Goal: Transaction & Acquisition: Purchase product/service

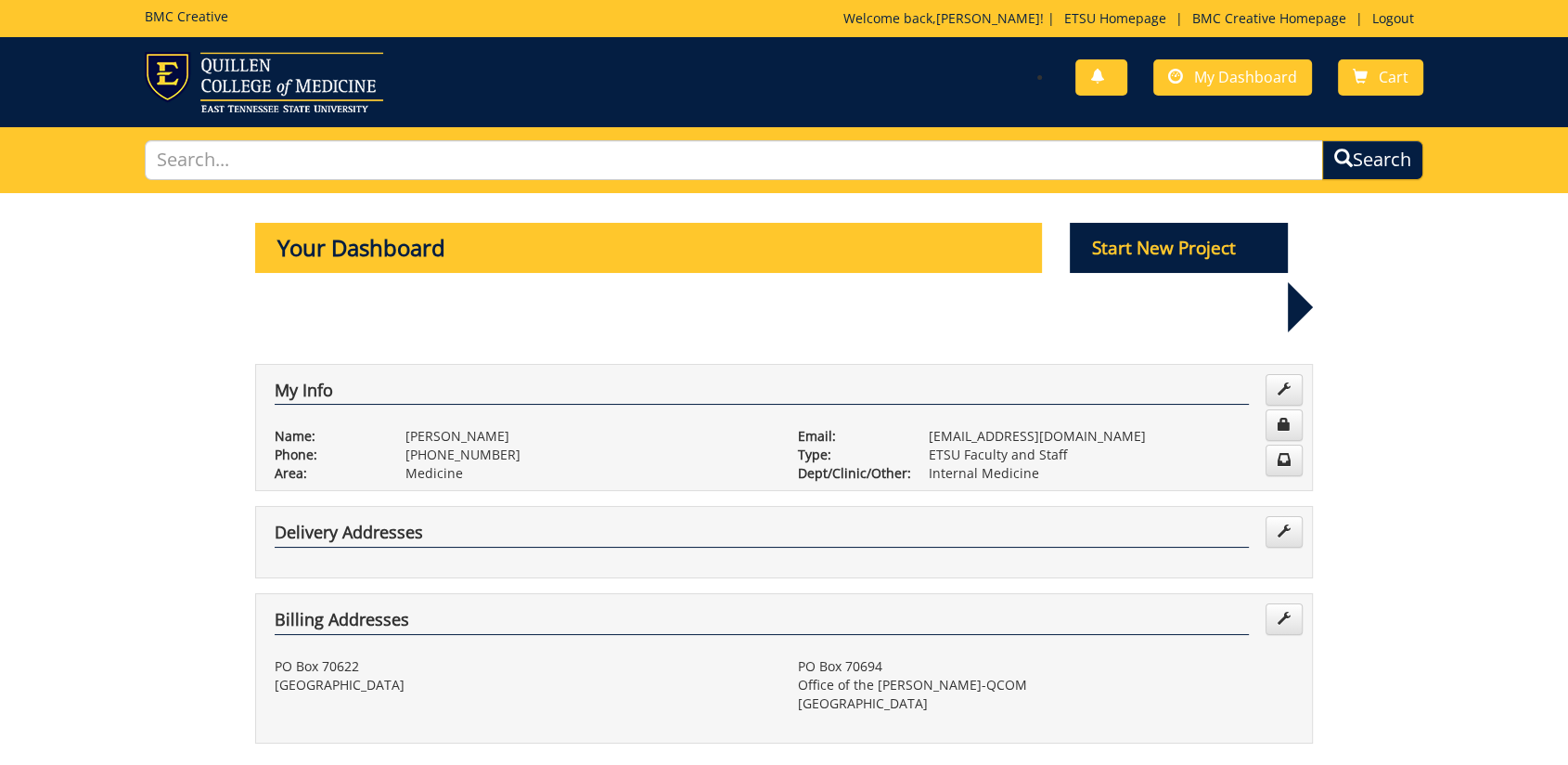
scroll to position [516, 0]
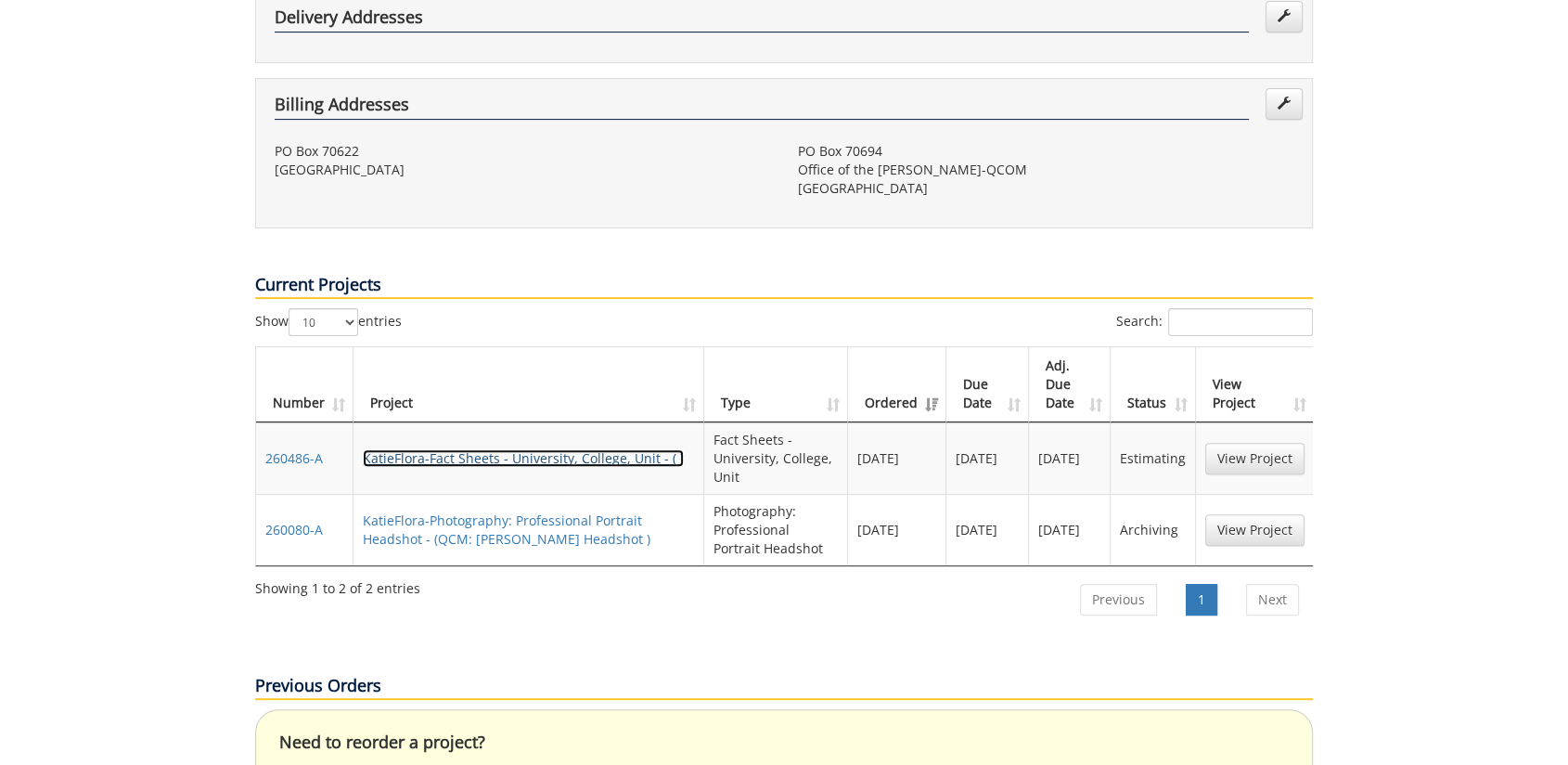
click at [575, 449] on link "KatieFlora-Fact Sheets - University, College, Unit - ( )" at bounding box center [524, 458] width 321 height 18
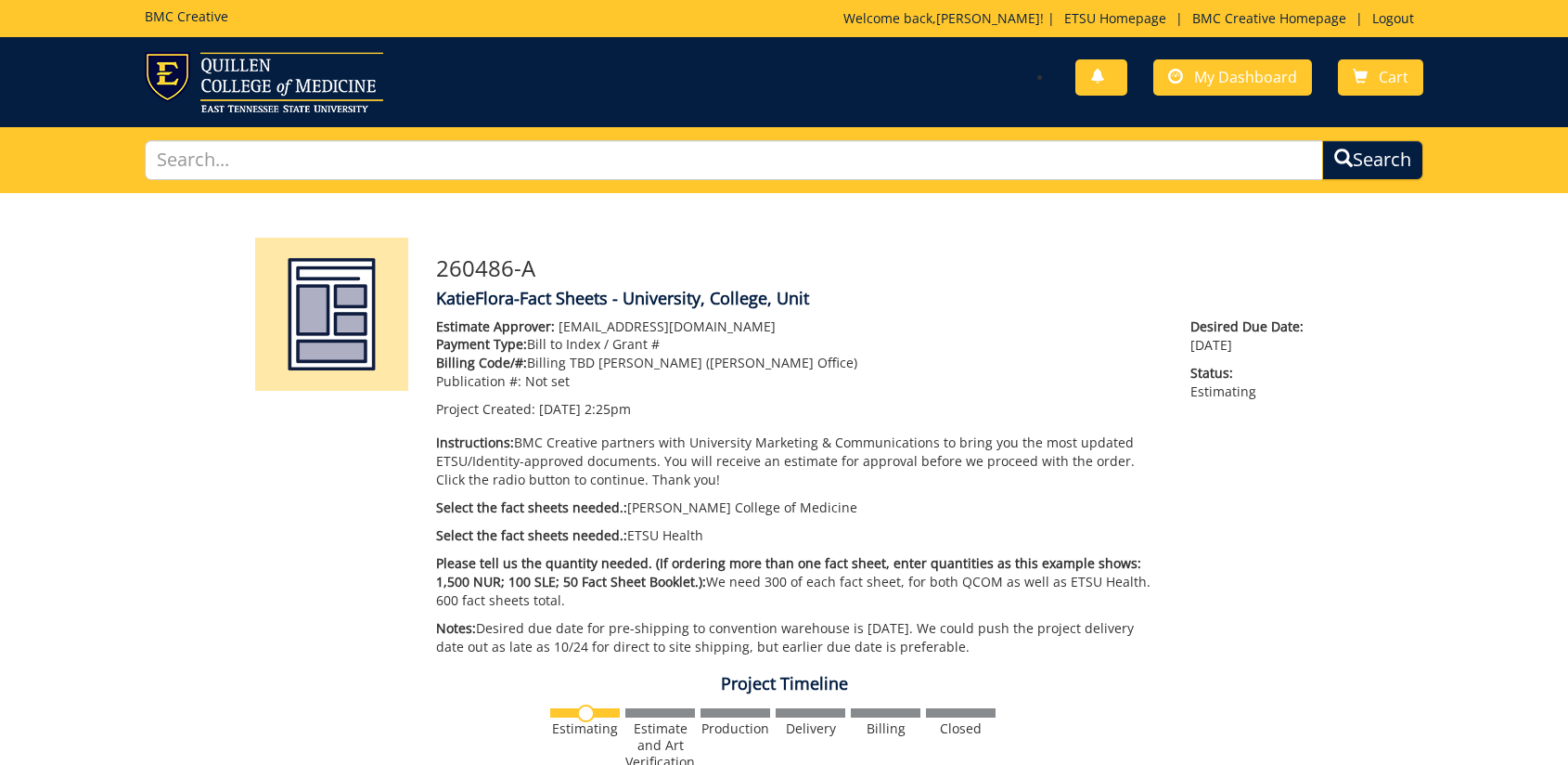
scroll to position [412, 0]
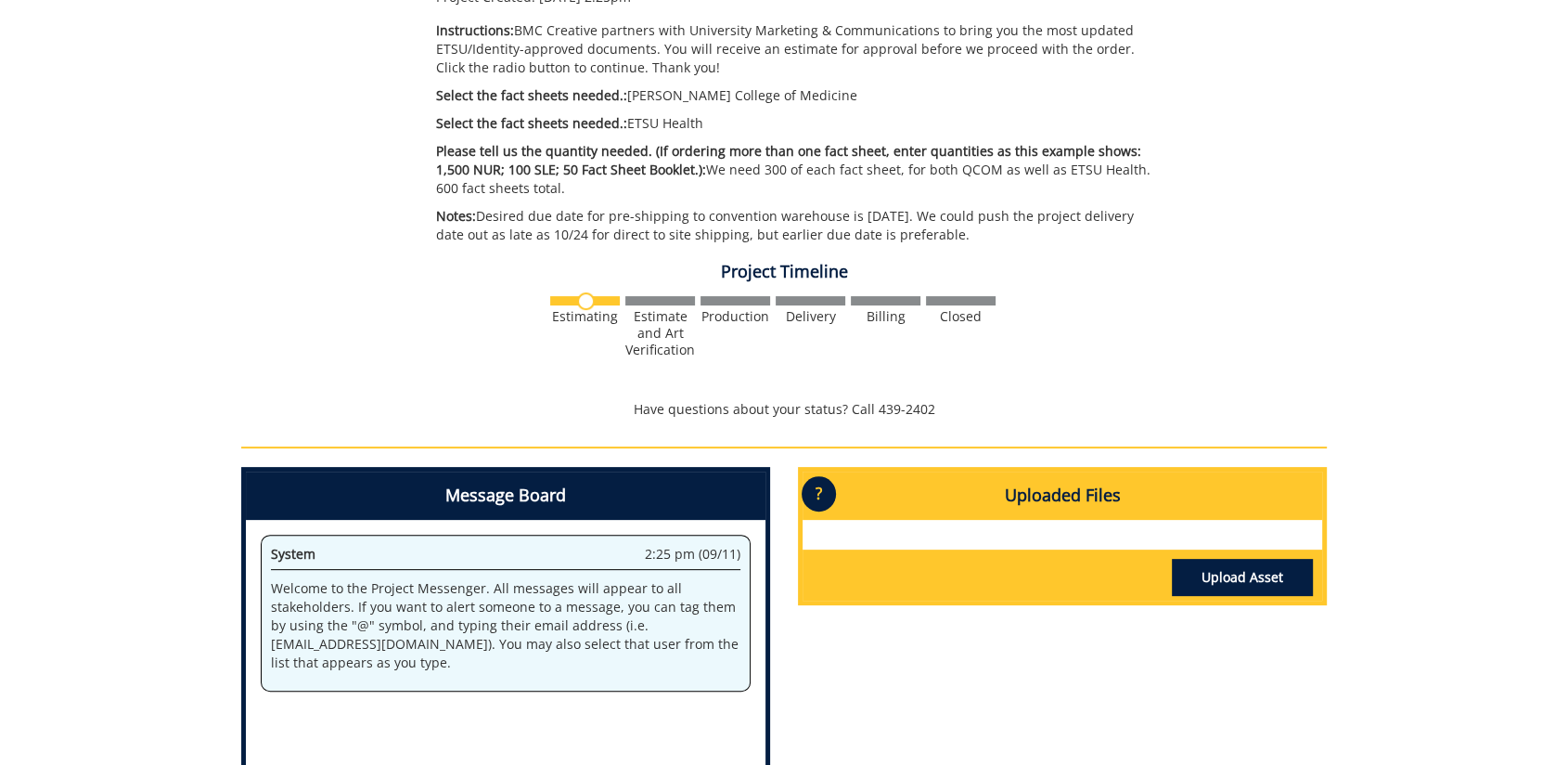
click at [1403, 206] on div "260486-A KatieFlora-Fact Sheets - University, College, Unit Estimate Approver: …" at bounding box center [784, 354] width 1568 height 1146
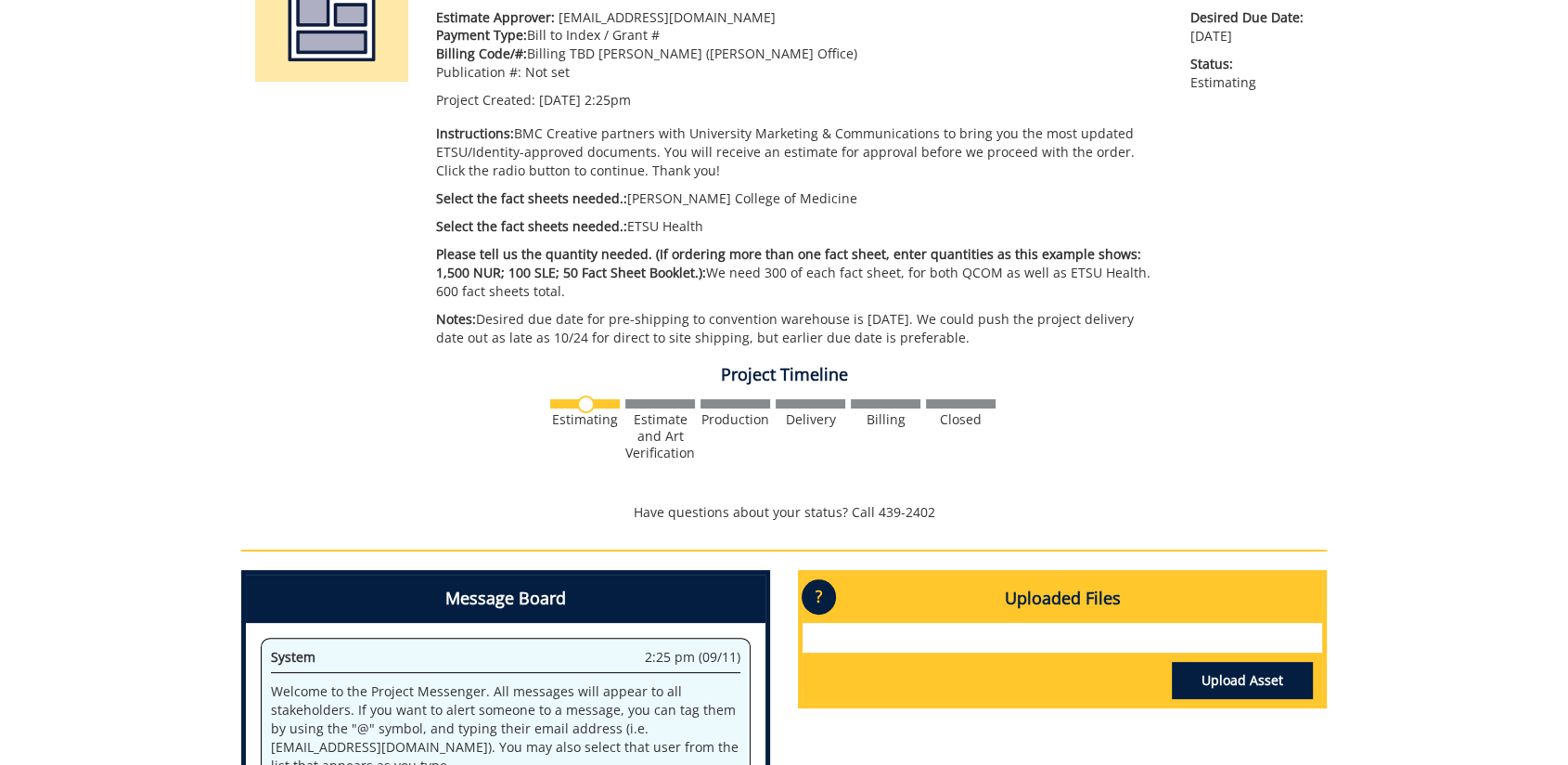
scroll to position [0, 0]
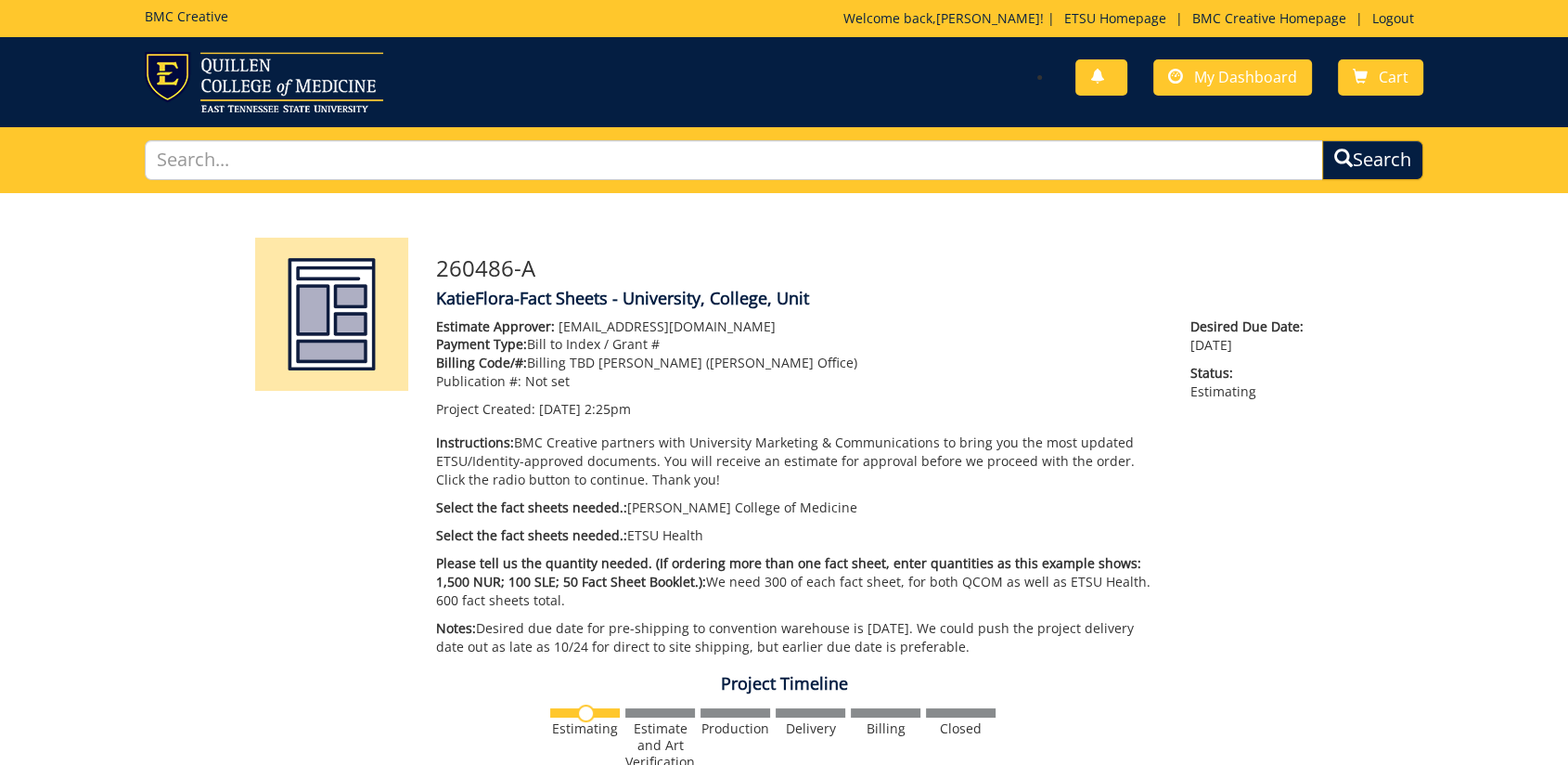
click at [939, 293] on h4 "KatieFlora-Fact Sheets - University, College, Unit" at bounding box center [875, 299] width 877 height 19
click at [202, 77] on img at bounding box center [263, 82] width 239 height 60
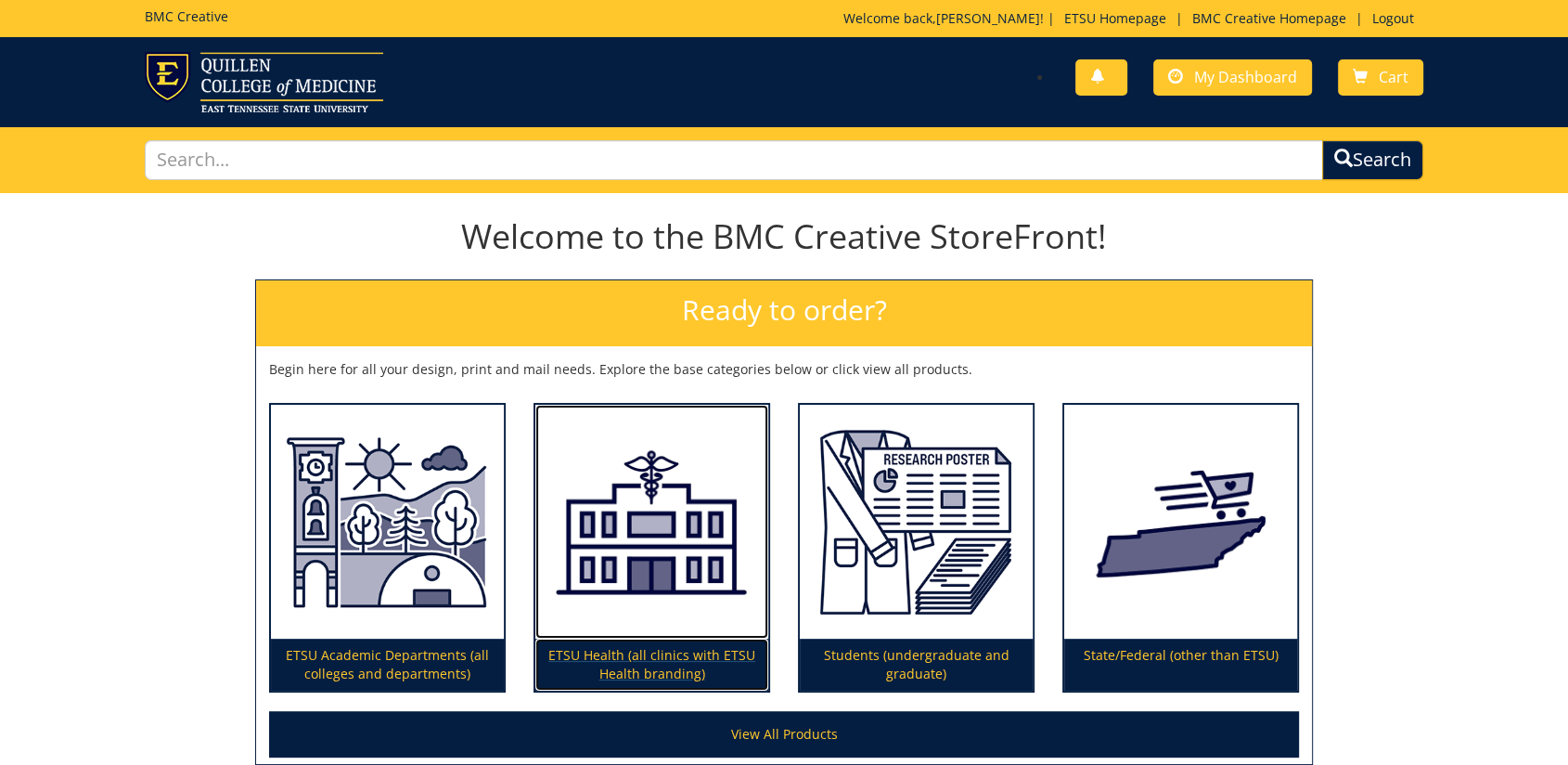
click at [631, 607] on img at bounding box center [651, 521] width 233 height 234
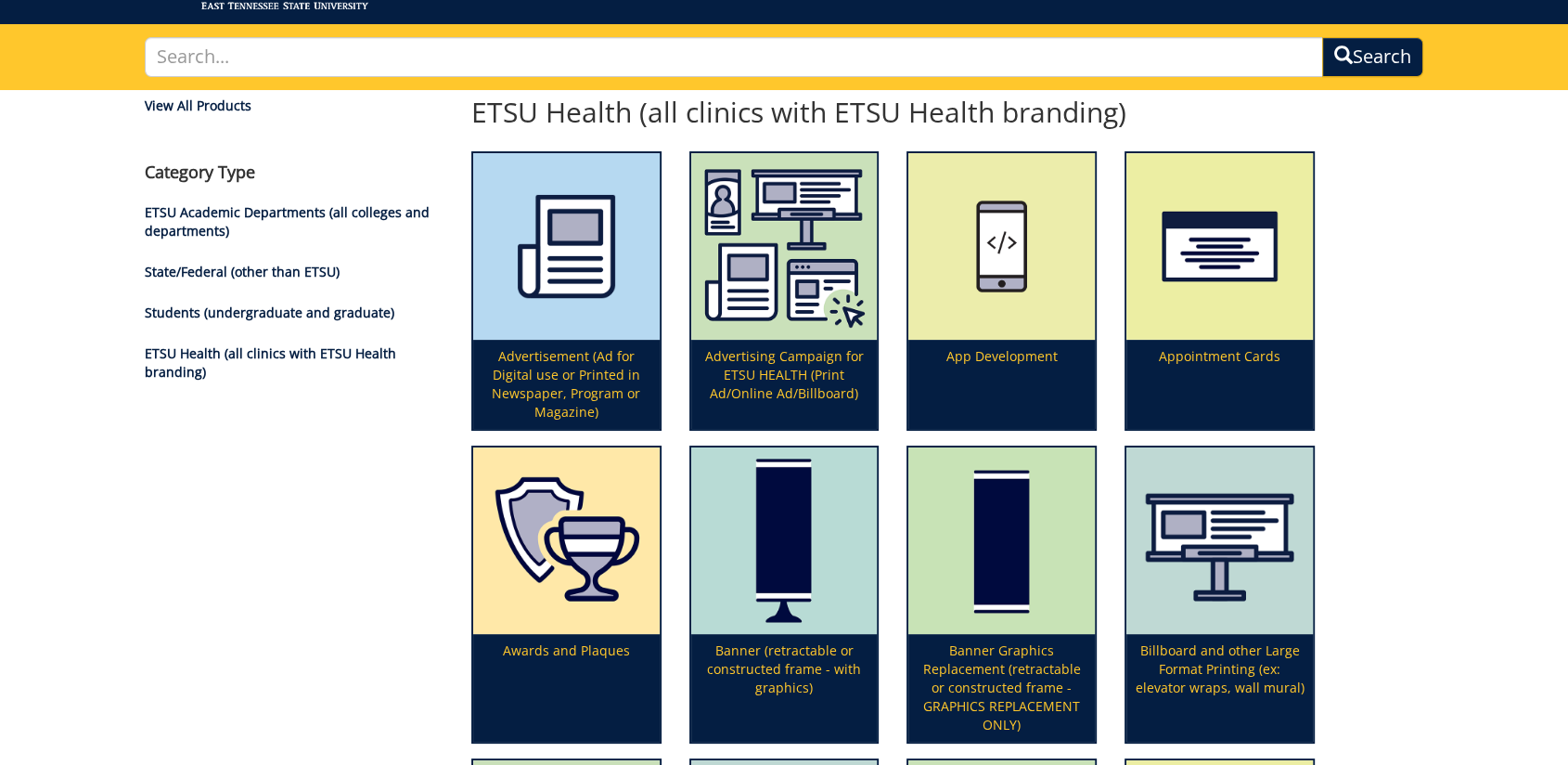
scroll to position [206, 0]
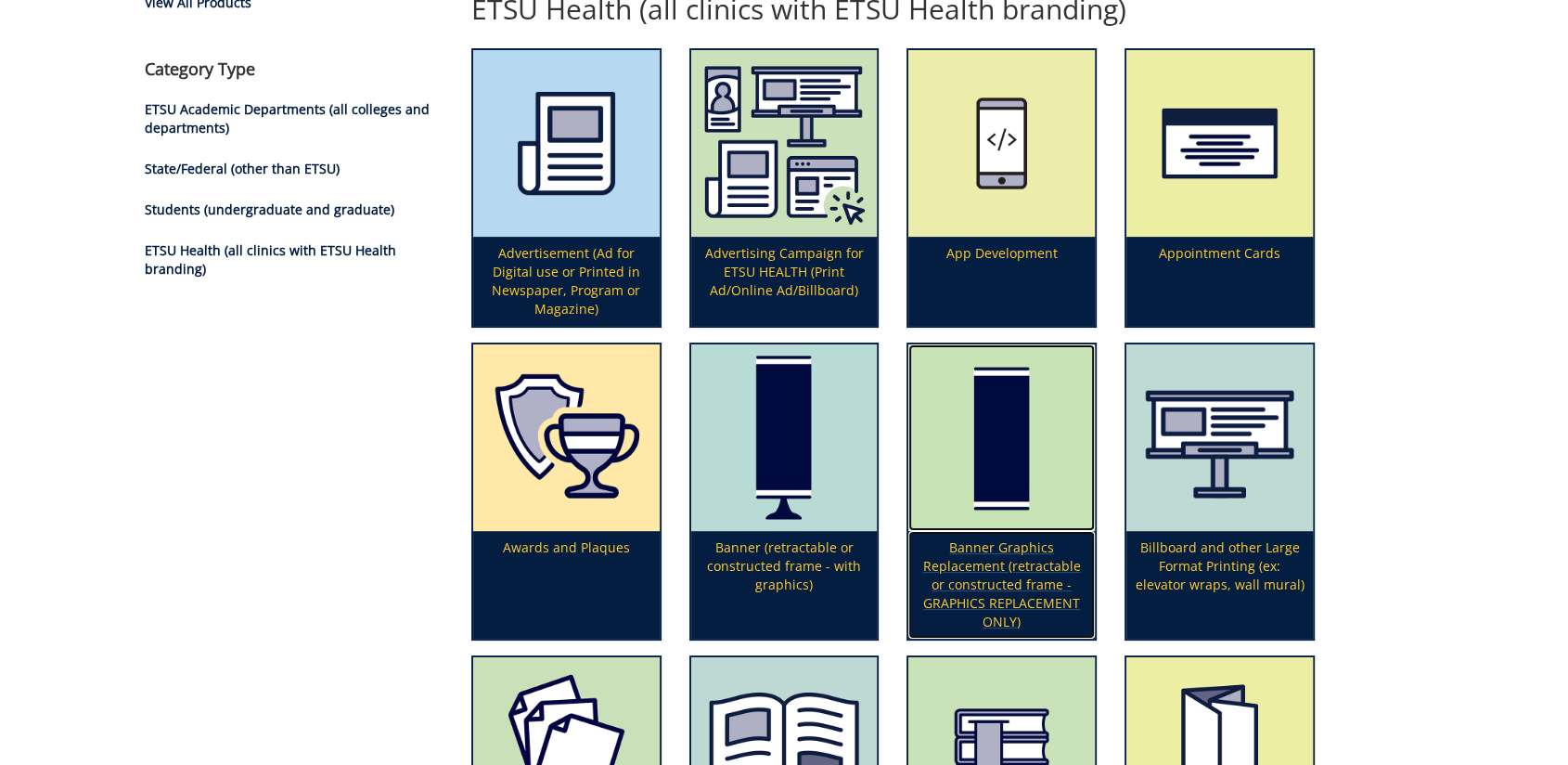
click at [1000, 556] on p "Banner Graphics Replacement (retractable or constructed frame - GRAPHICS REPLAC…" at bounding box center [1001, 584] width 186 height 108
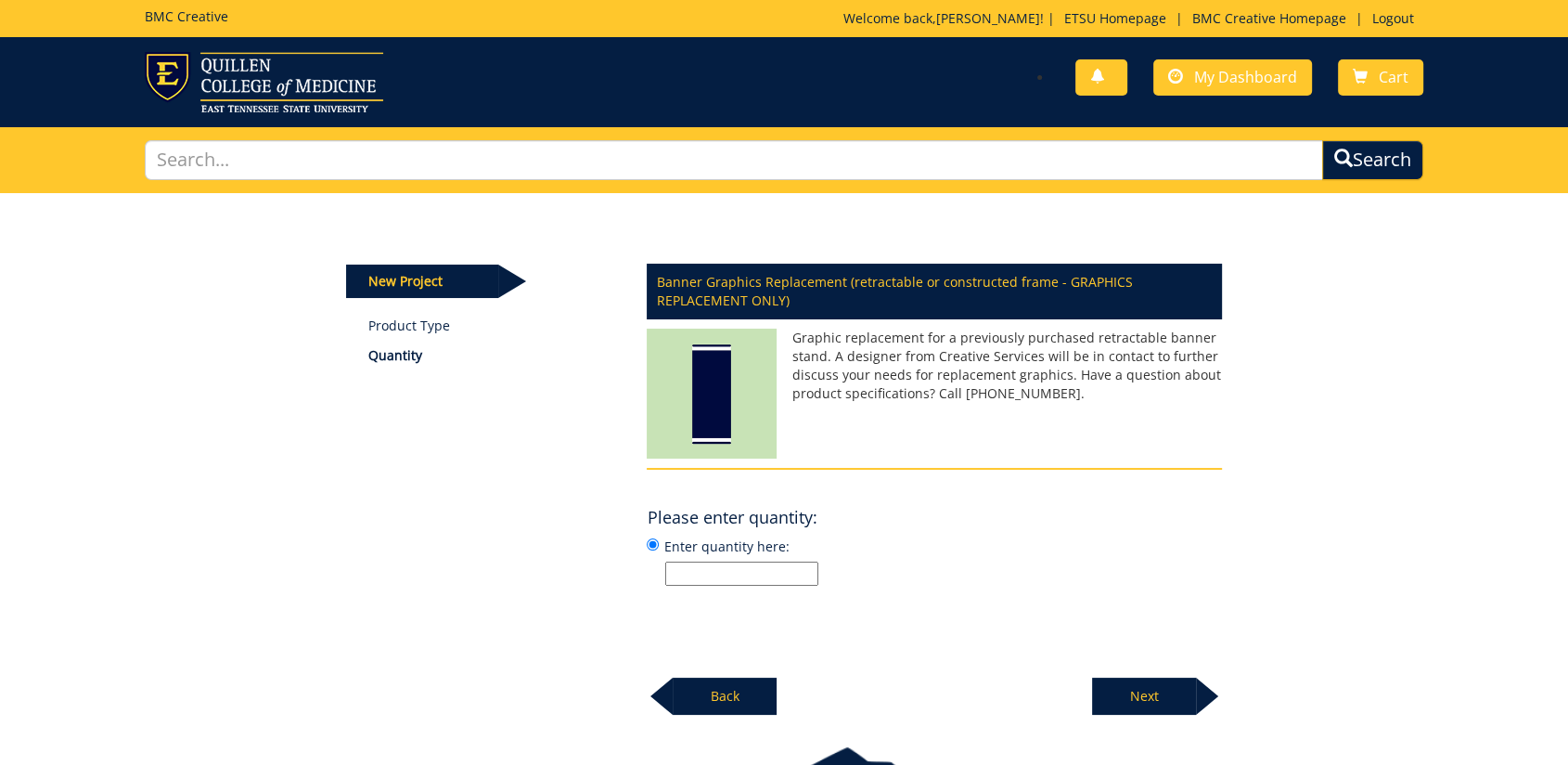
click at [707, 574] on input "Enter quantity here:" at bounding box center [742, 573] width 153 height 24
click at [731, 574] on input "3 (2 skinny, 1 large)" at bounding box center [742, 573] width 153 height 24
type input "3 (2 skinny/tall, 1 large)"
click at [1134, 684] on p "Next" at bounding box center [1144, 696] width 104 height 37
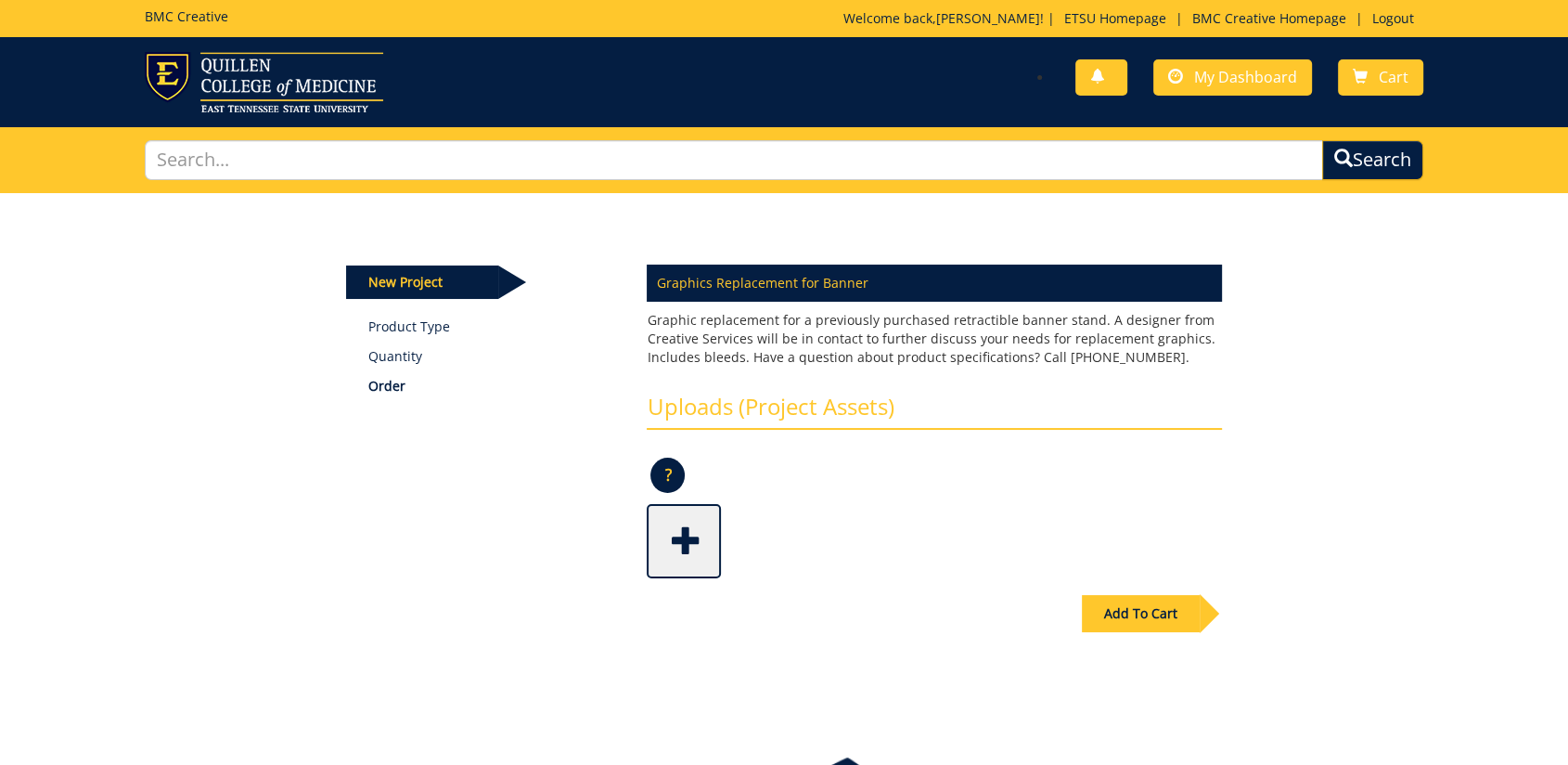
click at [683, 524] on span at bounding box center [686, 539] width 74 height 65
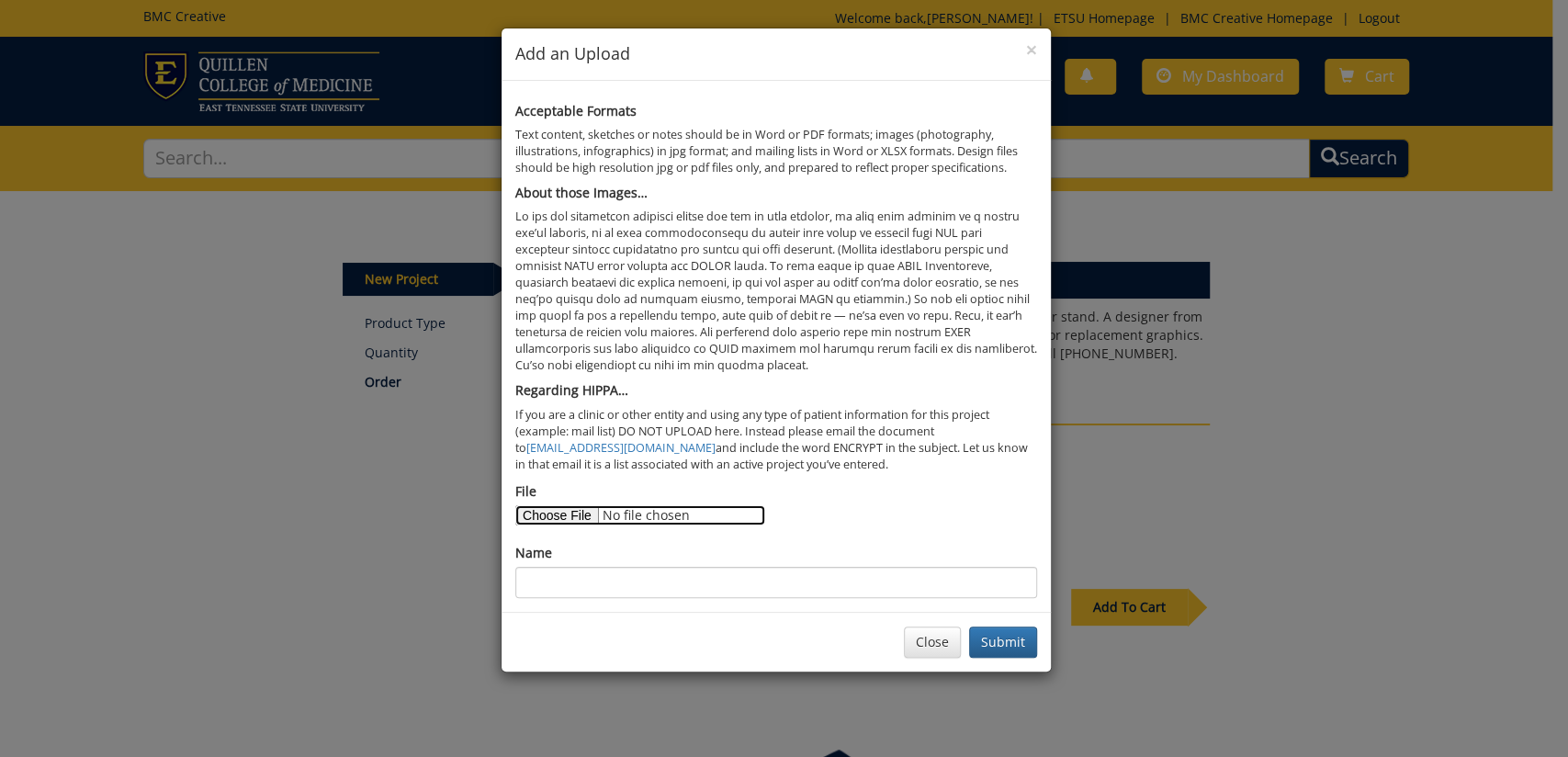
click at [580, 517] on input "File" at bounding box center [639, 515] width 249 height 20
type input "C:\fakepath\LSL25-BannerDesignIdea.docx"
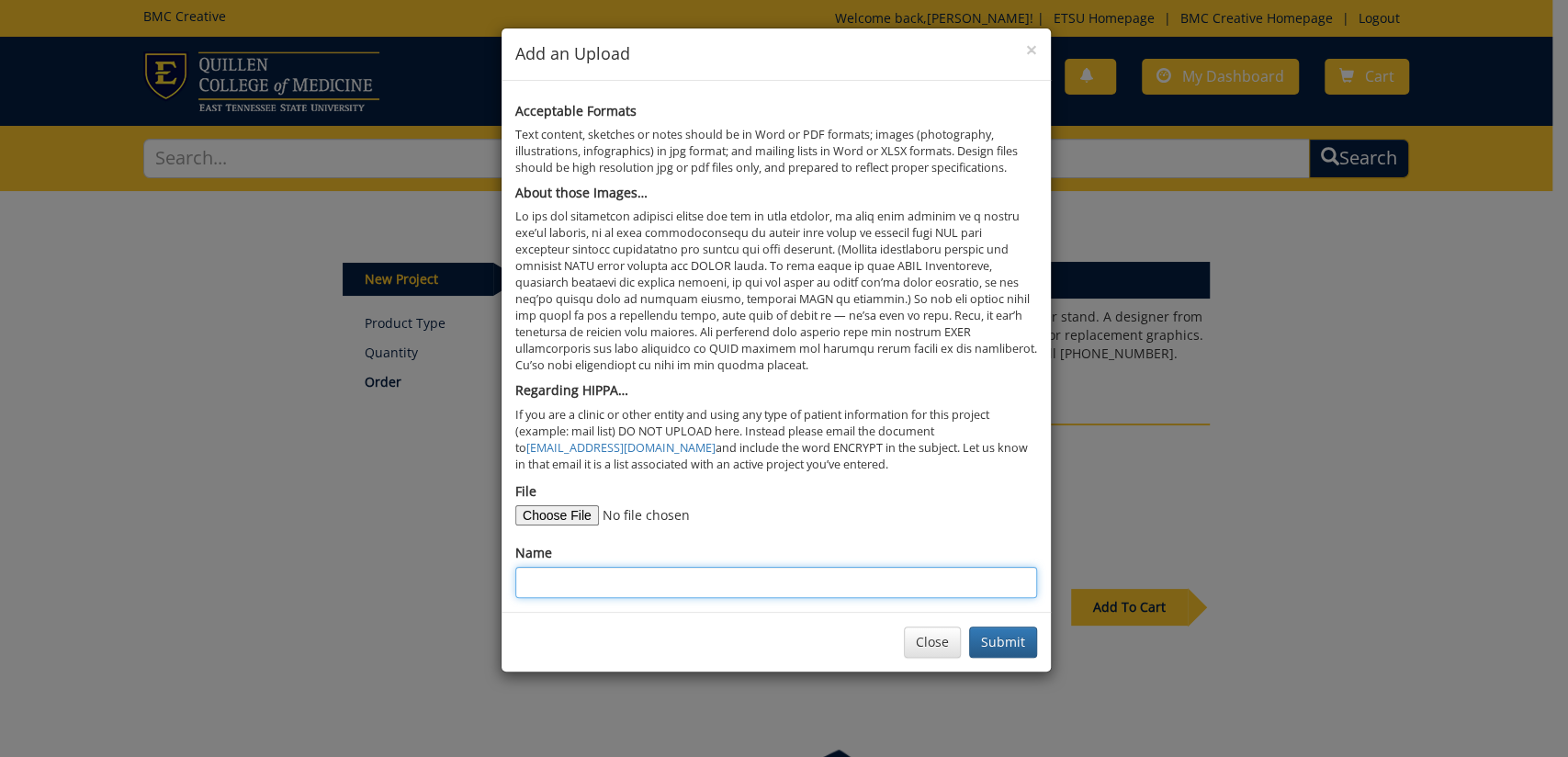
click at [566, 584] on input "Name" at bounding box center [776, 582] width 521 height 31
type input "Project Details"
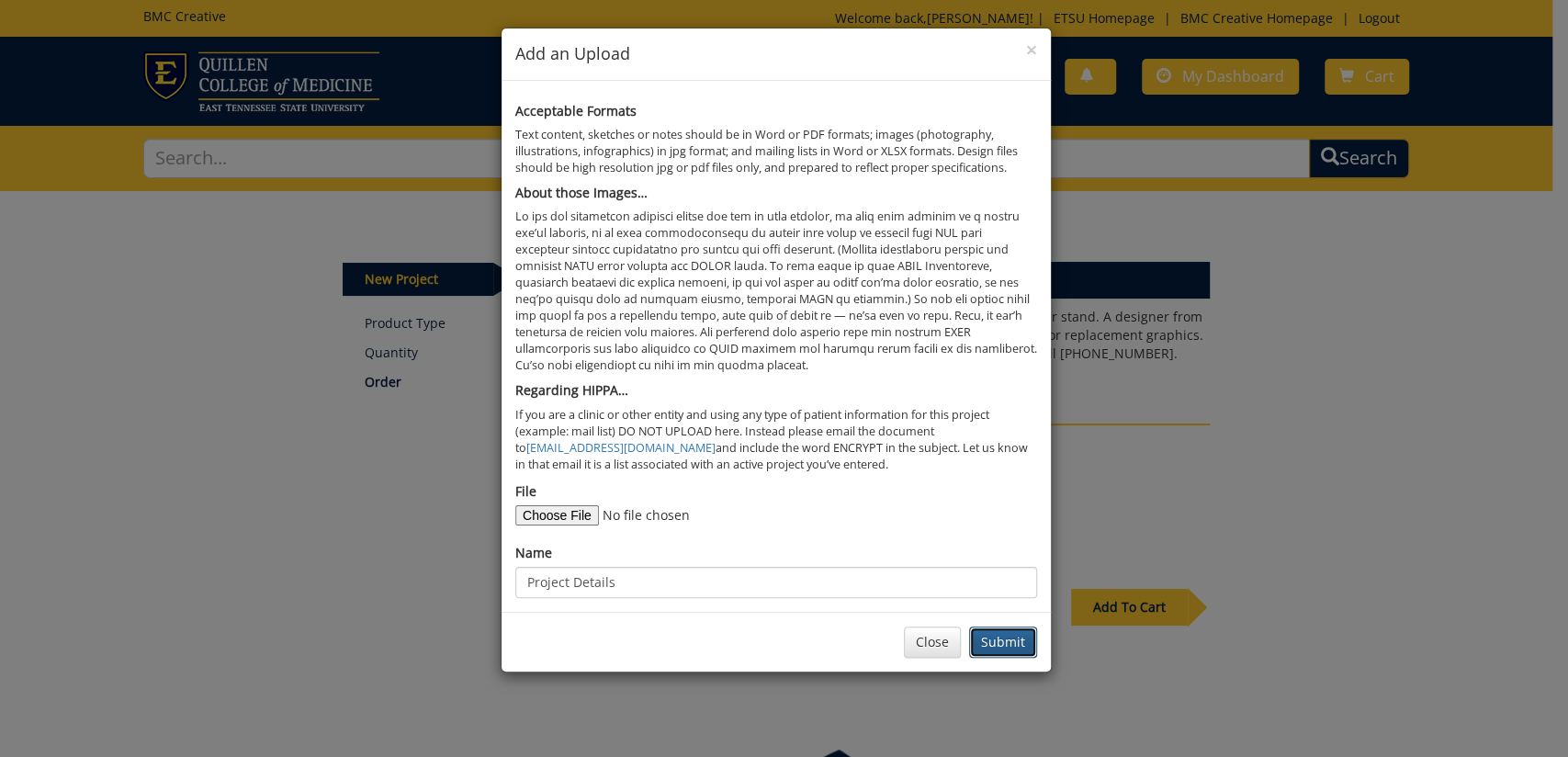
click at [1016, 641] on button "Submit" at bounding box center [1002, 641] width 68 height 31
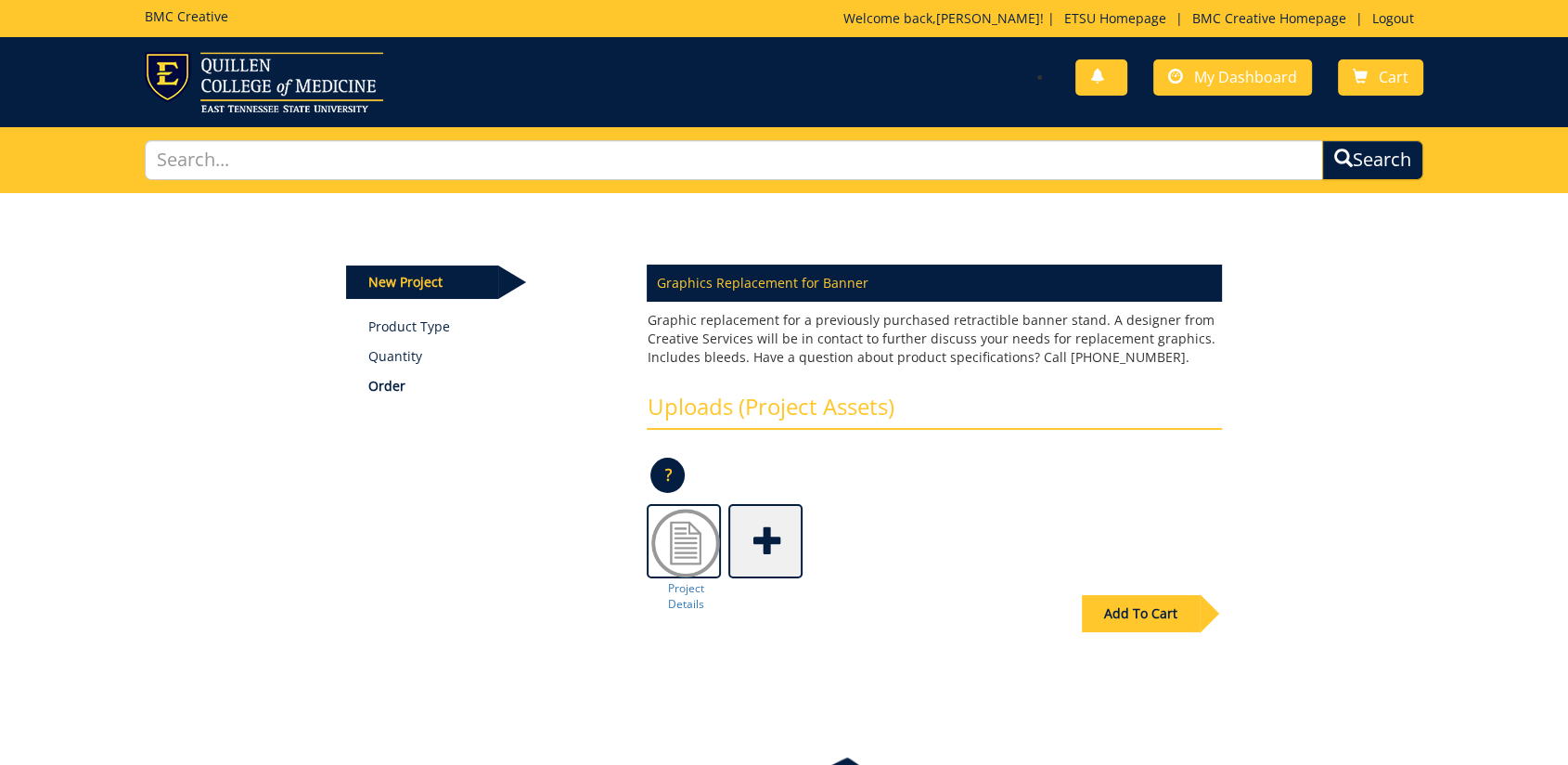
scroll to position [103, 0]
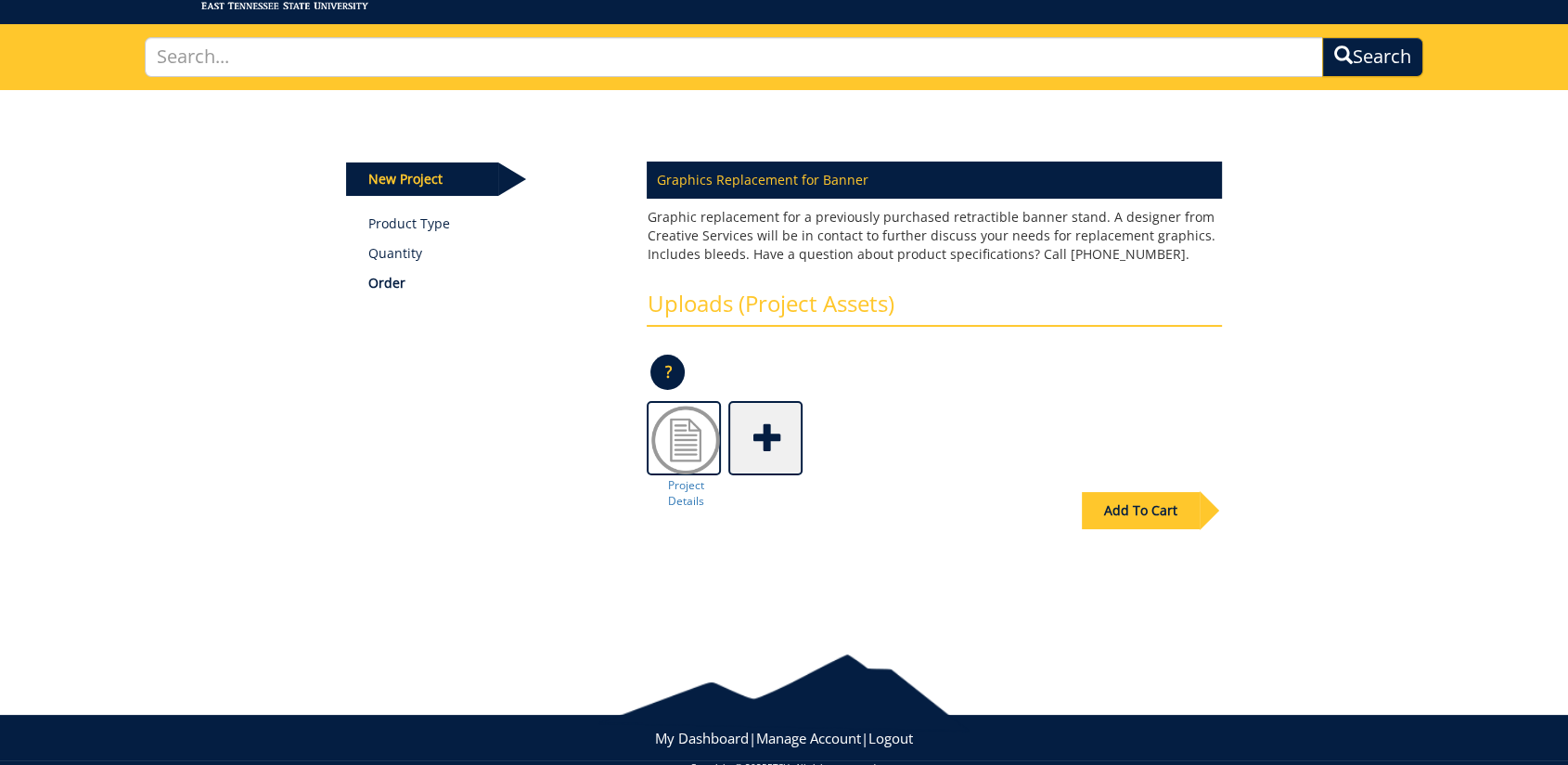
click at [1121, 506] on div "Add To Cart" at bounding box center [1141, 510] width 118 height 37
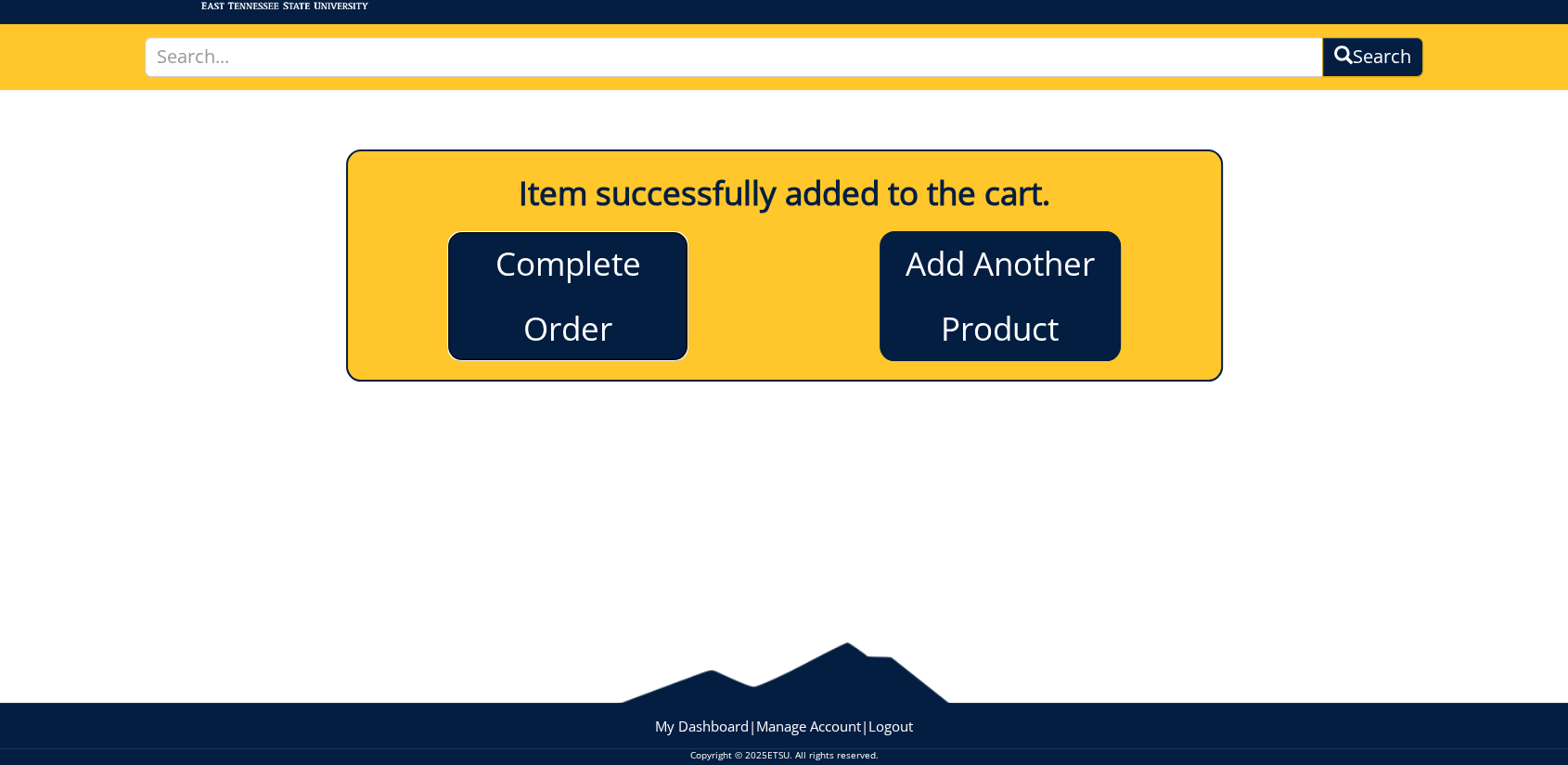
click at [639, 302] on link "Complete Order" at bounding box center [568, 296] width 242 height 130
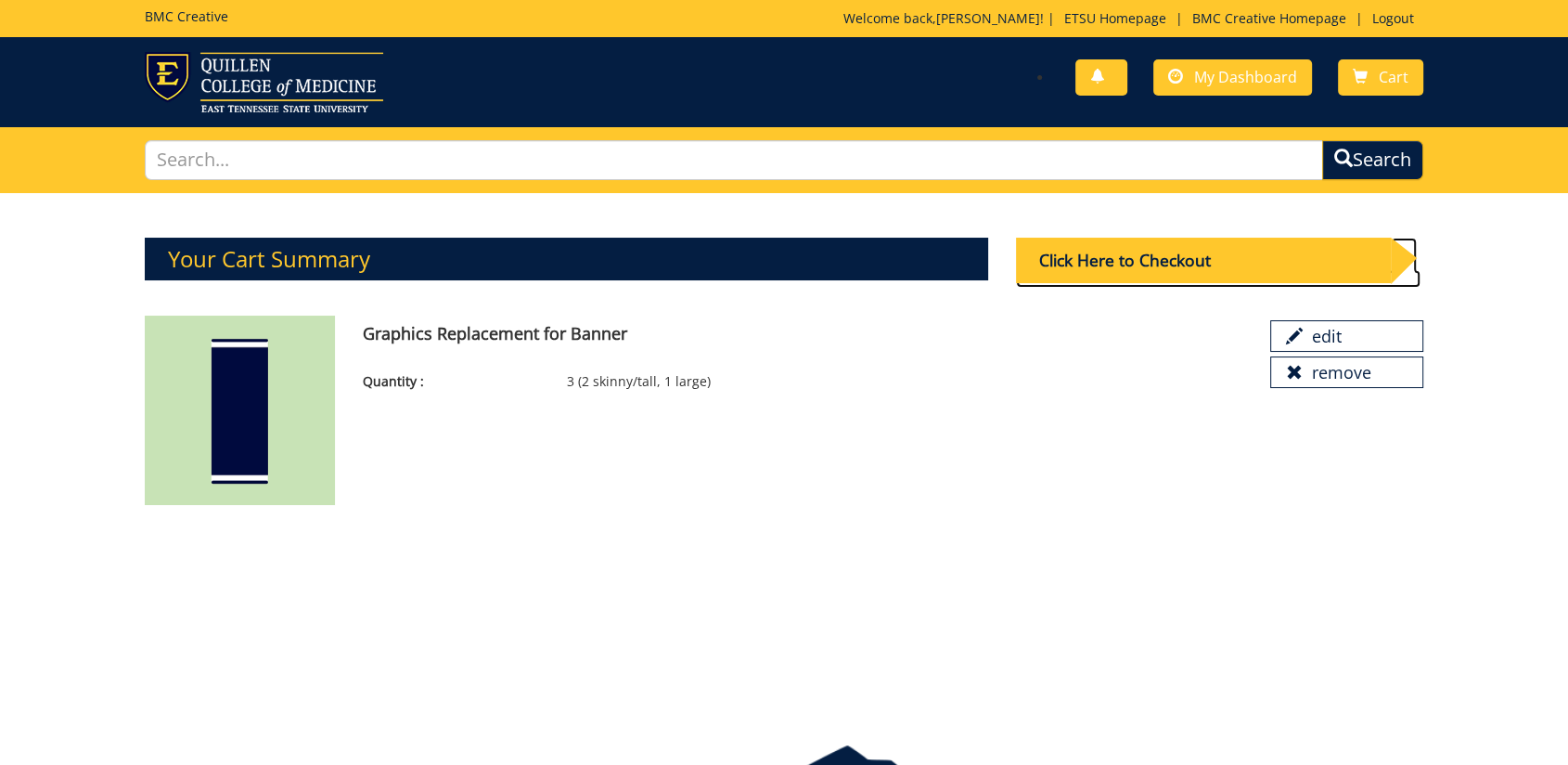
click at [1180, 261] on div "Click Here to Checkout" at bounding box center [1203, 261] width 375 height 46
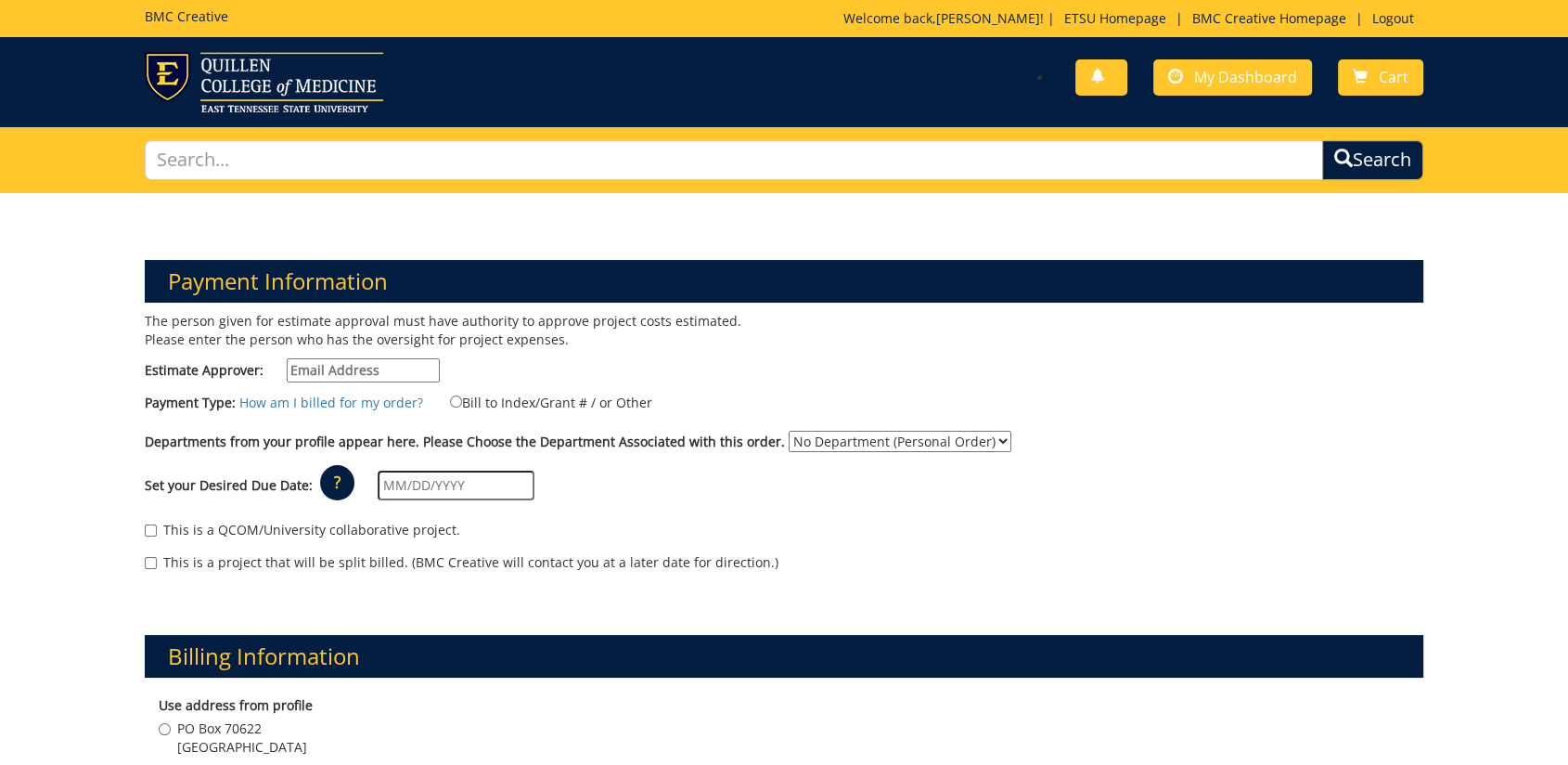
click at [382, 373] on input "Estimate Approver:" at bounding box center [363, 370] width 153 height 24
type input "forrestd@etsu.edu"
type input "10/15/2025"
type input "PO Box 70622"
type input "Office of the Dean-QCOM"
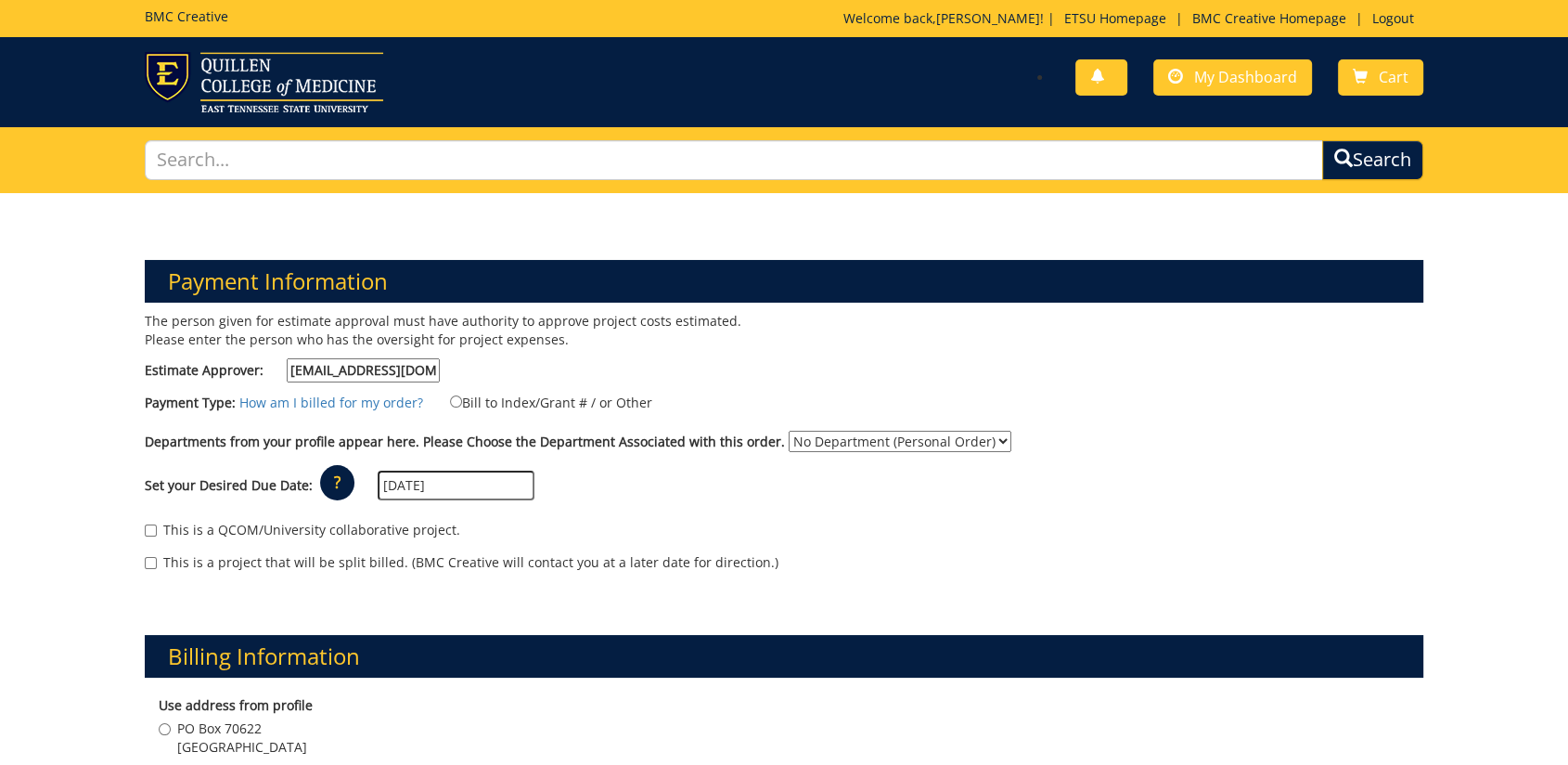
type input "Johnson City"
type input "37604"
type input "PO Box 70622"
type input "Office of the [PERSON_NAME]-QCOM"
type input "Johnson City"
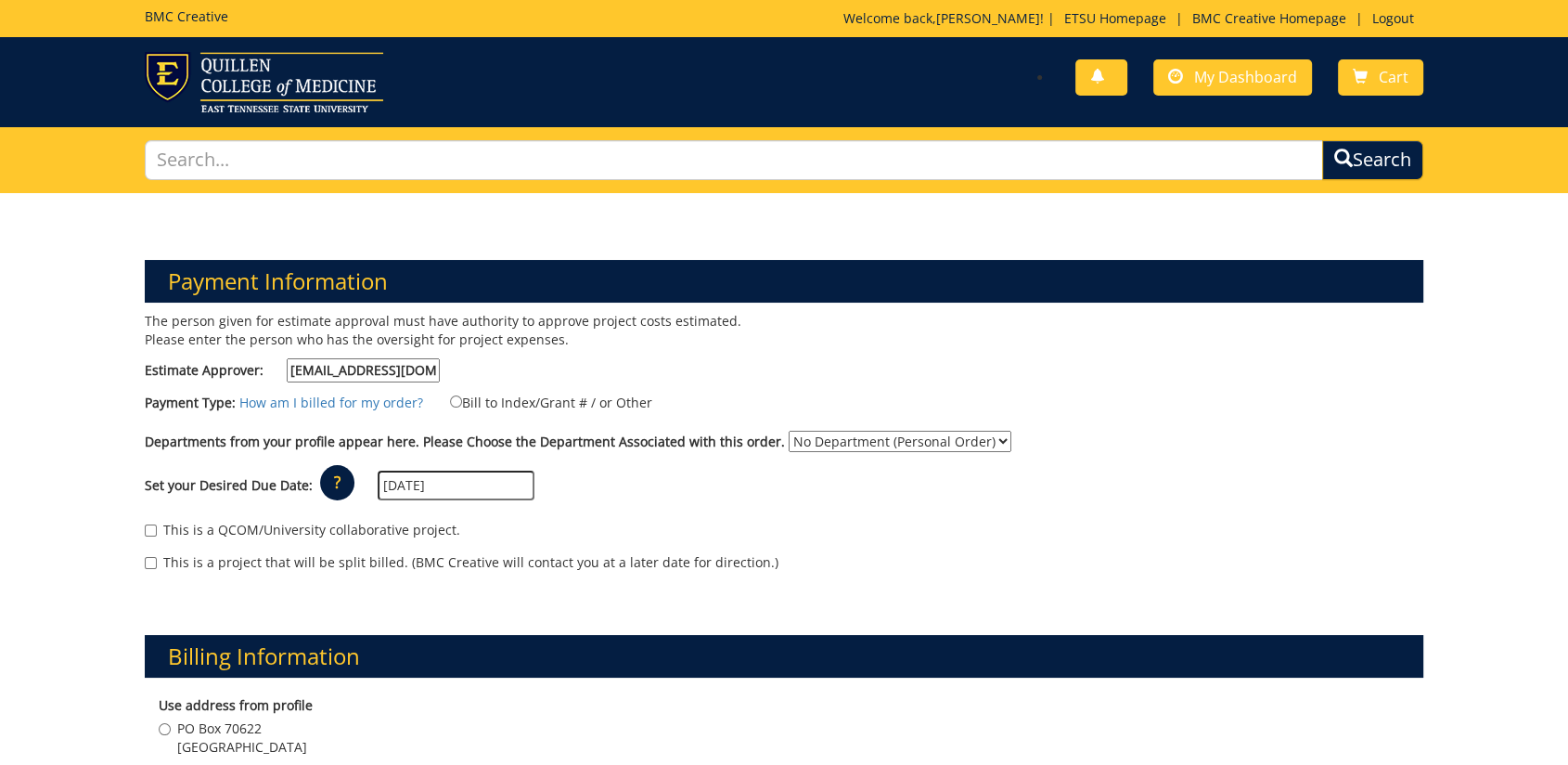
type input "37604"
type textarea "Desired due date for pre-shipping to convention warehouse is 10/15/2025. We cou…"
click at [852, 540] on div "This is a QCOM/University collaborative project." at bounding box center [784, 534] width 1279 height 28
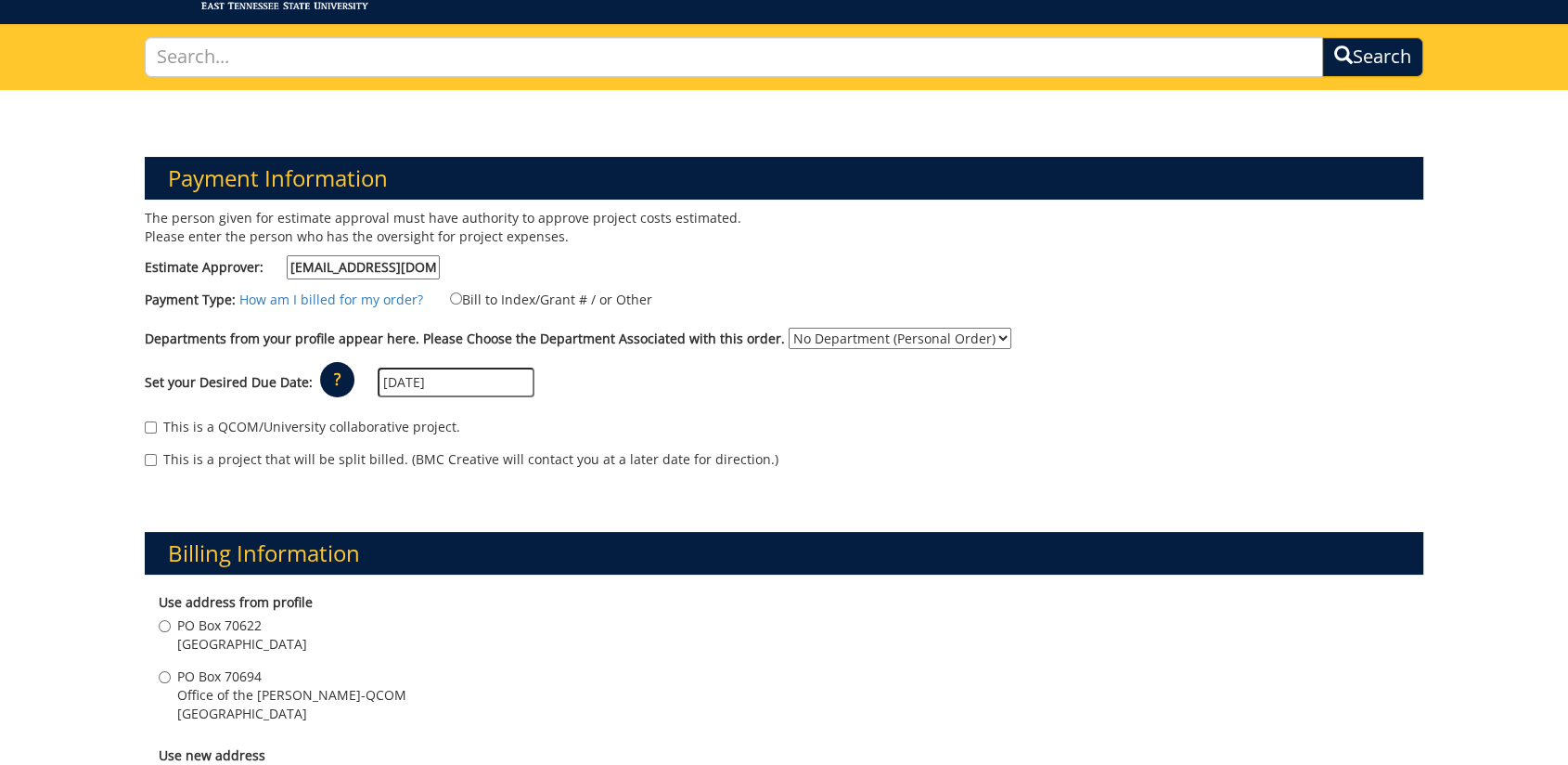
scroll to position [206, 0]
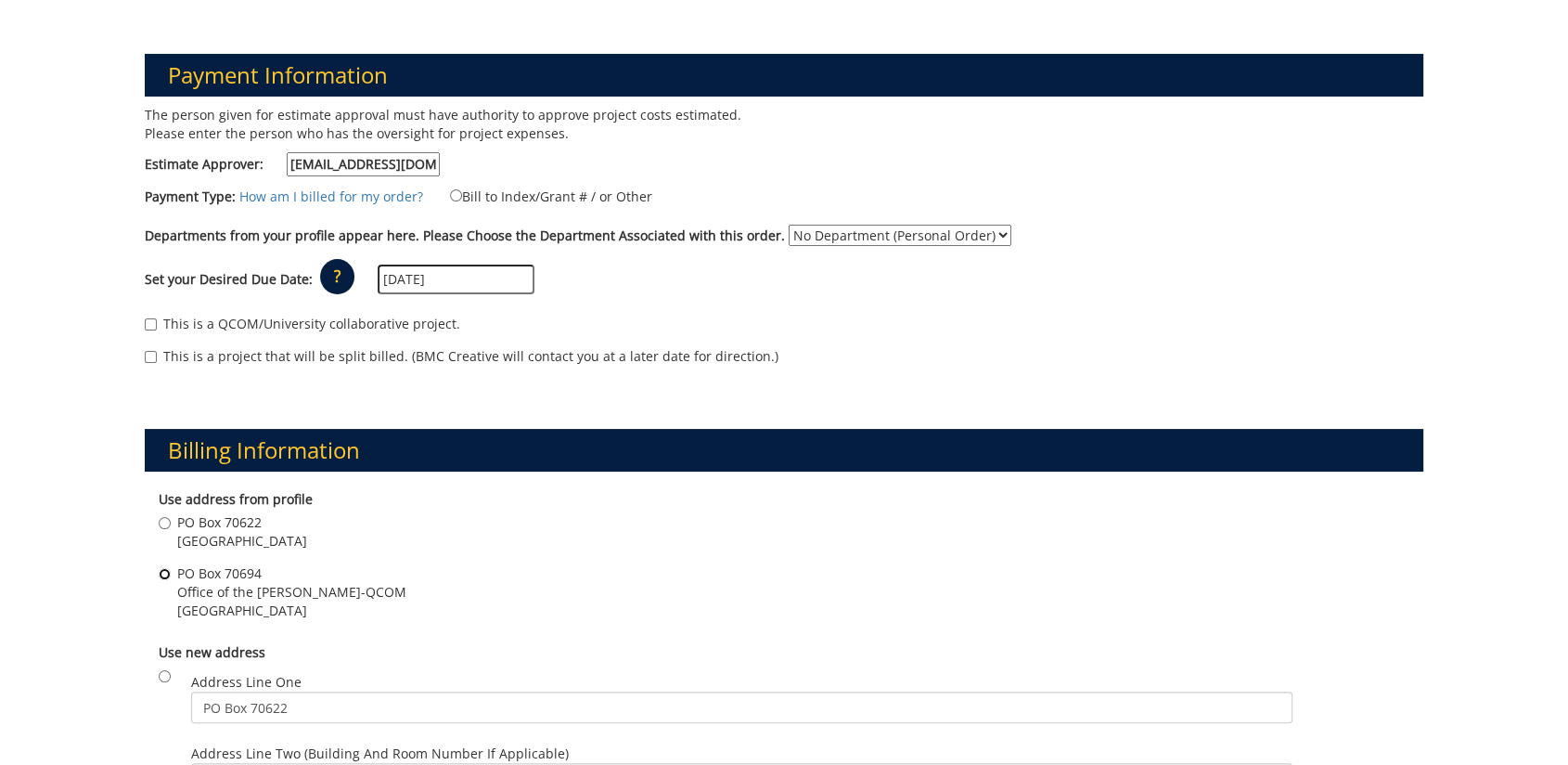
click at [165, 577] on input "PO Box 70694 Office of the Dean-QCOM Johnson City , TN 37604" at bounding box center [165, 574] width 12 height 12
radio input "true"
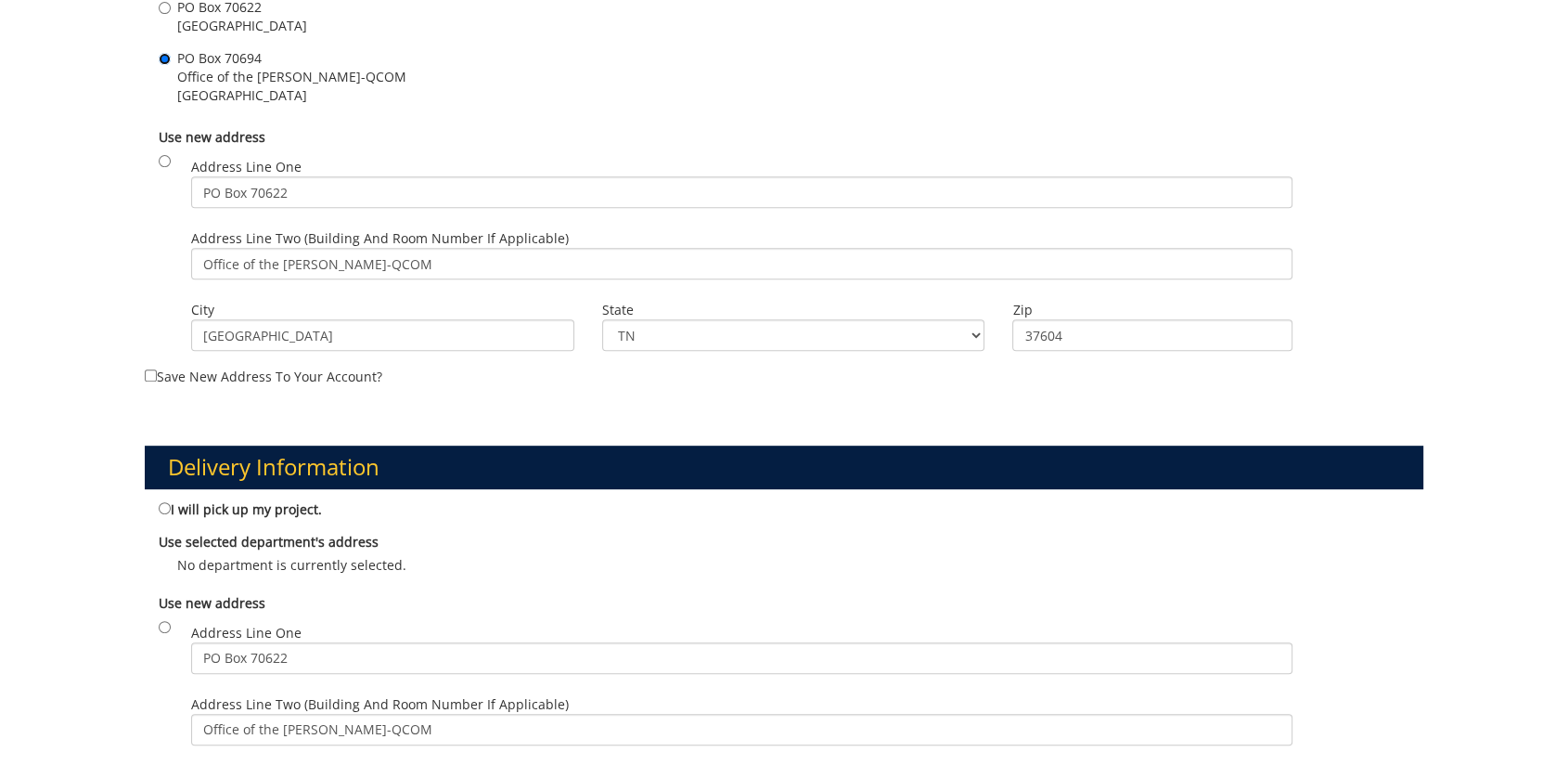
scroll to position [929, 0]
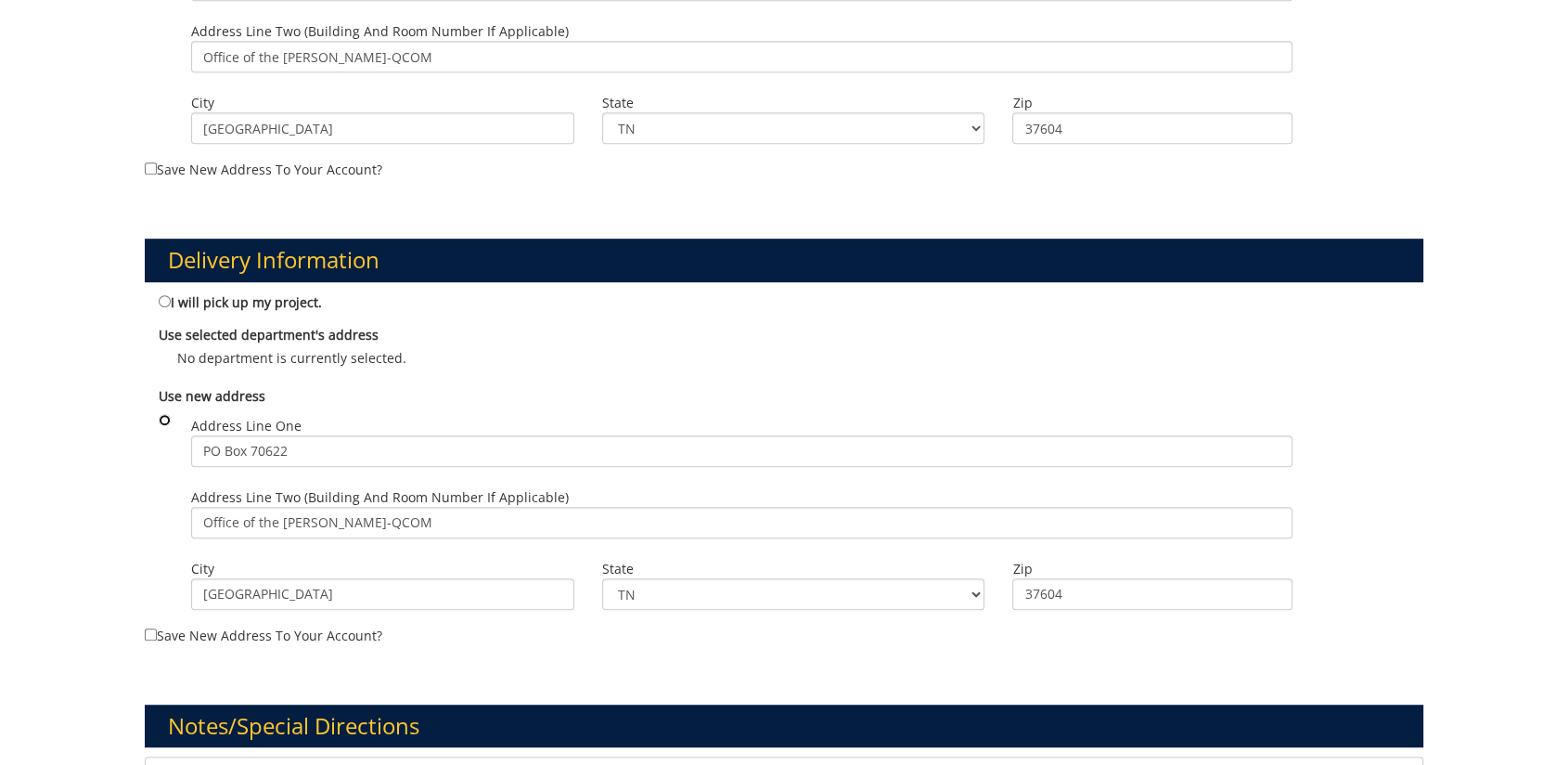
click at [161, 419] on input "radio" at bounding box center [165, 420] width 12 height 12
radio input "true"
click at [156, 633] on input "Save new address to your account?" at bounding box center [150, 635] width 12 height 12
checkbox input "true"
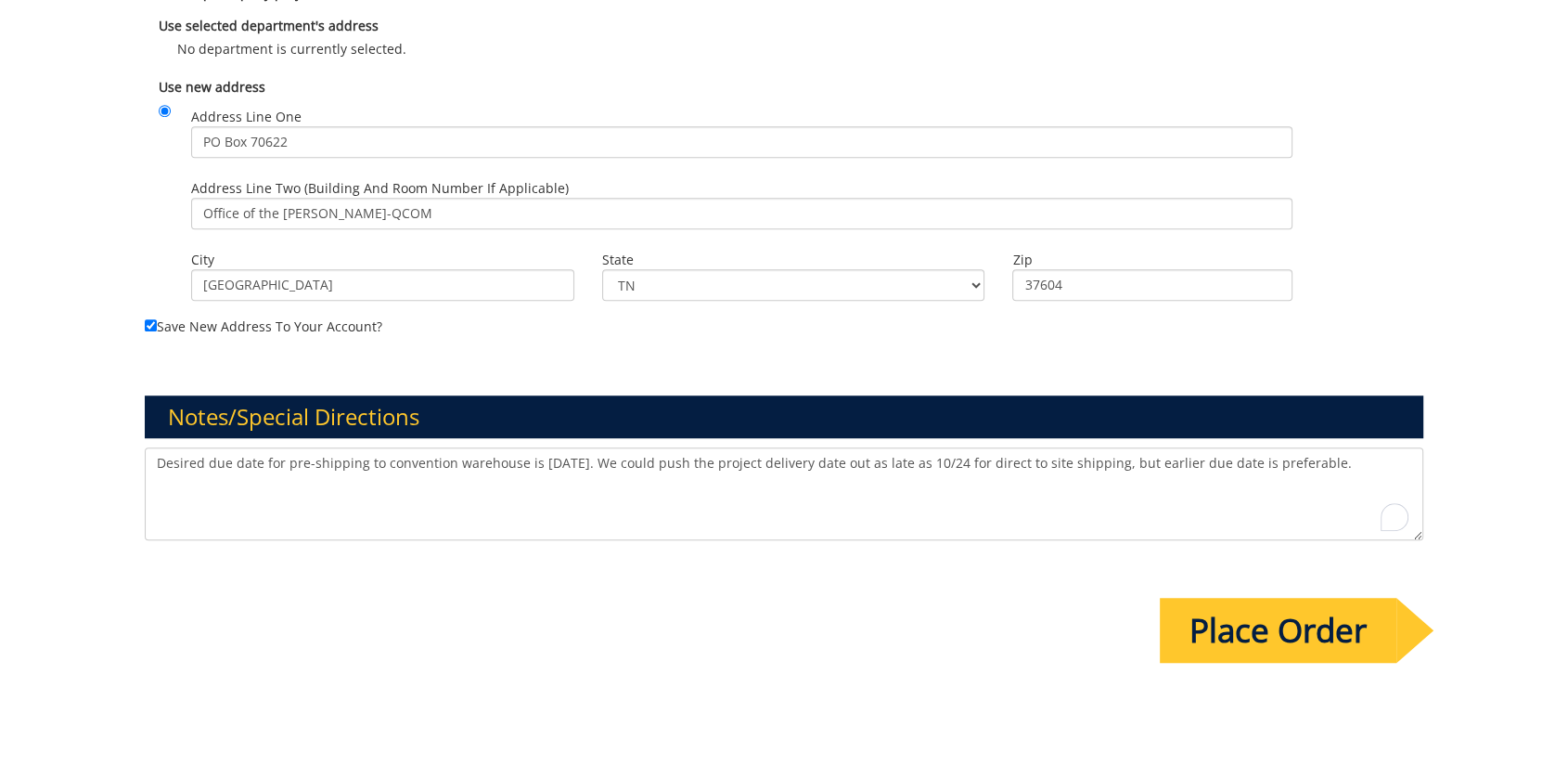
drag, startPoint x: 416, startPoint y: 500, endPoint x: 642, endPoint y: 477, distance: 227.2
click at [416, 500] on textarea "Desired due date for pre-shipping to convention warehouse is [DATE]. We could p…" at bounding box center [784, 494] width 1279 height 93
click at [828, 506] on textarea "Desired due date for pre-shipping to convention warehouse is [DATE]. We could p…" at bounding box center [784, 494] width 1279 height 93
drag, startPoint x: 1170, startPoint y: 511, endPoint x: 1442, endPoint y: 480, distance: 273.8
click at [1170, 511] on textarea "Desired due date for pre-shipping to convention warehouse is [DATE]. We could p…" at bounding box center [784, 494] width 1279 height 93
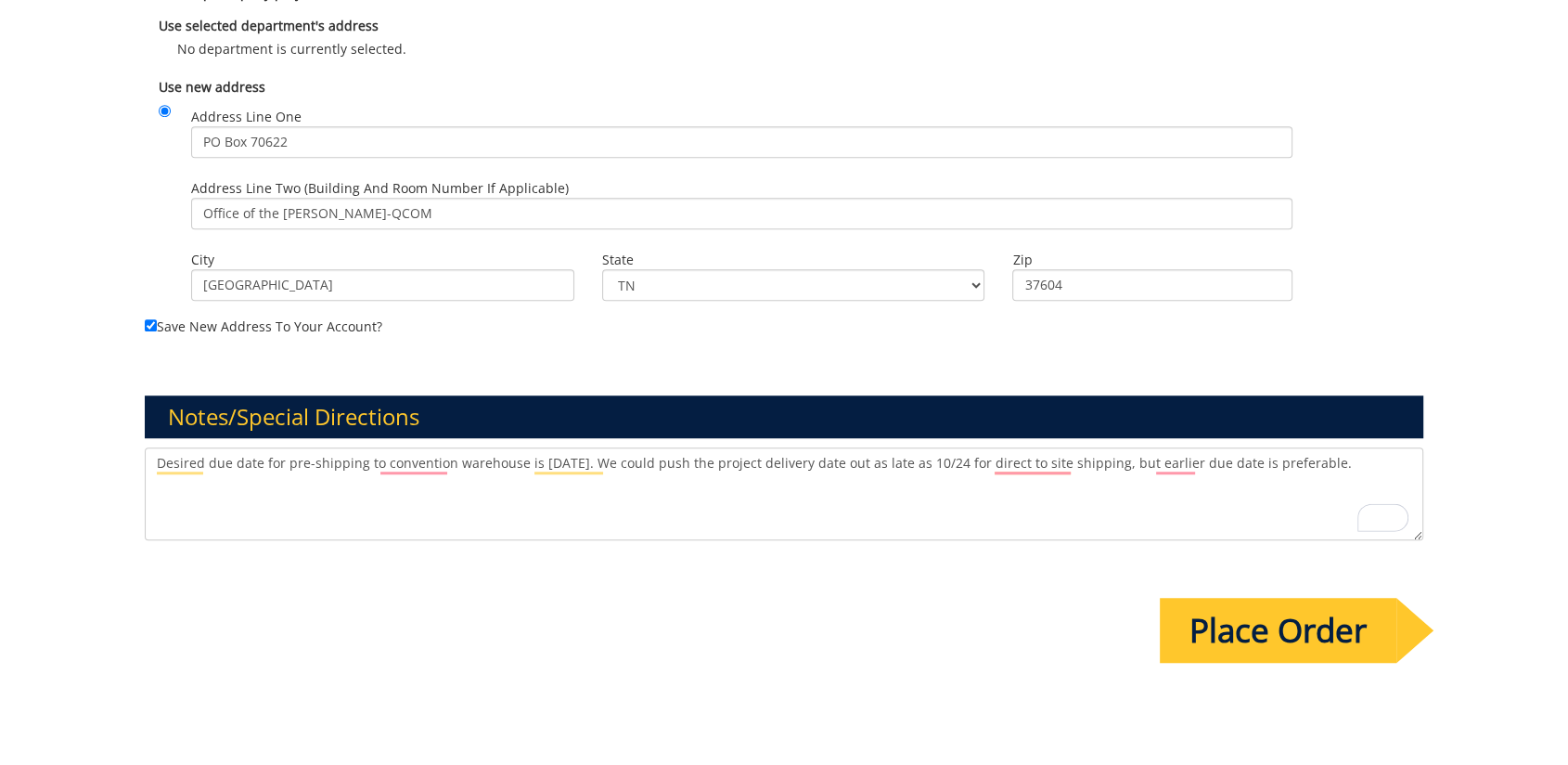
drag, startPoint x: 1363, startPoint y: 477, endPoint x: 1396, endPoint y: 472, distance: 33.4
click at [1363, 476] on textarea "Desired due date for pre-shipping to convention warehouse is [DATE]. We could p…" at bounding box center [784, 494] width 1279 height 93
click at [1362, 620] on input "Place Order" at bounding box center [1278, 630] width 237 height 65
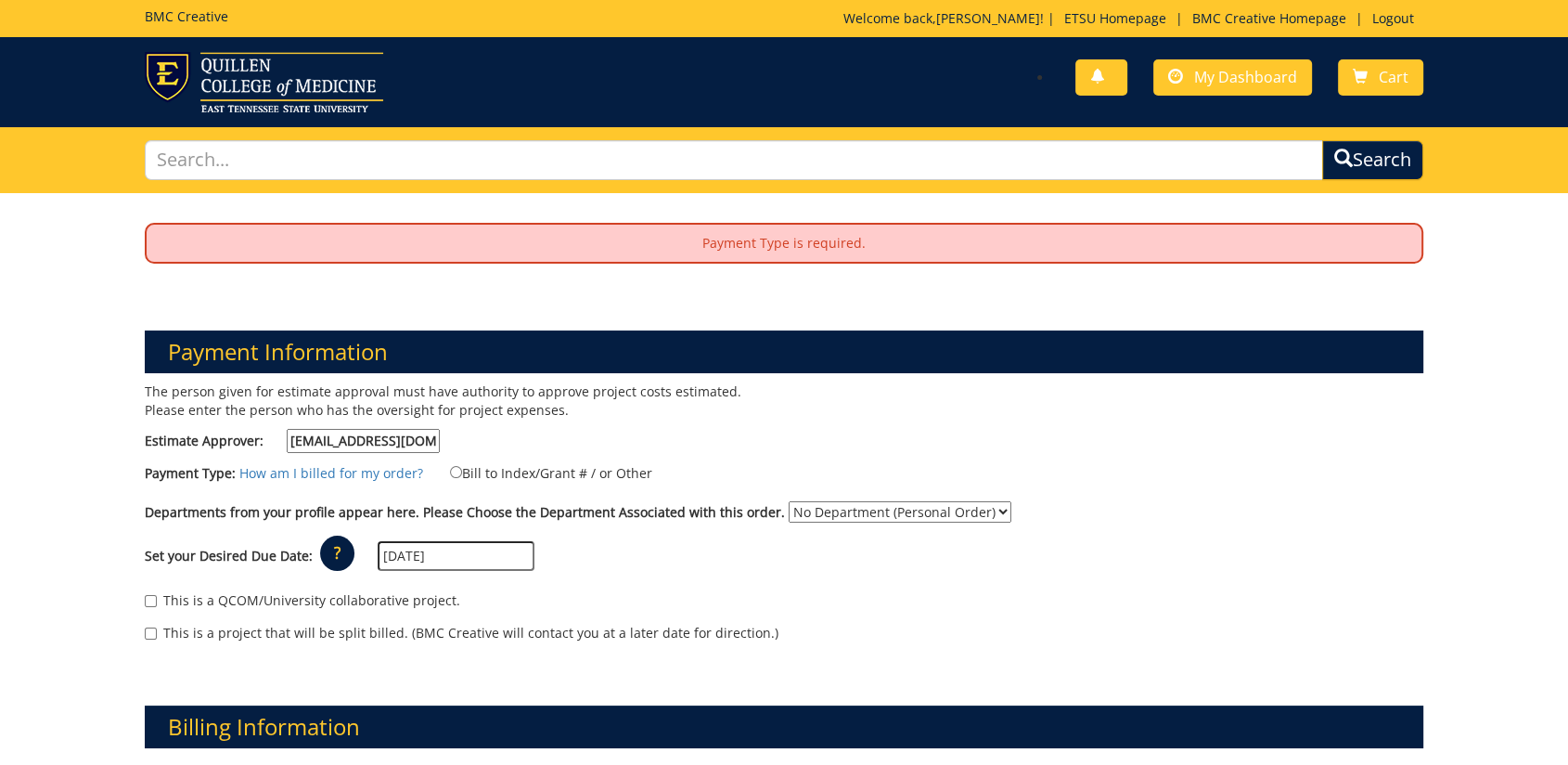
click at [589, 470] on label "Bill to Index/Grant # / or Other" at bounding box center [539, 472] width 225 height 20
click at [462, 470] on input "Bill to Index/Grant # / or Other" at bounding box center [455, 472] width 12 height 12
radio input "true"
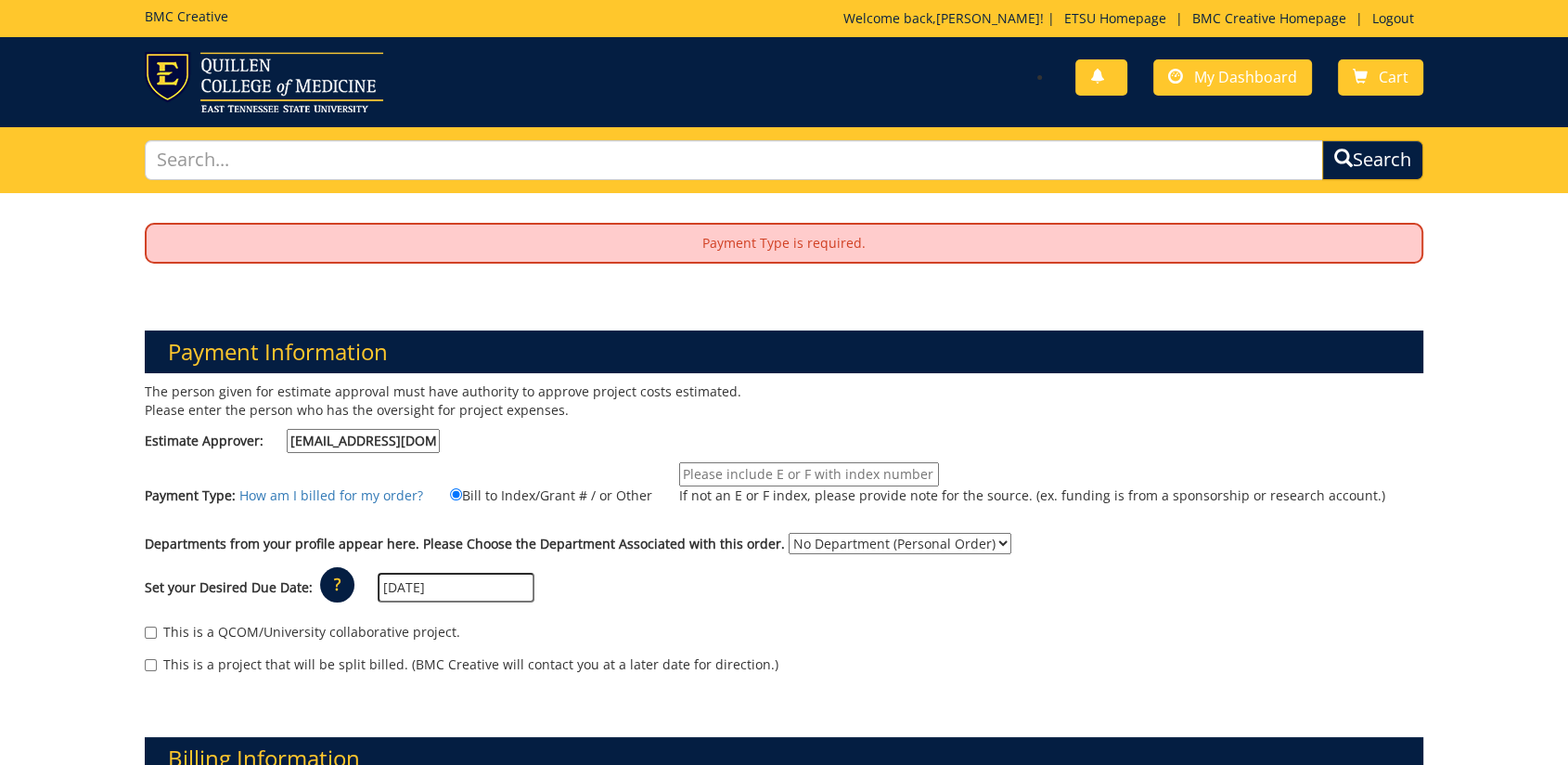
click at [746, 466] on input "If not an E or F index, please provide note for the source. (ex. funding is fro…" at bounding box center [808, 474] width 260 height 24
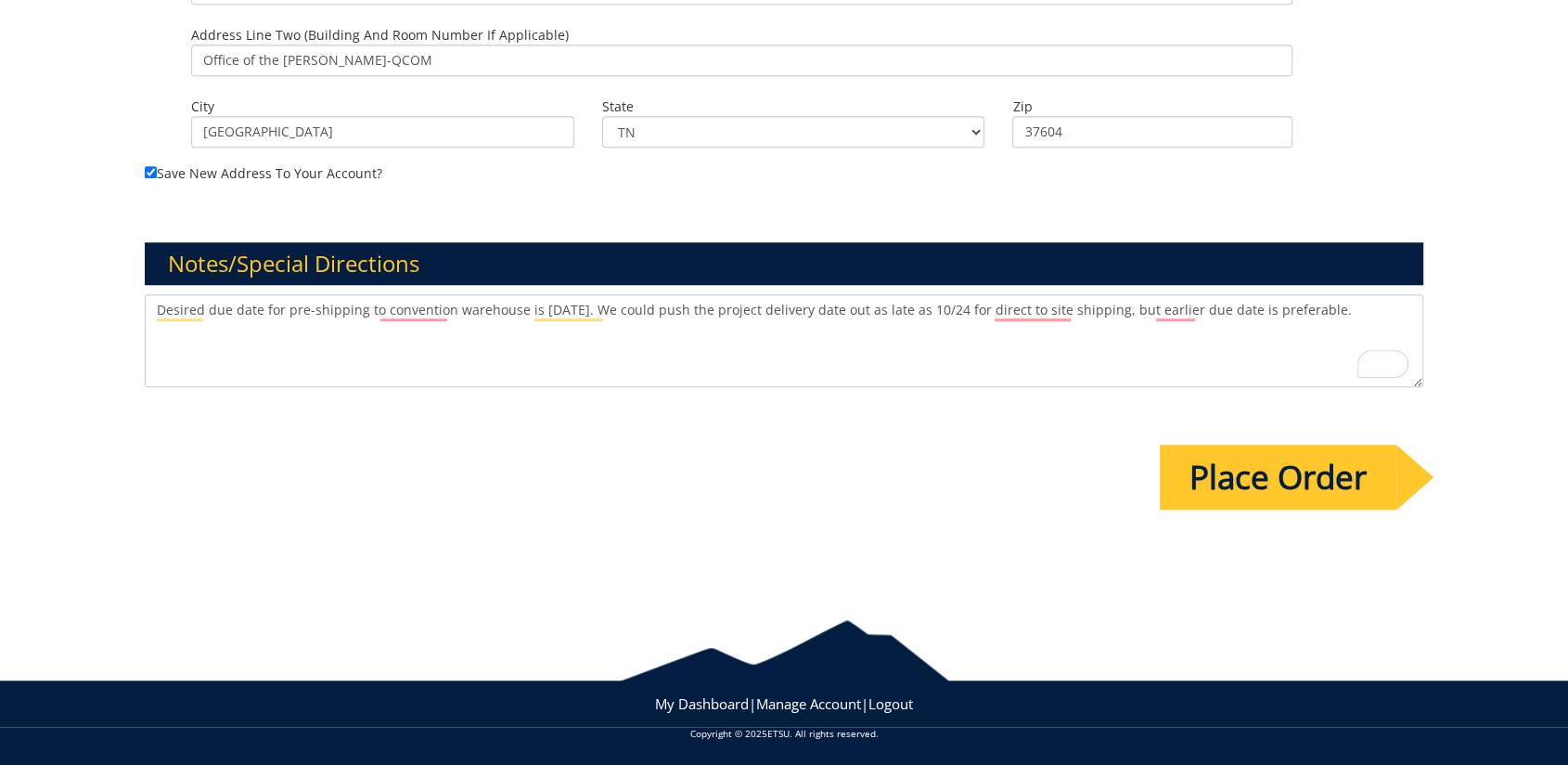
type input "Donna Gage to determine billing/payment method"
click at [1241, 481] on input "Place Order" at bounding box center [1278, 477] width 237 height 65
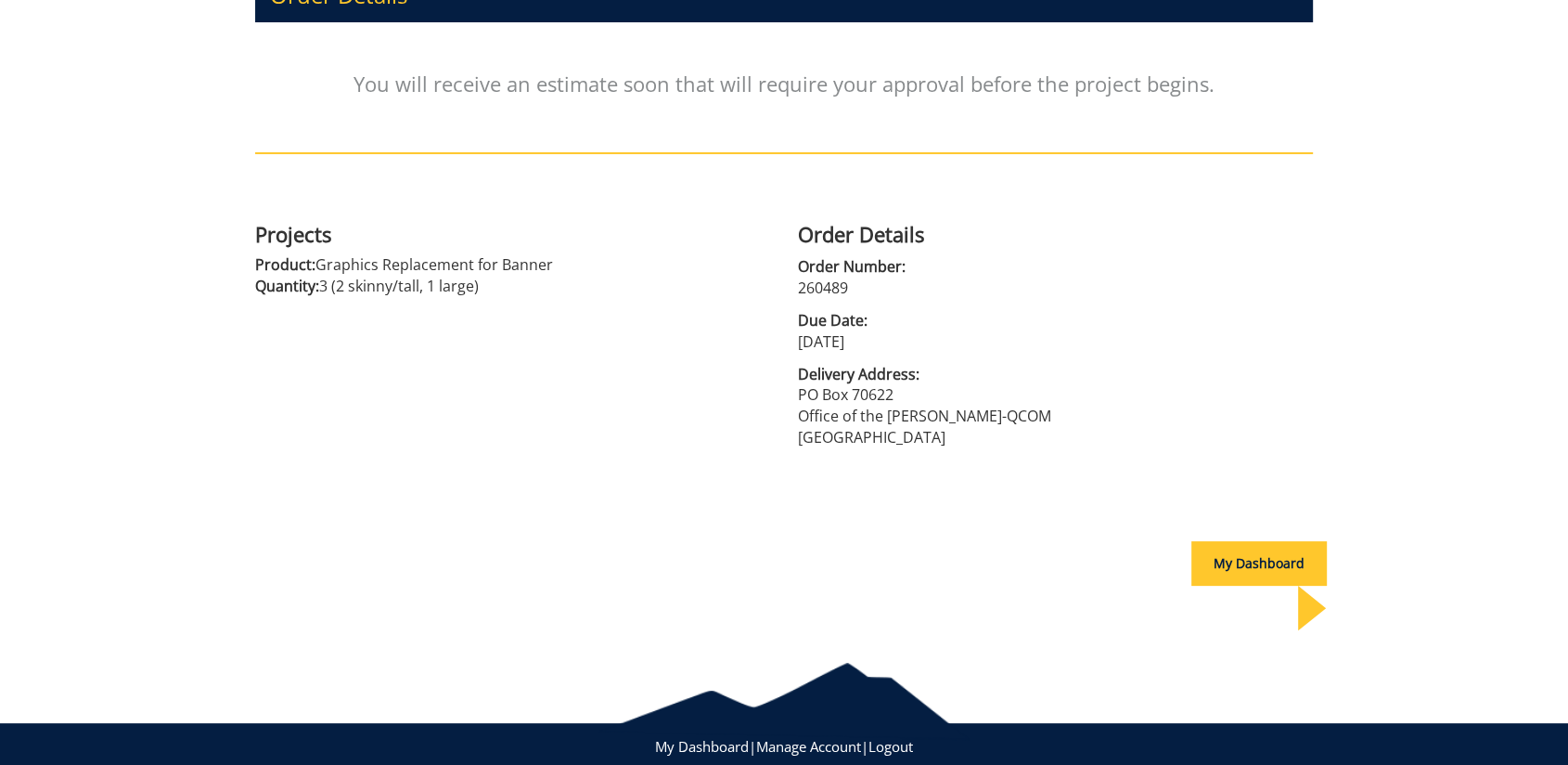
scroll to position [181, 0]
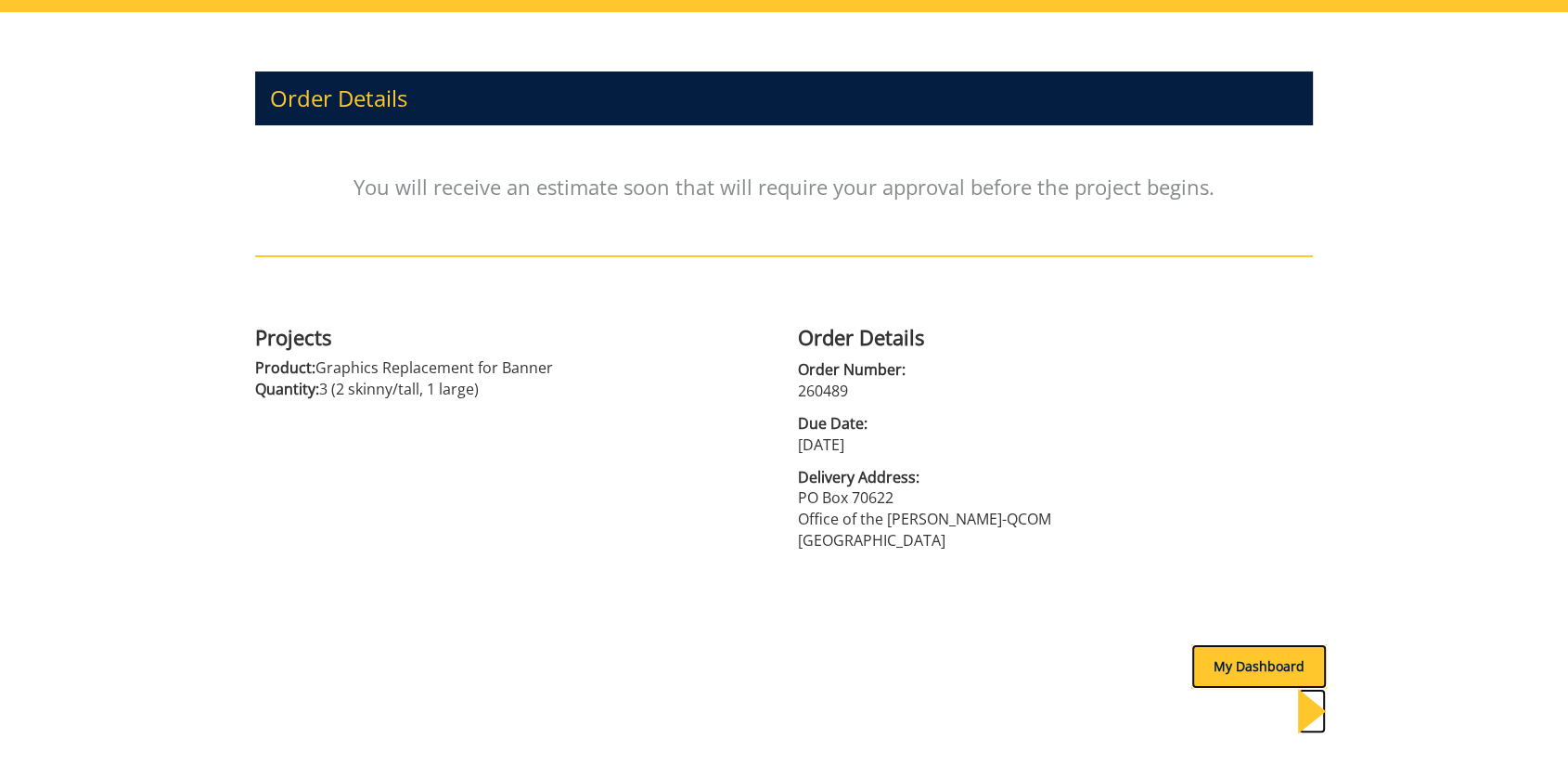
click at [1193, 656] on div "My Dashboard" at bounding box center [1259, 666] width 135 height 45
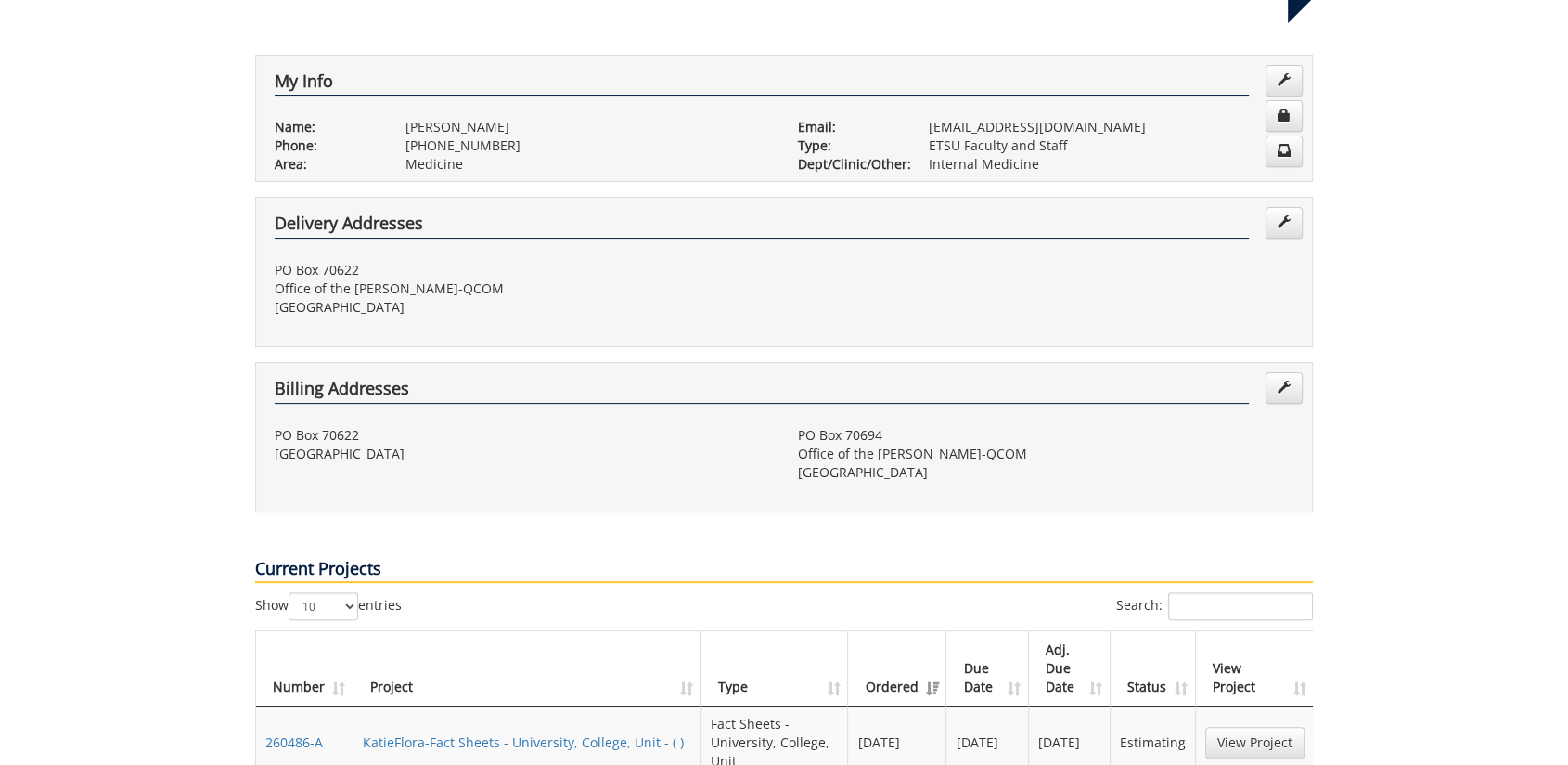
scroll to position [516, 0]
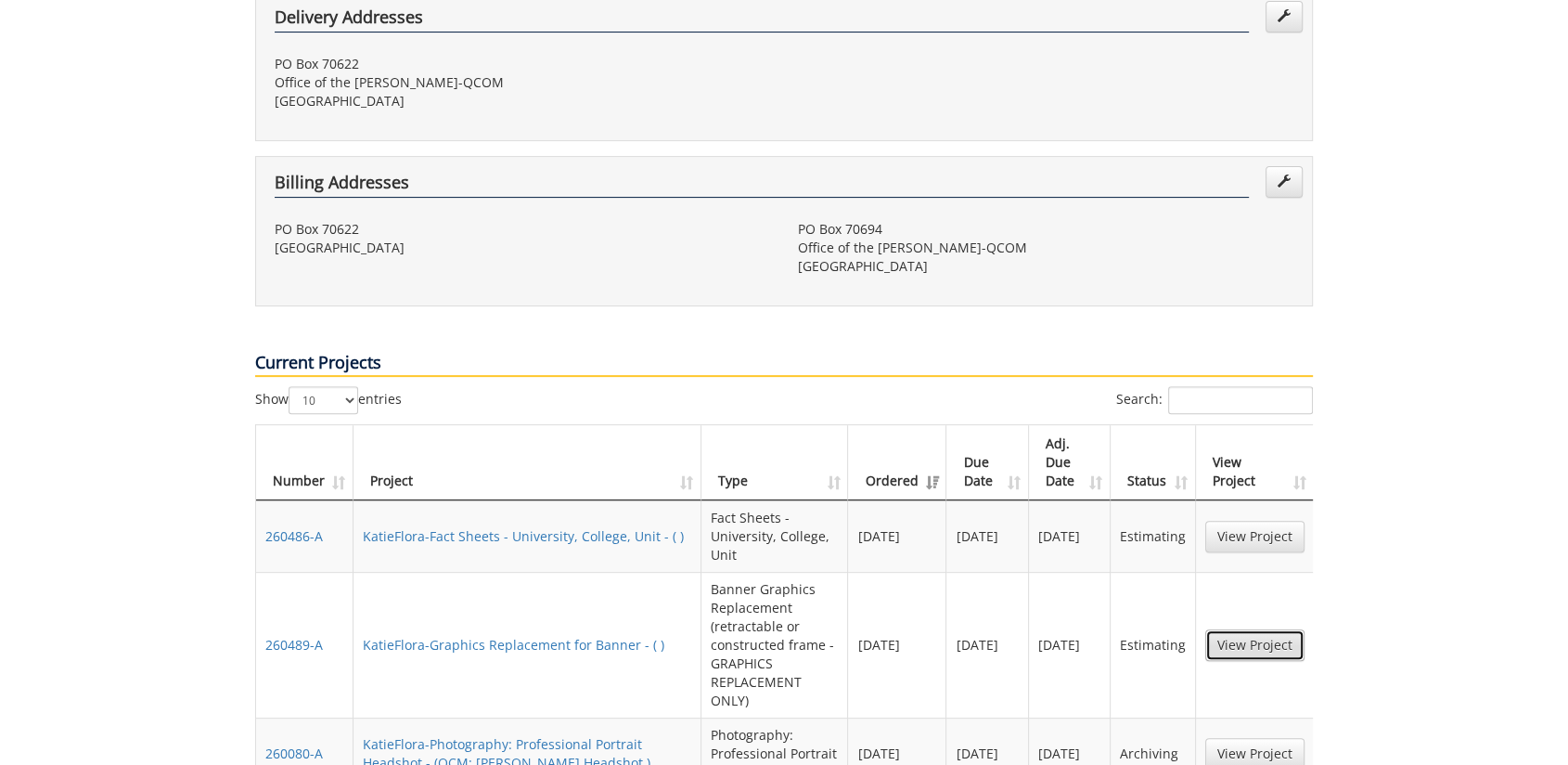
click at [1242, 630] on link "View Project" at bounding box center [1255, 645] width 99 height 31
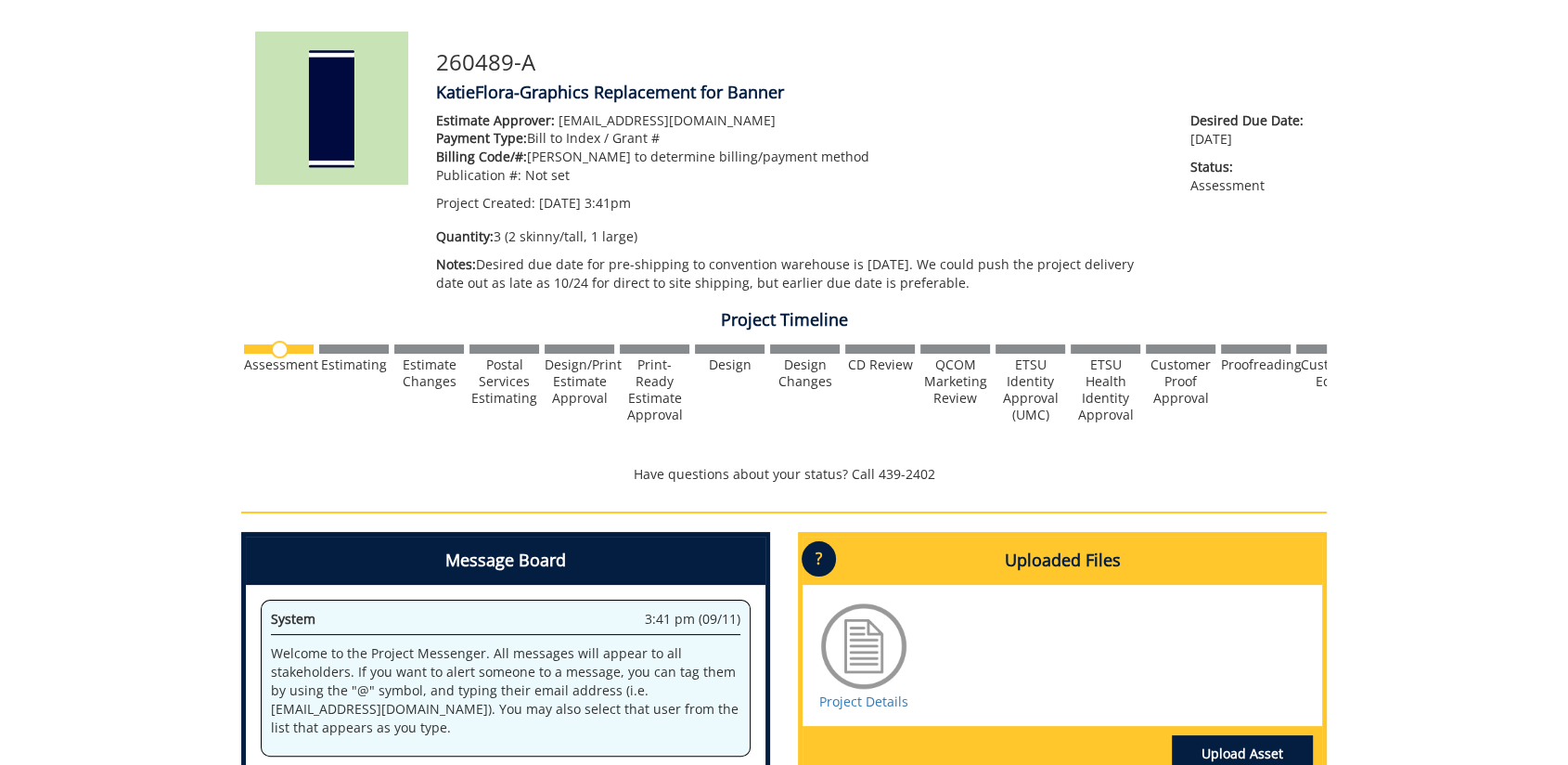
scroll to position [103, 0]
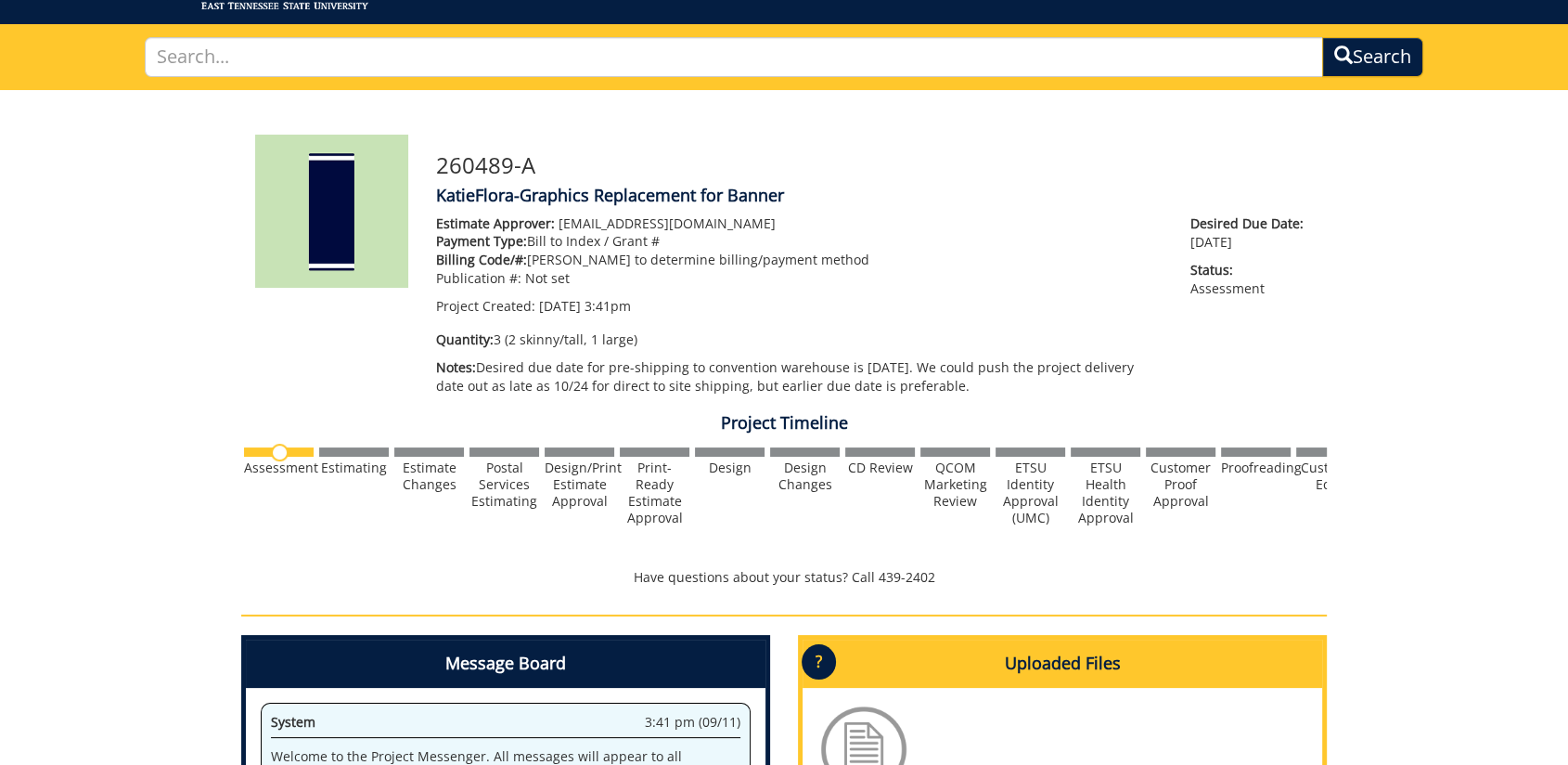
click at [1060, 160] on h3 "260489-A" at bounding box center [875, 165] width 877 height 24
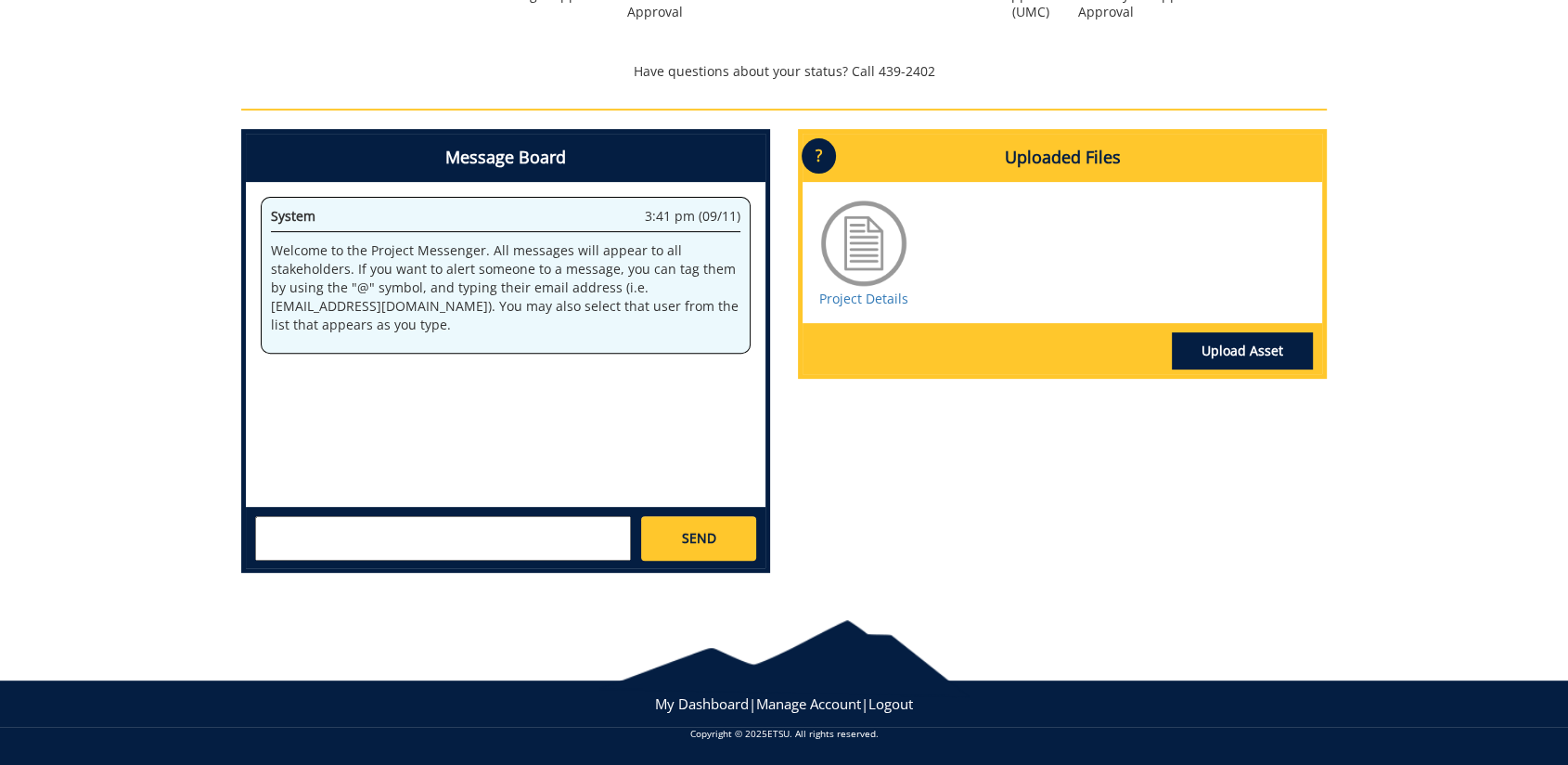
scroll to position [0, 0]
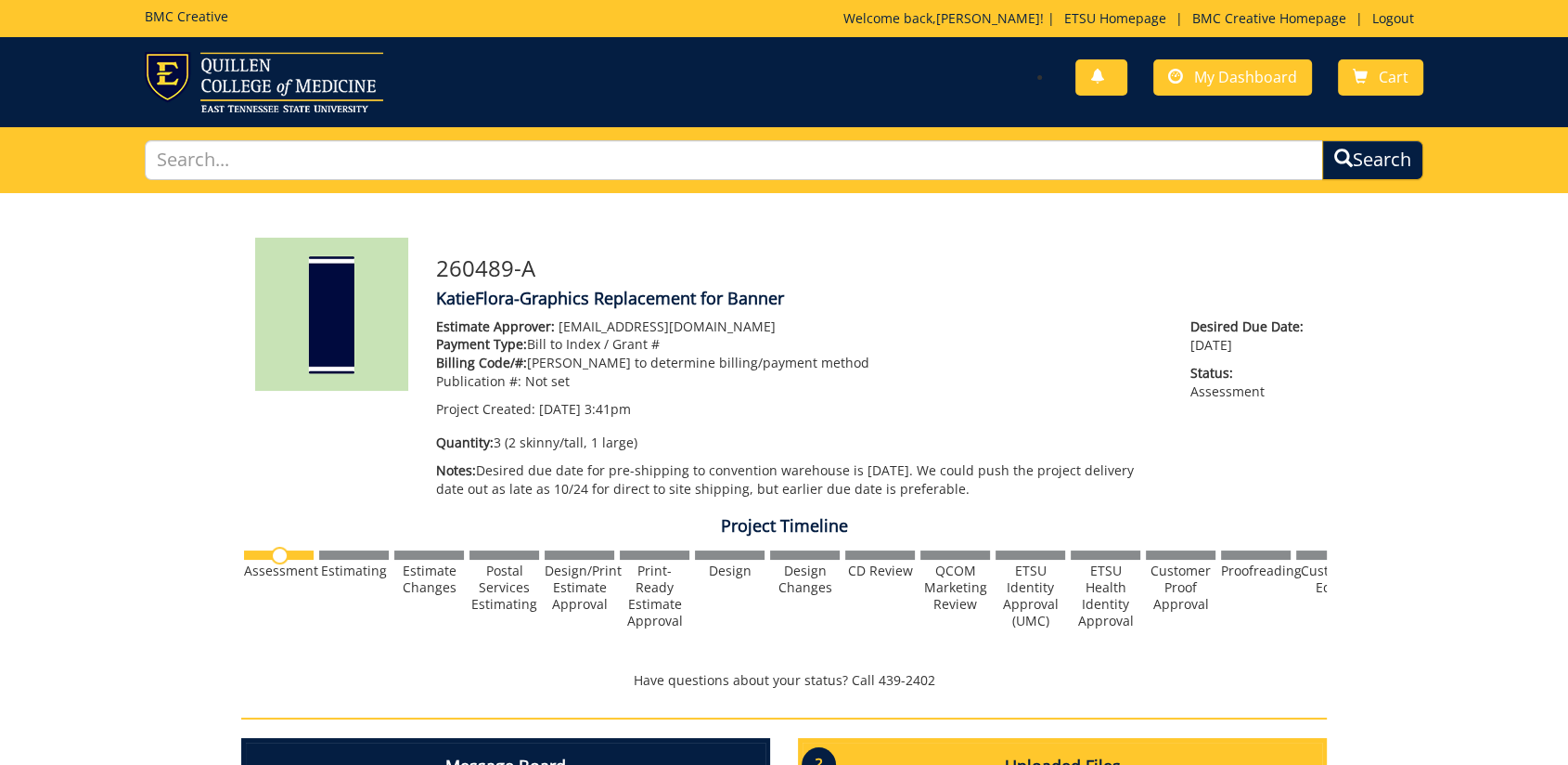
click at [1101, 221] on div "260489-A KatieFlora-Graphics Replacement for Banner Estimate Approver: forrestd…" at bounding box center [784, 696] width 1086 height 1005
click at [1043, 289] on h4 "KatieFlora-Graphics Replacement for Banner" at bounding box center [875, 299] width 877 height 19
drag, startPoint x: 1050, startPoint y: 410, endPoint x: 684, endPoint y: 336, distance: 373.4
click at [1039, 409] on p "Project Created: 09/11/2025 3:41pm" at bounding box center [800, 410] width 726 height 19
click at [975, 277] on h3 "260489-A" at bounding box center [875, 267] width 877 height 24
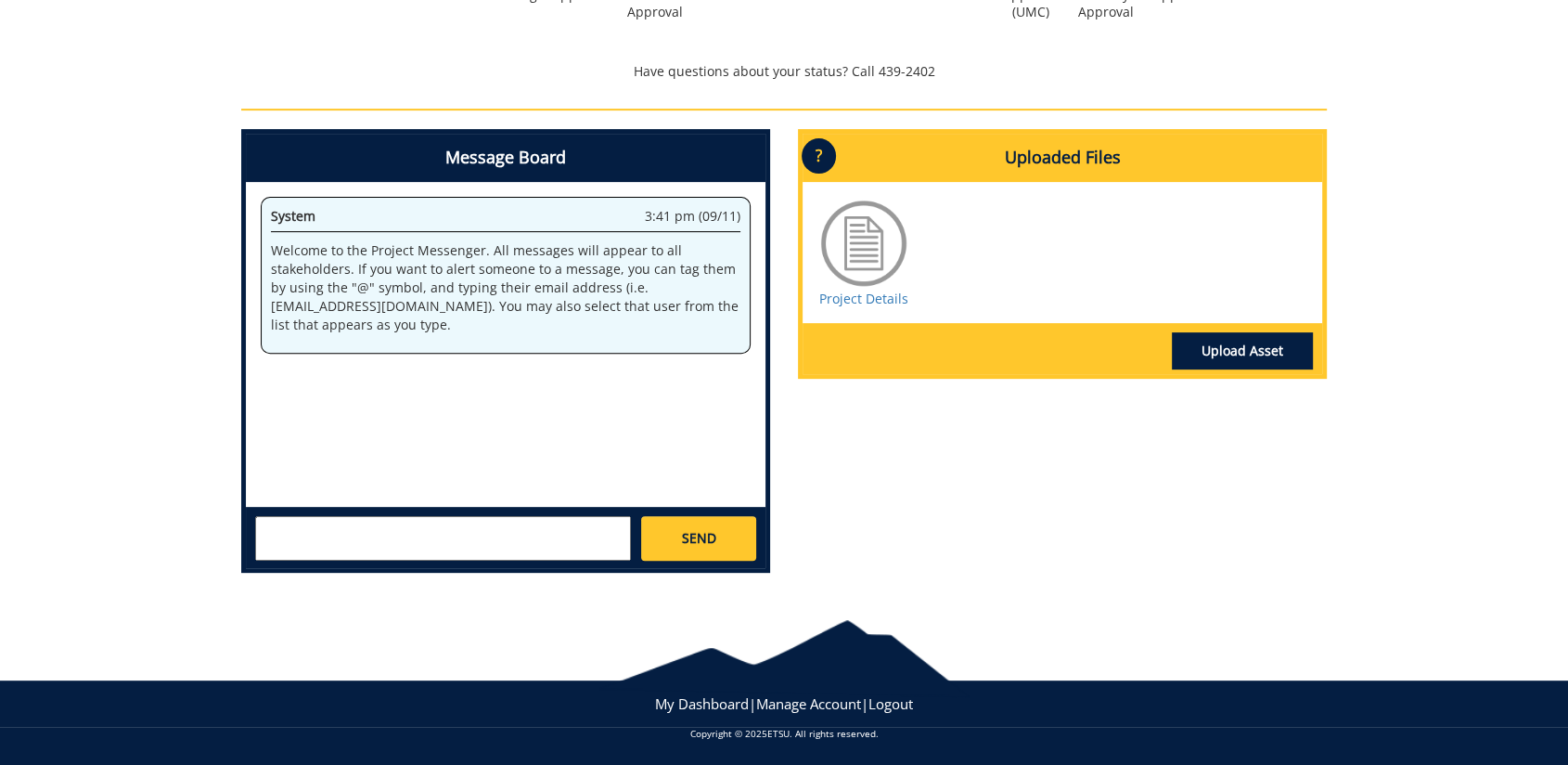
scroll to position [94, 0]
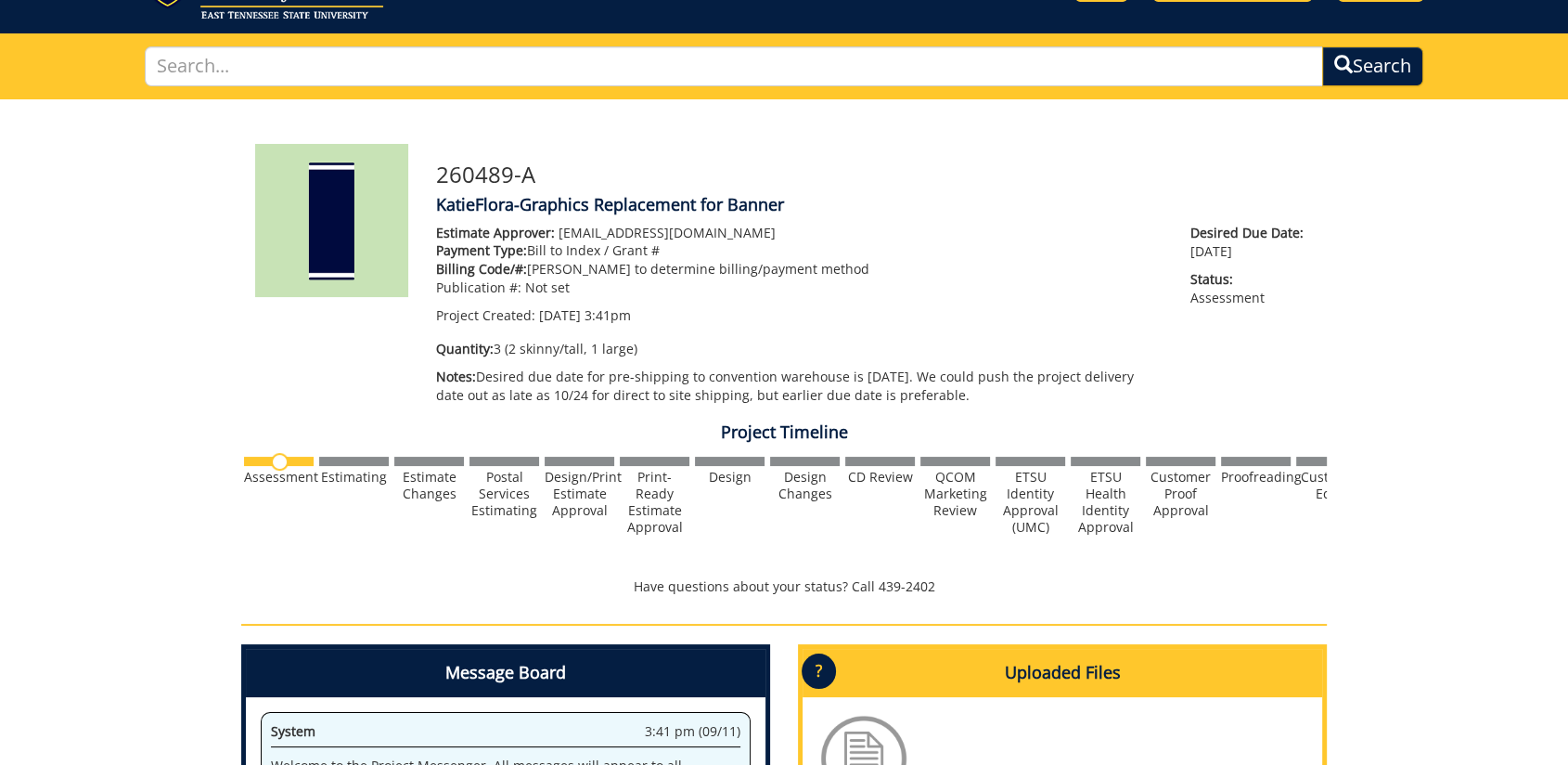
click at [1437, 264] on div "260489-A KatieFlora-Graphics Replacement for Banner Estimate Approver: forrestd…" at bounding box center [784, 601] width 1568 height 1005
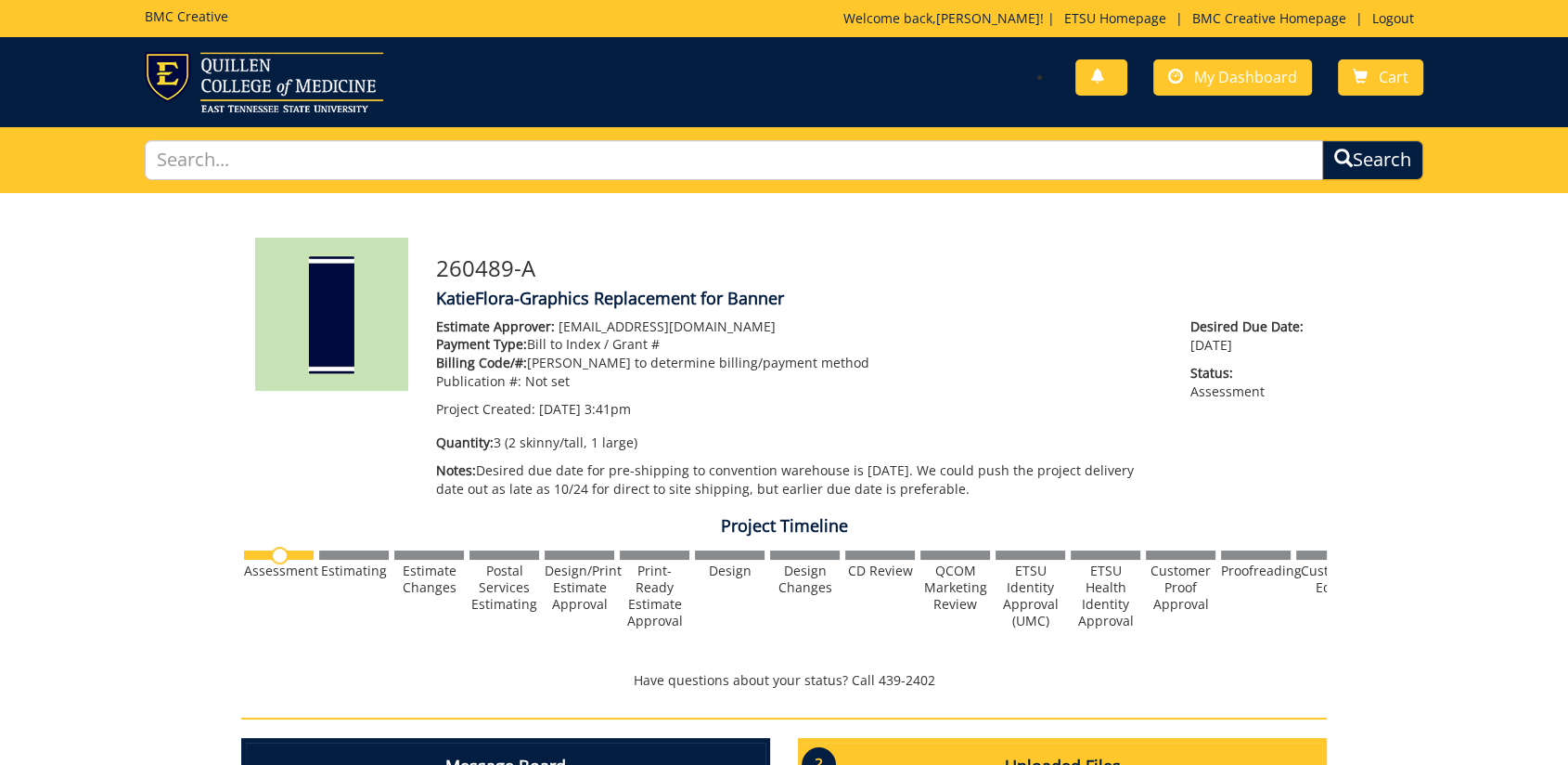
click at [544, 259] on h3 "260489-A" at bounding box center [875, 267] width 877 height 24
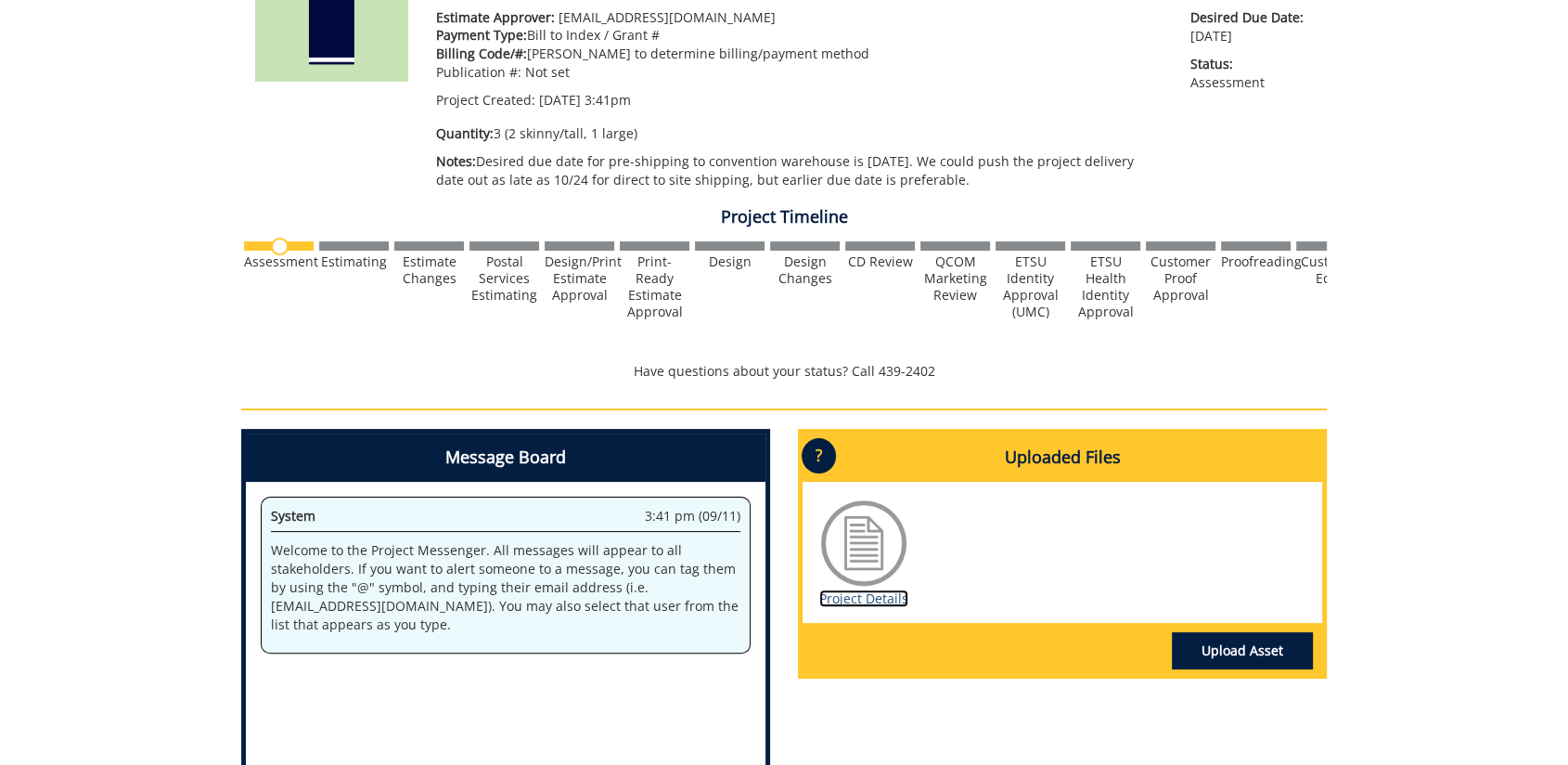
click at [874, 598] on link "Project Details" at bounding box center [864, 598] width 89 height 18
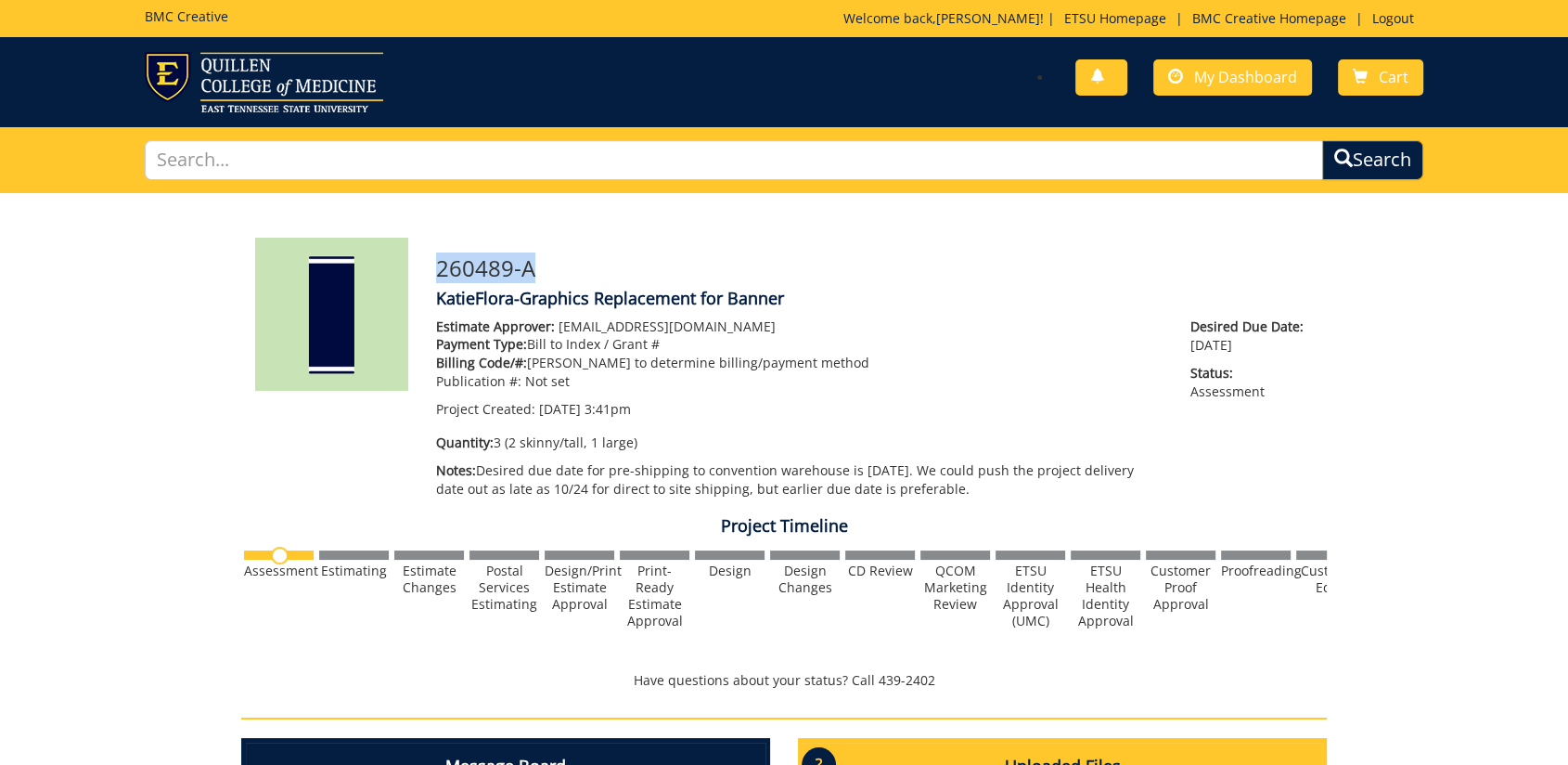
drag, startPoint x: 549, startPoint y: 268, endPoint x: 439, endPoint y: 260, distance: 110.3
click at [439, 260] on h3 "260489-A" at bounding box center [875, 267] width 877 height 24
drag, startPoint x: 439, startPoint y: 260, endPoint x: 465, endPoint y: 269, distance: 27.5
copy h3 "260489-A"
click at [1061, 332] on p "Estimate Approver: forrestd@etsu.edu" at bounding box center [800, 327] width 726 height 19
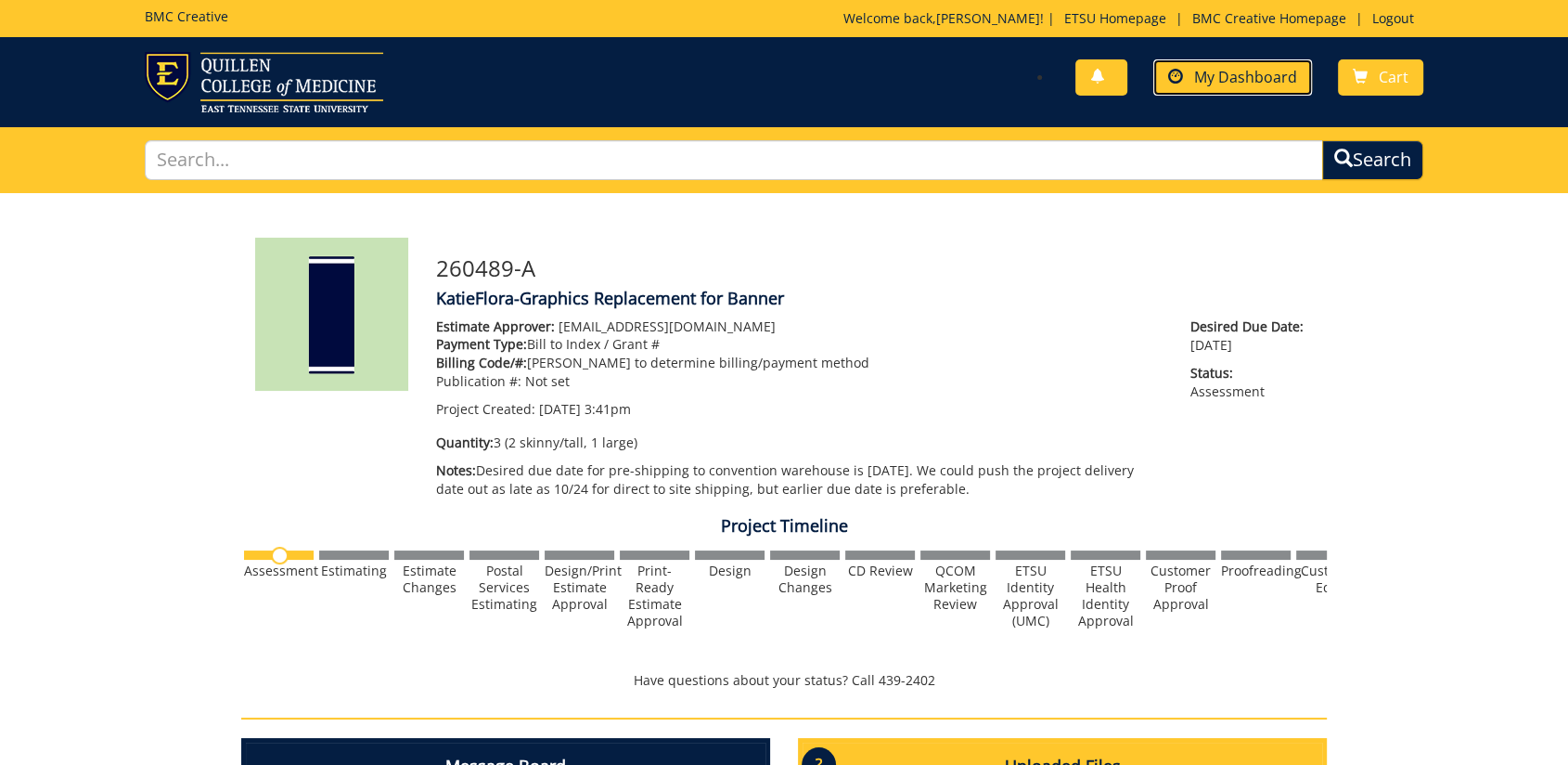
click at [1248, 76] on span "My Dashboard" at bounding box center [1246, 76] width 103 height 20
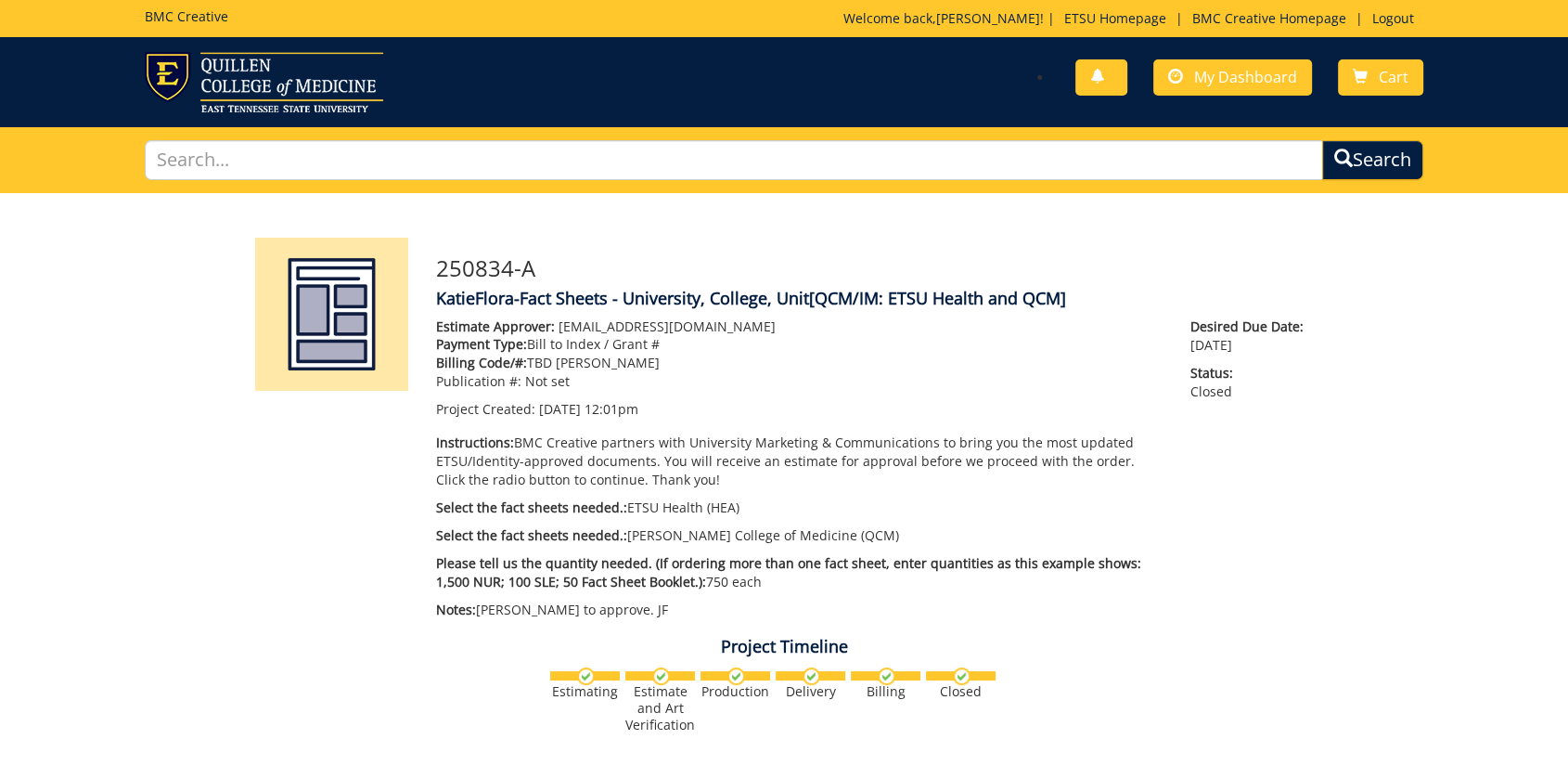
drag, startPoint x: 0, startPoint y: 0, endPoint x: 726, endPoint y: 232, distance: 762.2
click at [735, 233] on div "250834-A KatieFlora-Fact Sheets - University, College, Unit [QCM/IM: ETSU Healt…" at bounding box center [784, 747] width 1086 height 1108
click at [243, 91] on img at bounding box center [263, 82] width 239 height 60
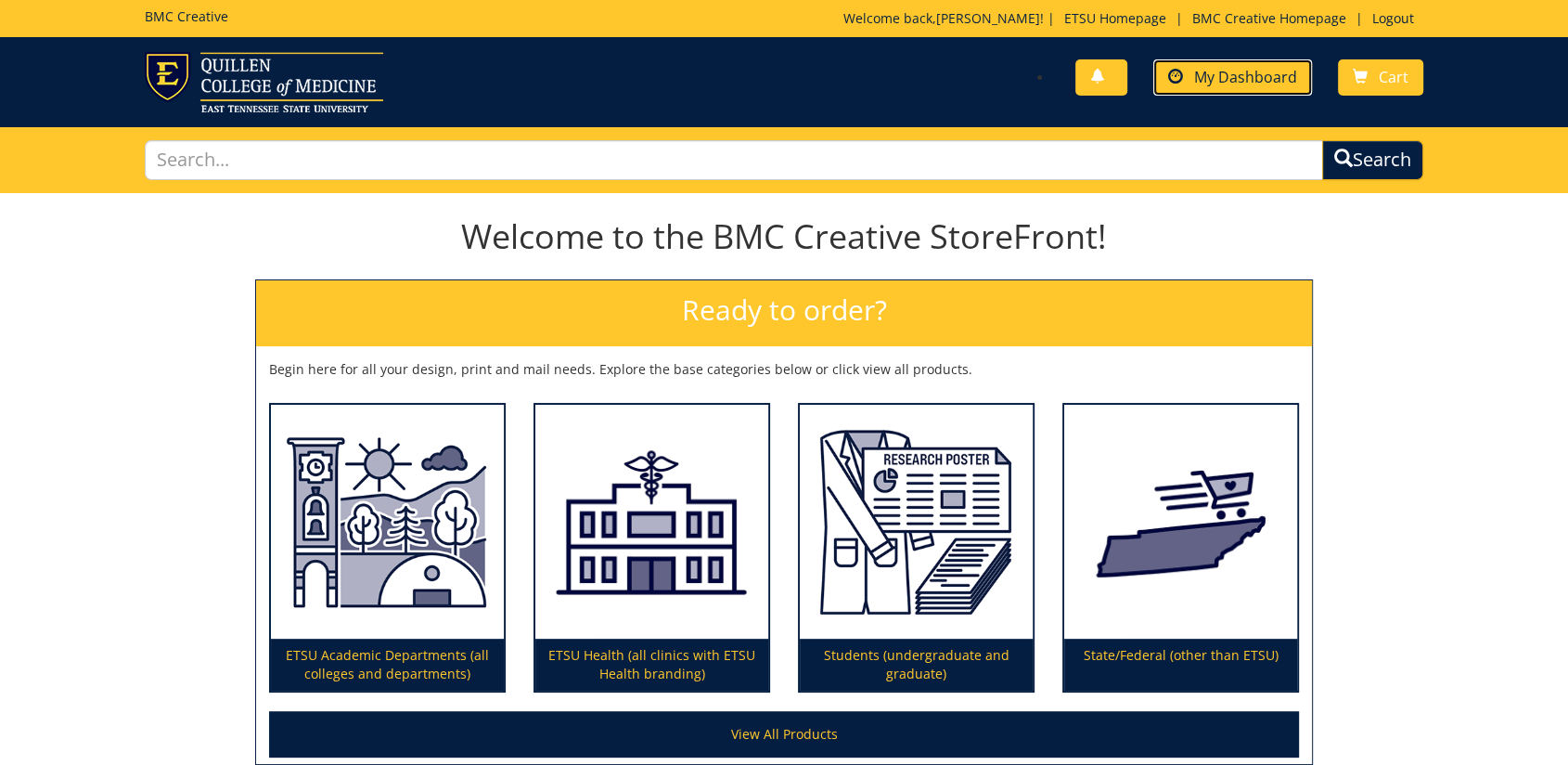
click at [1219, 85] on span "My Dashboard" at bounding box center [1246, 76] width 103 height 20
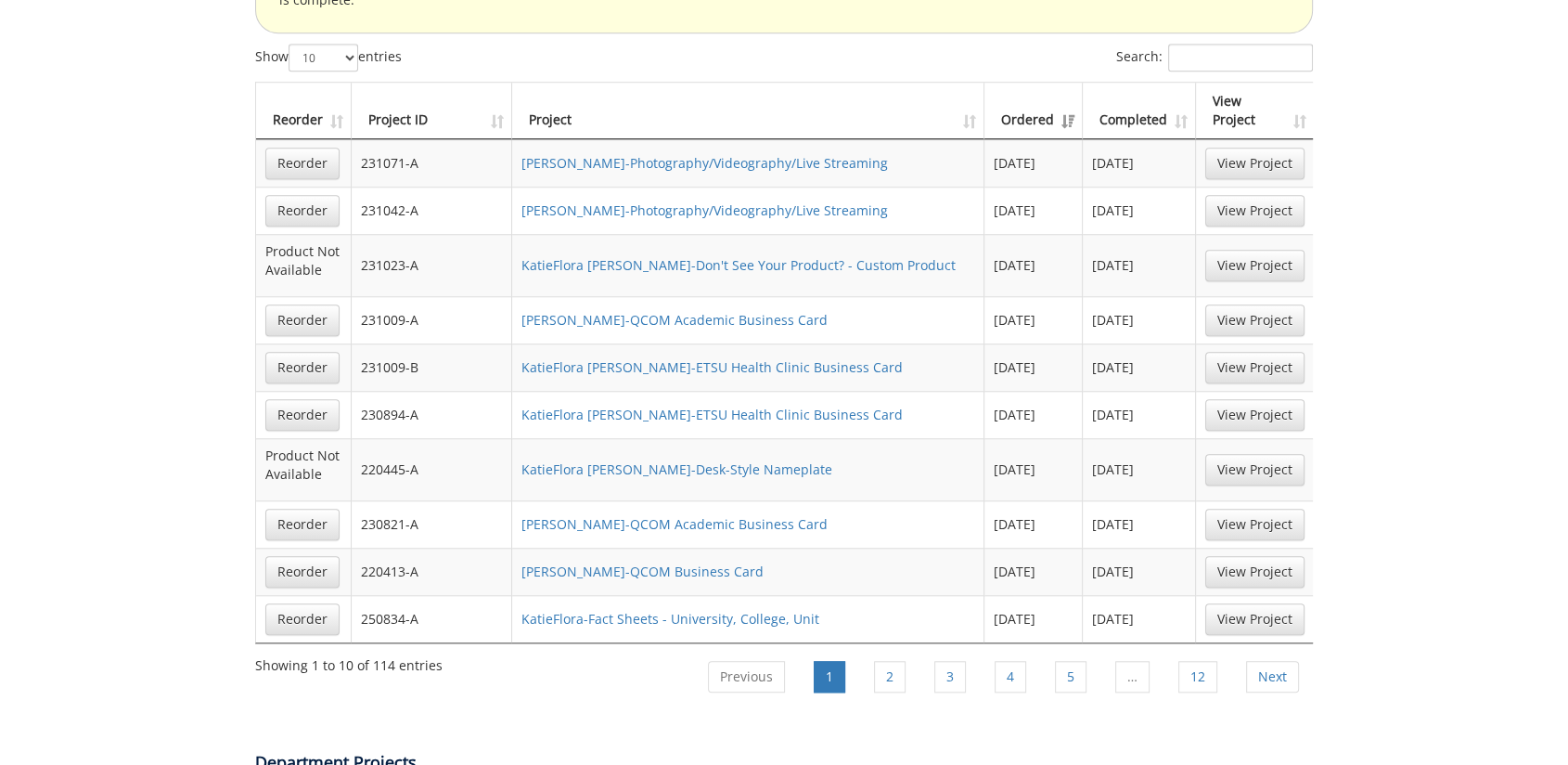
scroll to position [1960, 0]
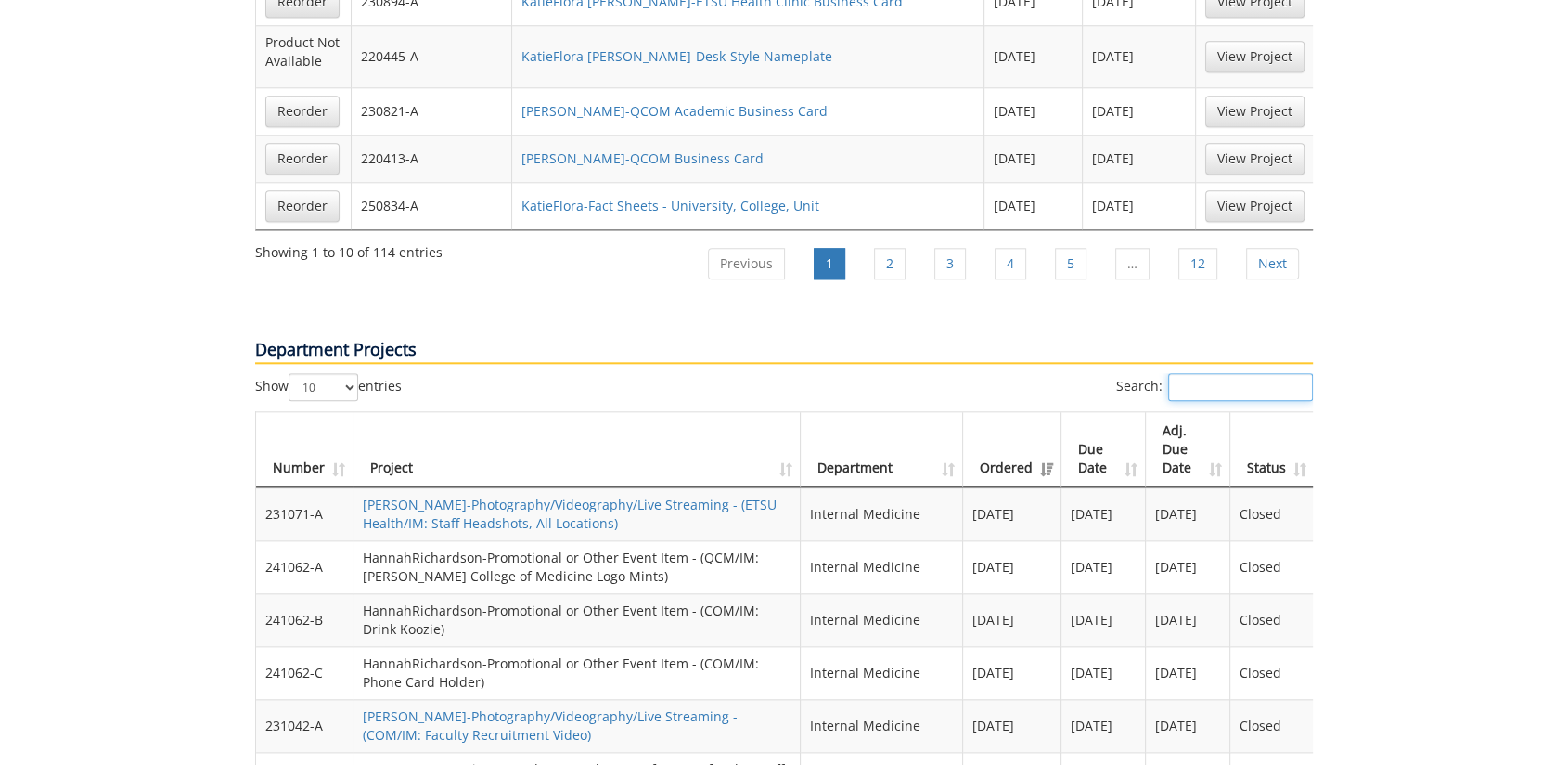
click at [1195, 373] on input "Search:" at bounding box center [1241, 386] width 145 height 28
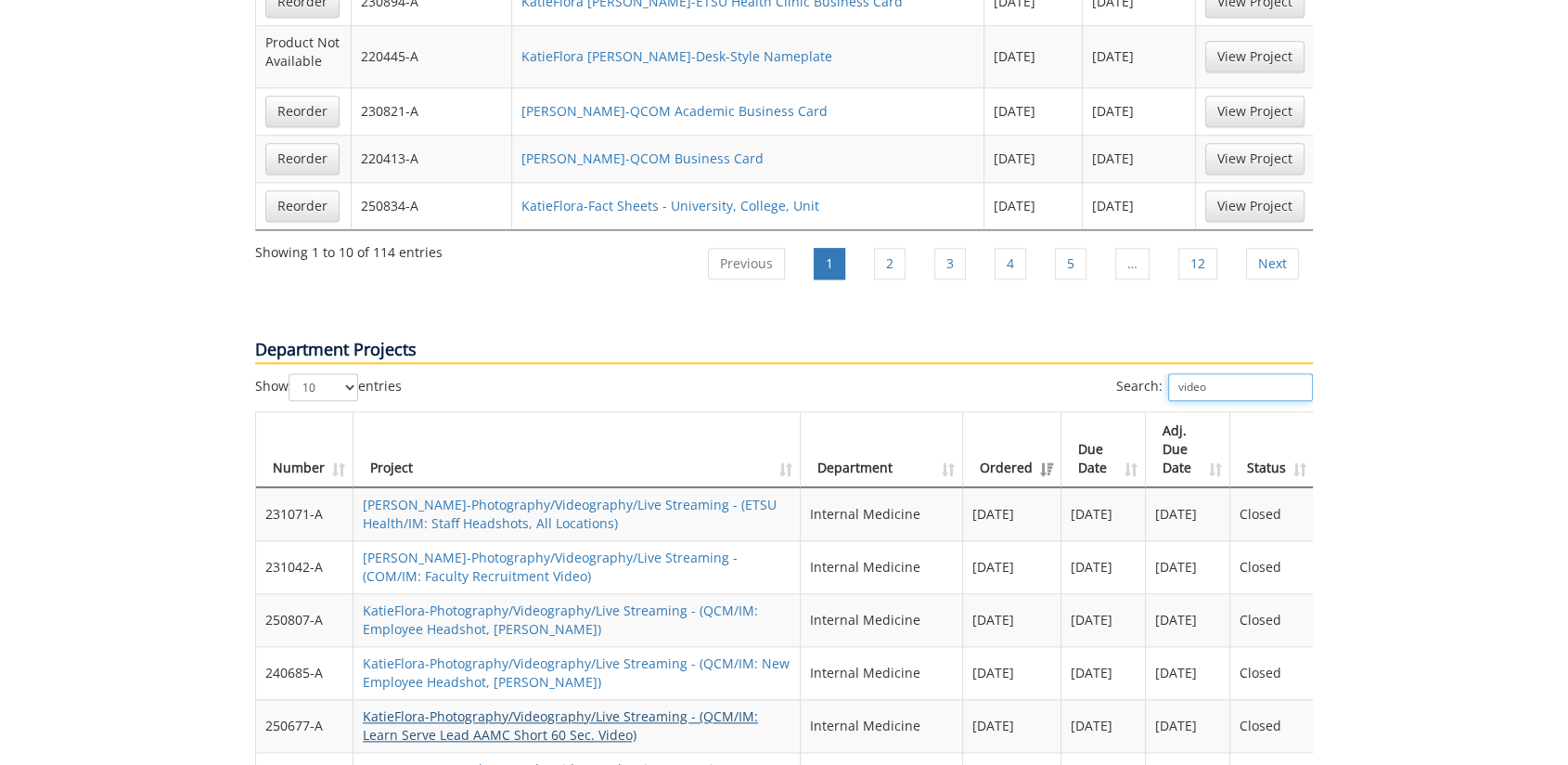
type input "video"
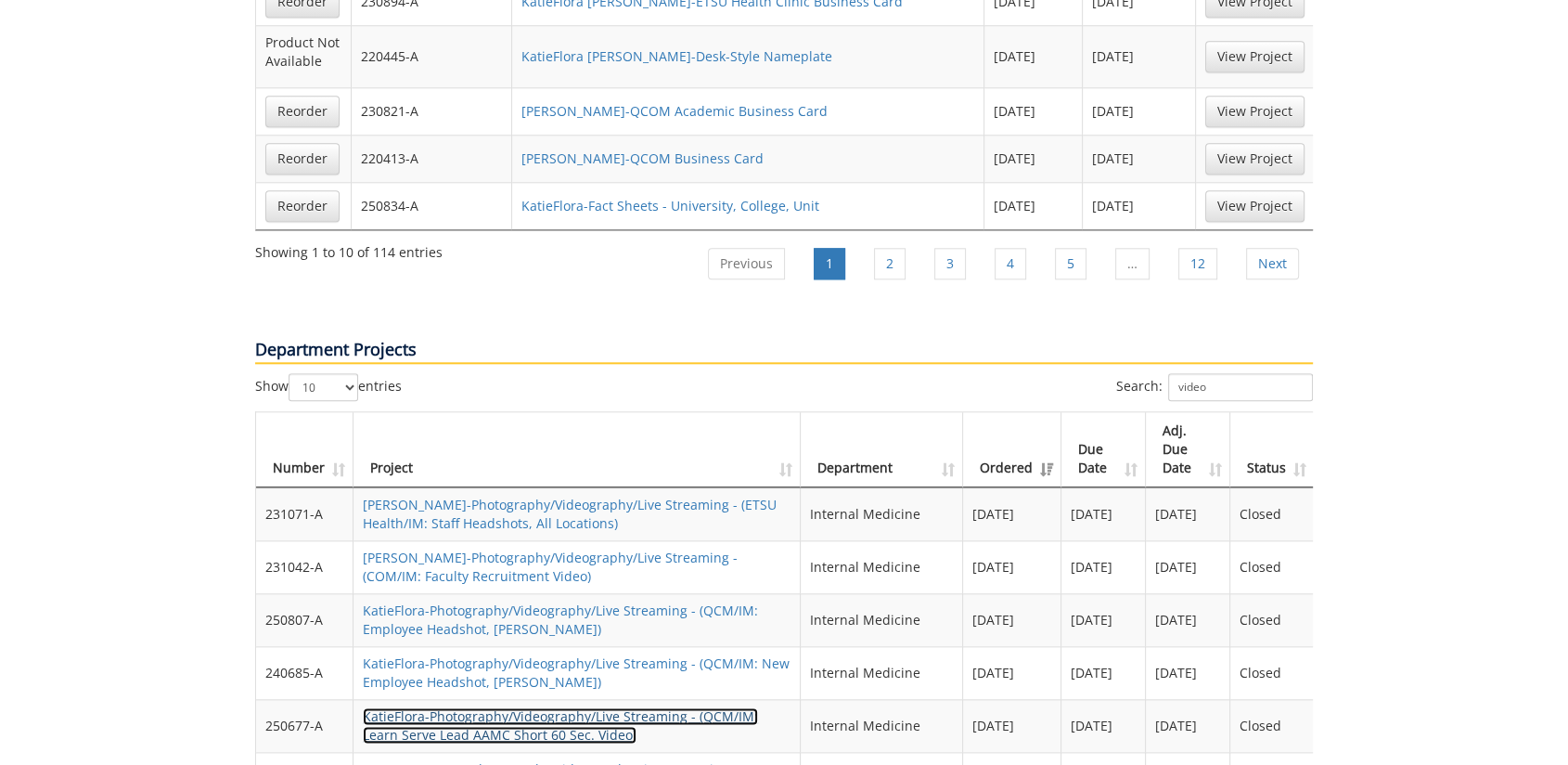
click at [530, 708] on link "KatieFlora-Photography/Videography/Live Streaming - (QCM/IM: Learn Serve Lead A…" at bounding box center [561, 726] width 396 height 36
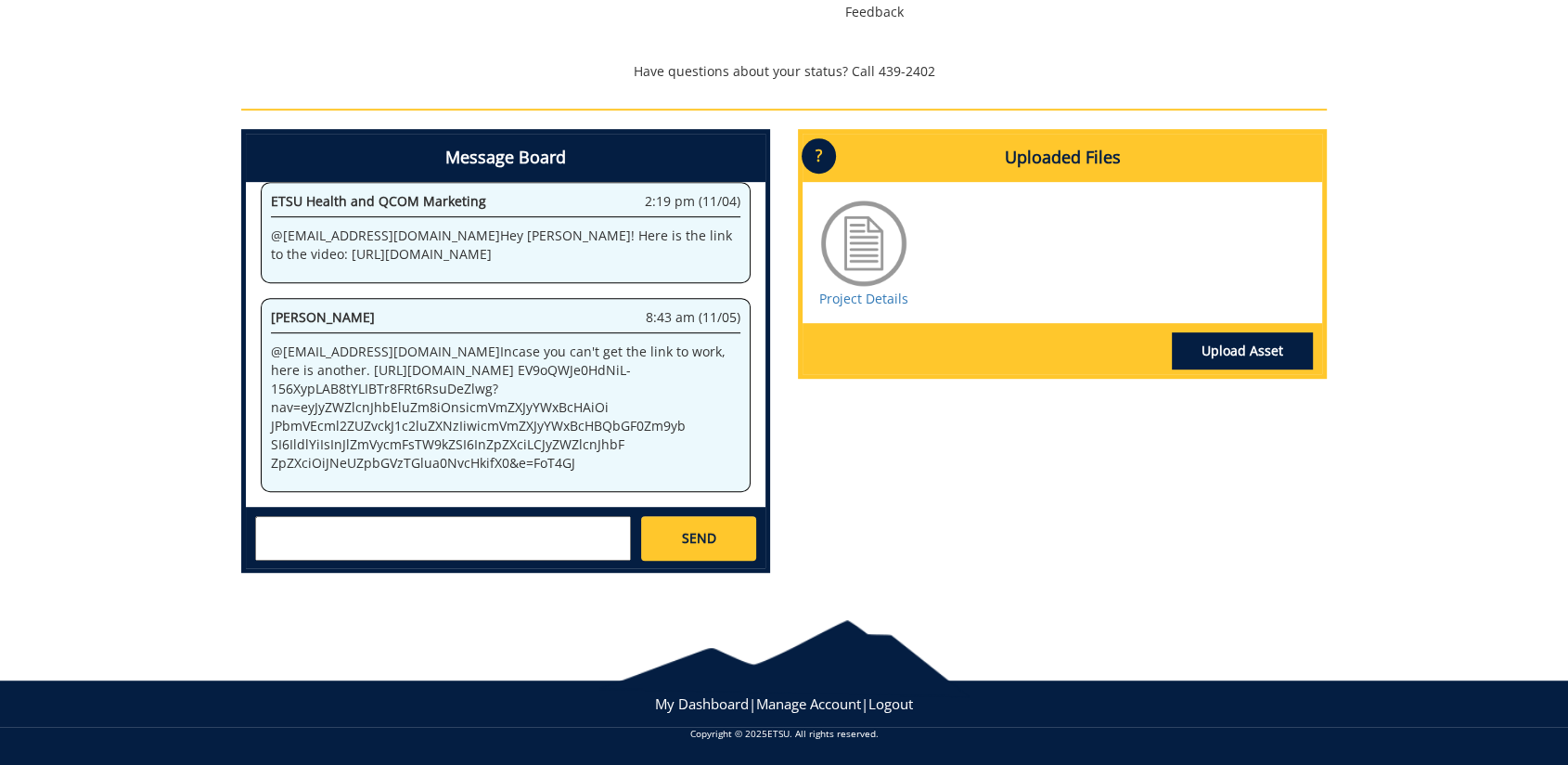
scroll to position [803, 0]
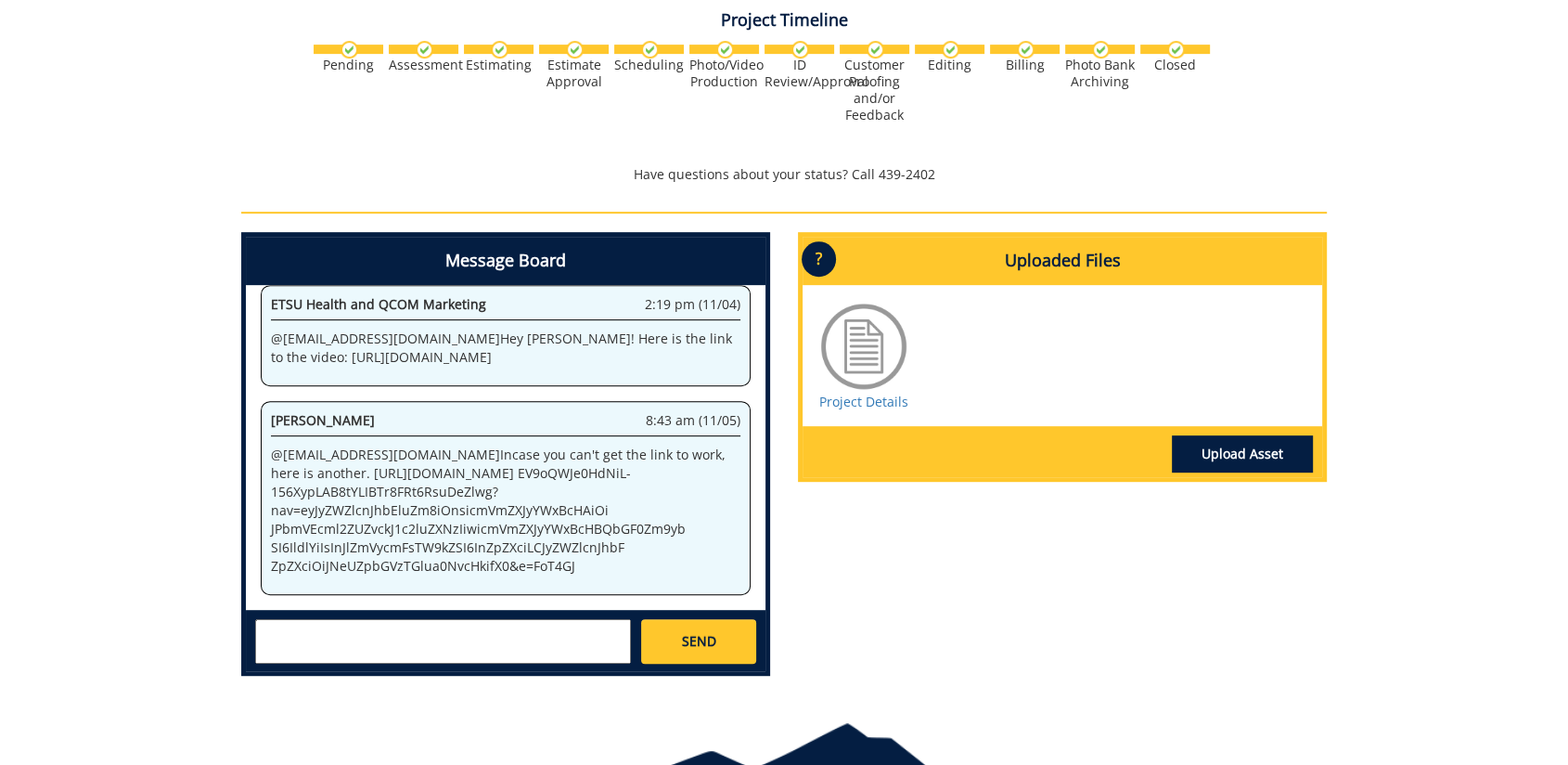
drag, startPoint x: 592, startPoint y: 549, endPoint x: 326, endPoint y: 439, distance: 287.8
click at [326, 445] on p "@ floramoore@etsu.edu Incase you can't get the link to work, here is another. h…" at bounding box center [506, 510] width 470 height 130
copy p "https://etsu365-my.sharepoint.com/:v:/g/personal/carrollmo_etsu_edu/ EV9oQWJe0H…"
click at [654, 485] on p "@ floramoore@etsu.edu Incase you can't get the link to work, here is another. h…" at bounding box center [506, 510] width 470 height 130
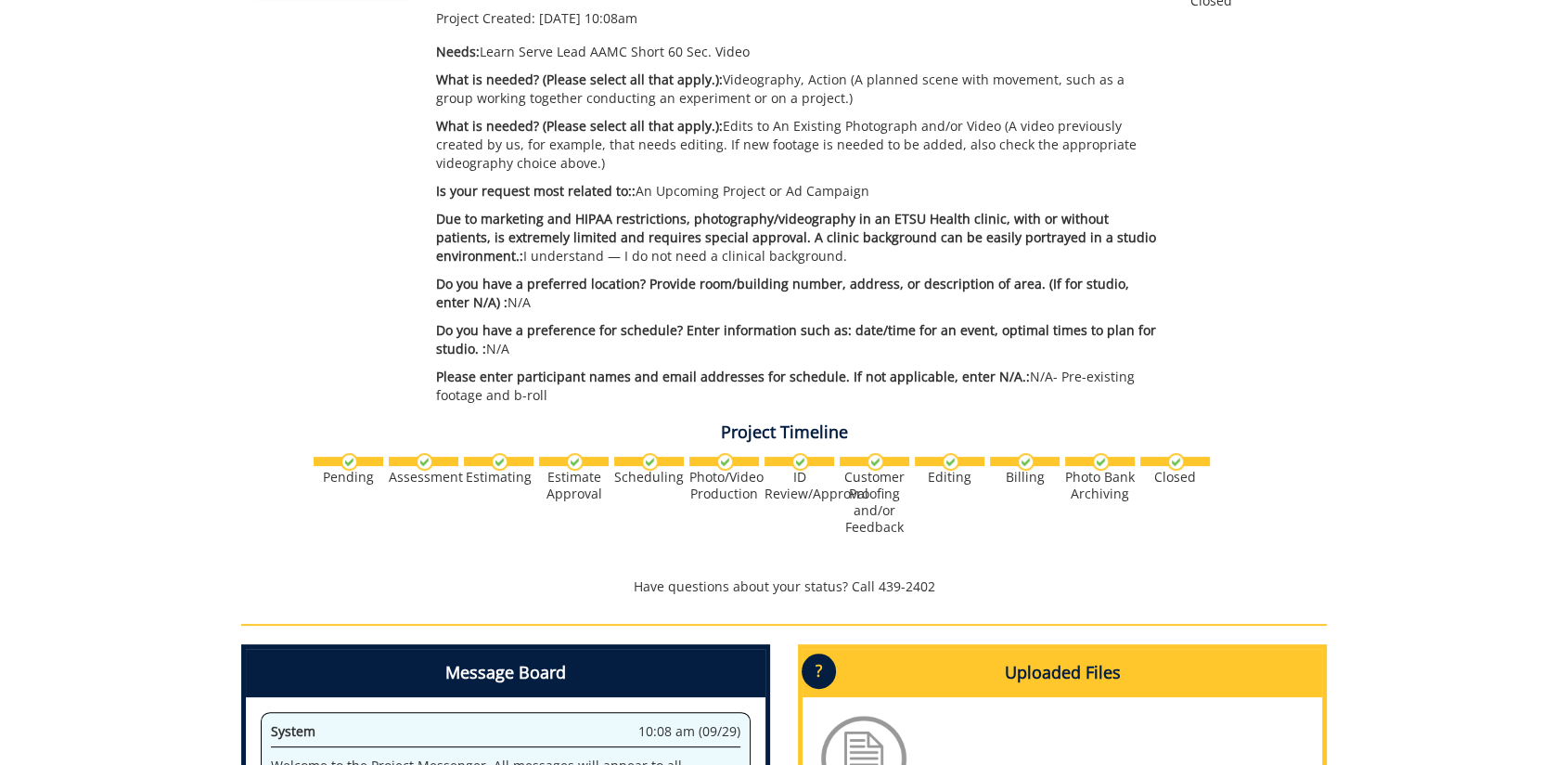
scroll to position [0, 0]
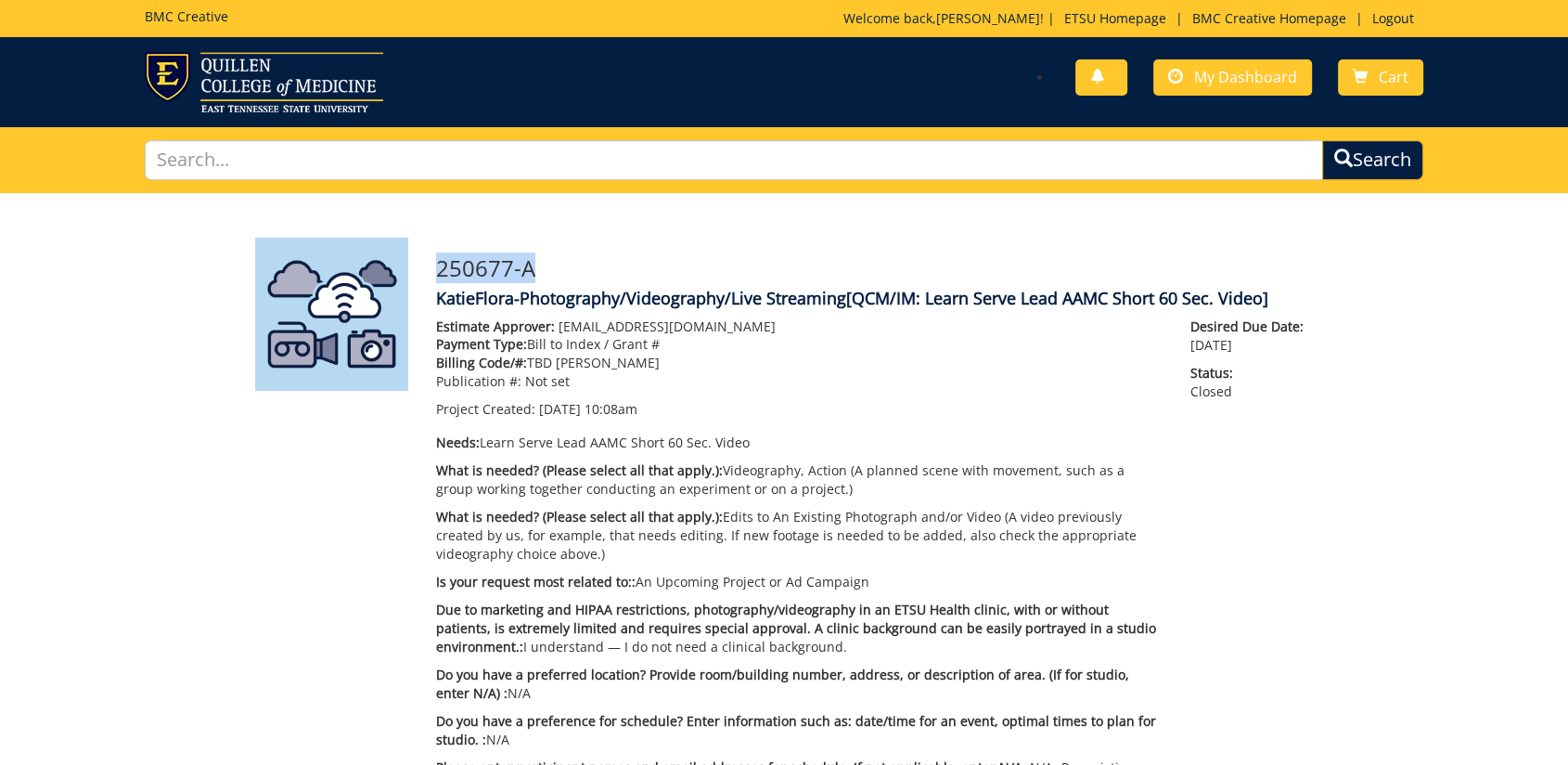
drag, startPoint x: 543, startPoint y: 277, endPoint x: 437, endPoint y: 272, distance: 106.1
click at [437, 272] on h3 "250677-A" at bounding box center [875, 267] width 877 height 24
drag, startPoint x: 437, startPoint y: 272, endPoint x: 450, endPoint y: 271, distance: 13.0
copy h3 "250677-A"
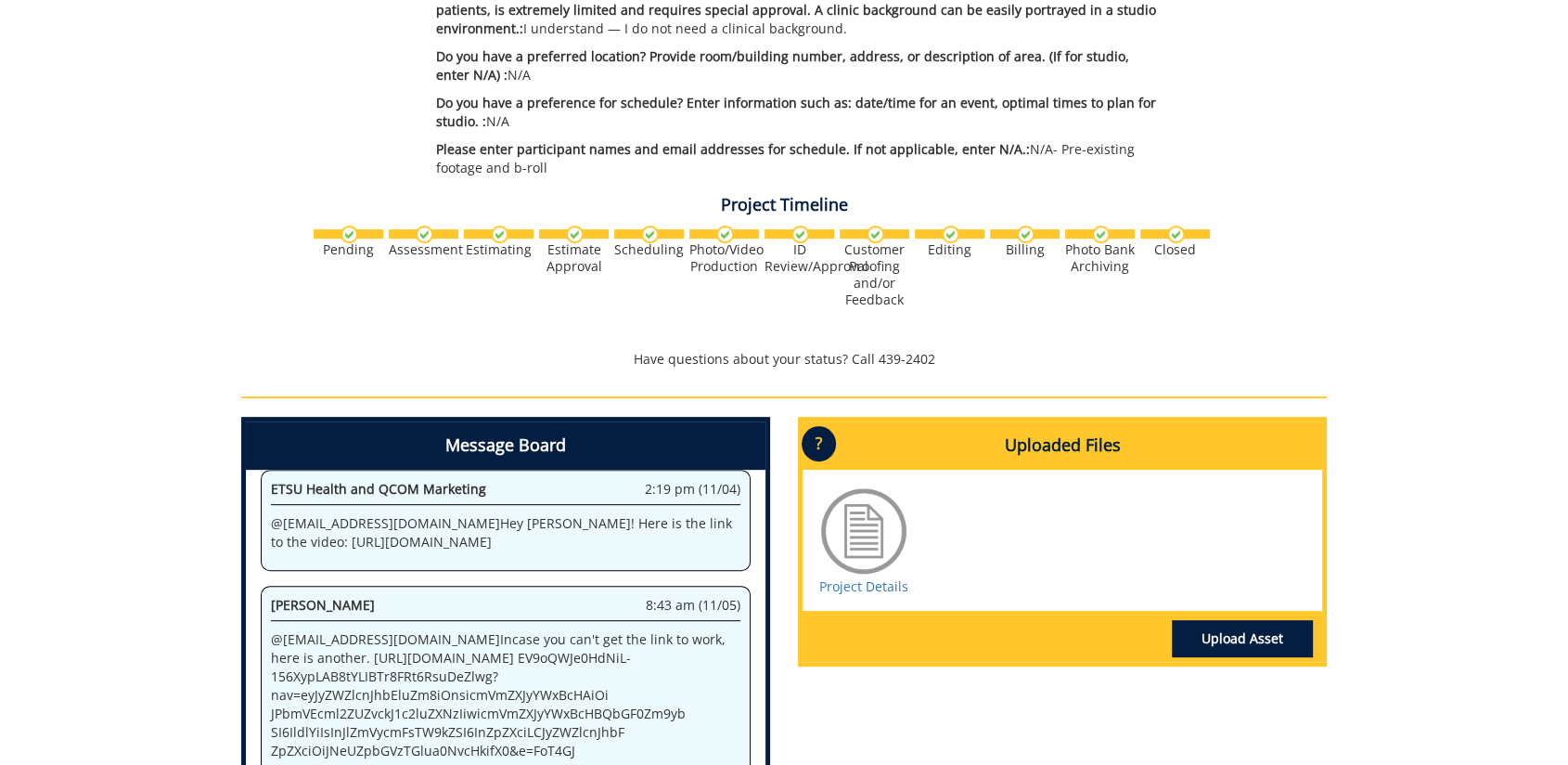
scroll to position [824, 0]
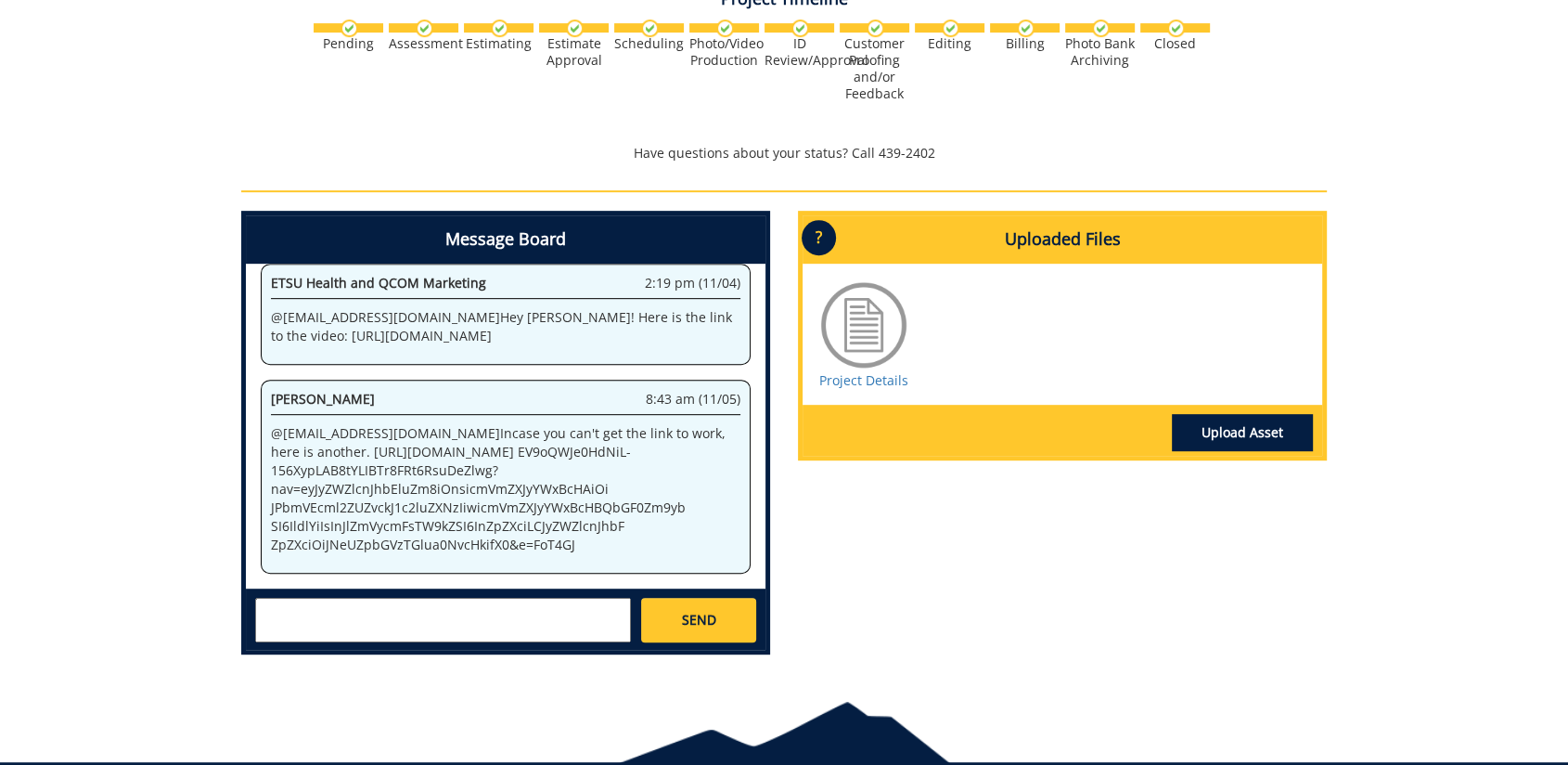
drag, startPoint x: 542, startPoint y: 522, endPoint x: 322, endPoint y: 416, distance: 244.2
click at [322, 424] on p "@ floramoore@etsu.edu Incase you can't get the link to work, here is another. h…" at bounding box center [506, 489] width 470 height 130
drag, startPoint x: 322, startPoint y: 416, endPoint x: 340, endPoint y: 421, distance: 18.7
copy p "https://etsu365-my.sharepoint.com/:v:/g/personal/carrollmo_etsu_edu/ EV9oQWJe0H…"
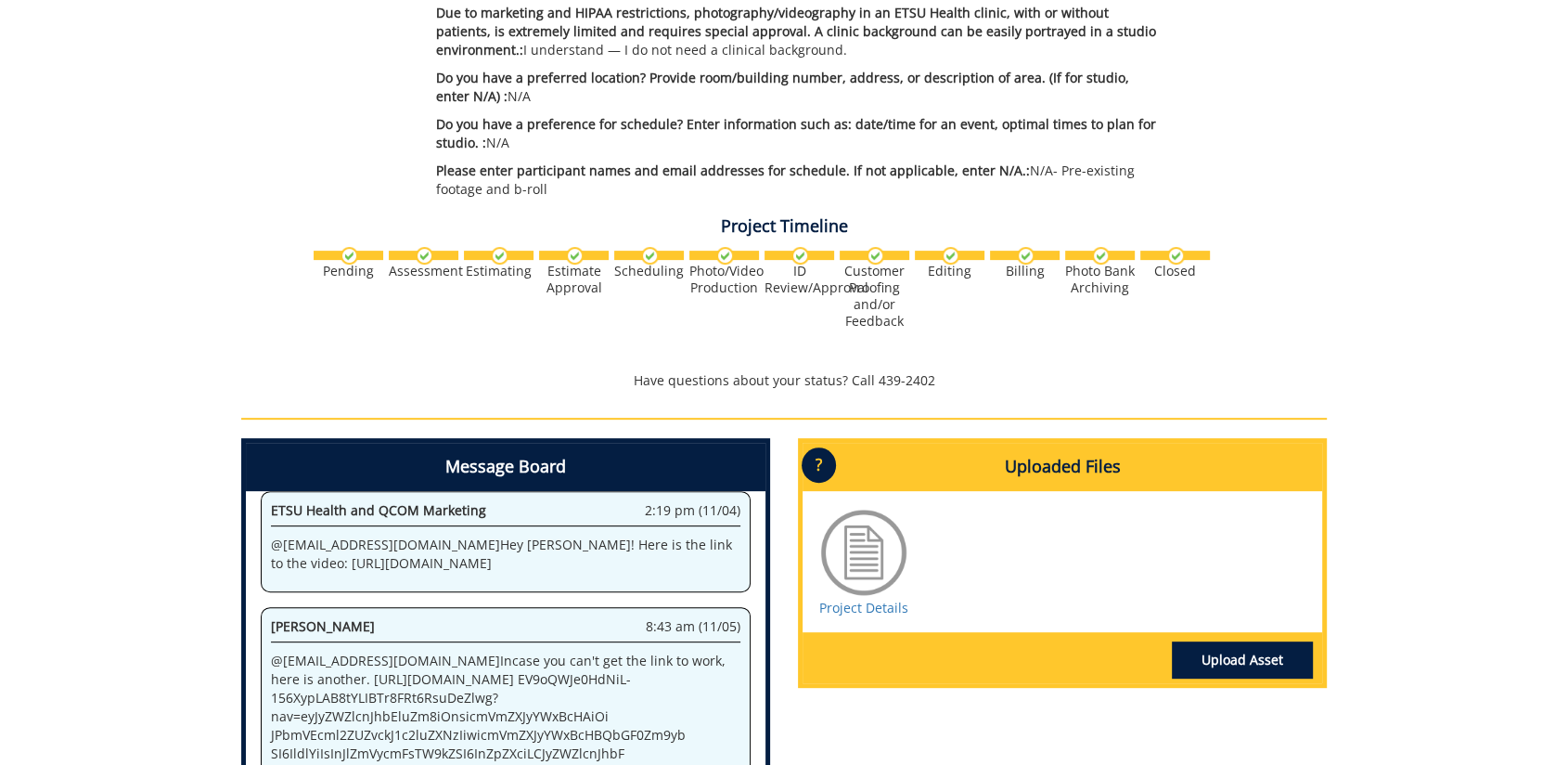
scroll to position [803, 0]
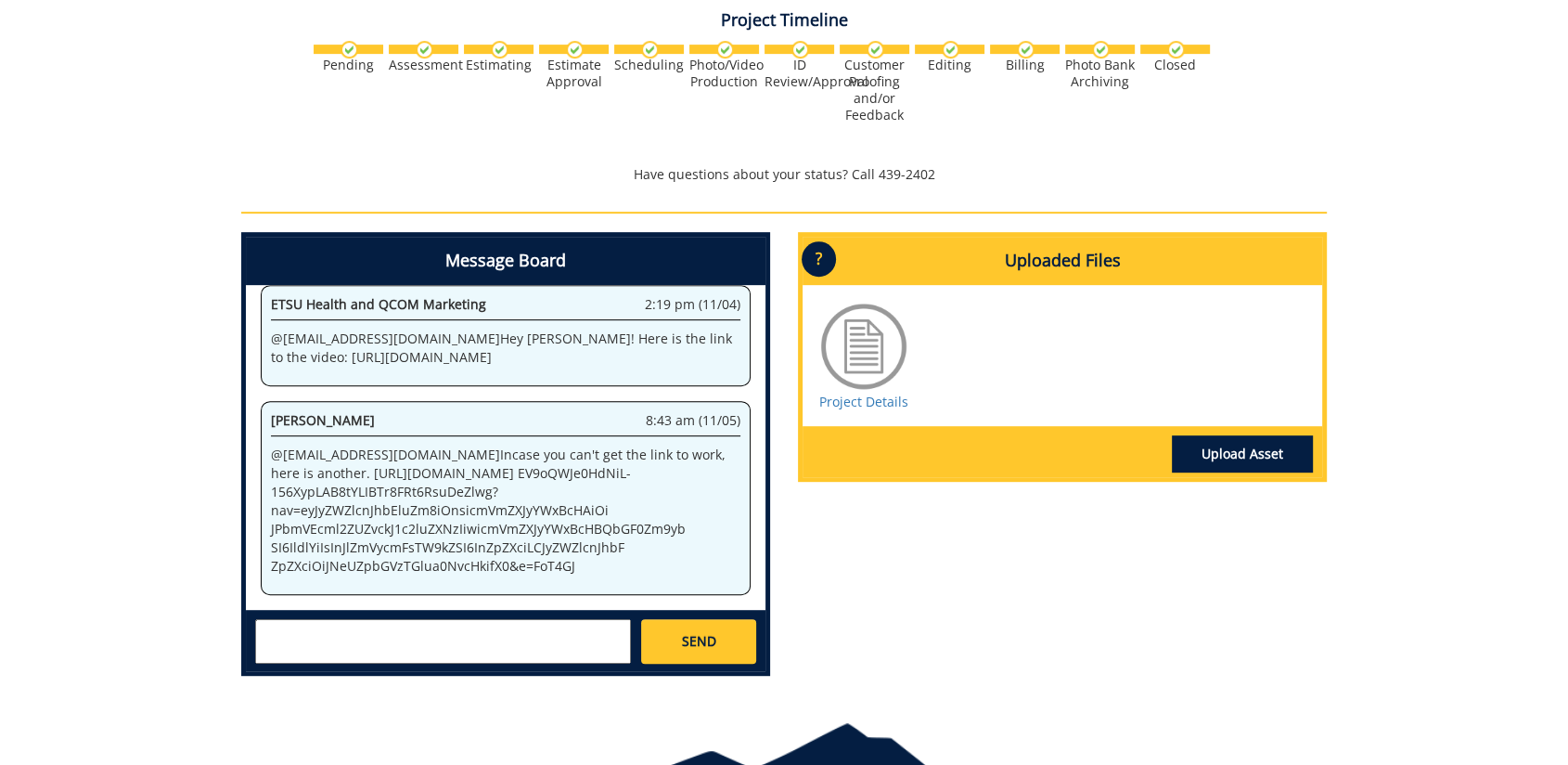
click at [852, 381] on div at bounding box center [864, 346] width 93 height 93
click at [858, 400] on link "Project Details" at bounding box center [864, 402] width 89 height 18
click at [1001, 590] on div "Message Board System 10:08 am (09/29) Welcome to the Project Messenger. All mes…" at bounding box center [784, 461] width 1113 height 459
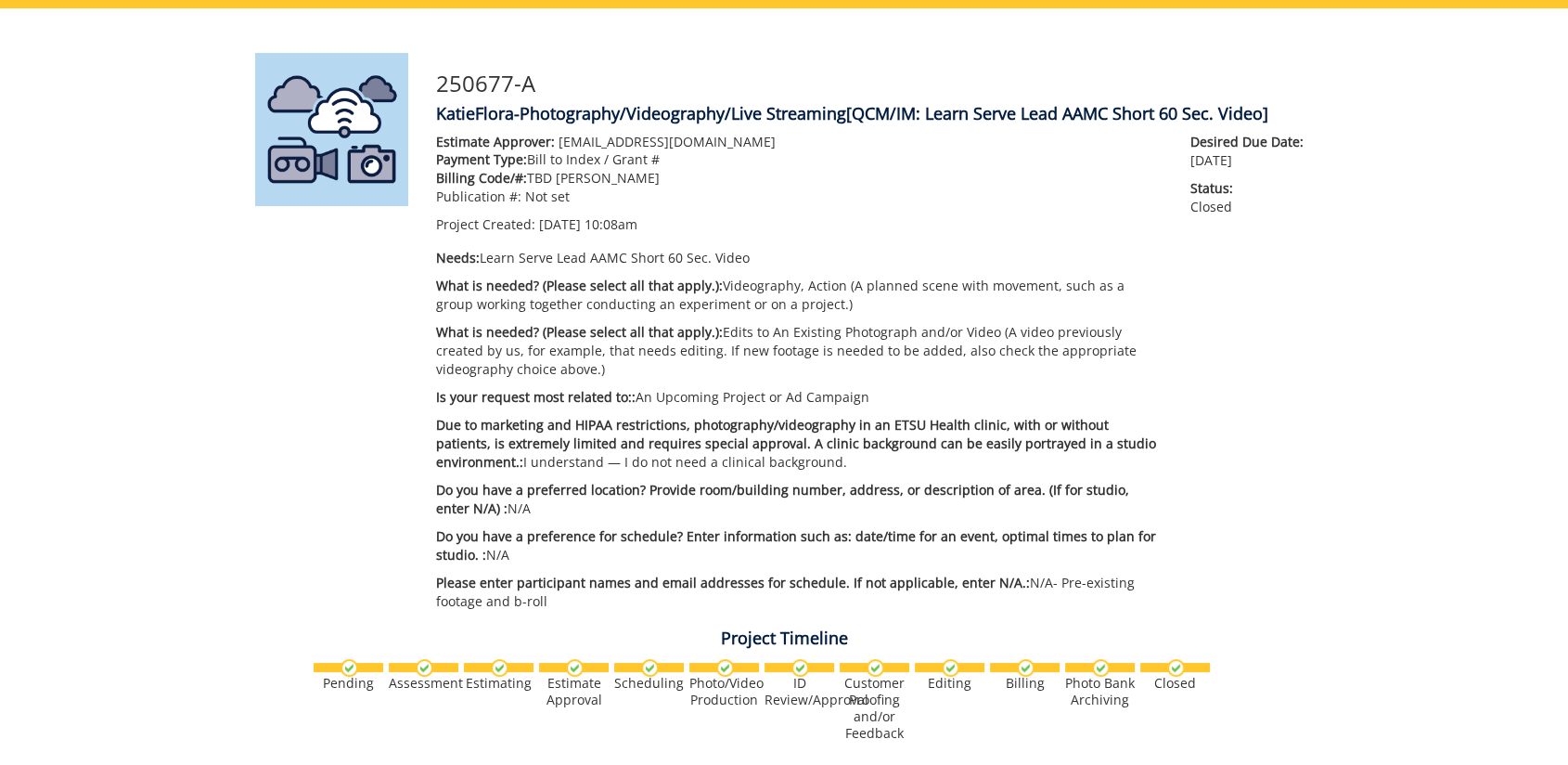
scroll to position [0, 0]
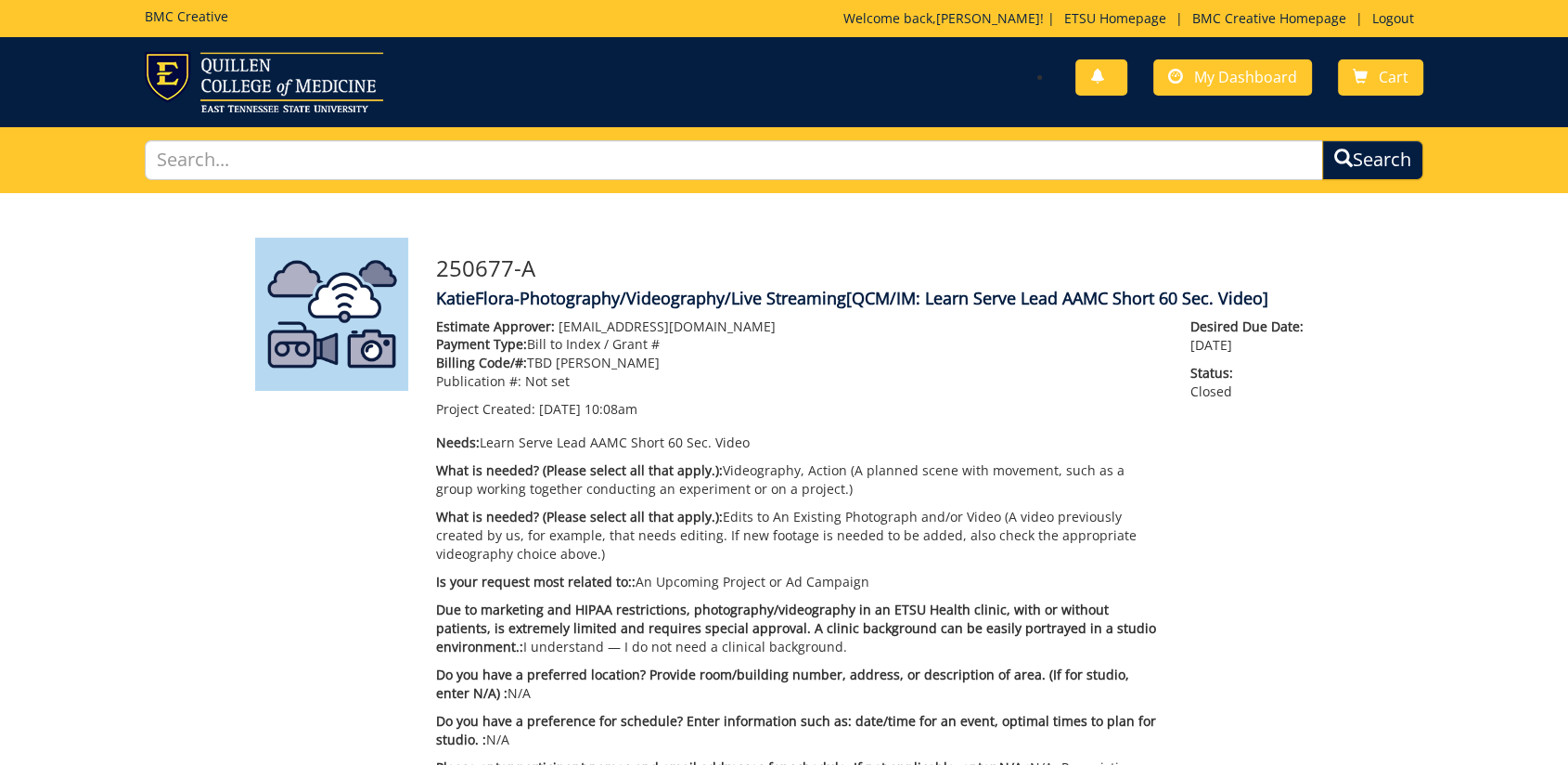
click at [927, 374] on p "Publication #: Not set" at bounding box center [800, 382] width 726 height 19
click at [164, 69] on img at bounding box center [263, 82] width 239 height 60
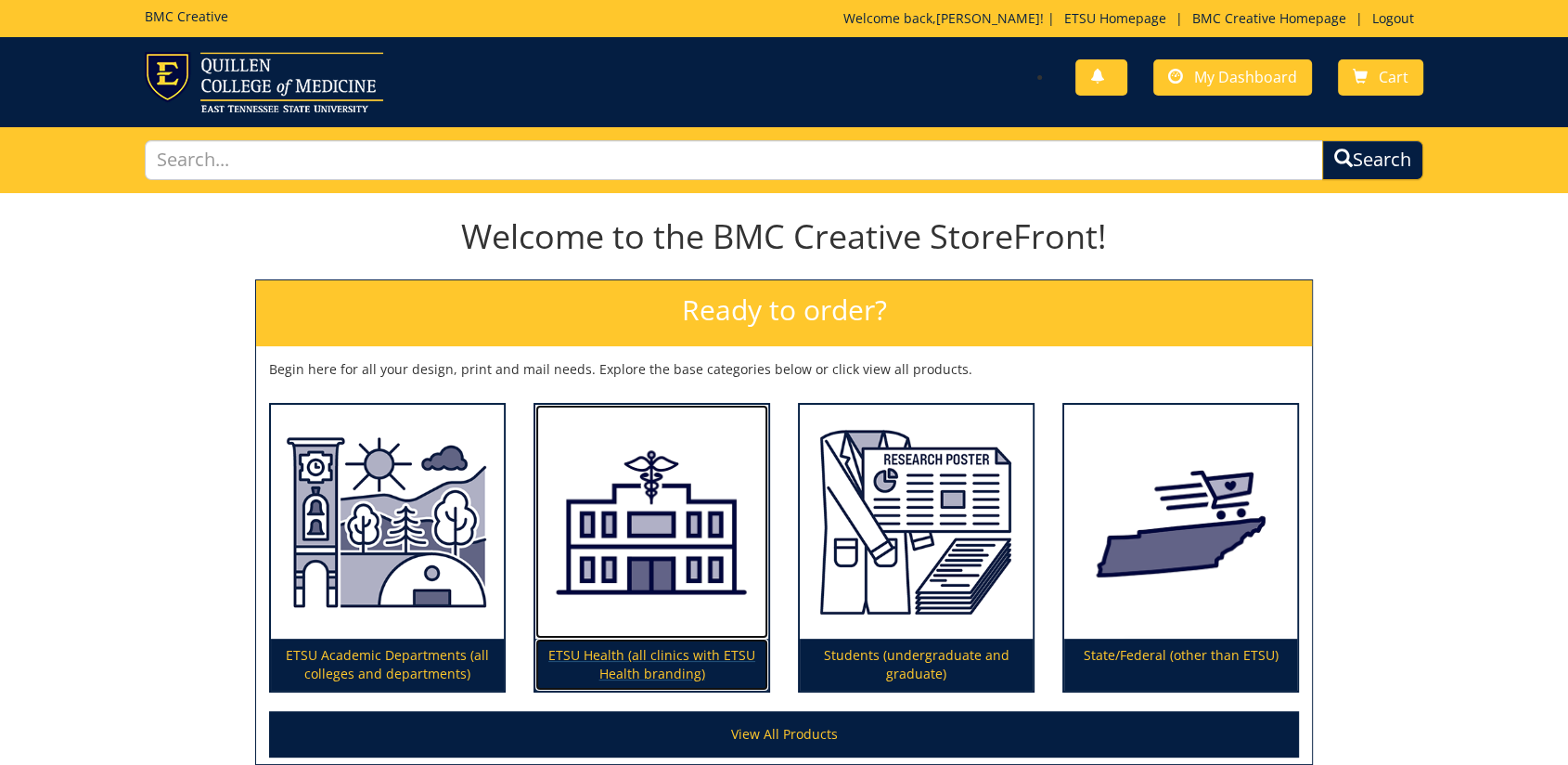
click at [610, 670] on p "ETSU Health (all clinics with ETSU Health branding)" at bounding box center [651, 664] width 233 height 52
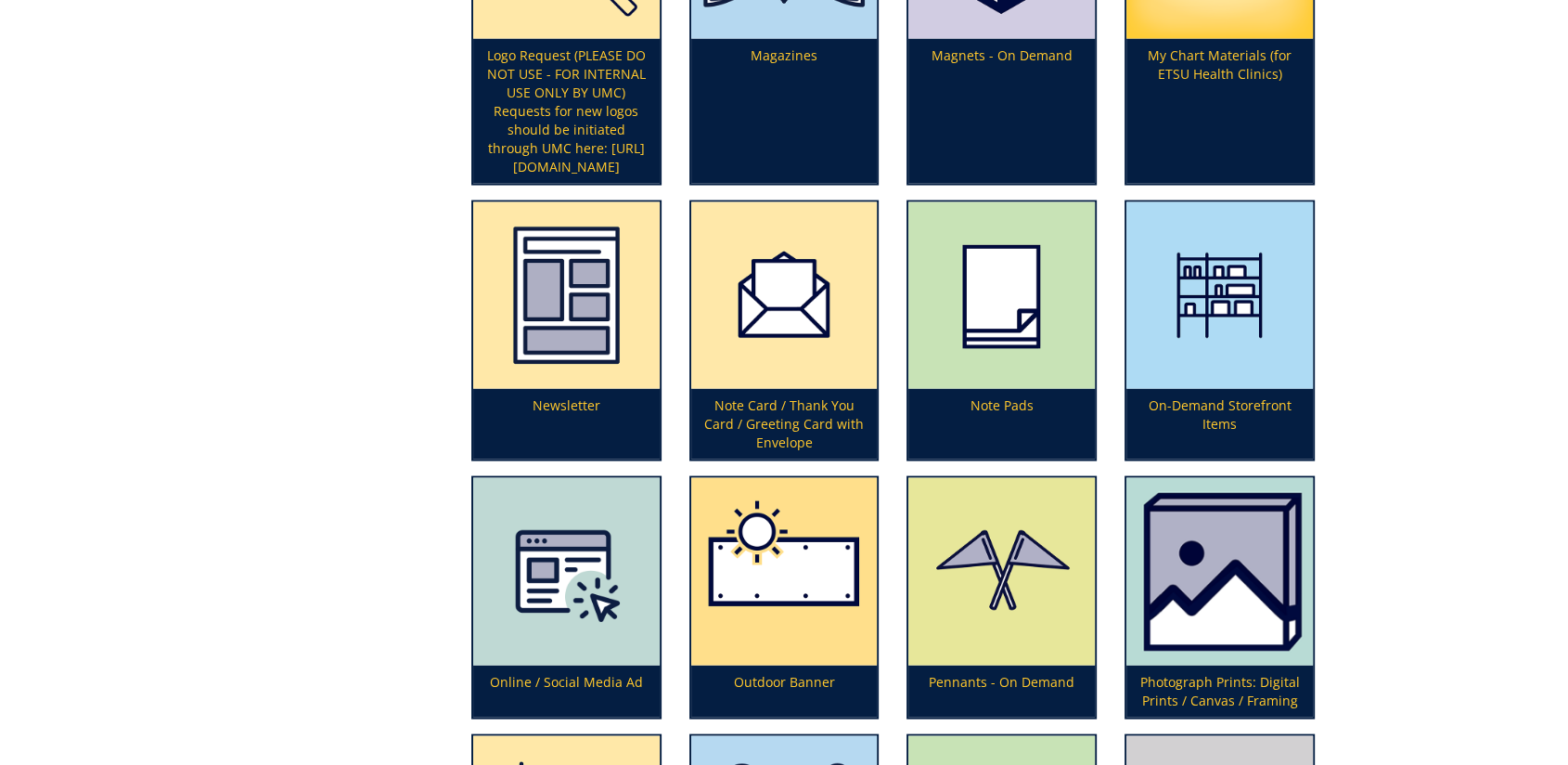
scroll to position [4126, 0]
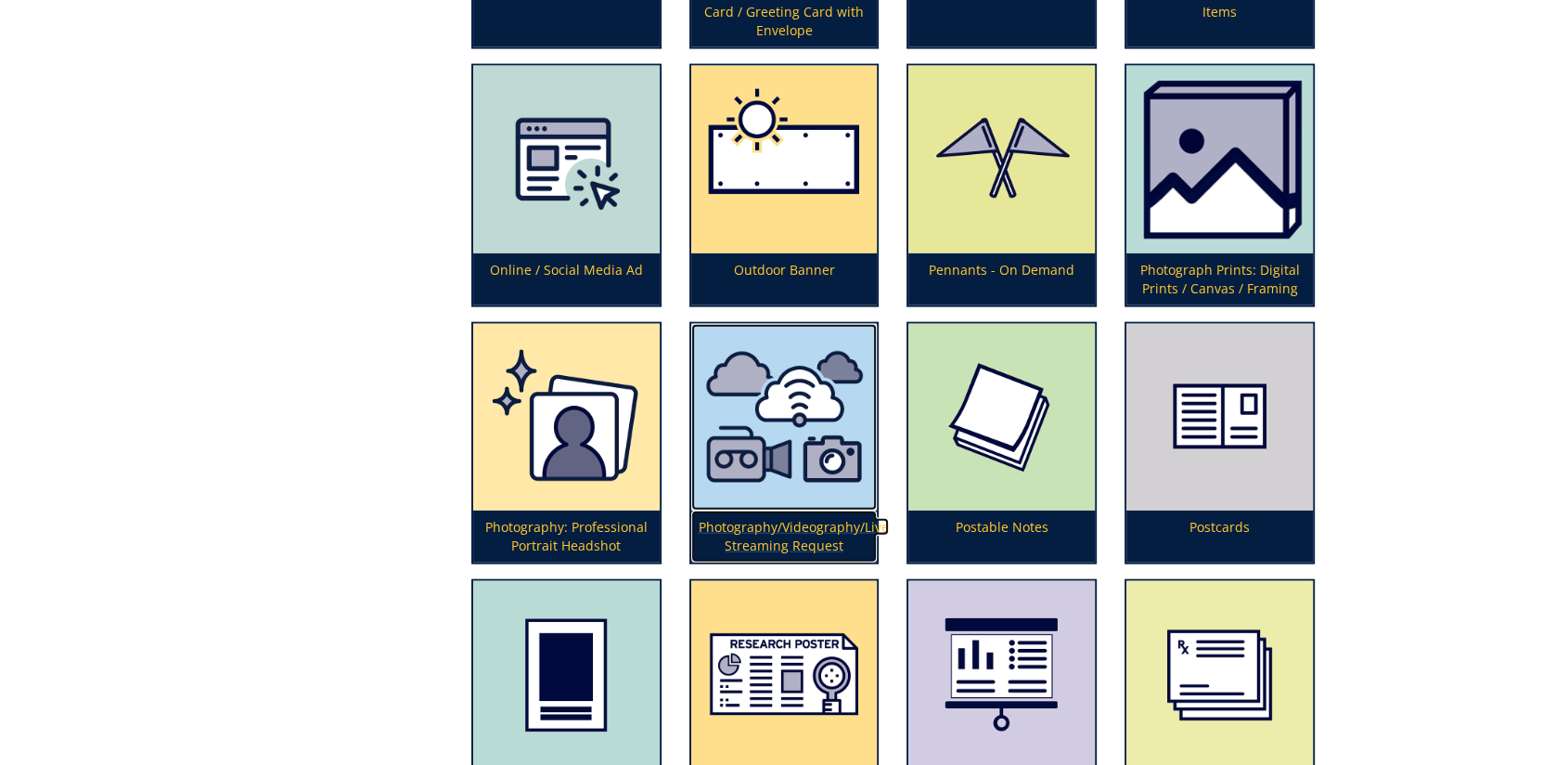
click at [751, 410] on img at bounding box center [784, 418] width 186 height 186
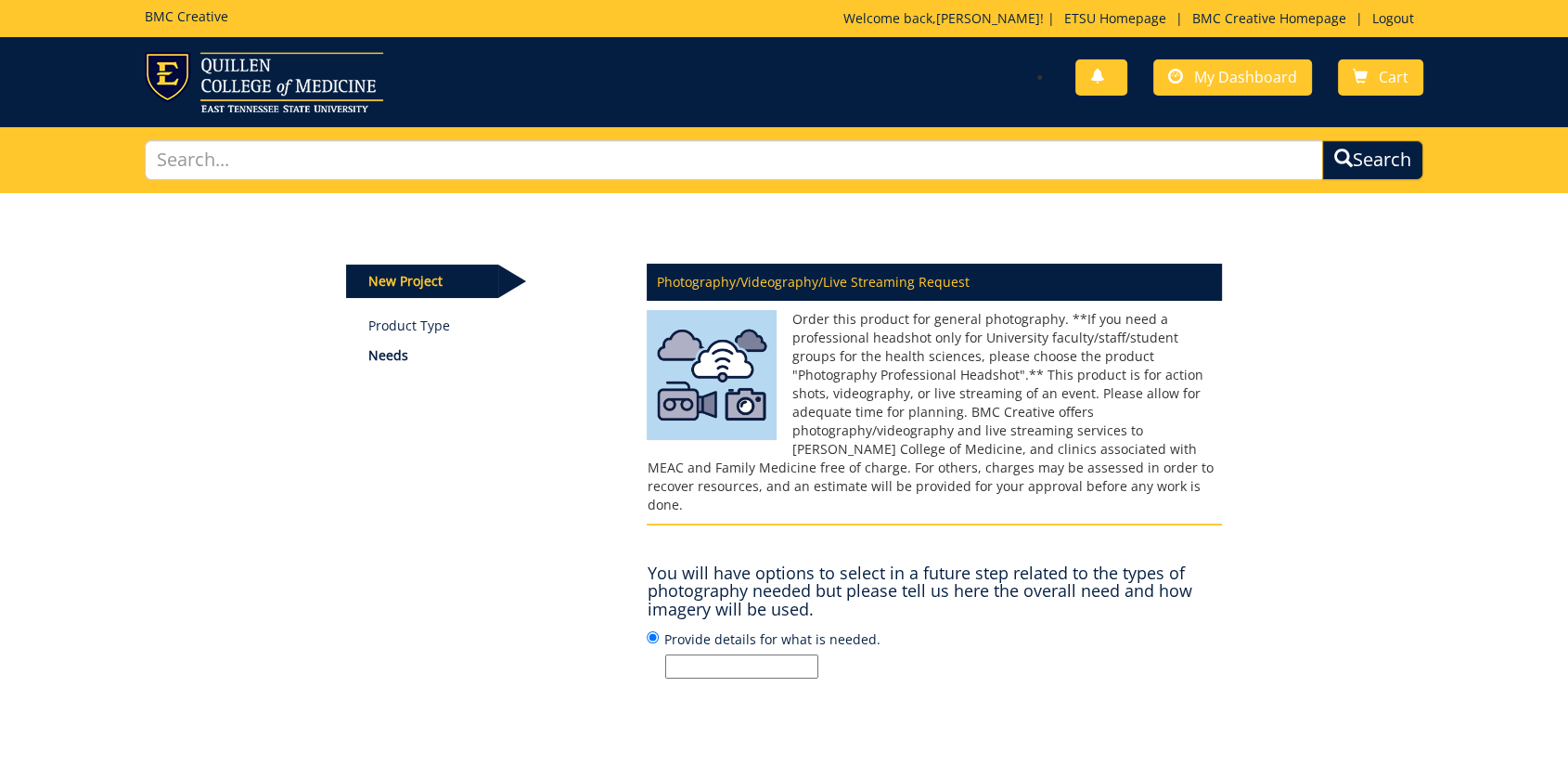
click at [753, 655] on input "Provide details for what is needed." at bounding box center [742, 666] width 153 height 24
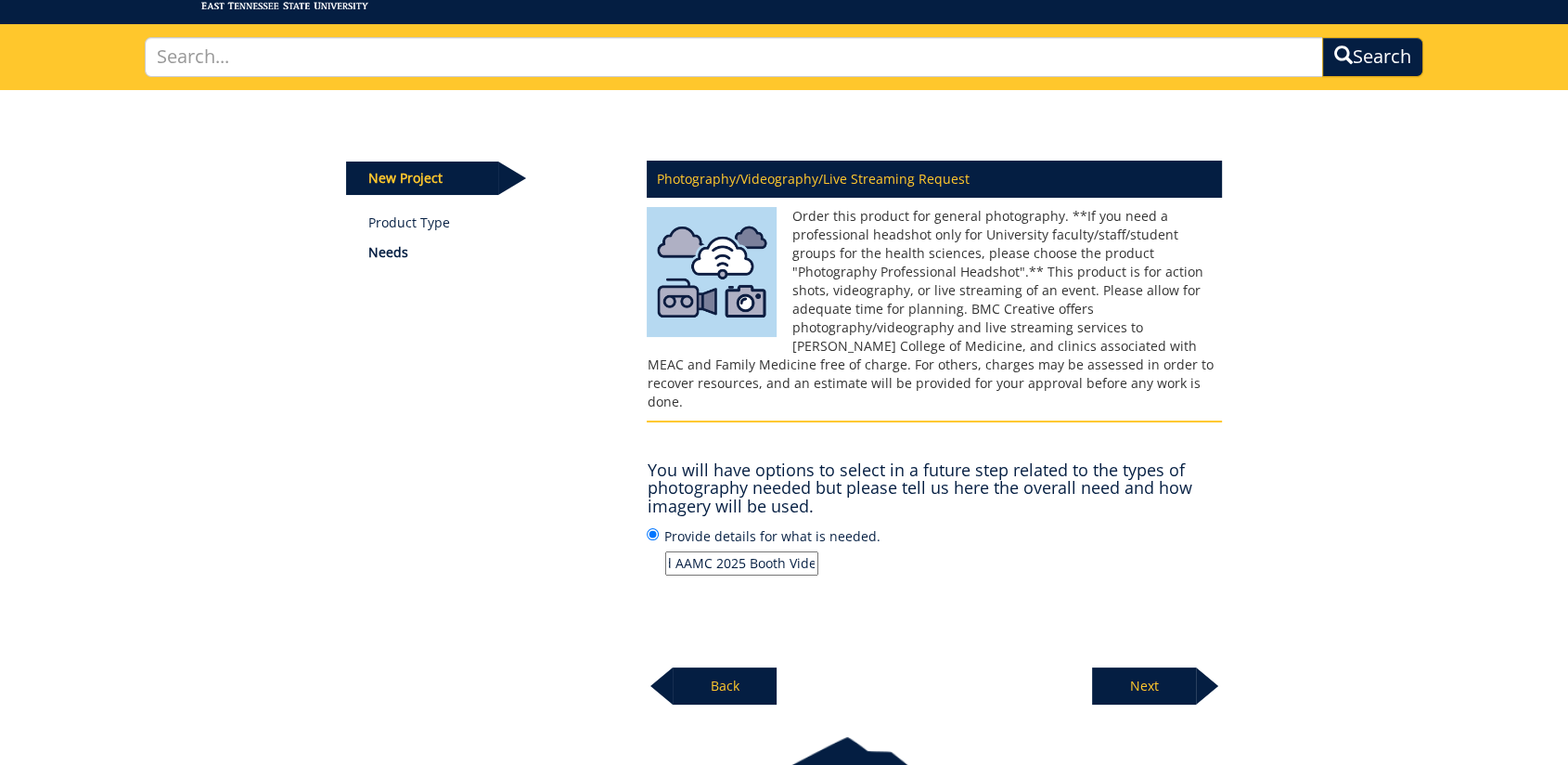
type input "Learn Serve Lead AAMC 2025 Booth Video"
click at [1121, 668] on p "Next" at bounding box center [1144, 686] width 104 height 37
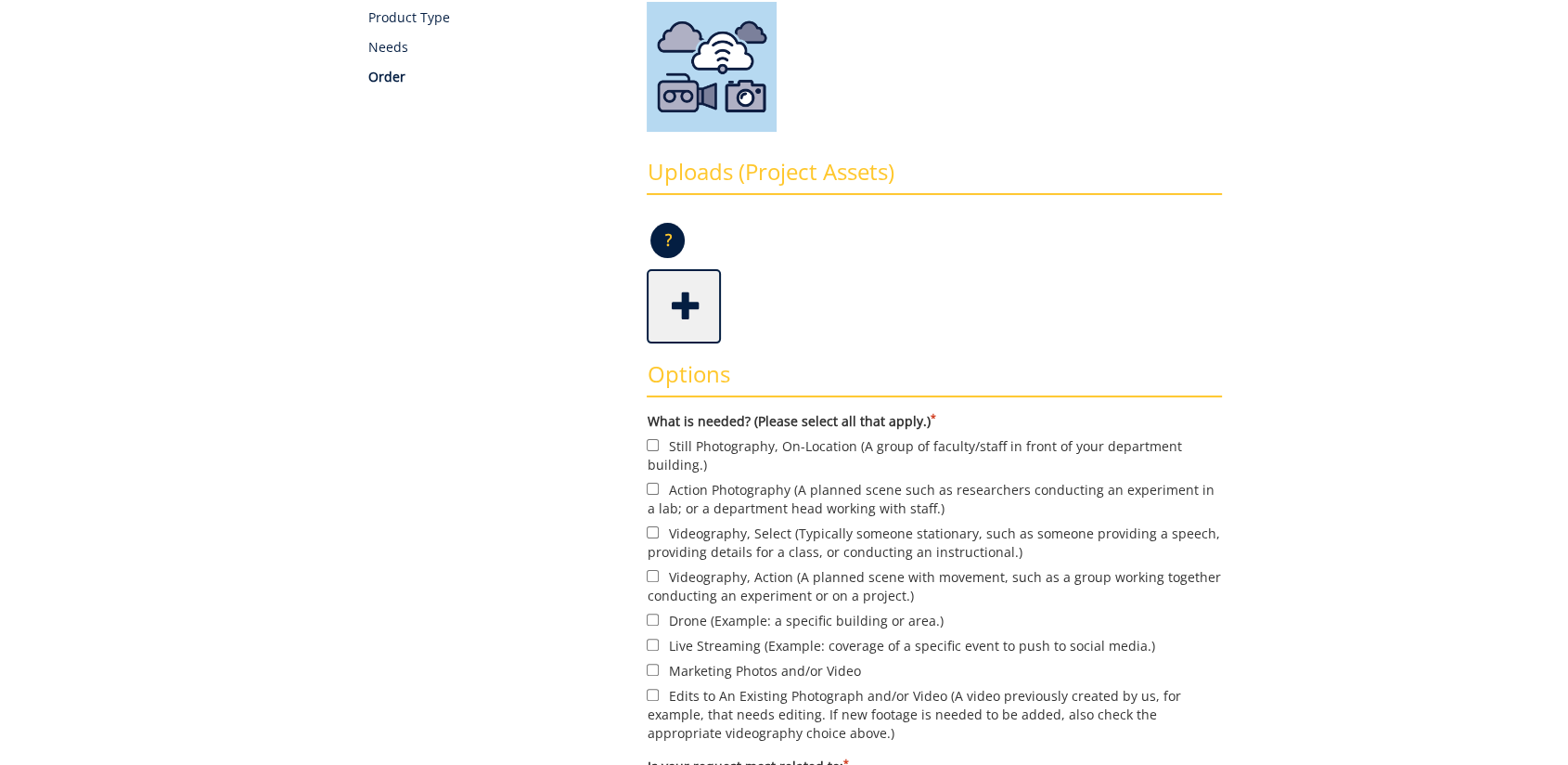
scroll to position [412, 0]
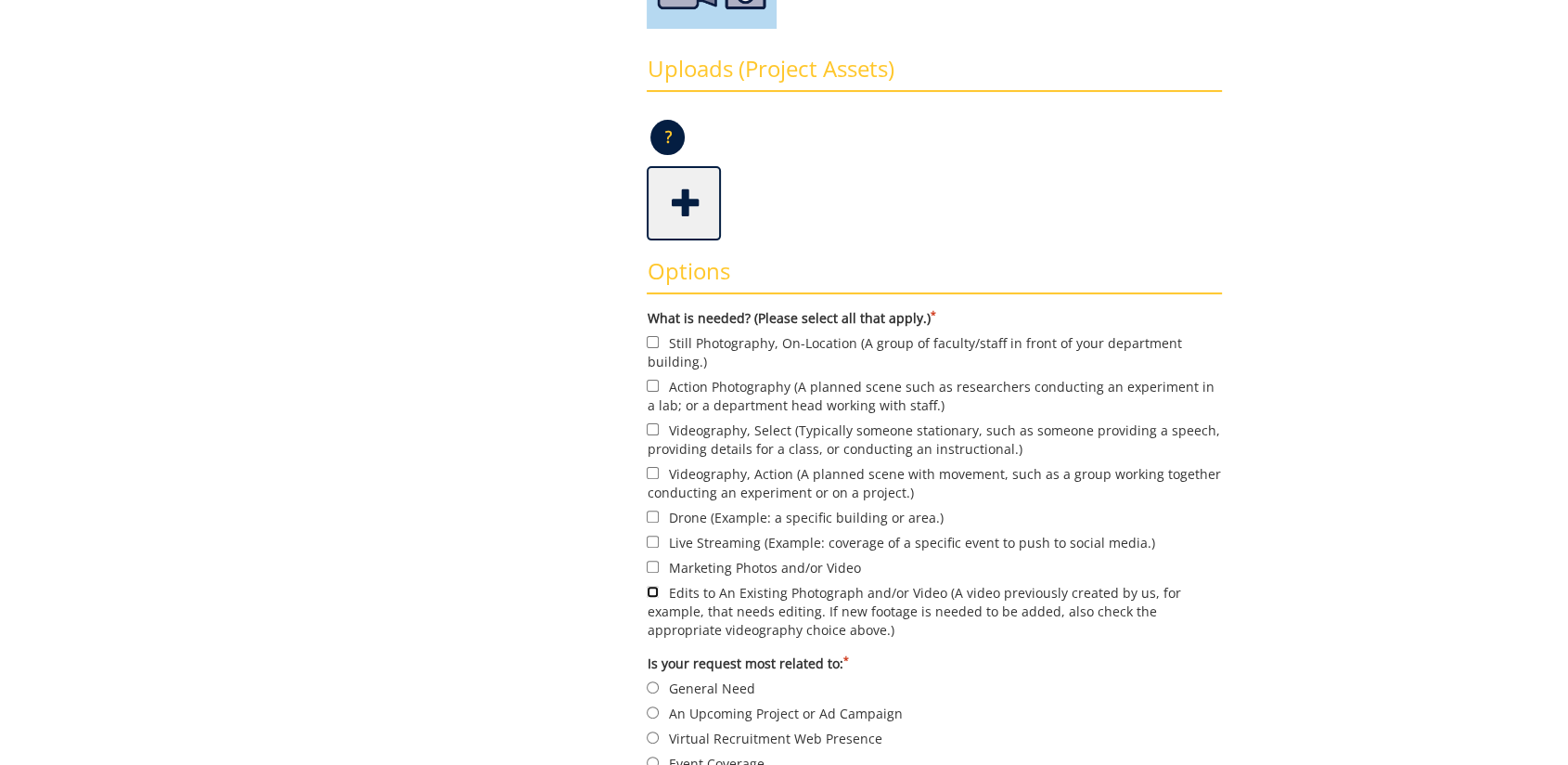
click at [649, 596] on input "Edits to An Existing Photograph and/or Video (A video previously created by us,…" at bounding box center [652, 592] width 12 height 12
checkbox input "true"
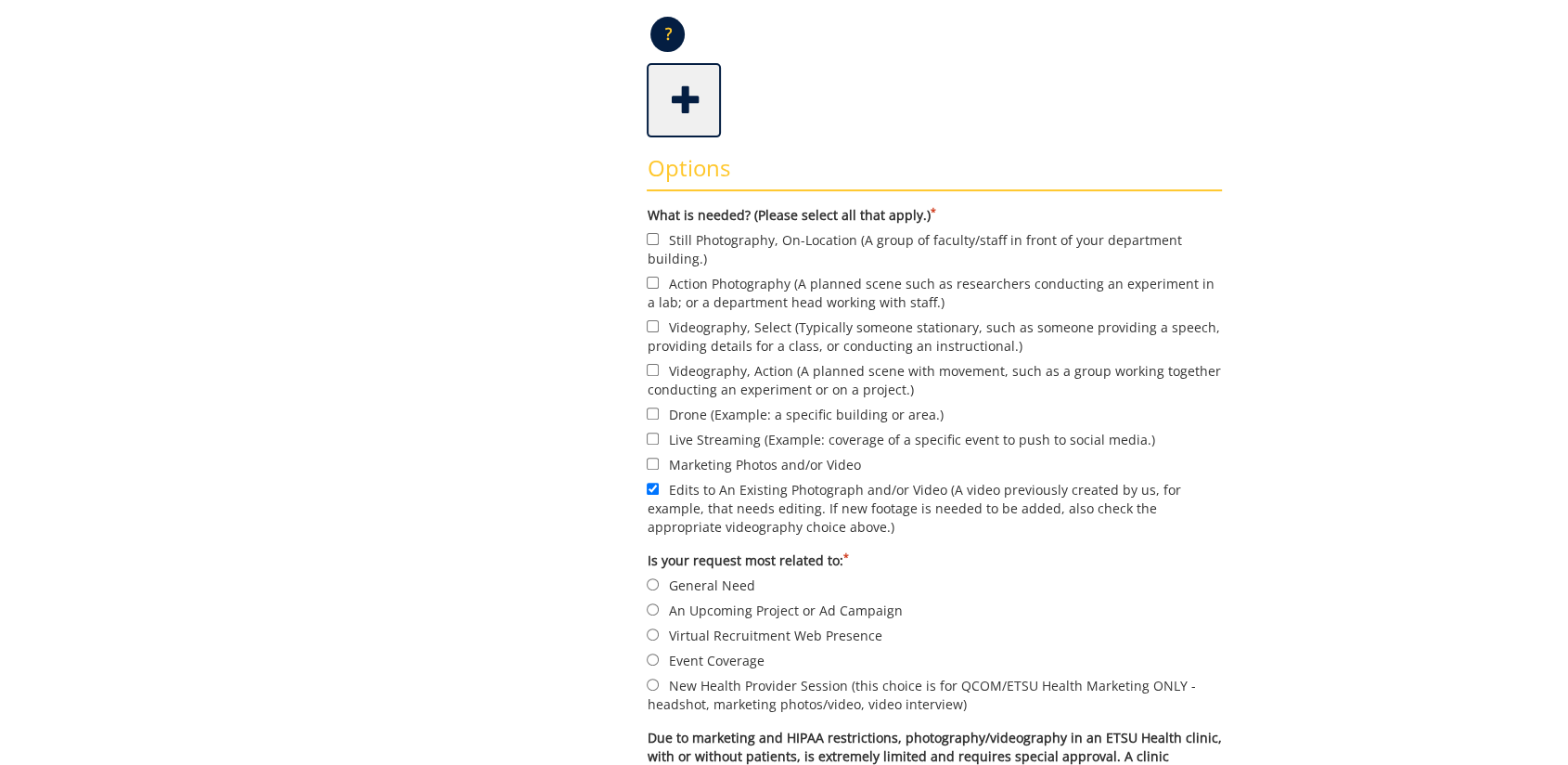
click at [797, 613] on label "An Upcoming Project or Ad Campaign" at bounding box center [934, 609] width 575 height 20
click at [659, 613] on input "An Upcoming Project or Ad Campaign" at bounding box center [652, 609] width 12 height 12
radio input "true"
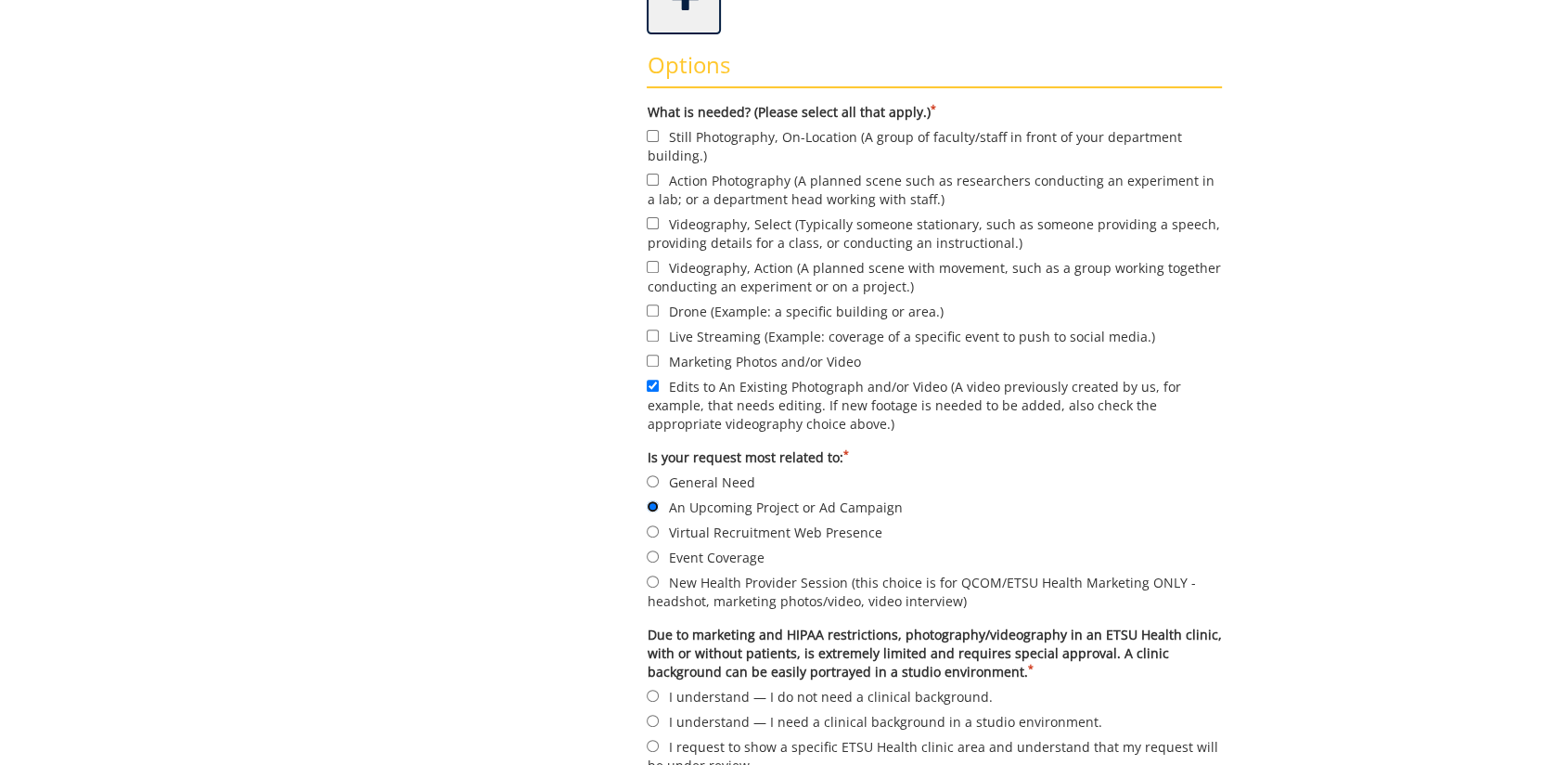
scroll to position [721, 0]
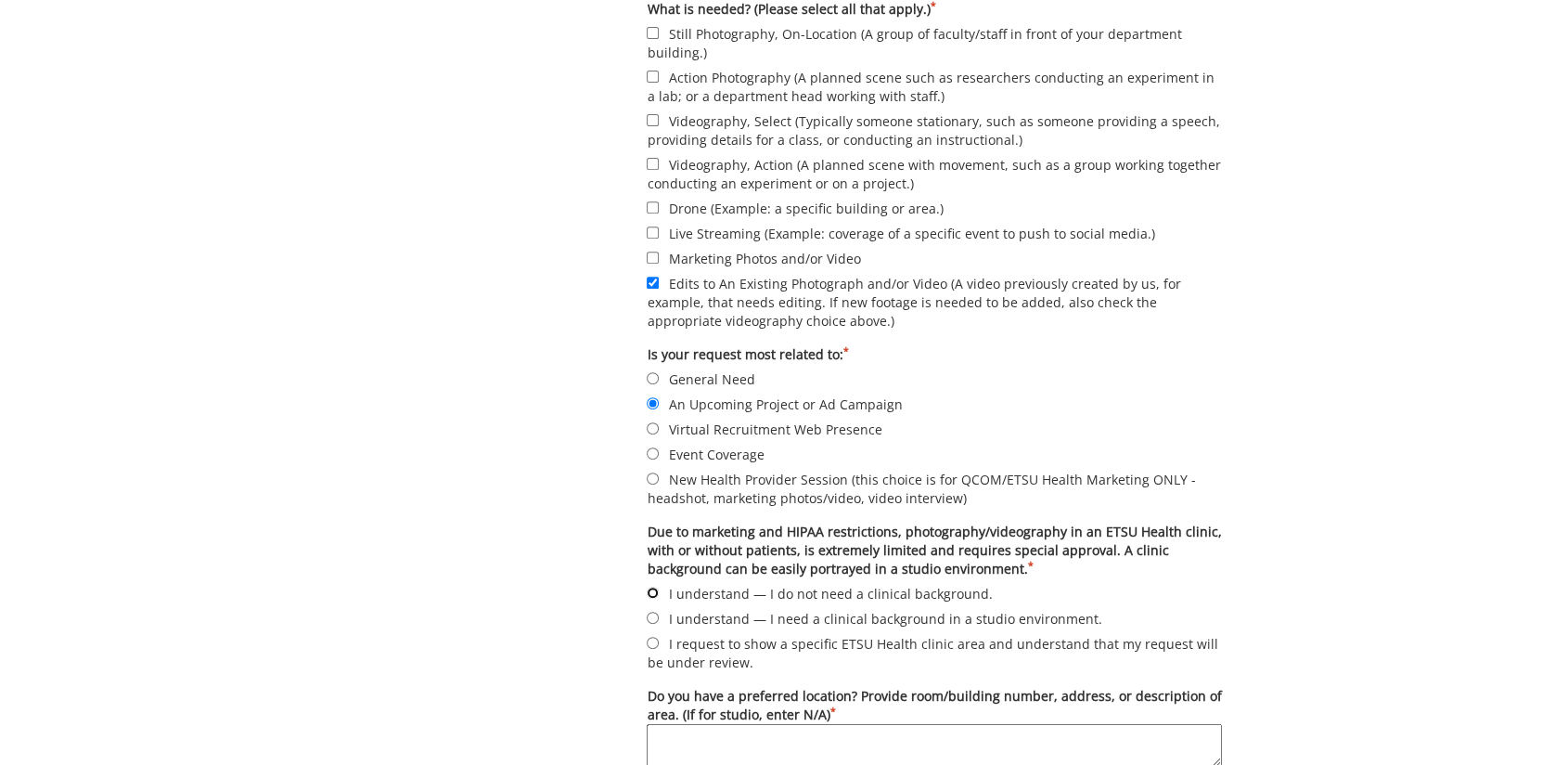
click at [654, 592] on input "I understand — I do not need a clinical background." at bounding box center [652, 593] width 12 height 12
radio input "true"
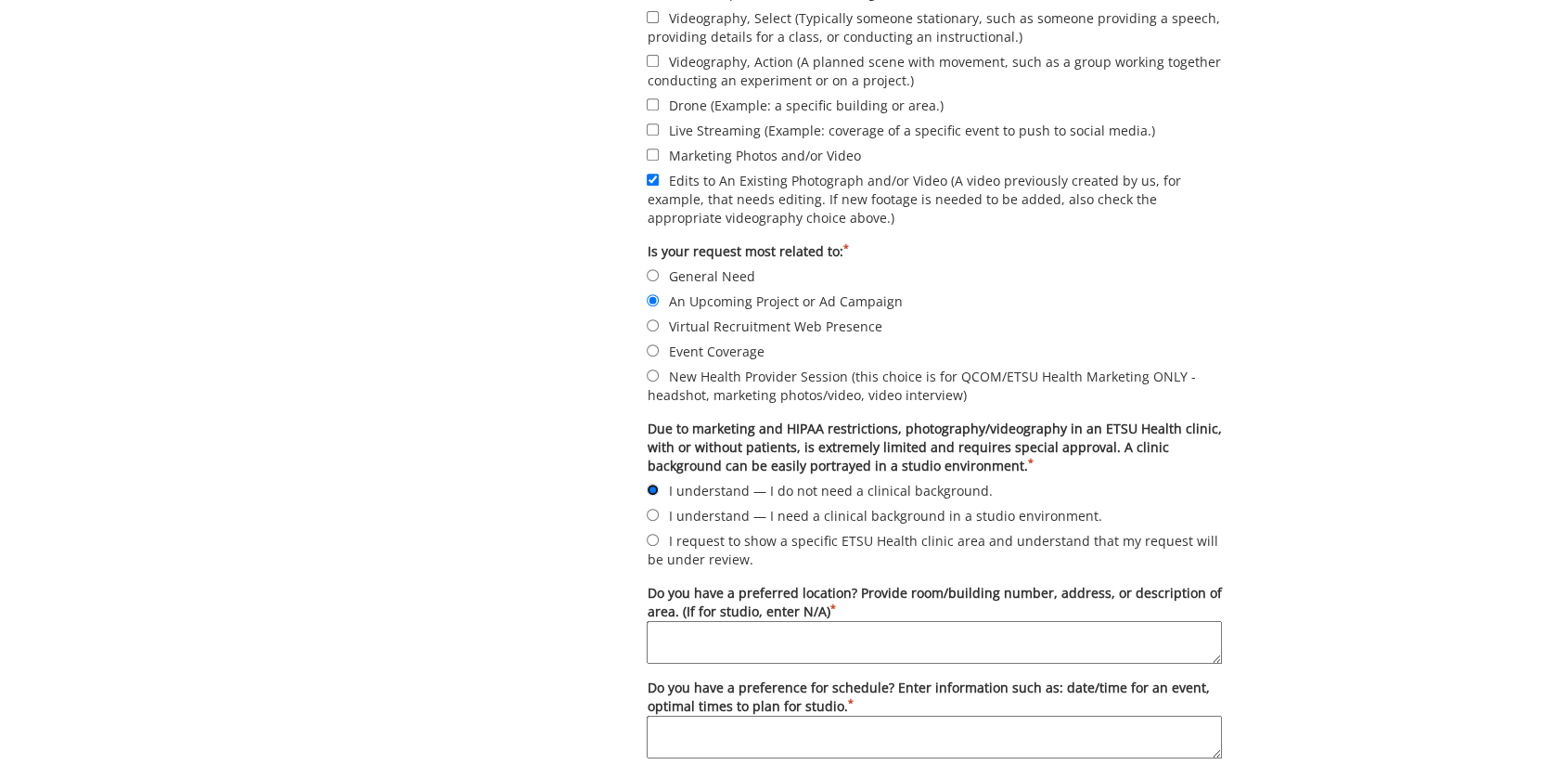
scroll to position [929, 0]
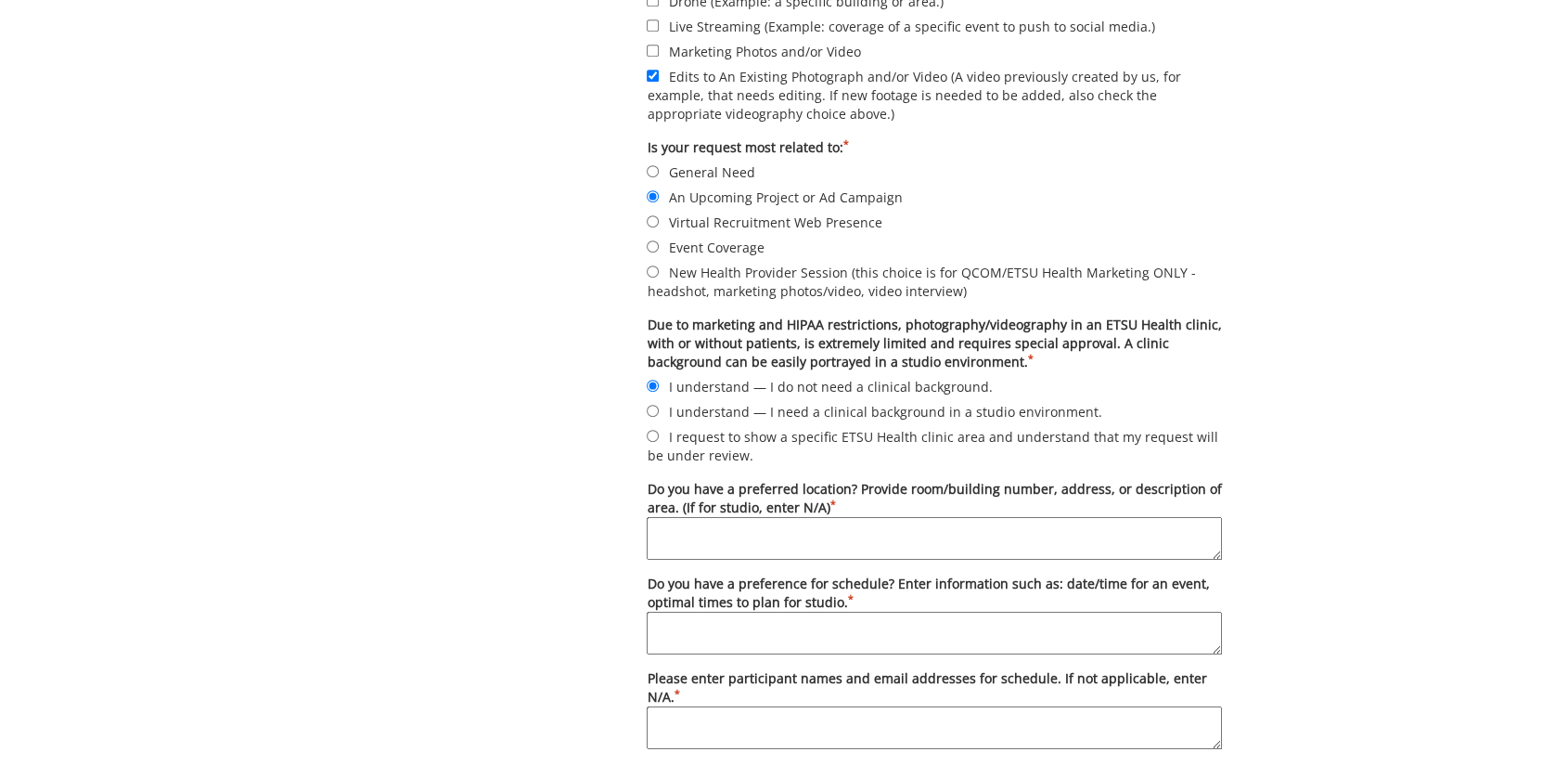
click at [964, 543] on textarea "Do you have a preferred location? Provide room/building number, address, or des…" at bounding box center [934, 539] width 575 height 43
click at [785, 521] on textarea "N/" at bounding box center [934, 539] width 575 height 43
type textarea "N/A"
click at [930, 620] on textarea "Do you have a preference for schedule? Enter information such as: date/time for…" at bounding box center [934, 633] width 575 height 43
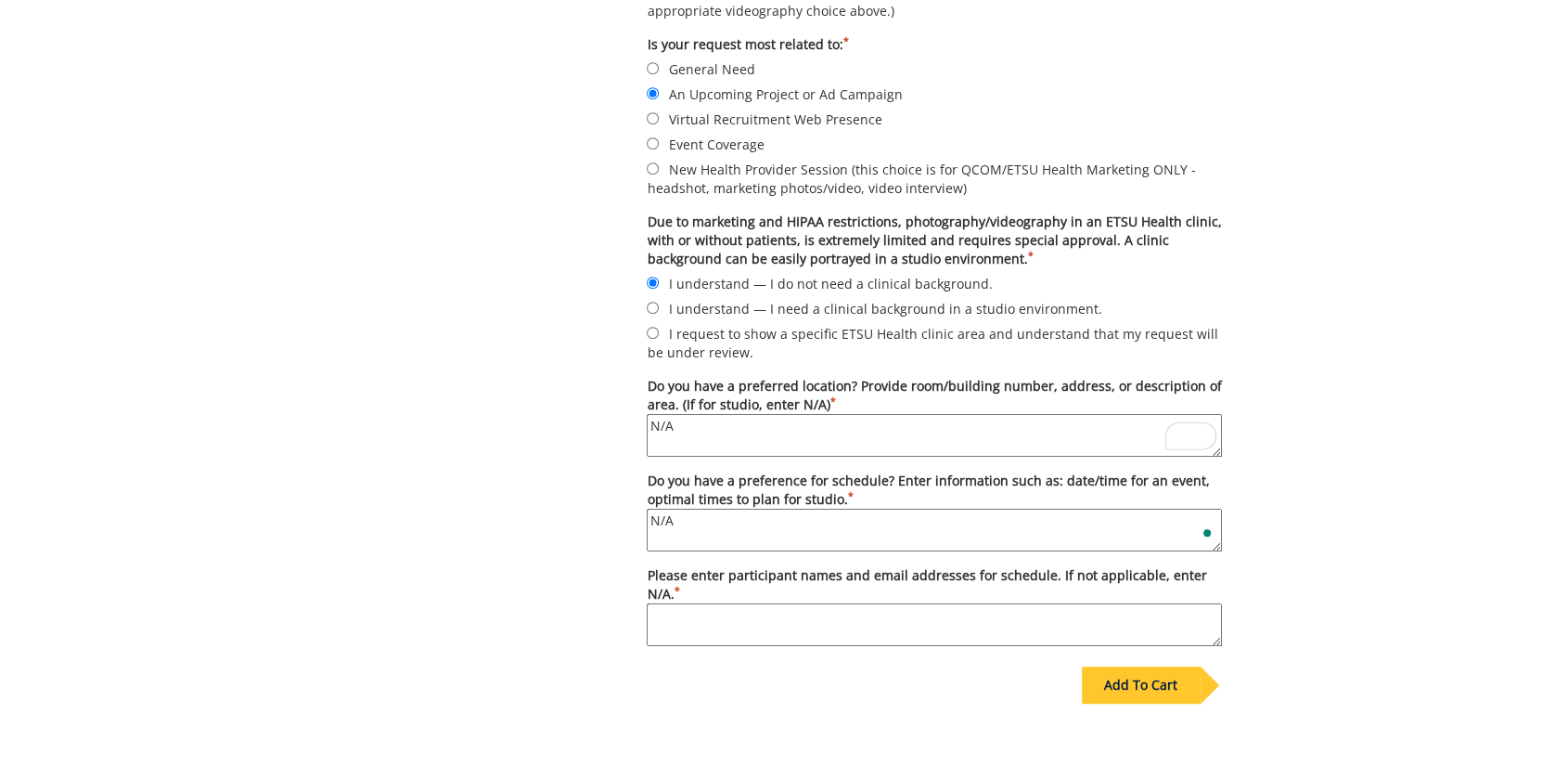
type textarea "N/A"
click at [852, 610] on textarea "Please enter participant names and email addresses for schedule. If not applica…" at bounding box center [934, 624] width 575 height 43
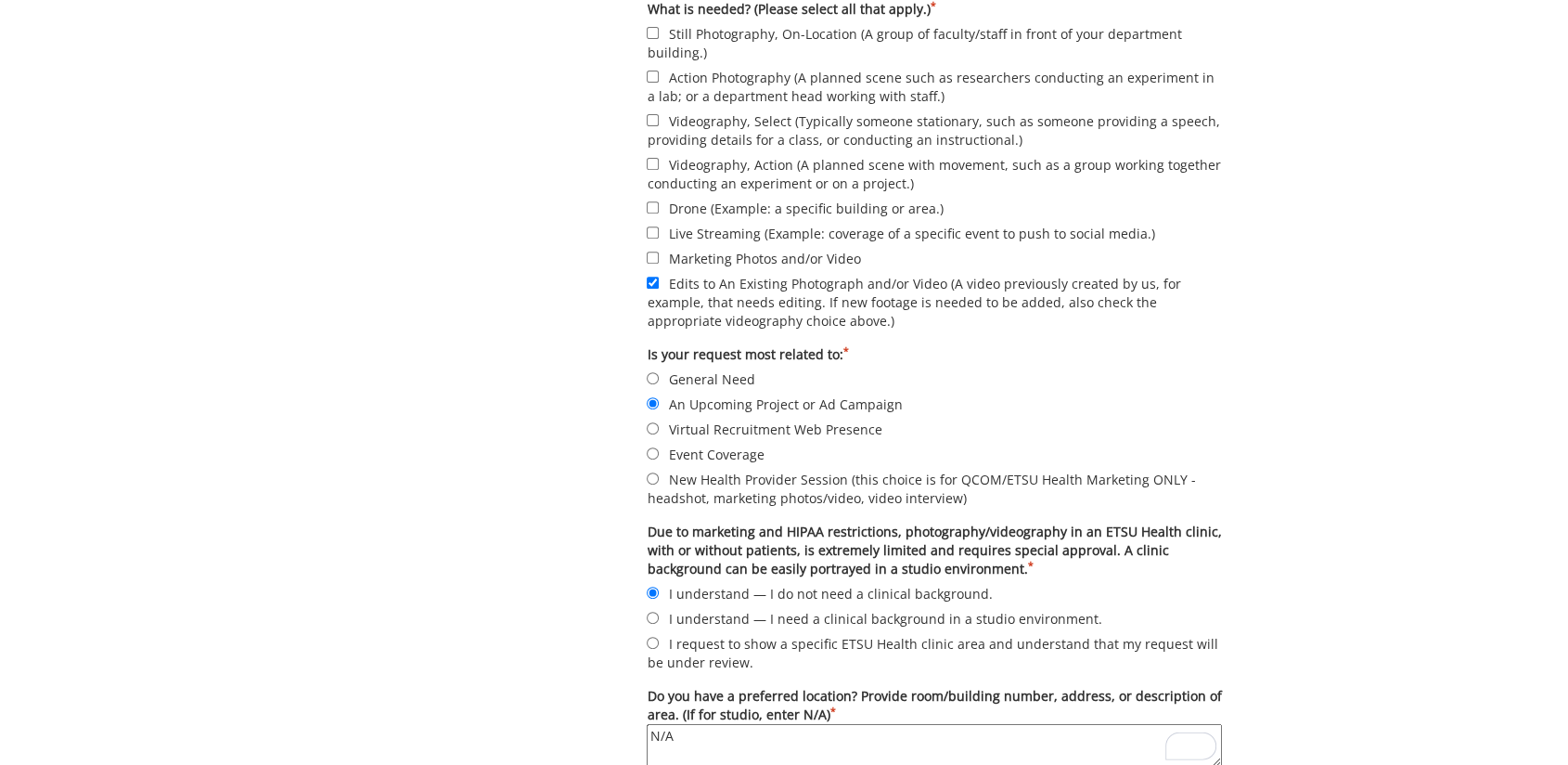
scroll to position [412, 0]
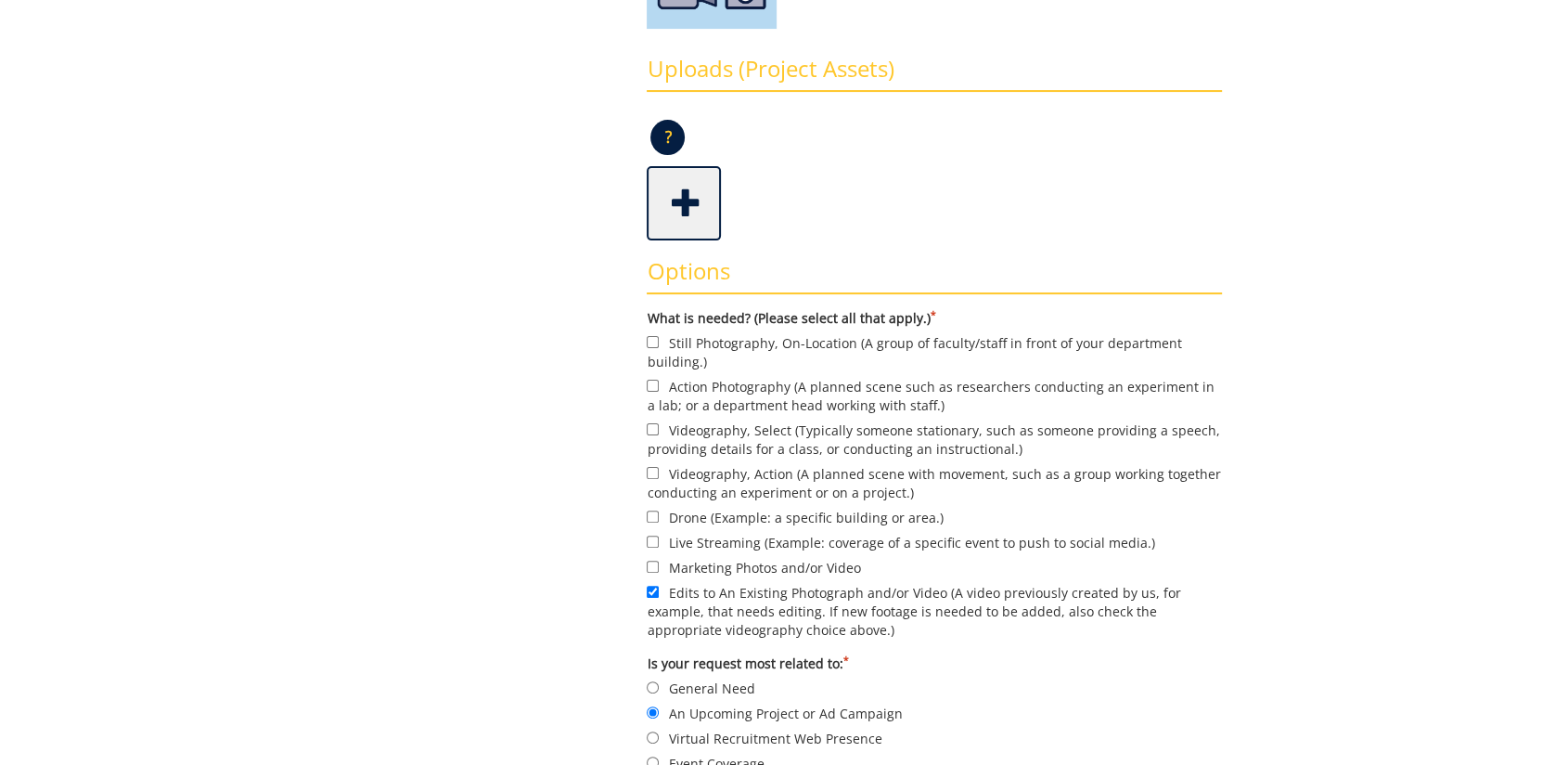
click at [675, 200] on span at bounding box center [686, 202] width 74 height 65
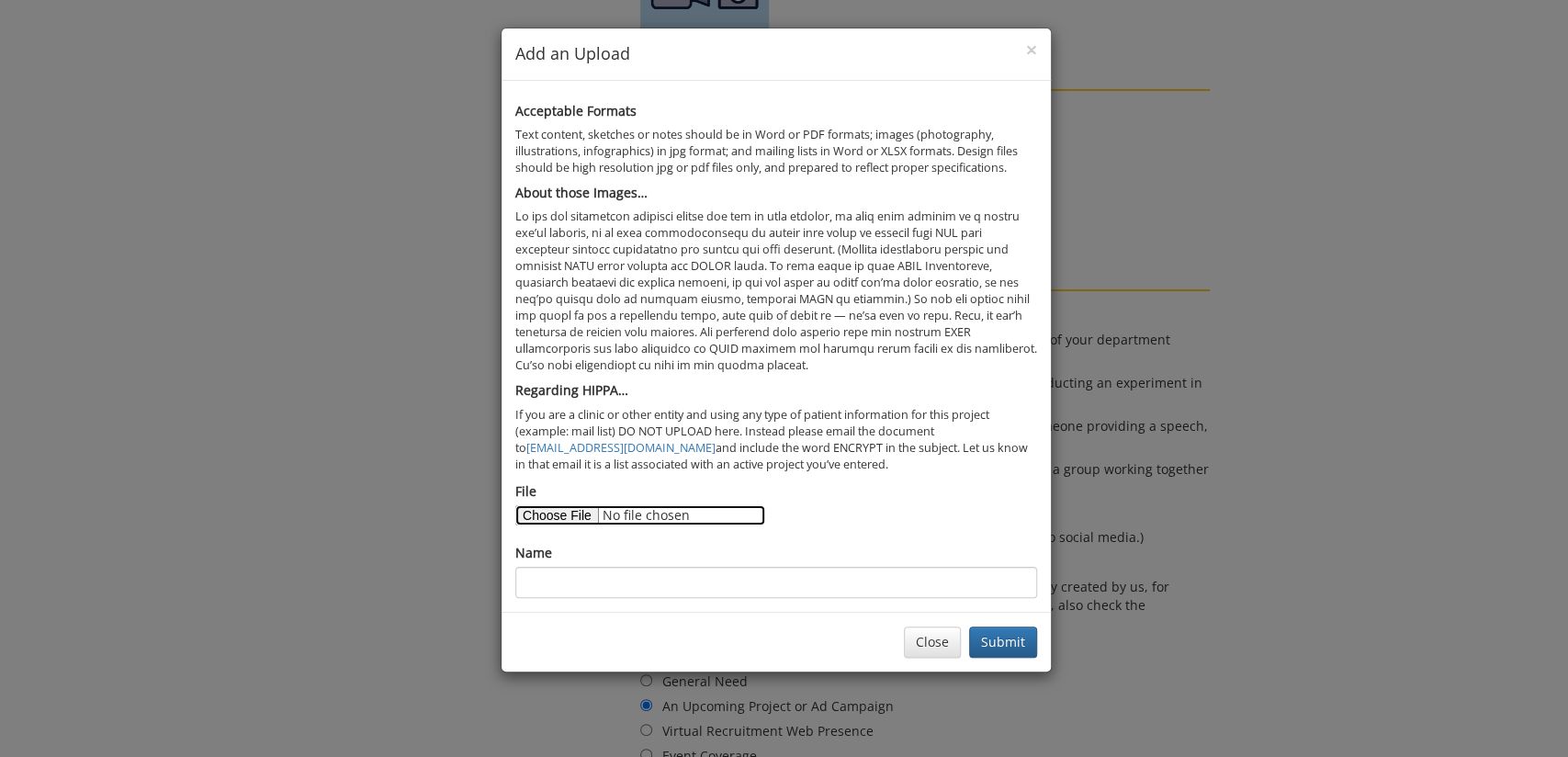
click at [540, 512] on input "File" at bounding box center [639, 515] width 249 height 20
type input "C:\fakepath\LSL25-VideoRefreshIdeas.docx"
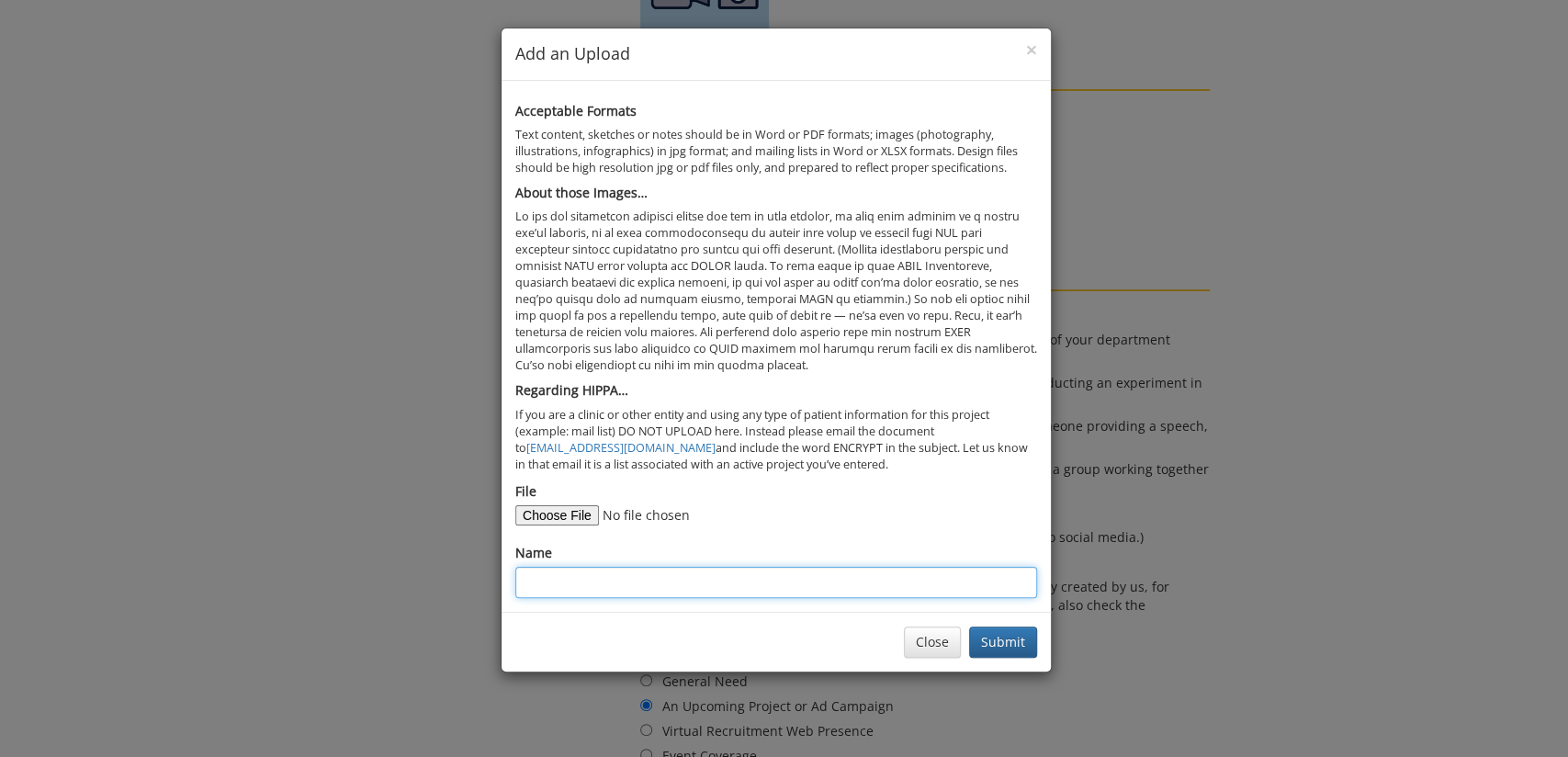
click at [649, 575] on input "Name" at bounding box center [776, 582] width 521 height 31
type input "p"
type input "Project Details"
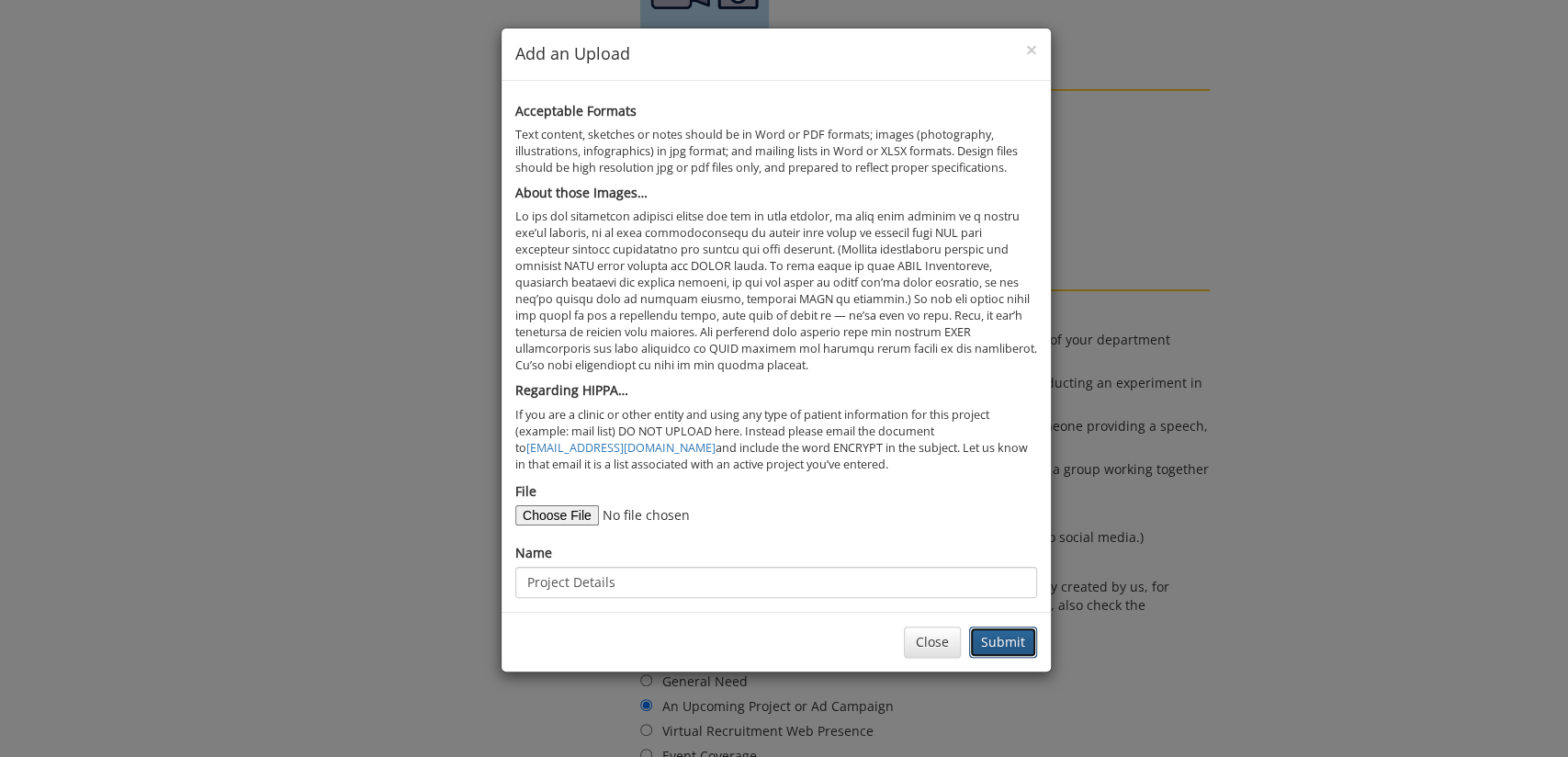
click at [1010, 646] on button "Submit" at bounding box center [1002, 641] width 68 height 31
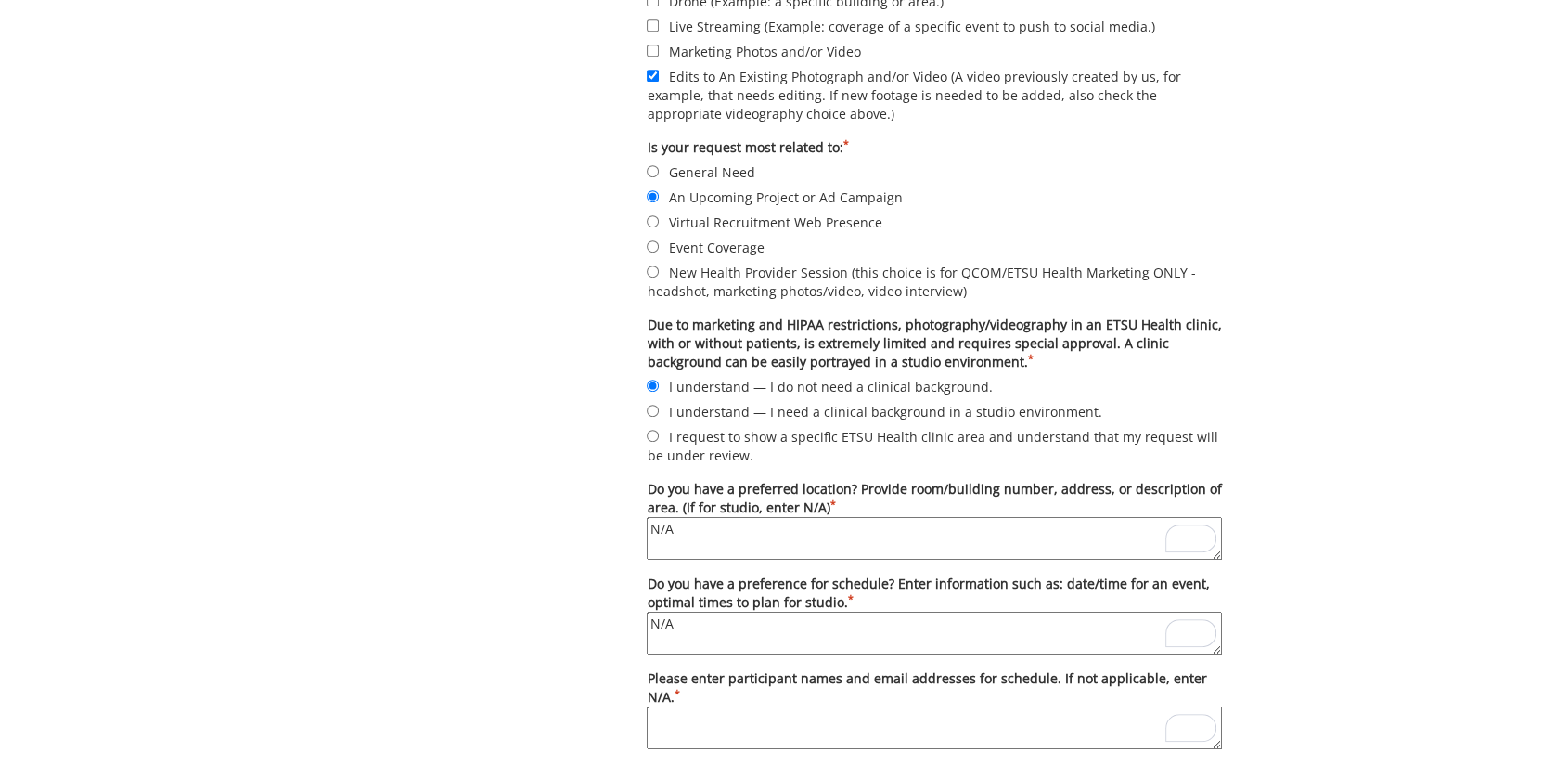
scroll to position [1031, 0]
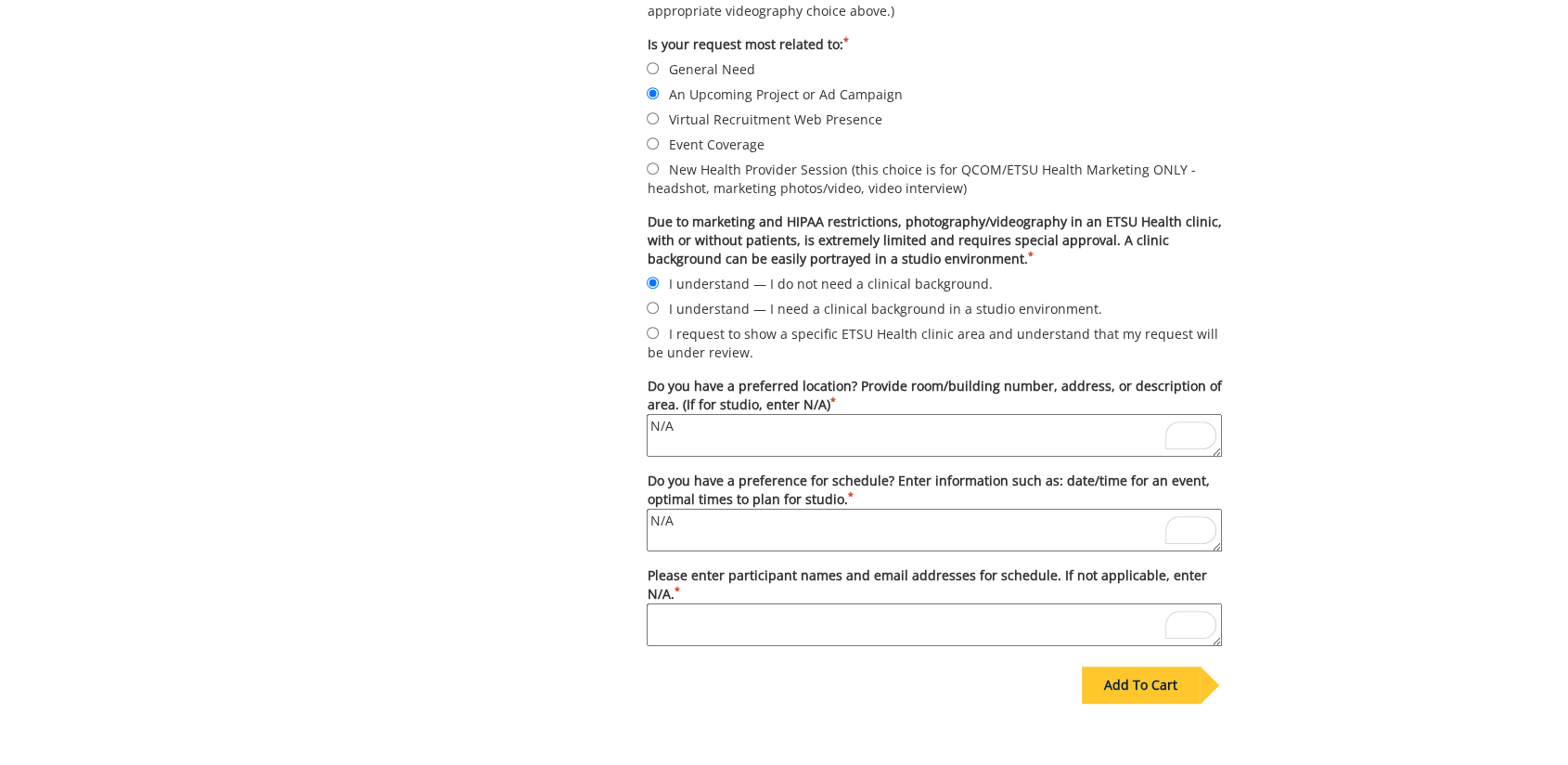
click at [786, 614] on textarea "Please enter participant names and email addresses for schedule. If not applica…" at bounding box center [934, 624] width 575 height 43
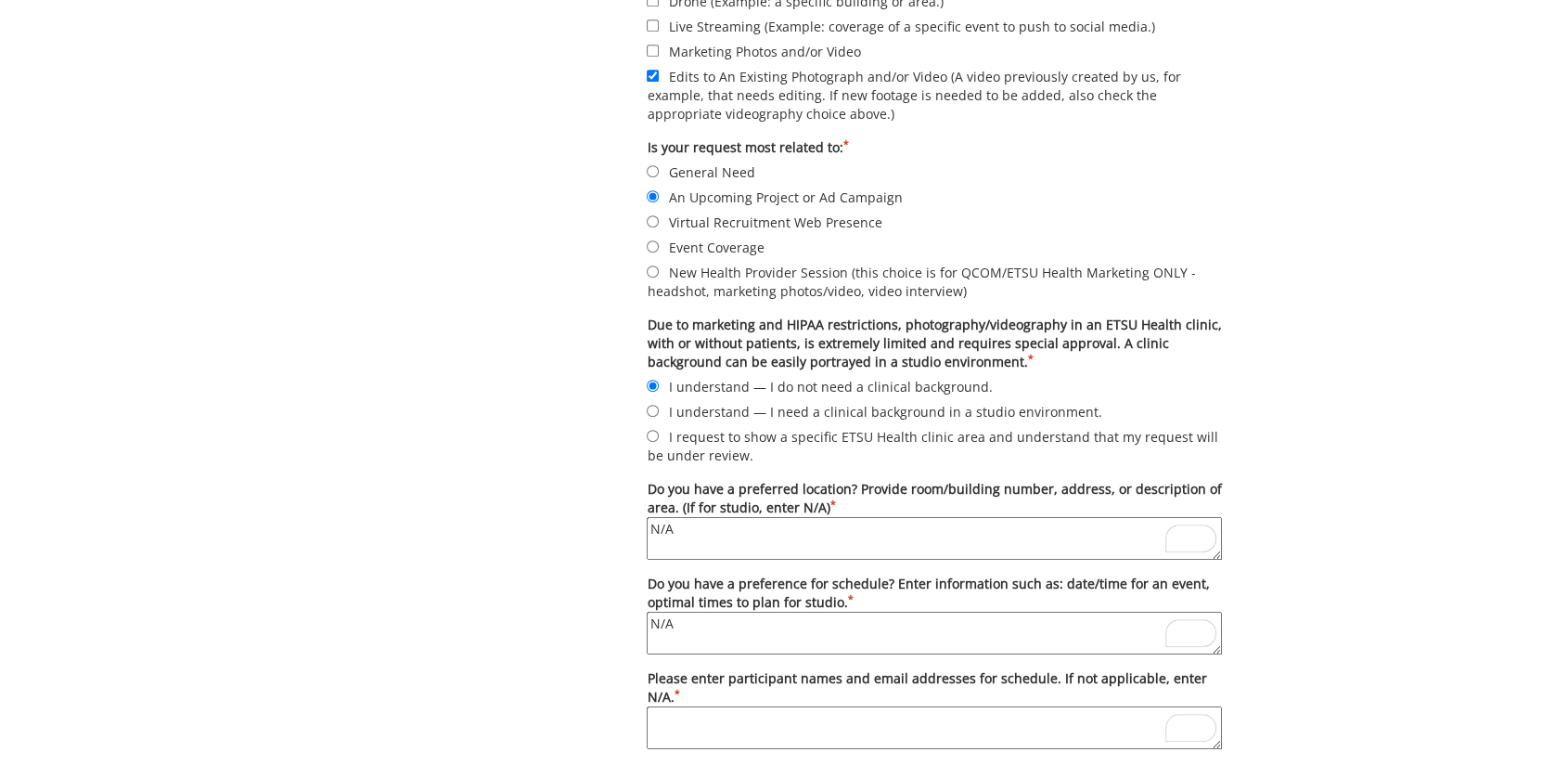
scroll to position [1238, 0]
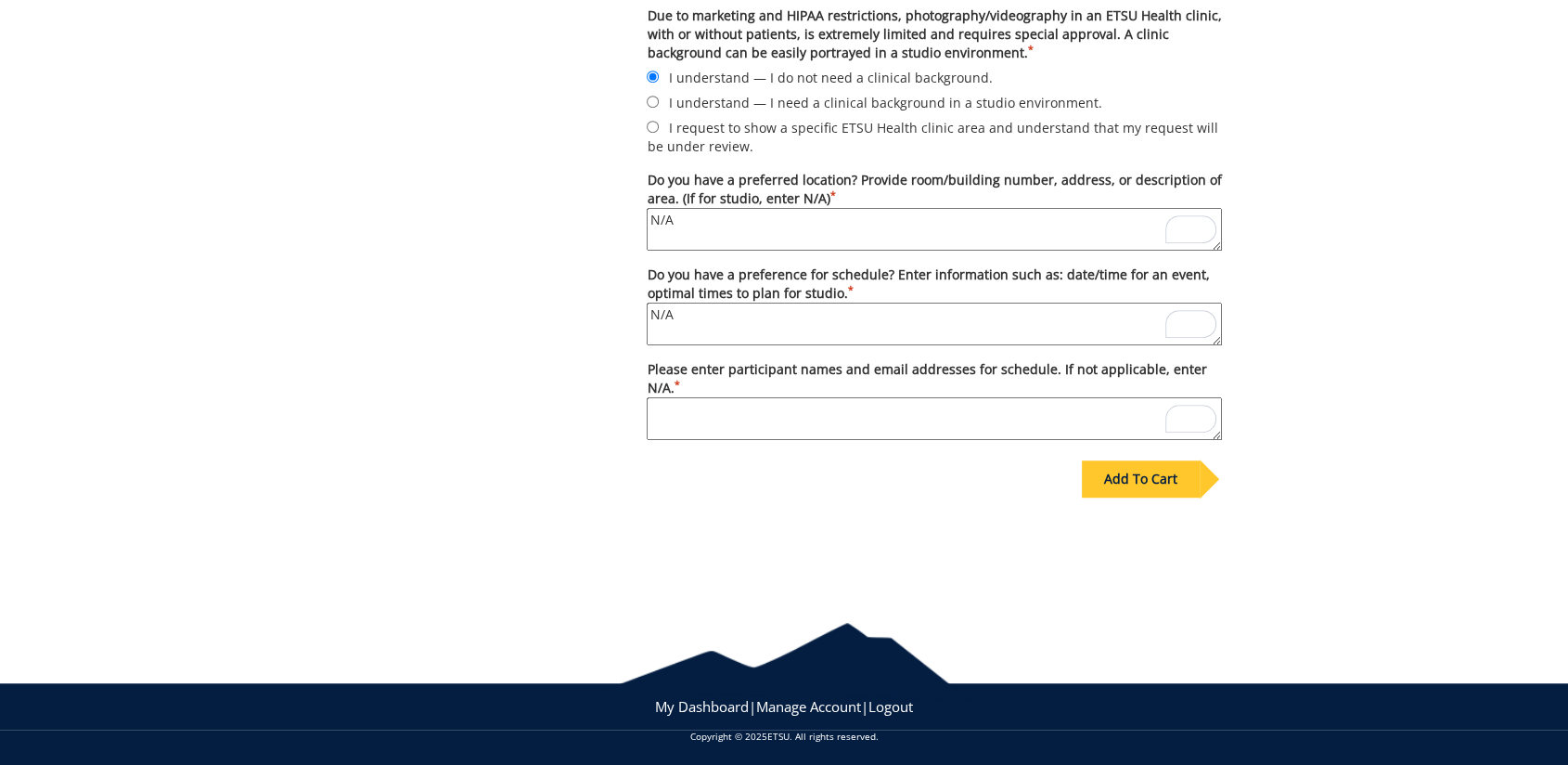
click at [1128, 480] on div "Add To Cart" at bounding box center [1141, 479] width 118 height 37
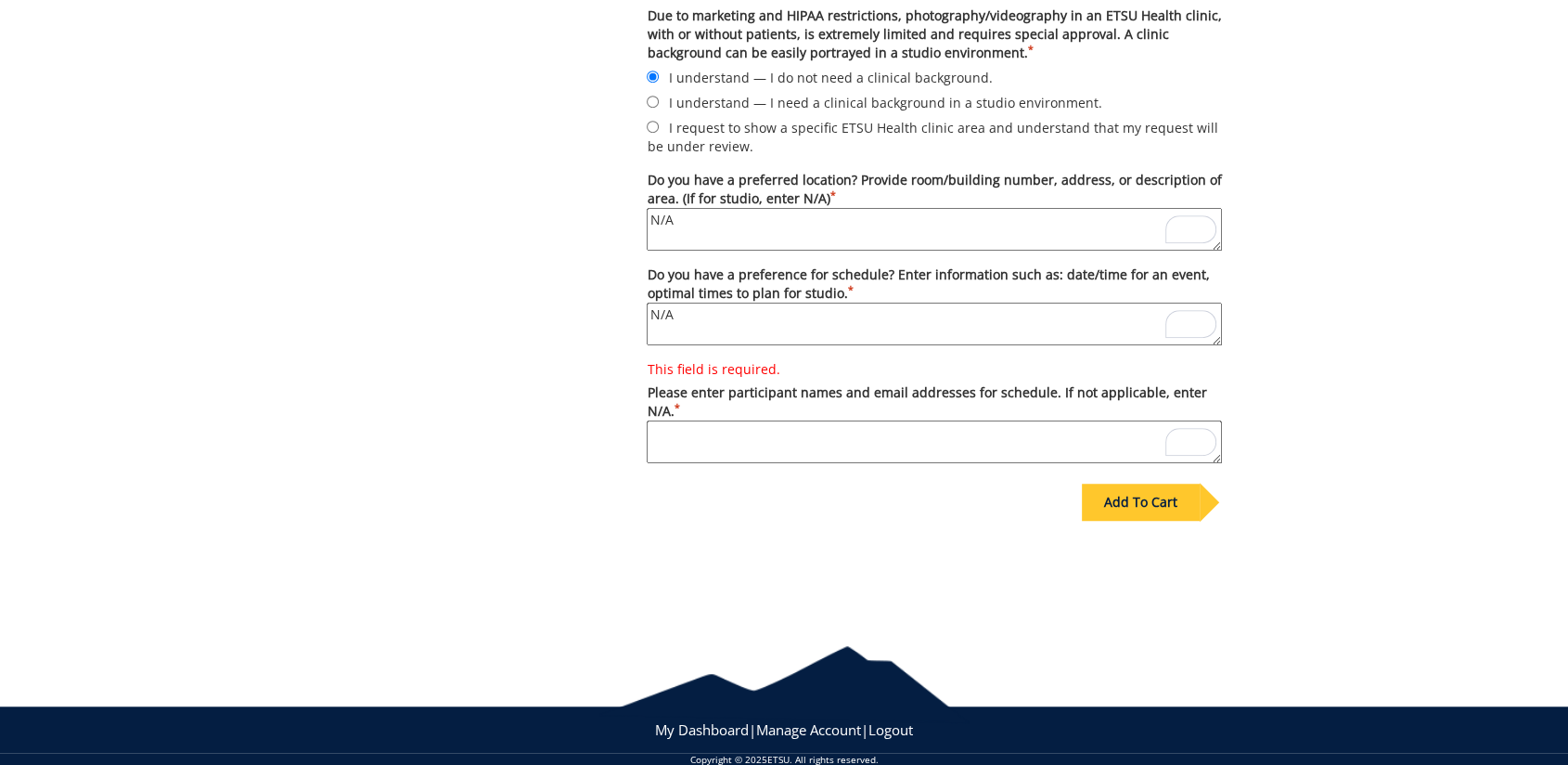
click at [919, 421] on textarea "This field is required. Please enter participant names and email addresses for …" at bounding box center [934, 441] width 575 height 43
click at [906, 423] on textarea "This field is required. Please enter participant names and email addresses for …" at bounding box center [934, 441] width 575 height 43
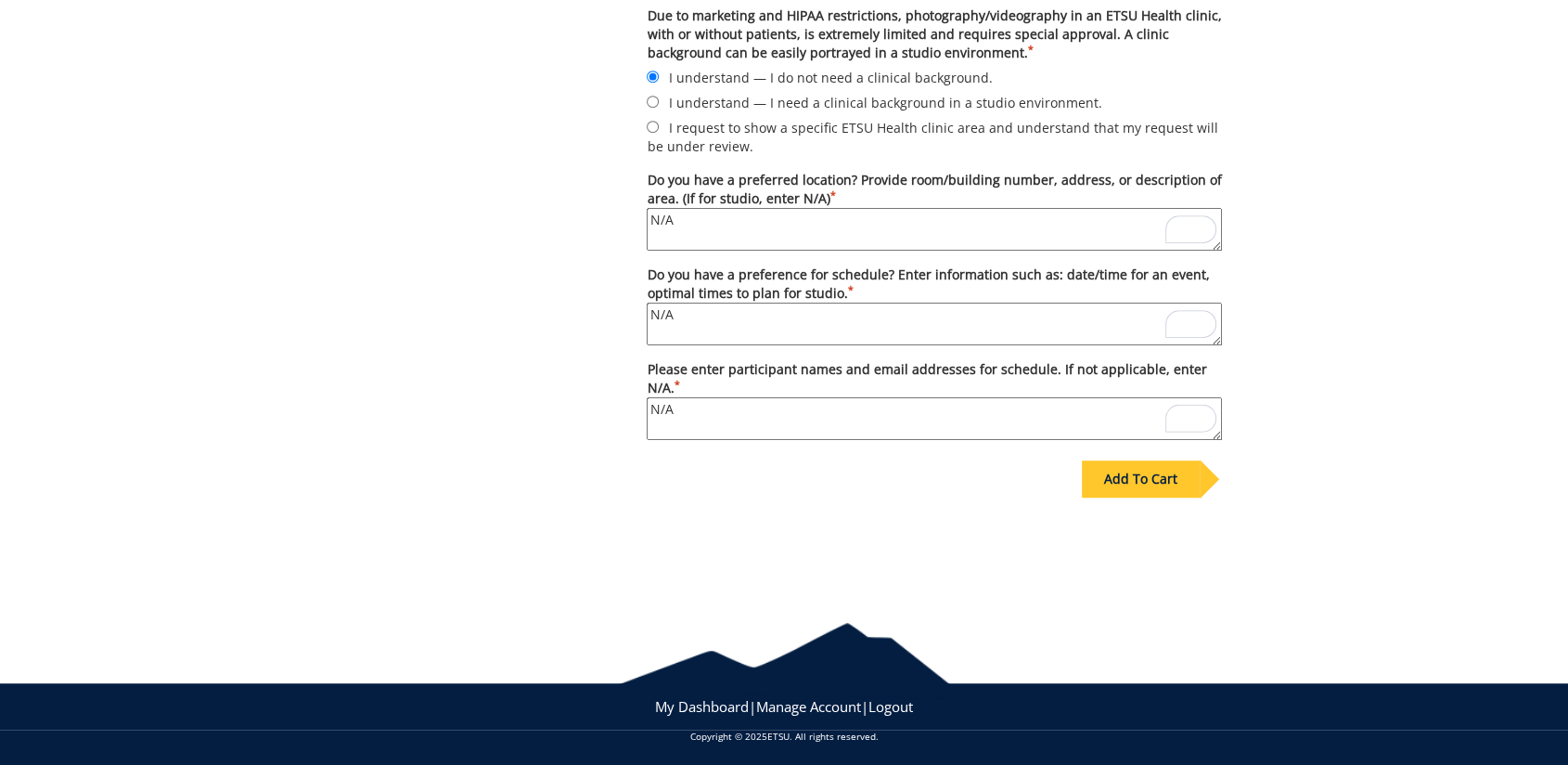
type textarea "N/A"
click at [1168, 470] on div "Add To Cart" at bounding box center [1141, 479] width 118 height 37
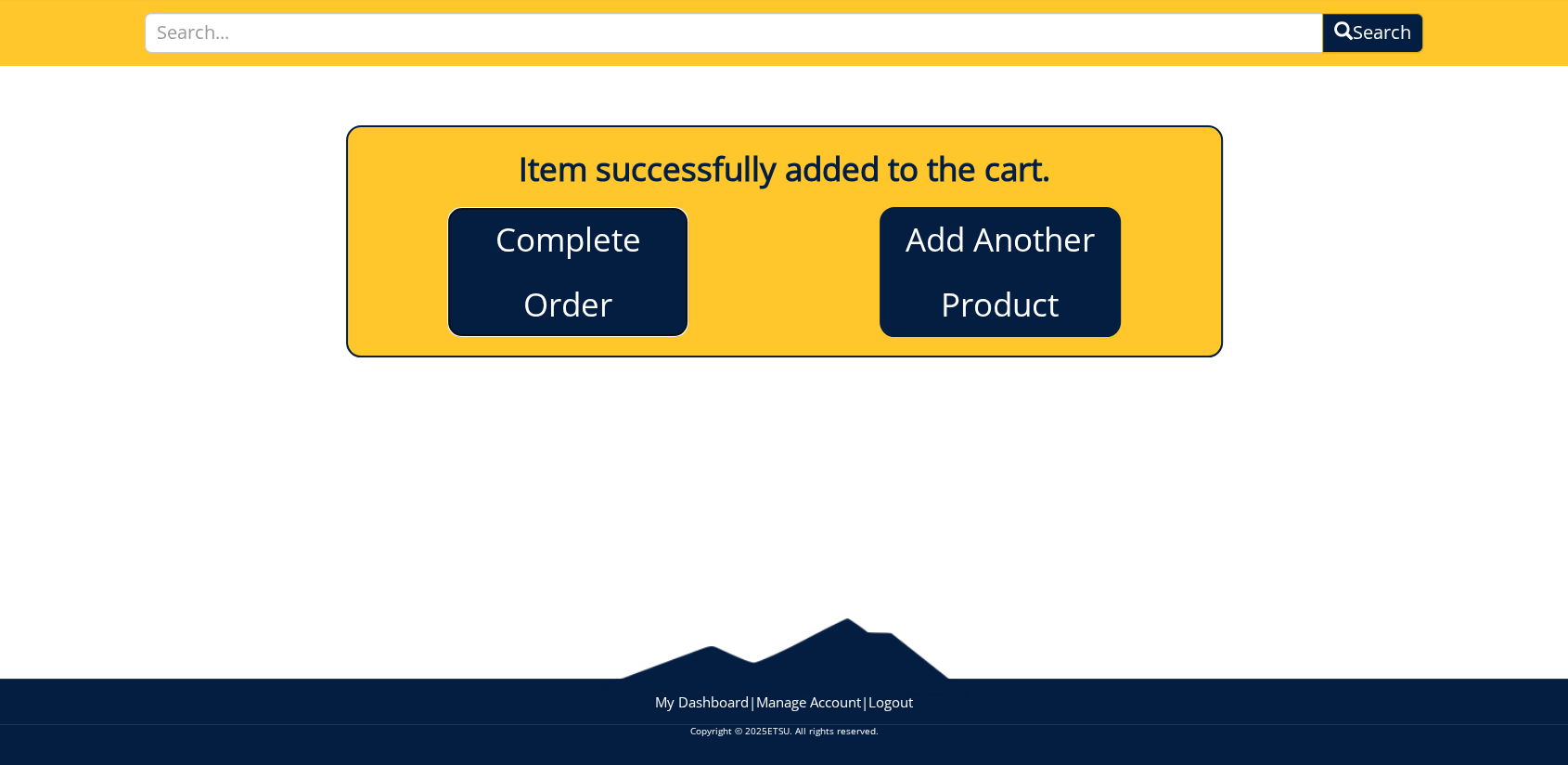
click at [552, 278] on link "Complete Order" at bounding box center [568, 272] width 242 height 130
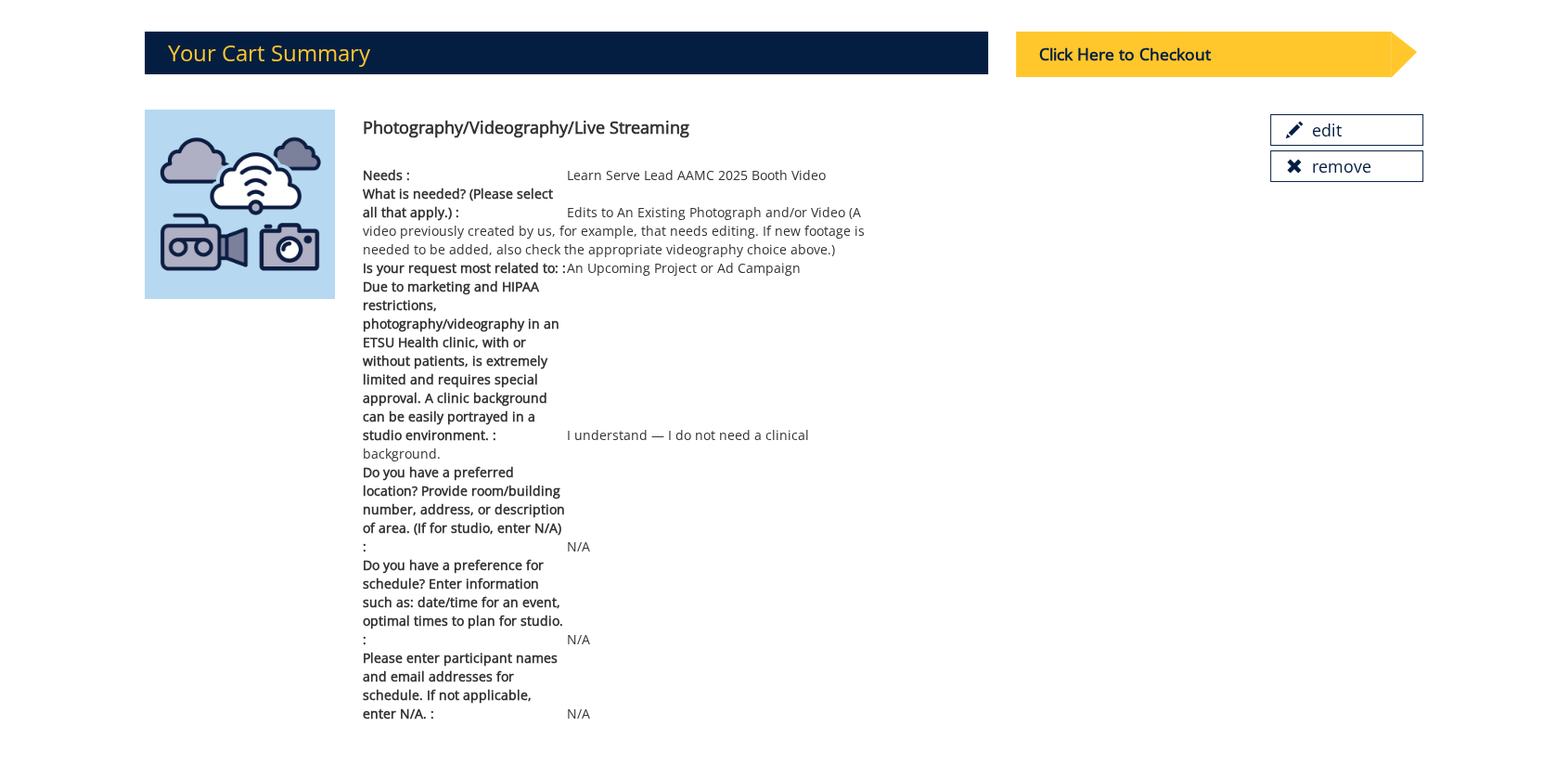
scroll to position [103, 0]
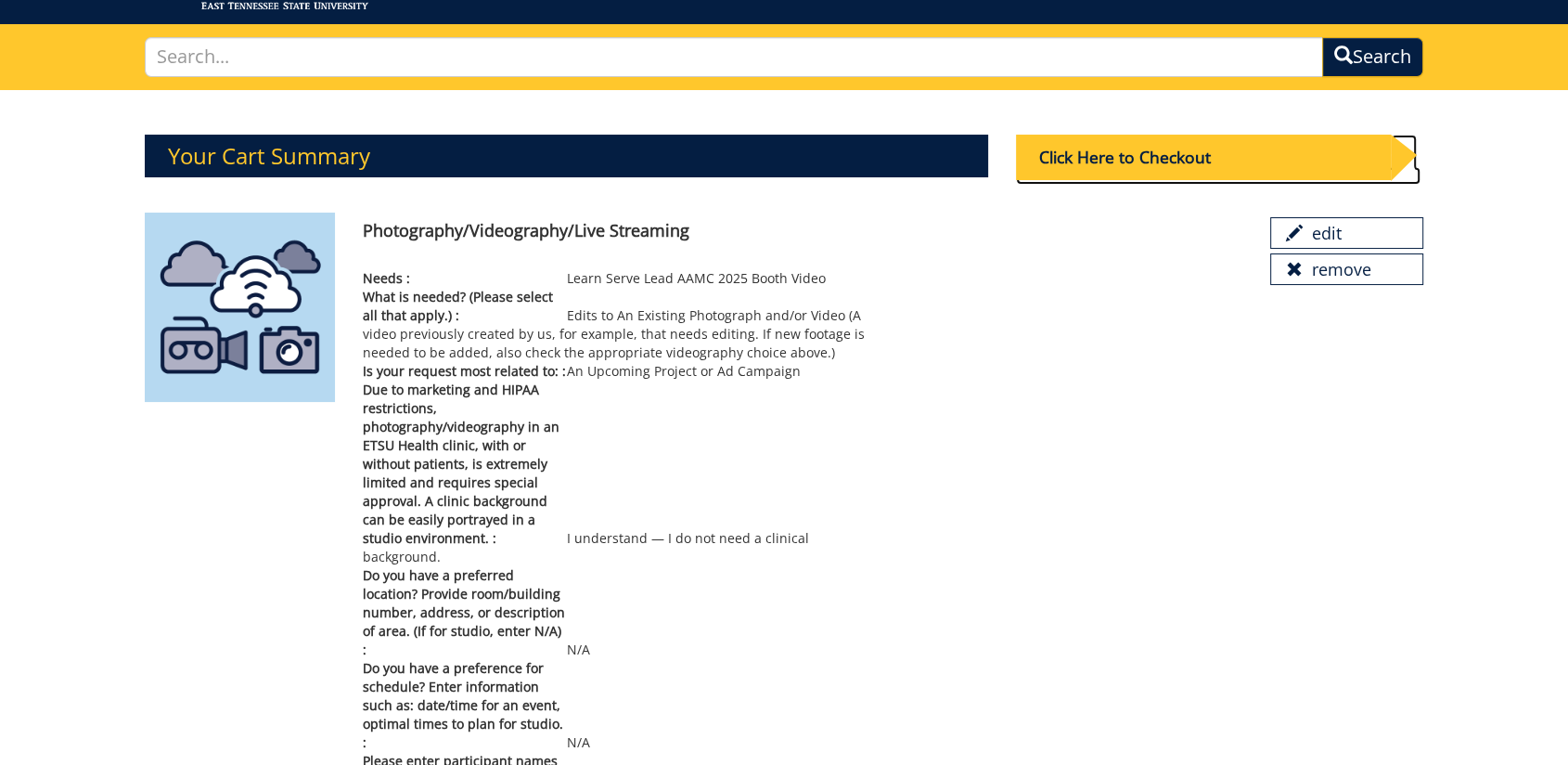
click at [1230, 167] on div "Click Here to Checkout" at bounding box center [1203, 157] width 375 height 46
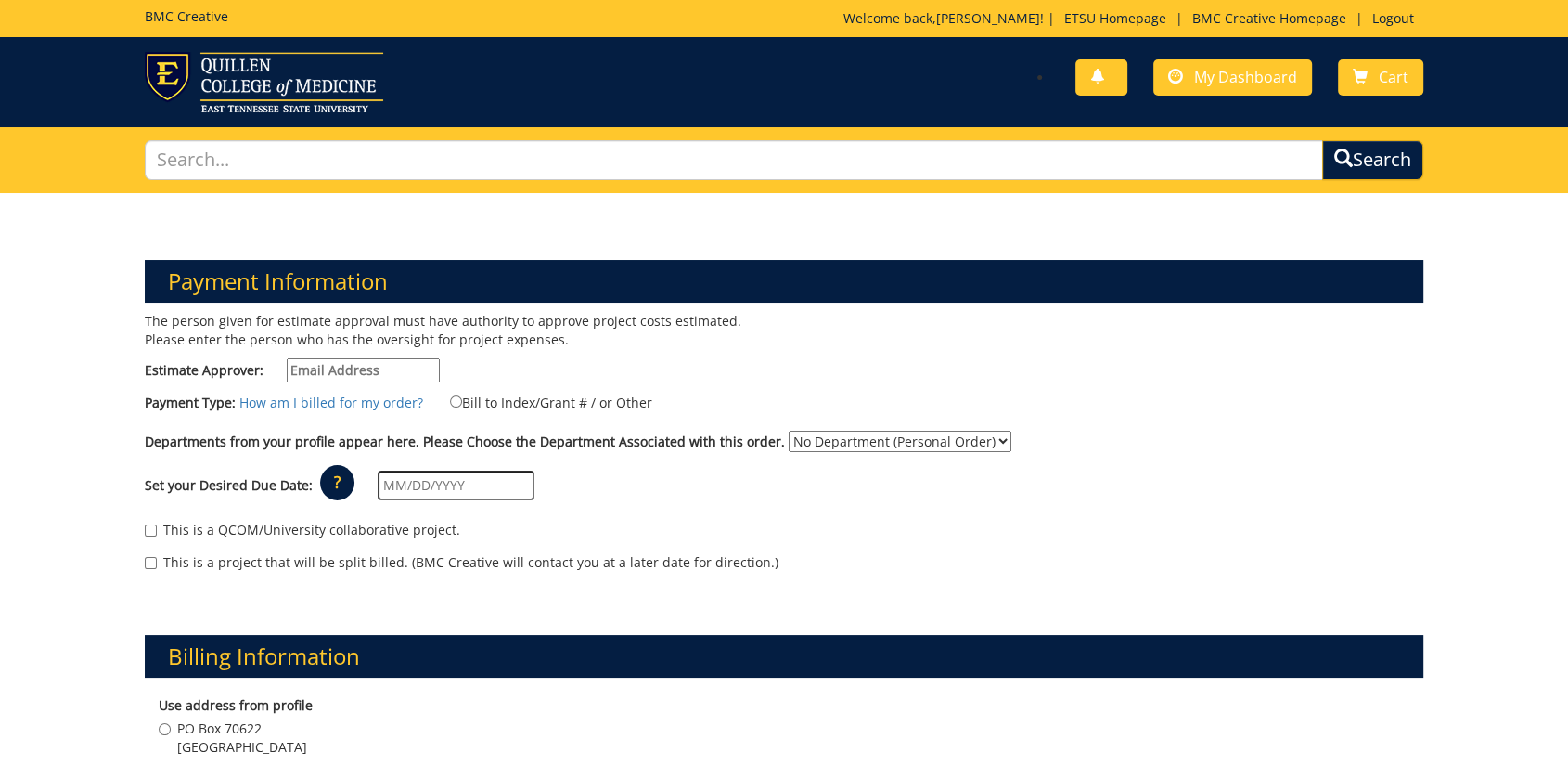
click at [358, 363] on input "Estimate Approver:" at bounding box center [363, 370] width 153 height 24
type input "[EMAIL_ADDRESS][DOMAIN_NAME]"
type input "[DATE]"
type input "PO Box 70622"
type input "Office of the Dean-QCOM"
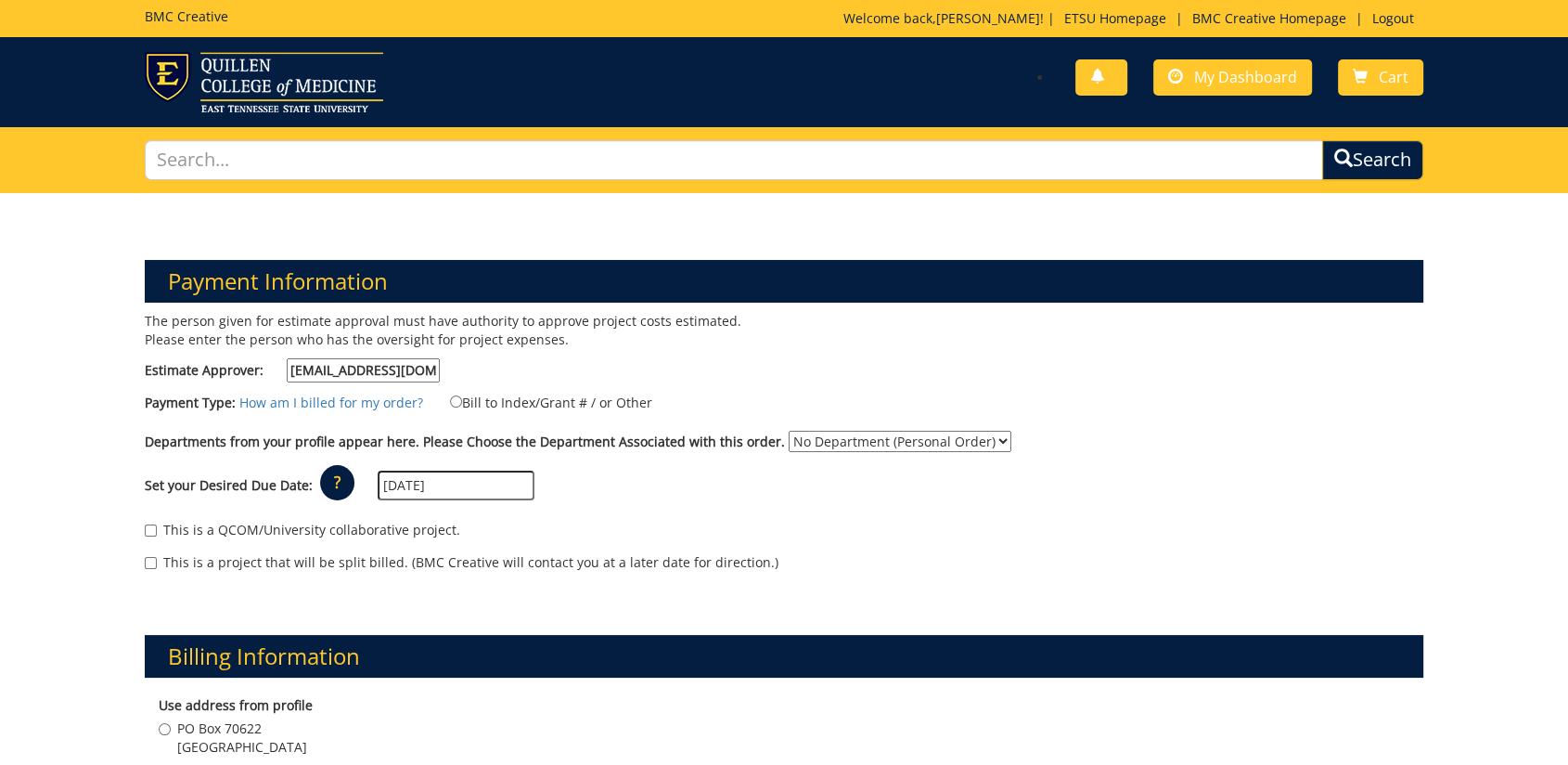
type input "Johnson City"
type input "37604"
type input "PO Box 70622"
type input "Office of the Dean-QCOM"
type input "Johnson City"
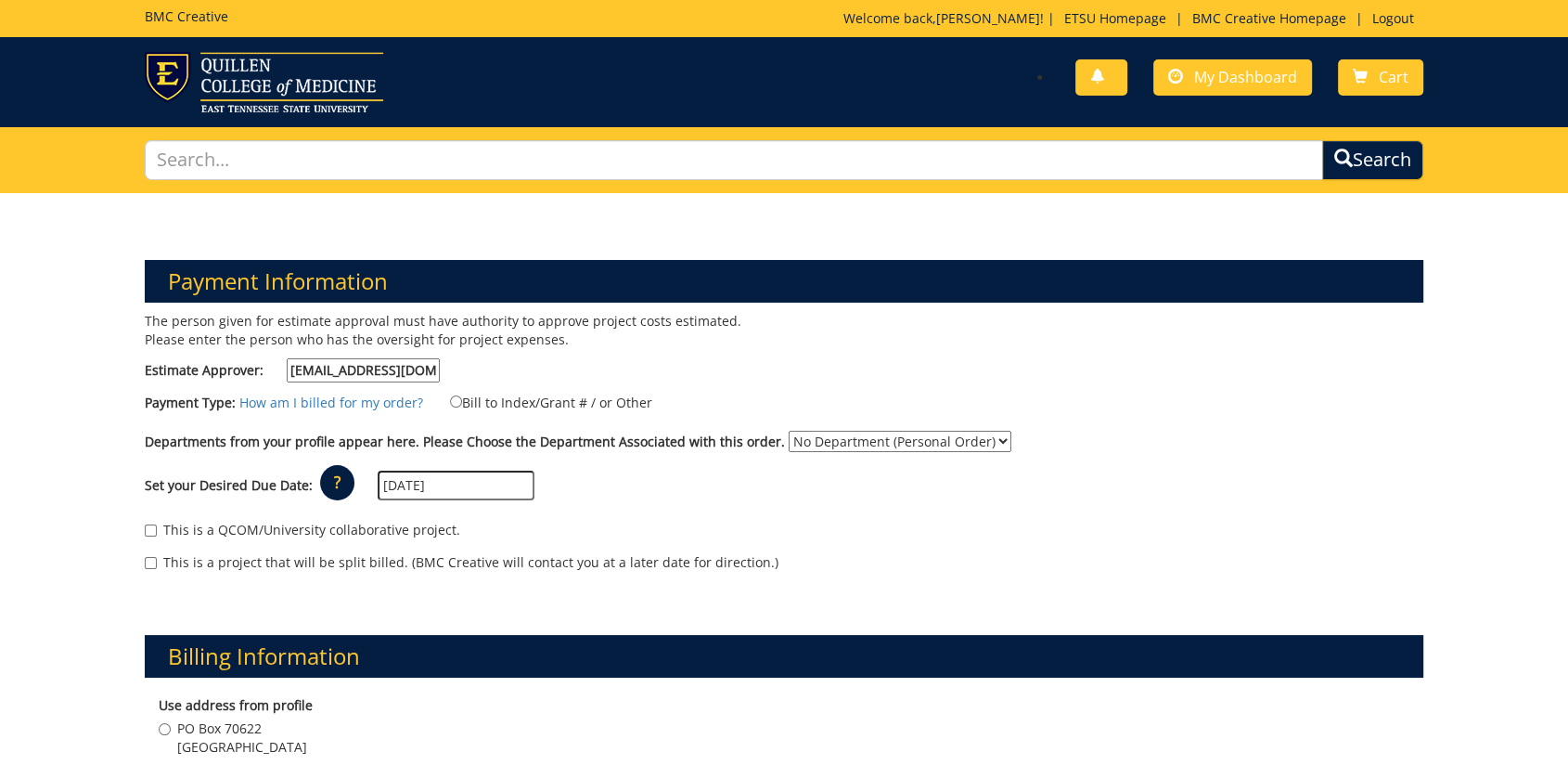
type input "37604"
type textarea "Desired due date for pre-shipping to convention warehouse is 10/15/2025. We cou…"
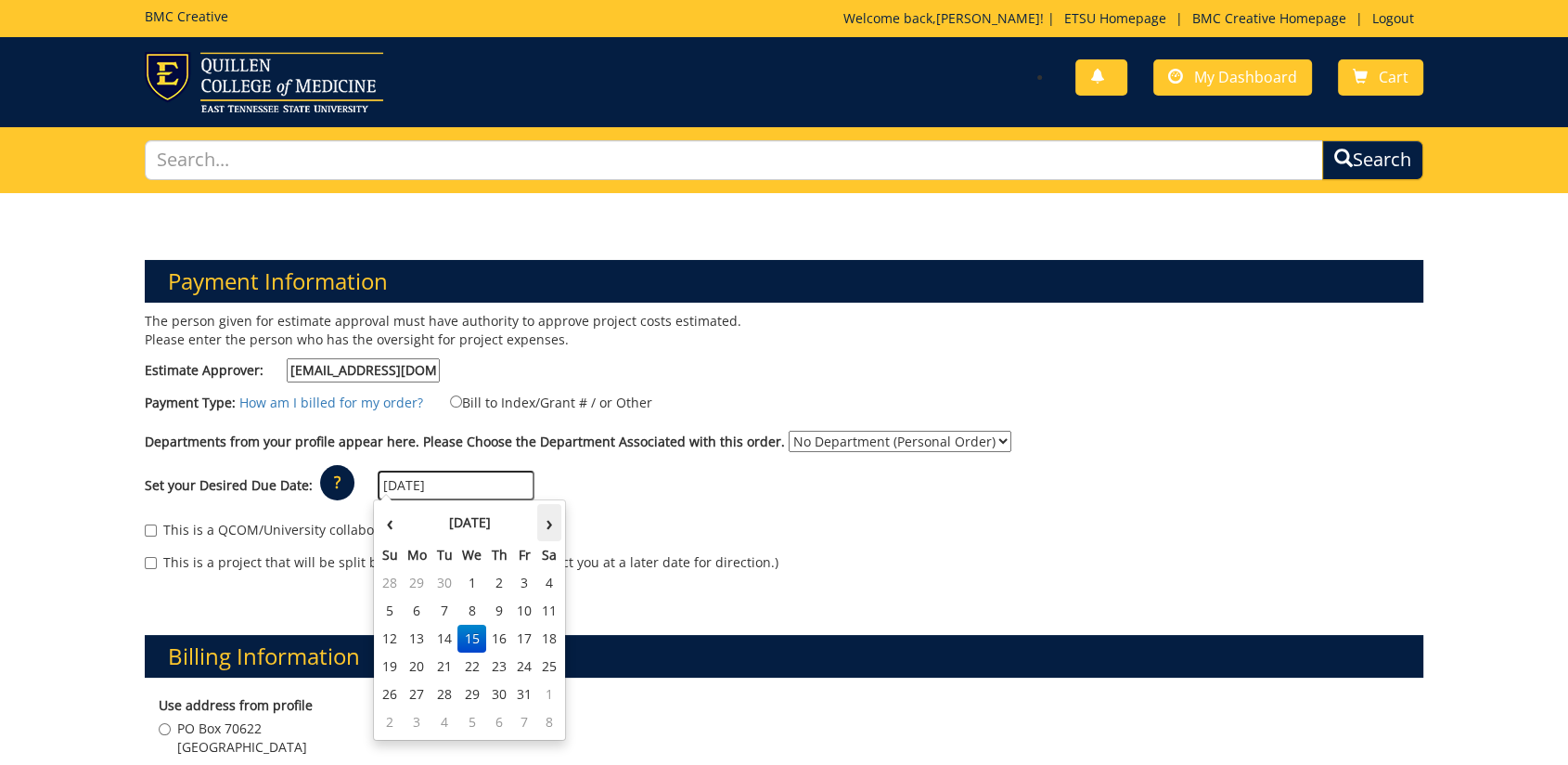
click at [549, 529] on th "›" at bounding box center [549, 522] width 24 height 37
click at [394, 526] on th "‹" at bounding box center [390, 522] width 25 height 37
click at [503, 693] on td "30" at bounding box center [498, 694] width 26 height 28
type input "[DATE]"
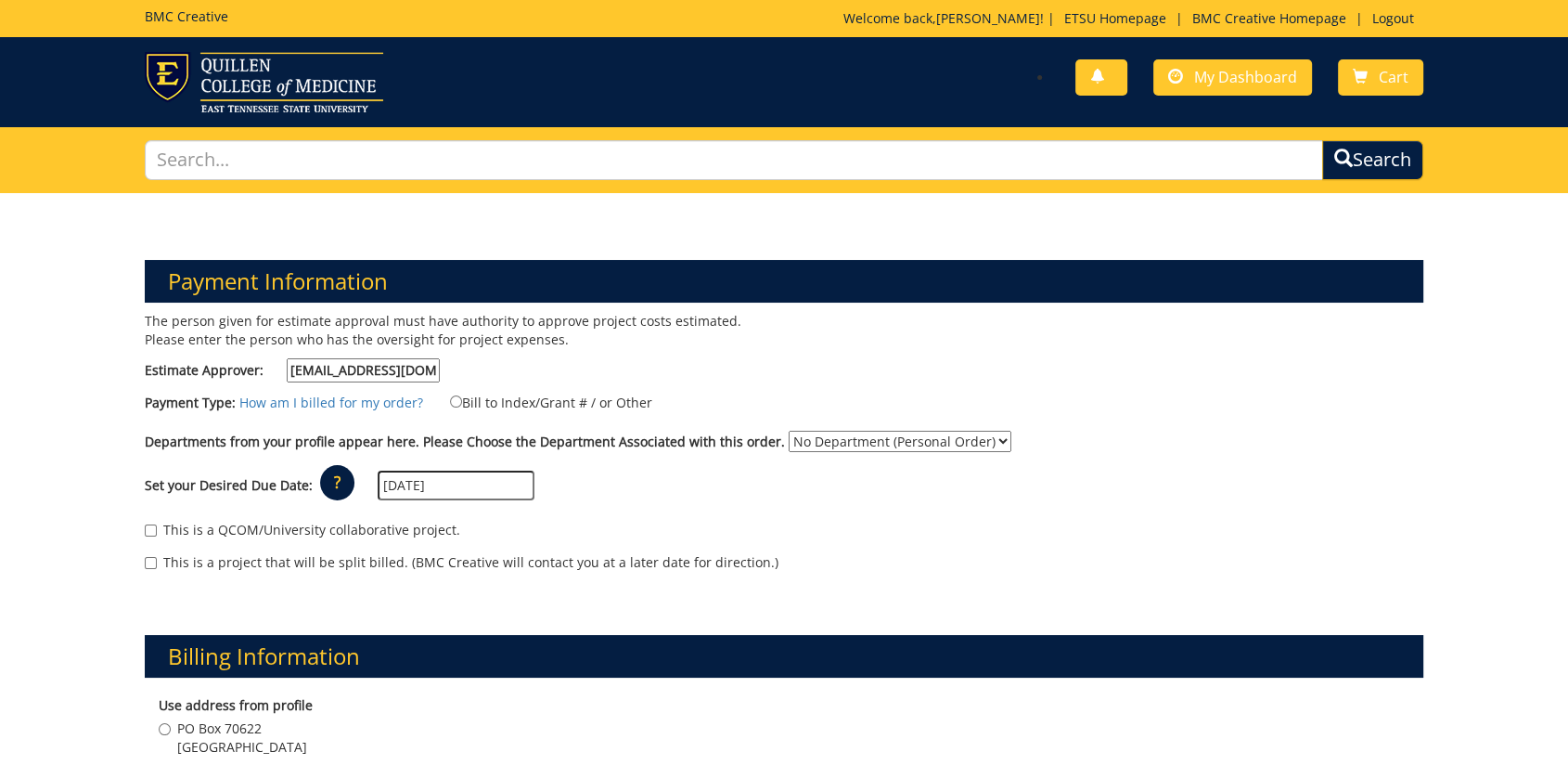
click at [468, 481] on input "[DATE]" at bounding box center [455, 485] width 157 height 29
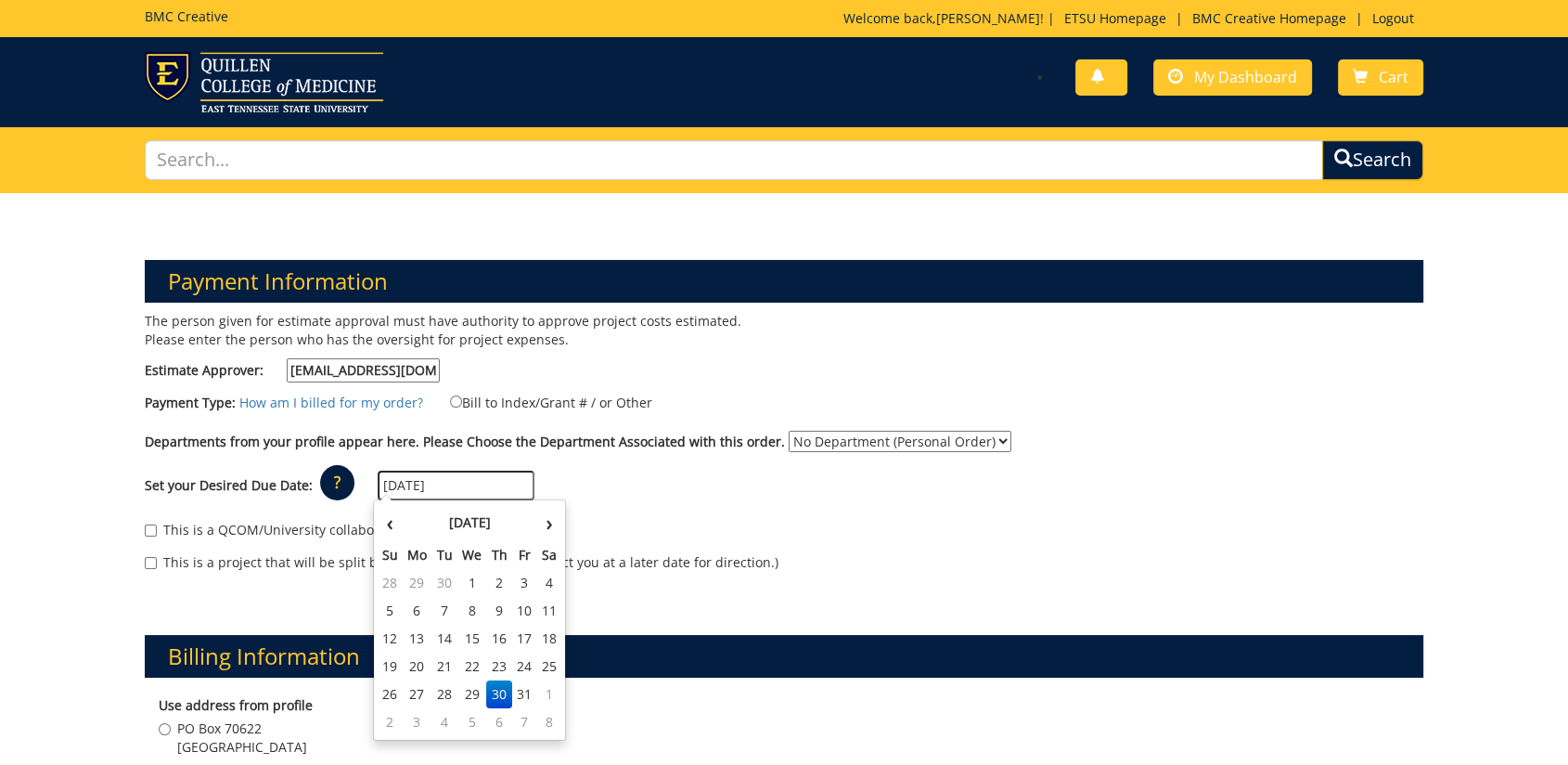
click at [899, 480] on div "Set your Desired Due Date: ? × How long will my project take to finish? : Pleas…" at bounding box center [784, 486] width 1307 height 51
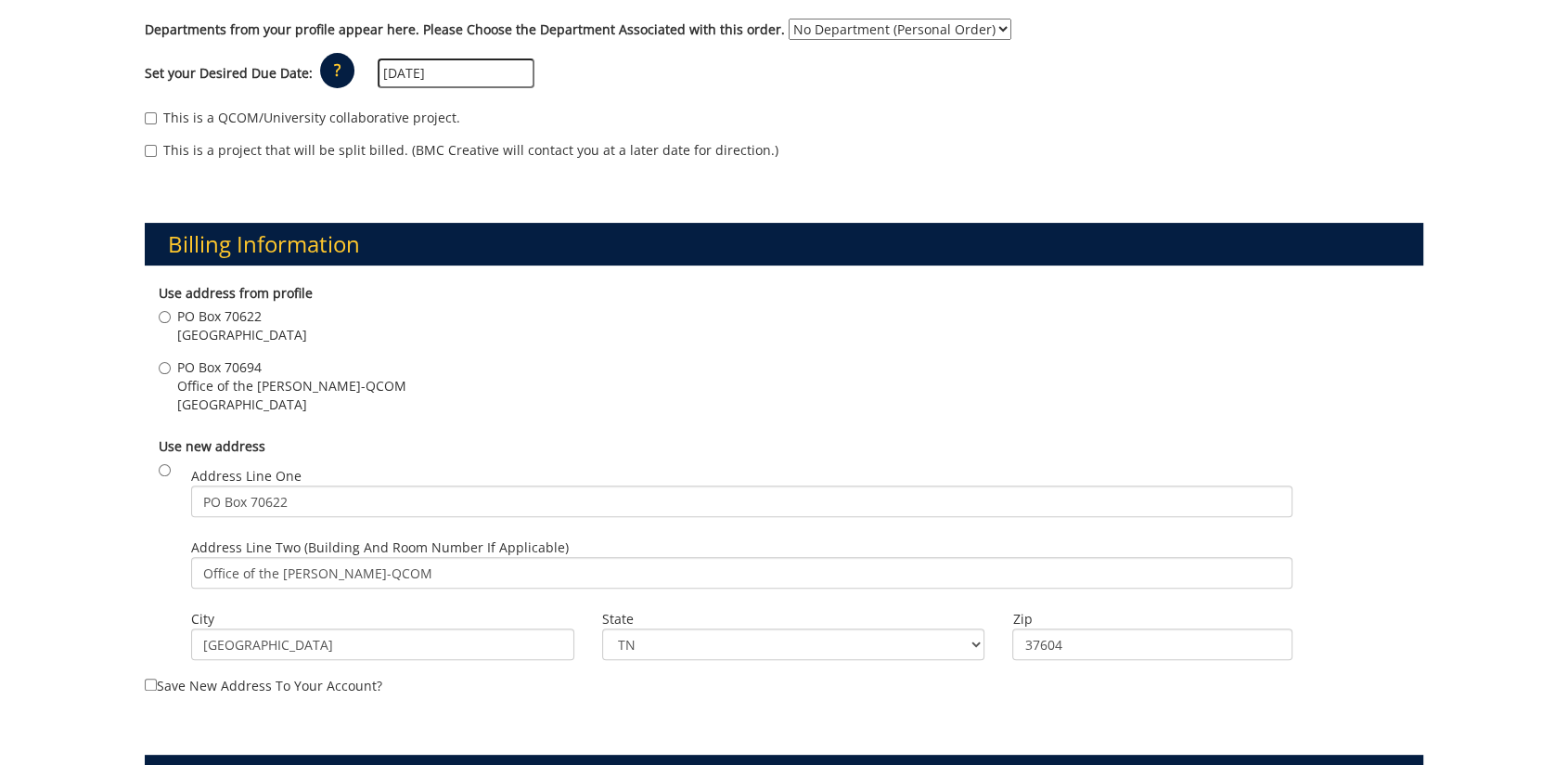
scroll to position [618, 0]
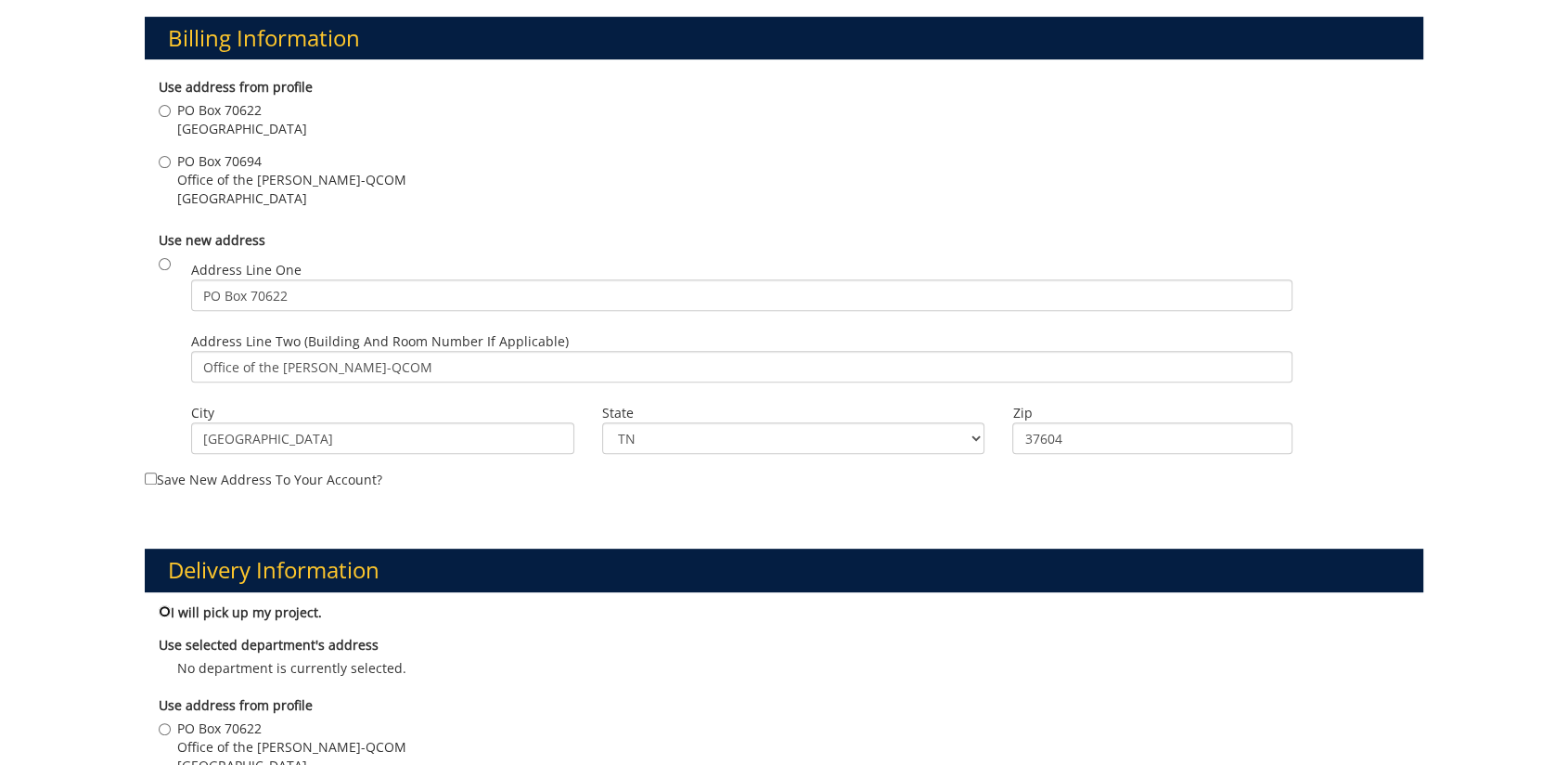
click at [161, 612] on input "I will pick up my project." at bounding box center [165, 611] width 12 height 12
radio input "true"
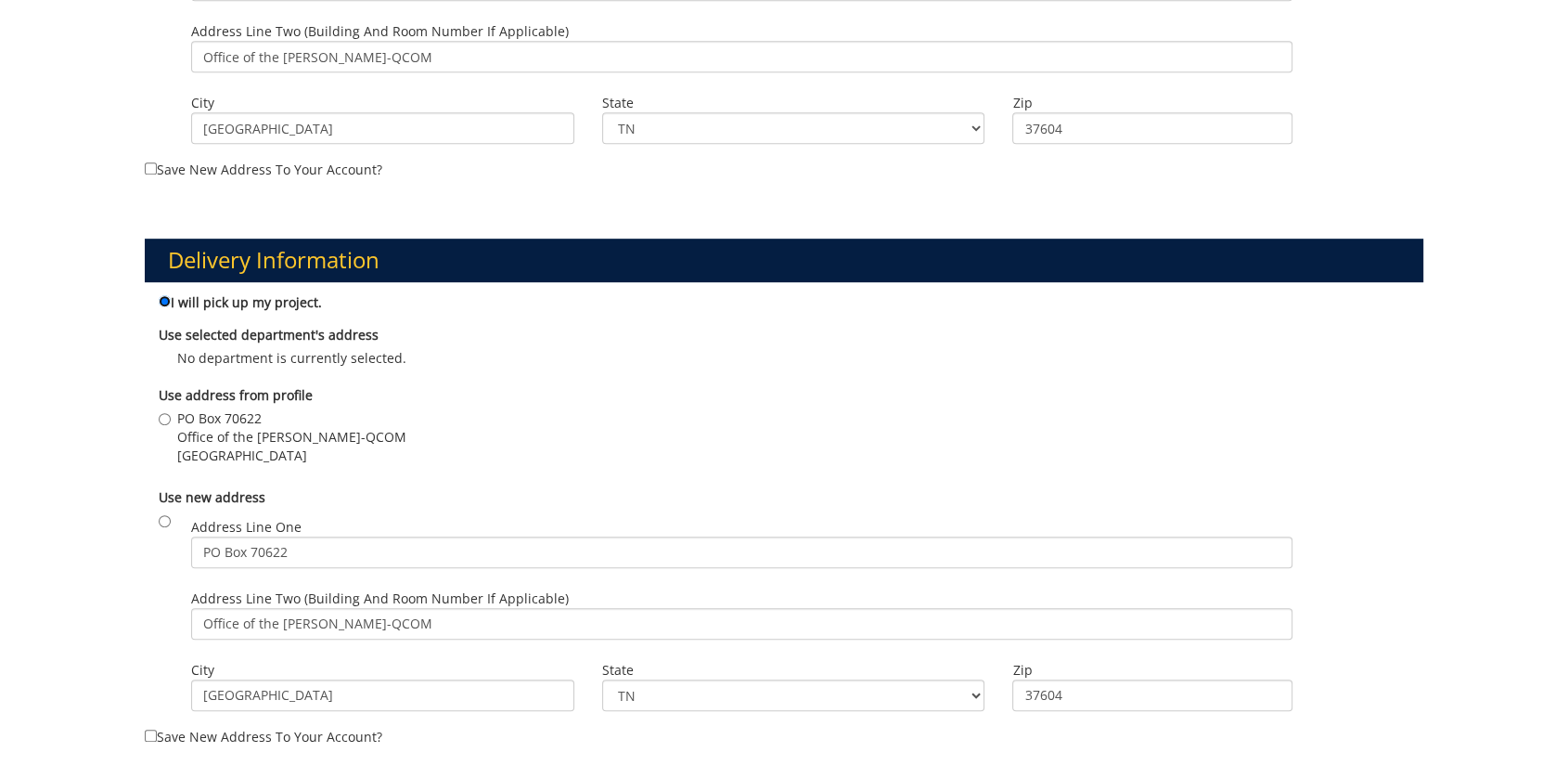
scroll to position [516, 0]
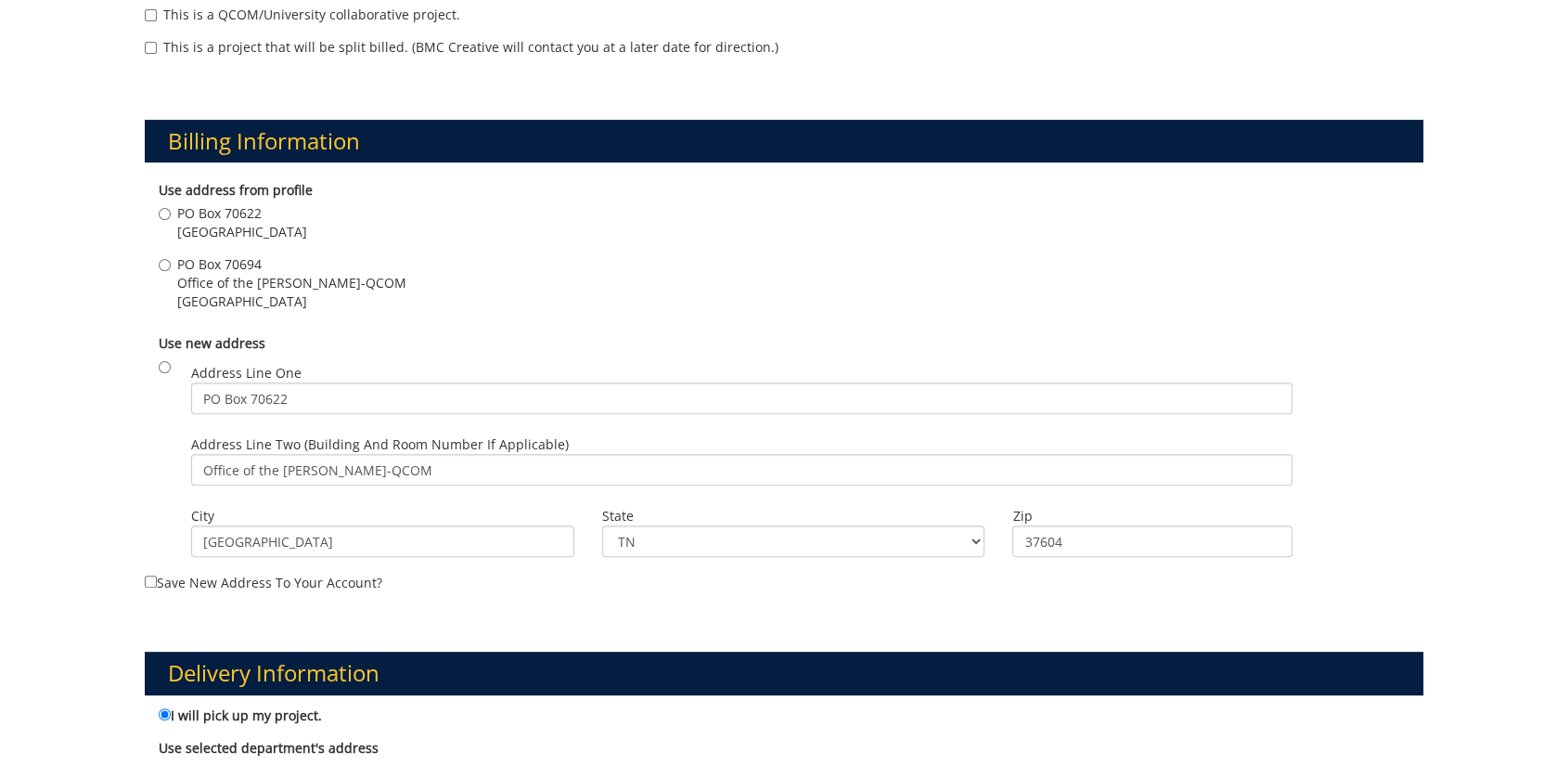
click at [163, 255] on label "PO Box 70694 Office of the Dean-QCOM Johnson City , TN 37604" at bounding box center [282, 283] width 248 height 56
click at [163, 259] on input "PO Box 70694 Office of the Dean-QCOM Johnson City , TN 37604" at bounding box center [165, 265] width 12 height 12
radio input "true"
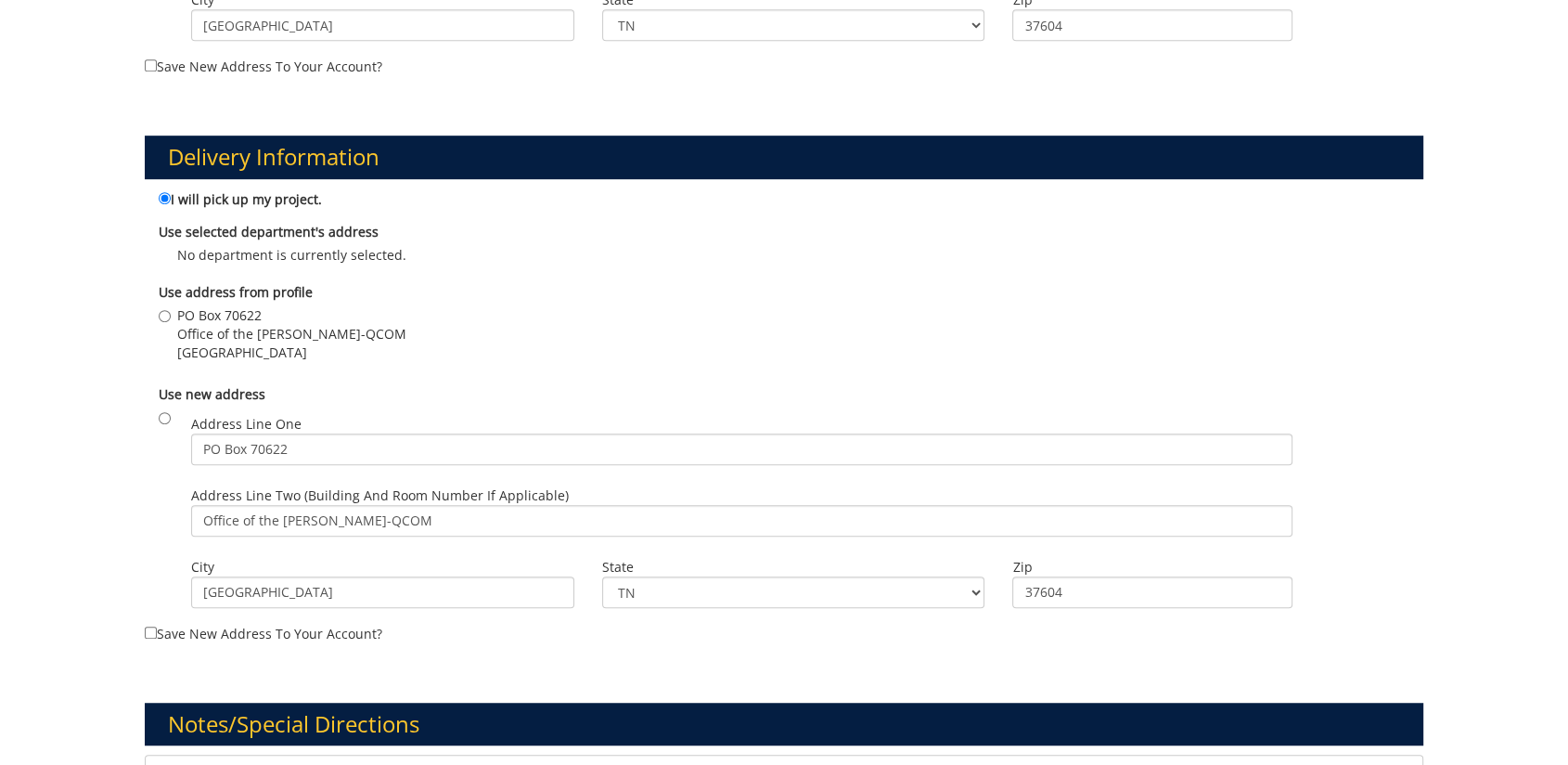
scroll to position [1238, 0]
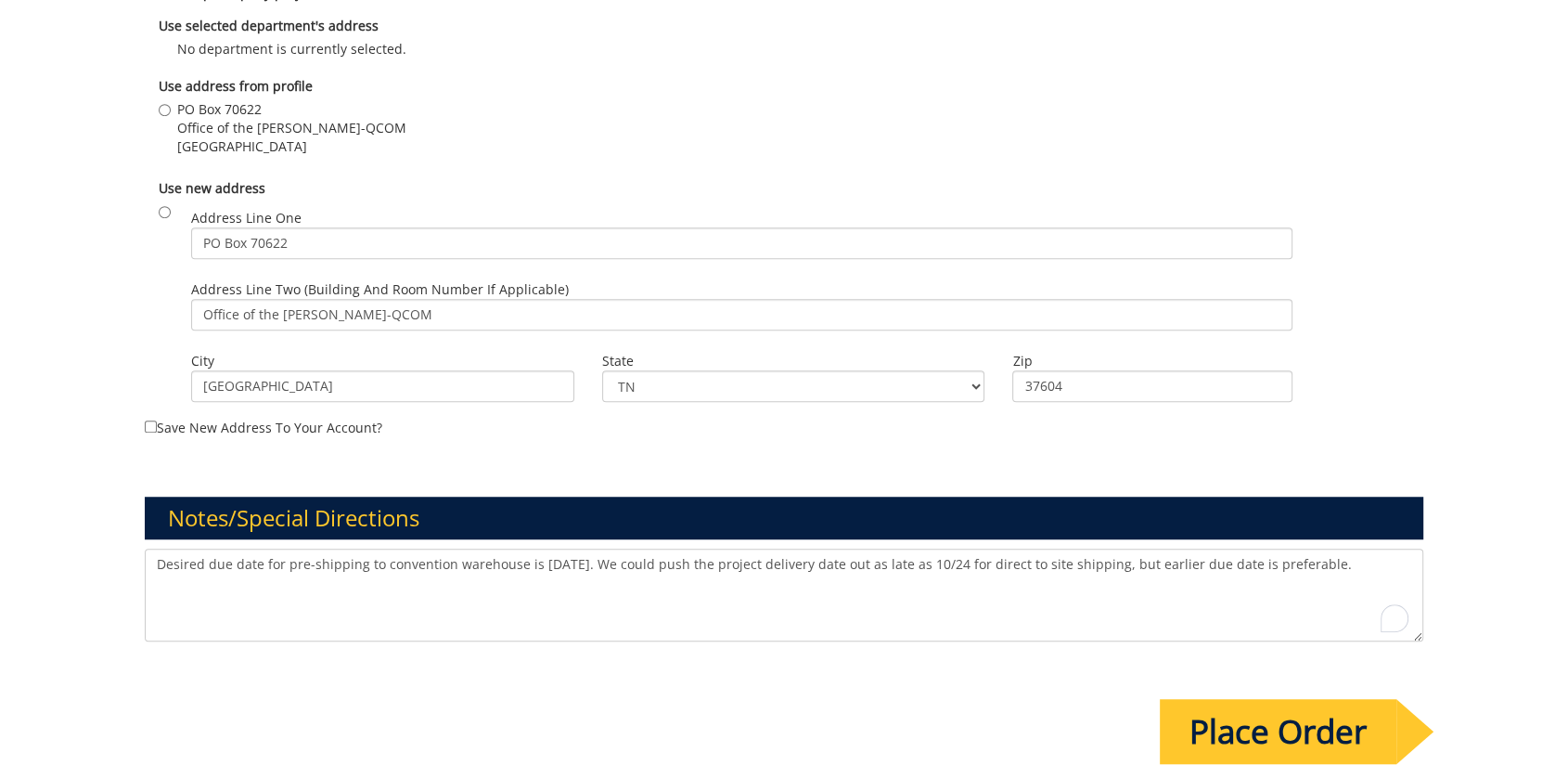
click at [616, 597] on textarea "Desired due date for pre-shipping to convention warehouse is [DATE]. We could p…" at bounding box center [784, 596] width 1279 height 93
click at [590, 595] on textarea "Desired due date for pre-shipping to convention warehouse is [DATE]. We could p…" at bounding box center [784, 596] width 1279 height 93
drag, startPoint x: 593, startPoint y: 593, endPoint x: 424, endPoint y: 574, distance: 170.1
click at [587, 593] on textarea "Desired due date for pre-shipping to convention warehouse is [DATE]. We could p…" at bounding box center [784, 596] width 1279 height 93
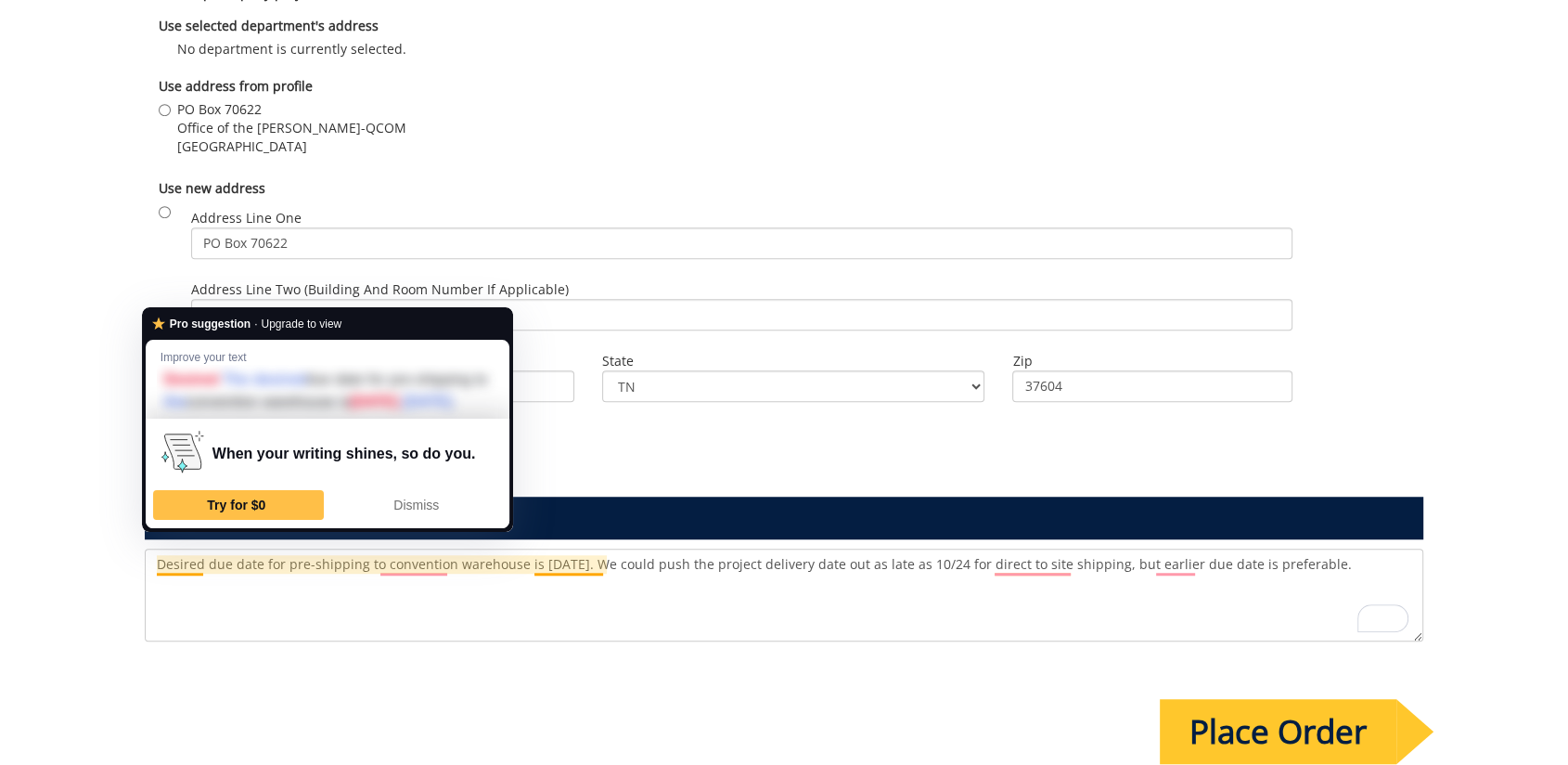
drag, startPoint x: 156, startPoint y: 563, endPoint x: 178, endPoint y: 563, distance: 22.0
click at [178, 563] on textarea "Desired due date for pre-shipping to convention warehouse is [DATE]. We could p…" at bounding box center [784, 596] width 1279 height 93
drag, startPoint x: 407, startPoint y: 609, endPoint x: 421, endPoint y: 607, distance: 14.1
click at [407, 609] on textarea "Desired due date for pre-shipping to convention warehouse is [DATE]. We could p…" at bounding box center [784, 596] width 1279 height 93
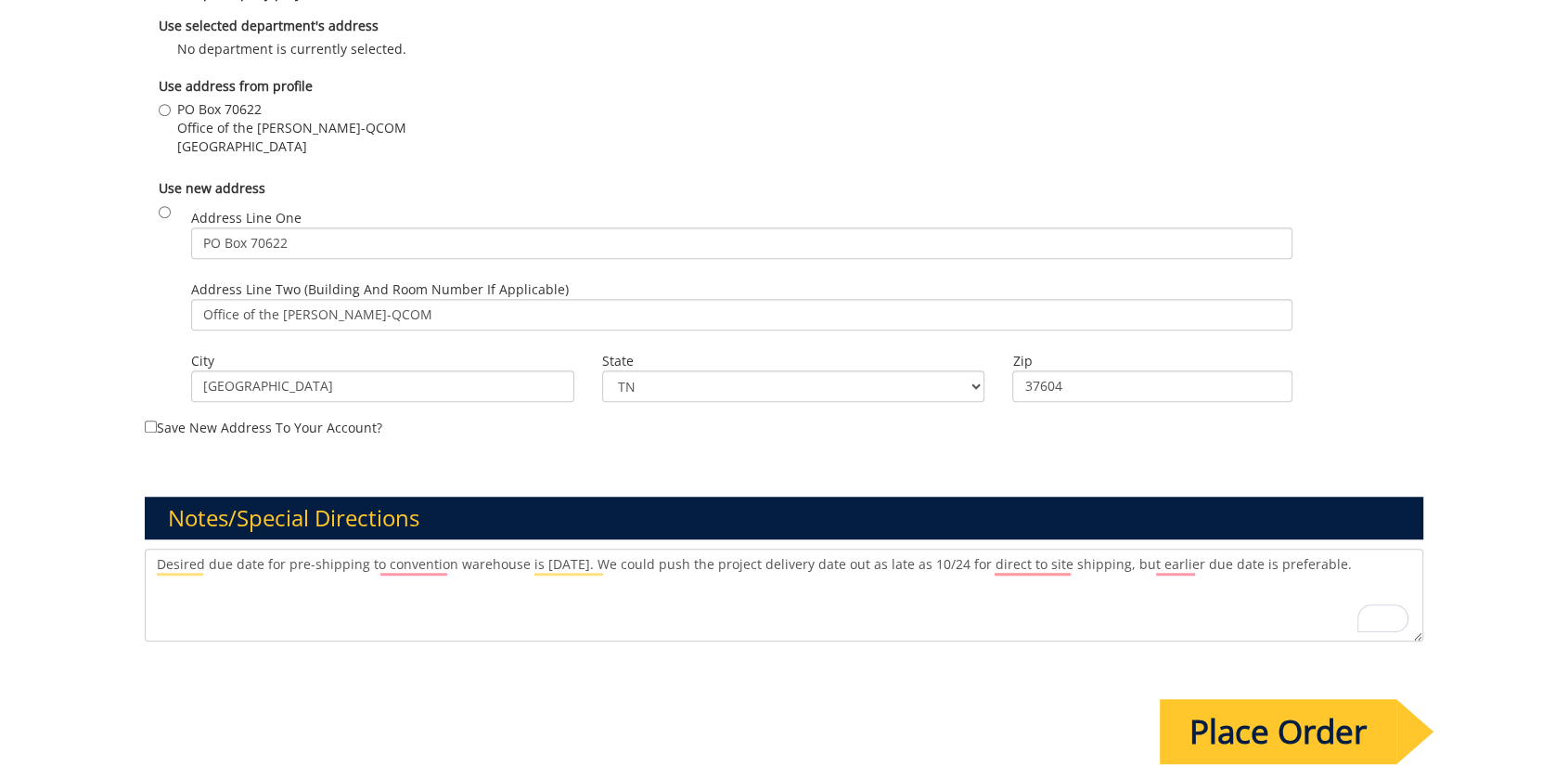
drag, startPoint x: 1379, startPoint y: 567, endPoint x: 34, endPoint y: 543, distance: 1345.2
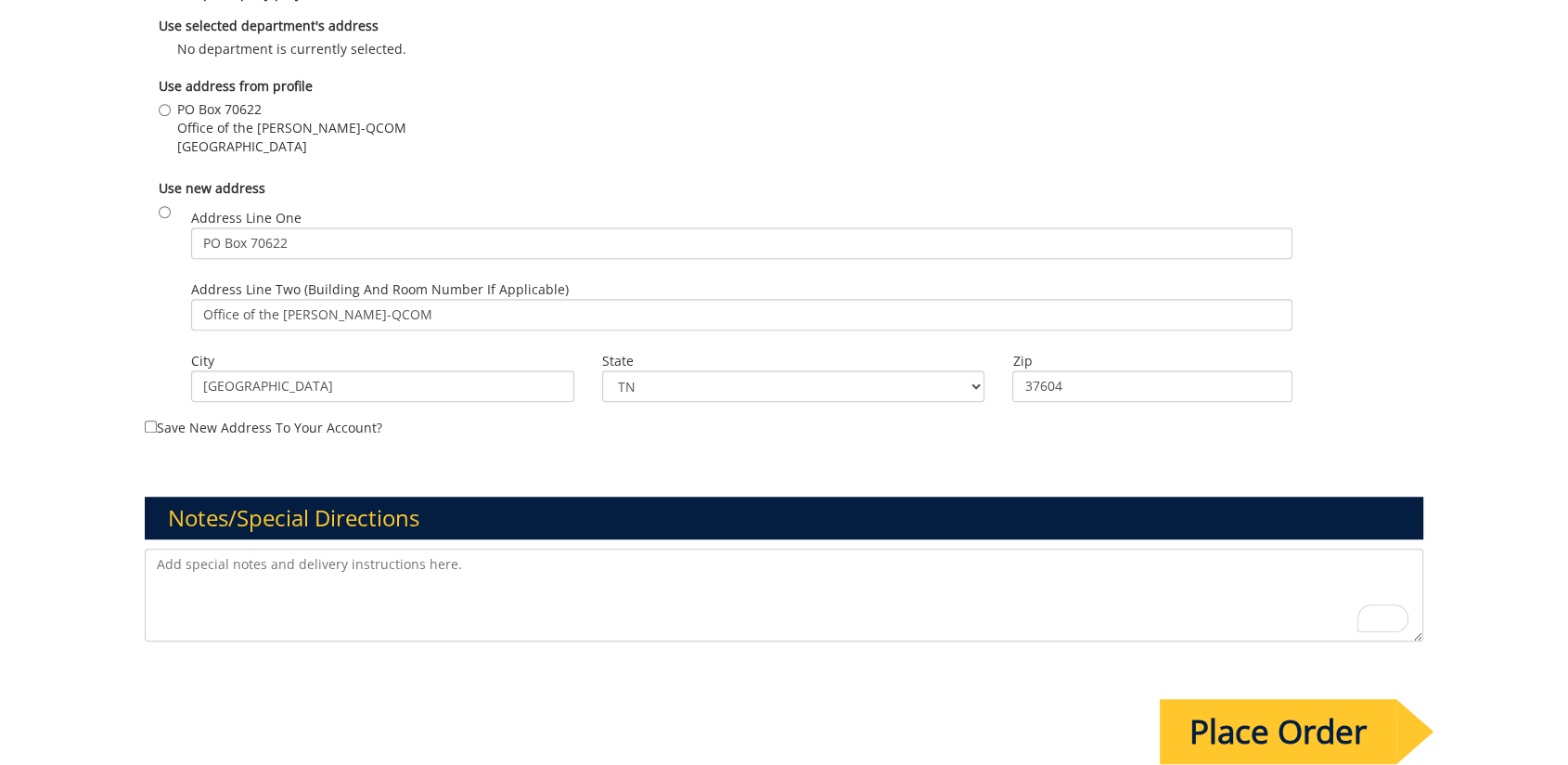
click at [1314, 725] on input "Place Order" at bounding box center [1278, 732] width 237 height 65
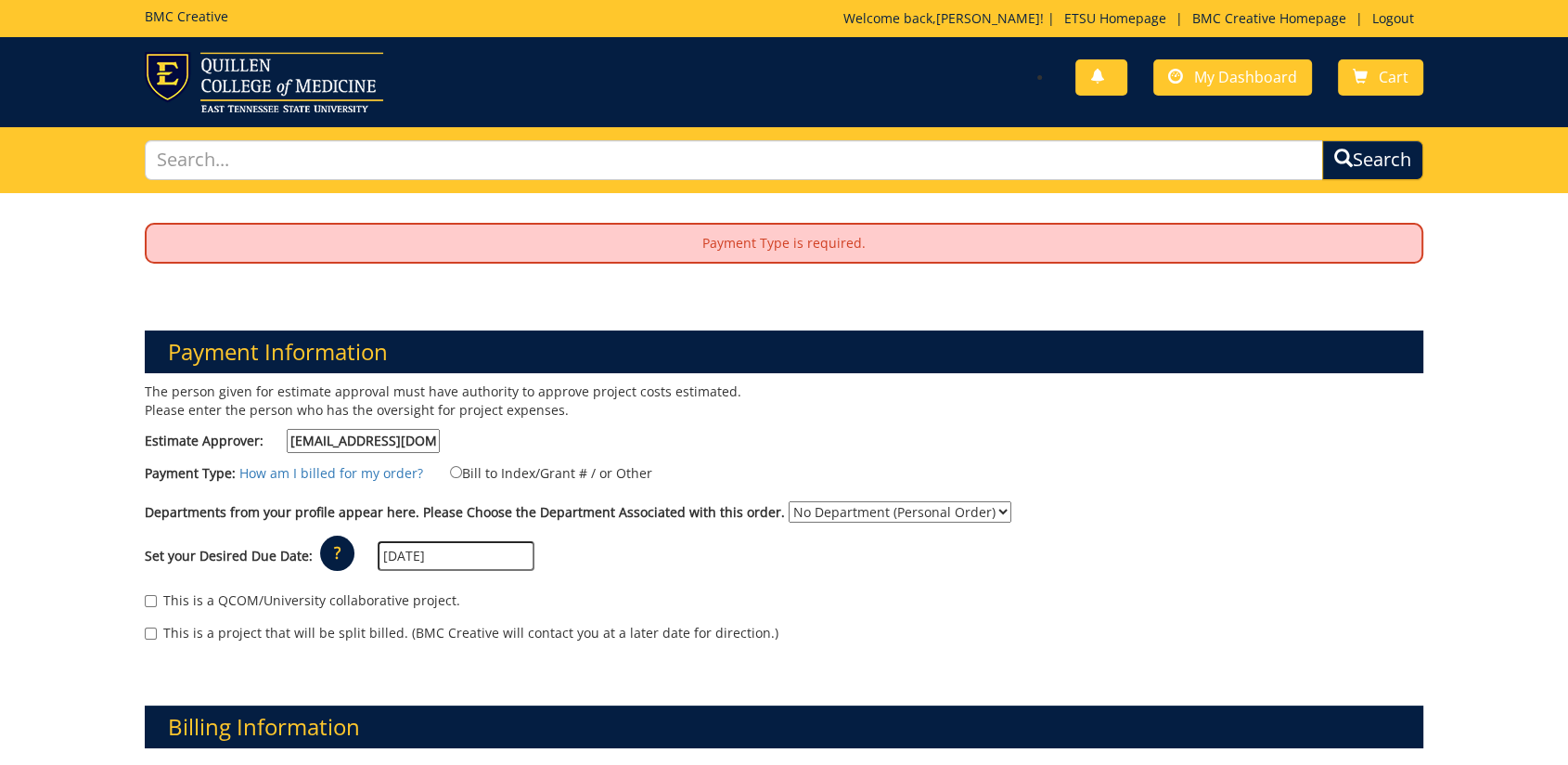
click at [518, 475] on label "Bill to Index/Grant # / or Other" at bounding box center [539, 472] width 225 height 20
click at [462, 475] on input "Bill to Index/Grant # / or Other" at bounding box center [455, 472] width 12 height 12
radio input "true"
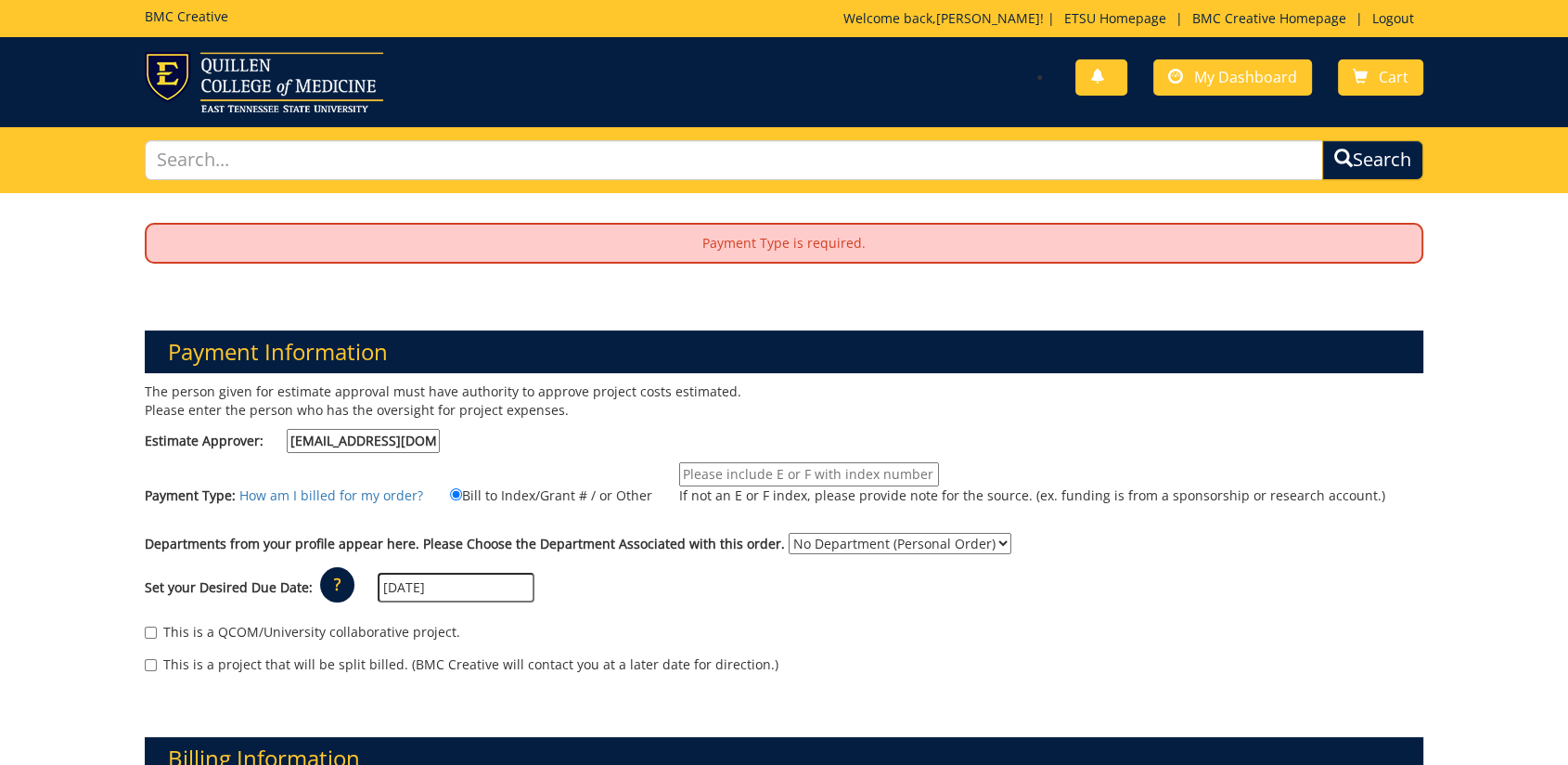
click at [693, 475] on input "If not an E or F index, please provide note for the source. (ex. funding is fro…" at bounding box center [808, 474] width 260 height 24
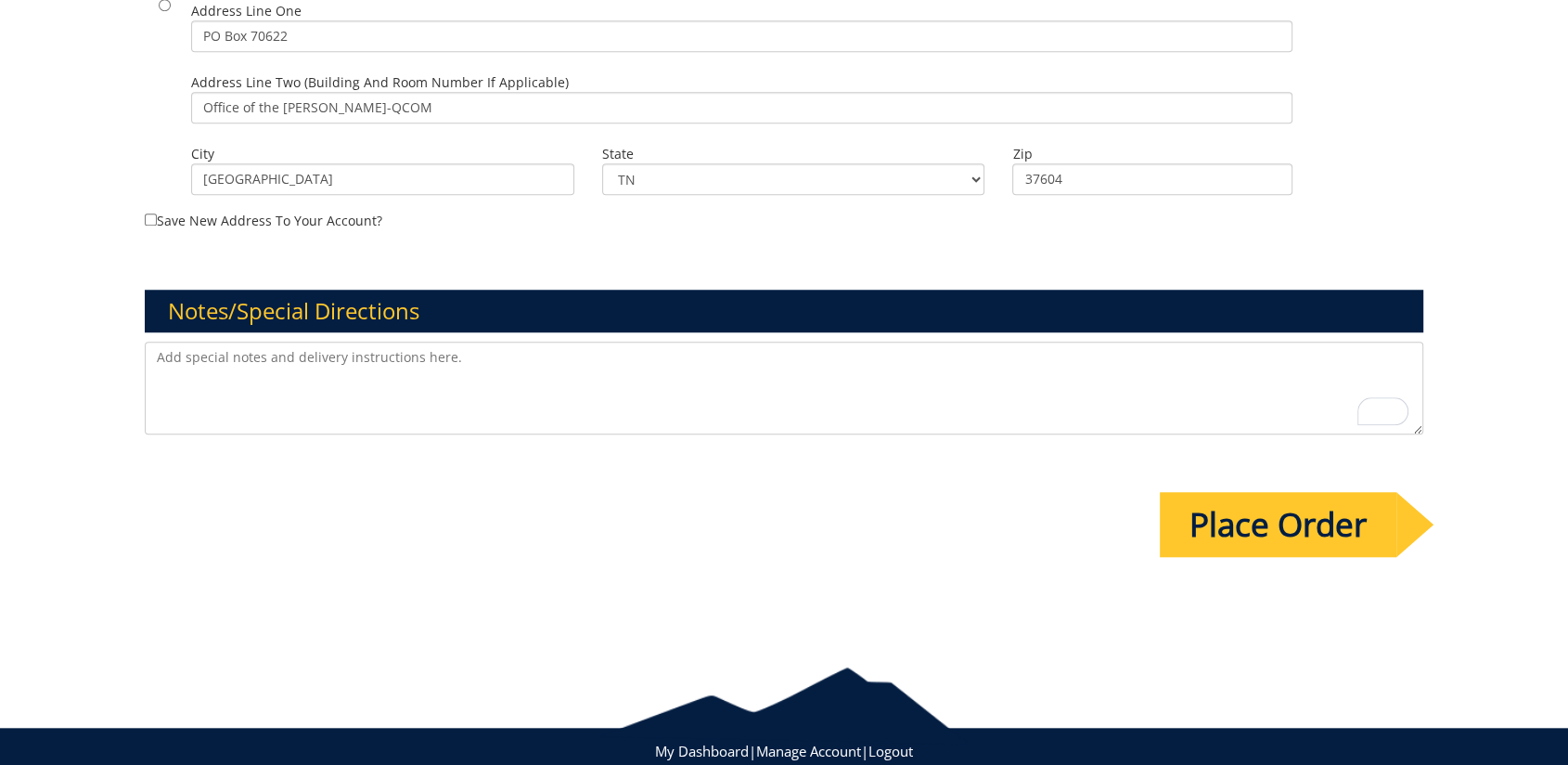
scroll to position [1593, 0]
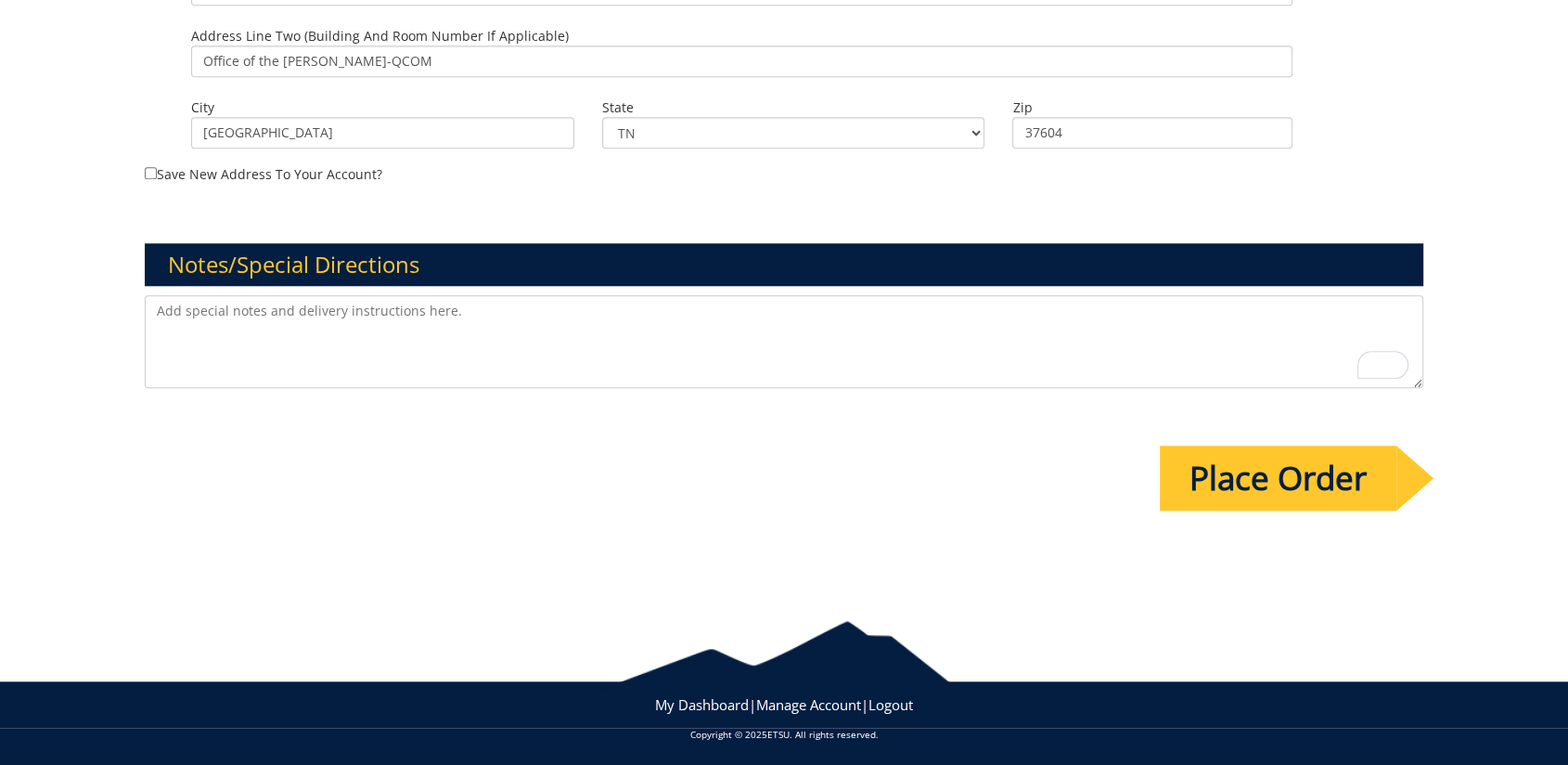
type input "Donna Gage will determine billing method"
click at [1284, 494] on input "Place Order" at bounding box center [1278, 478] width 237 height 65
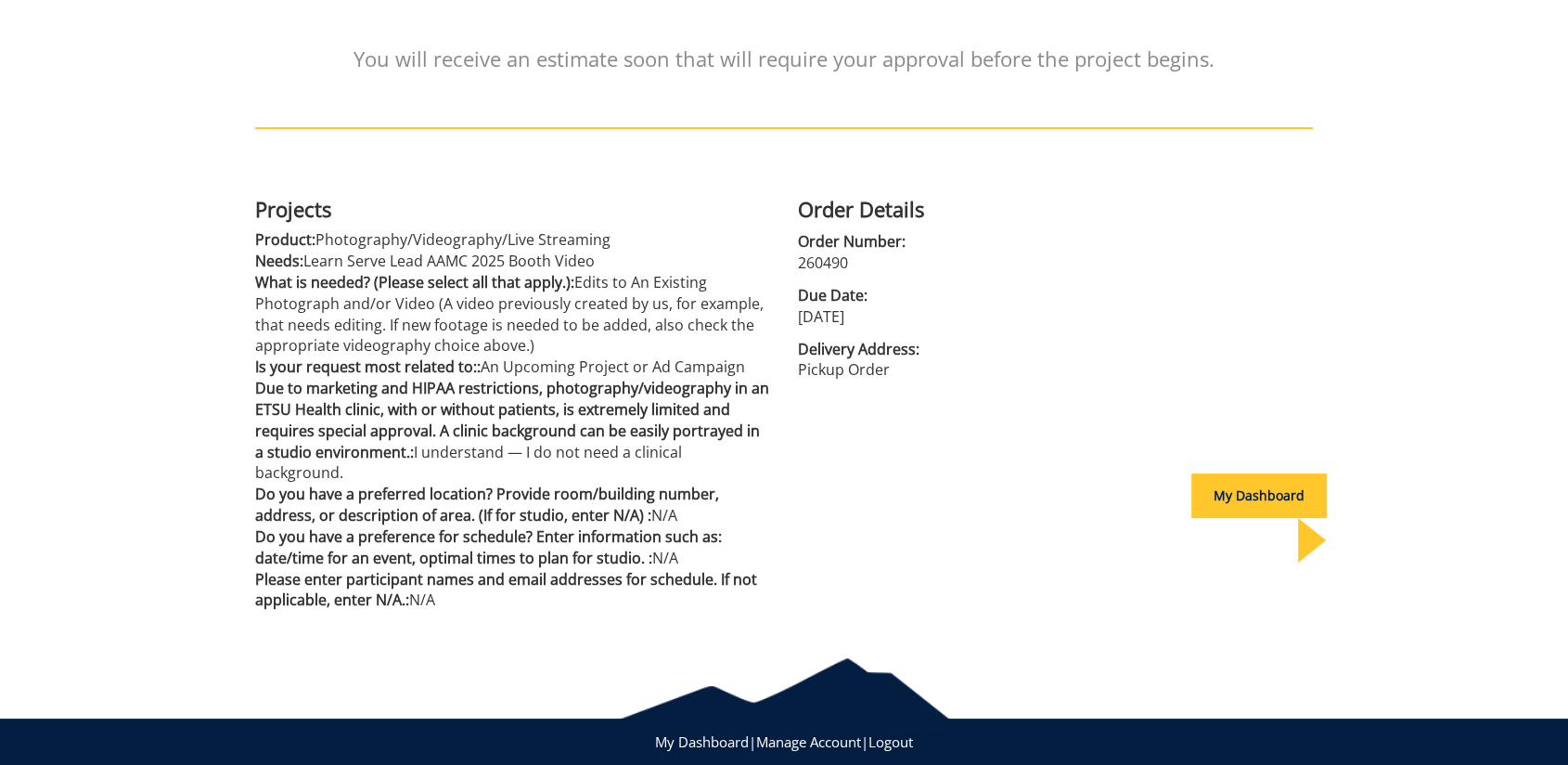
scroll to position [206, 0]
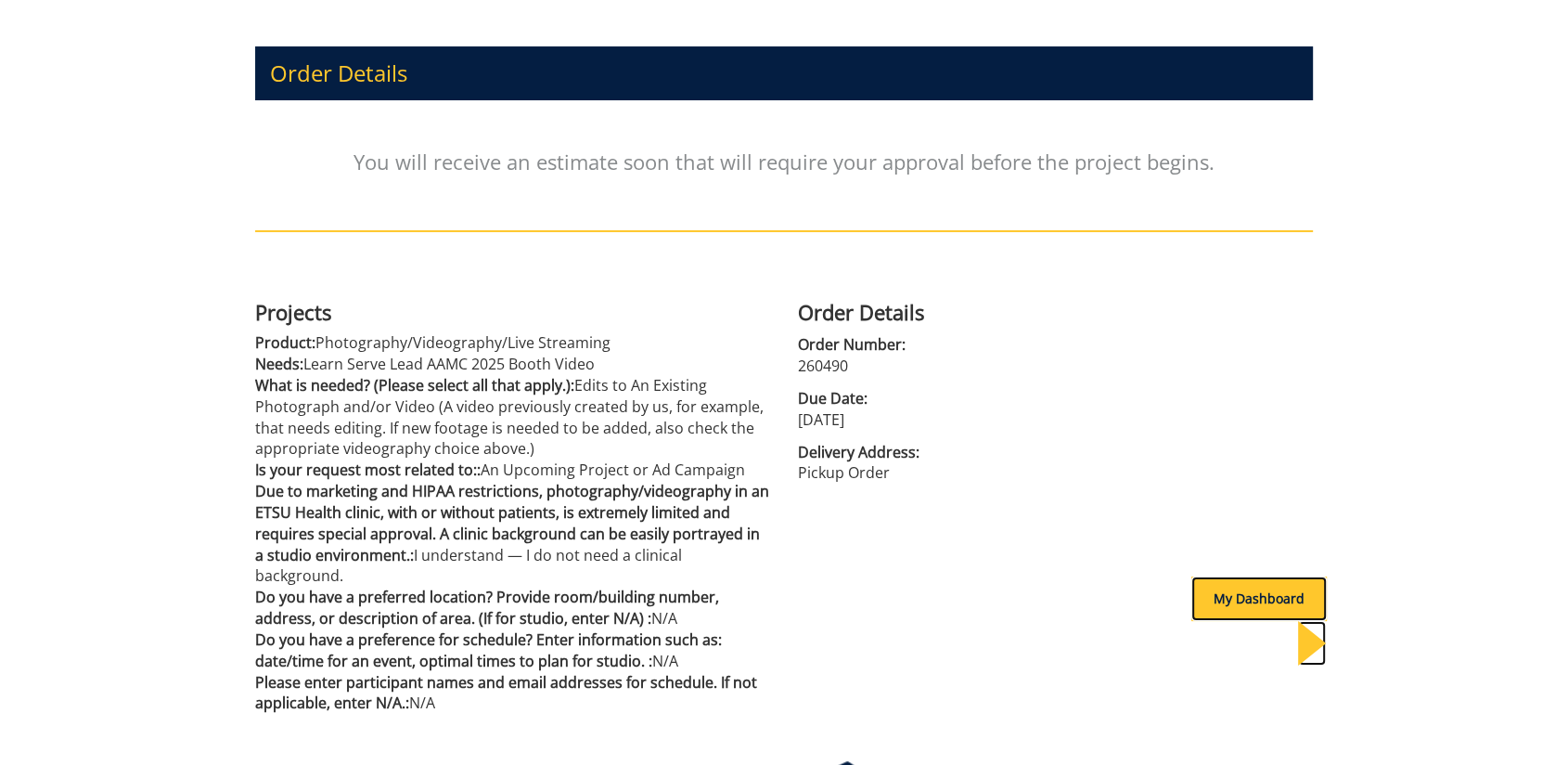
click at [1255, 603] on div "My Dashboard" at bounding box center [1259, 598] width 135 height 45
click at [1240, 592] on div "My Dashboard" at bounding box center [1259, 598] width 135 height 45
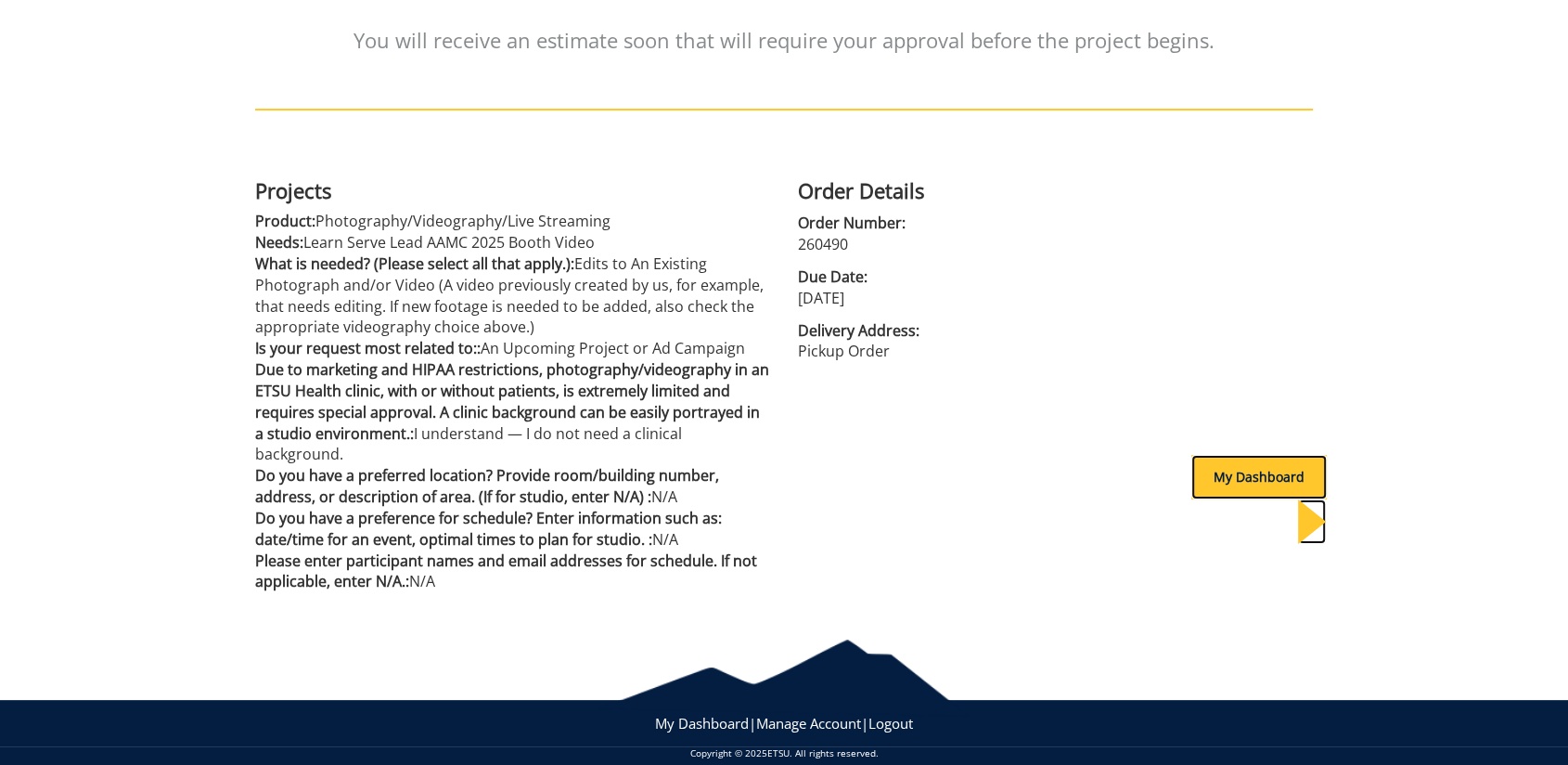
scroll to position [0, 0]
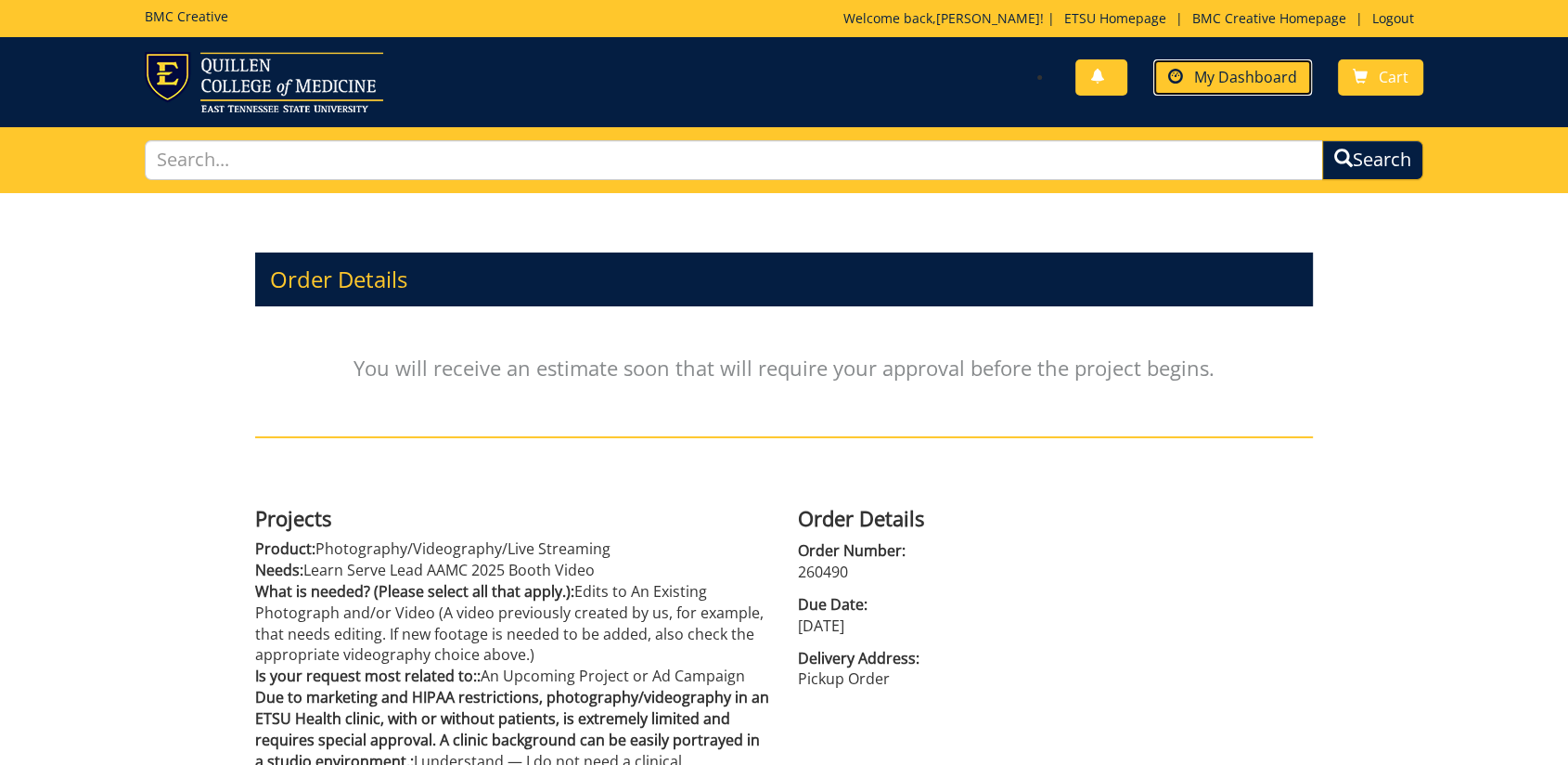
click at [1272, 86] on span "My Dashboard" at bounding box center [1246, 76] width 103 height 20
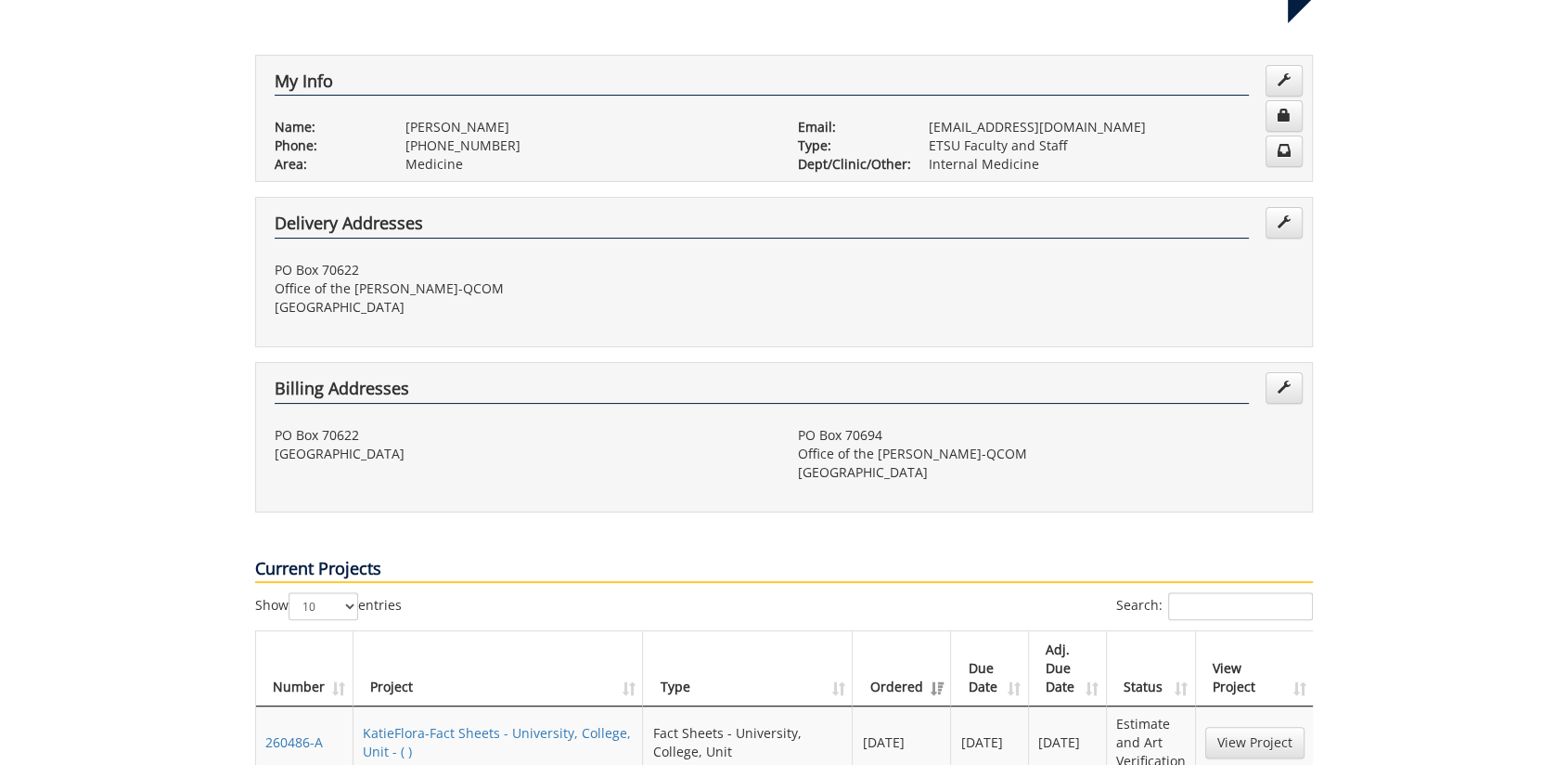
scroll to position [618, 0]
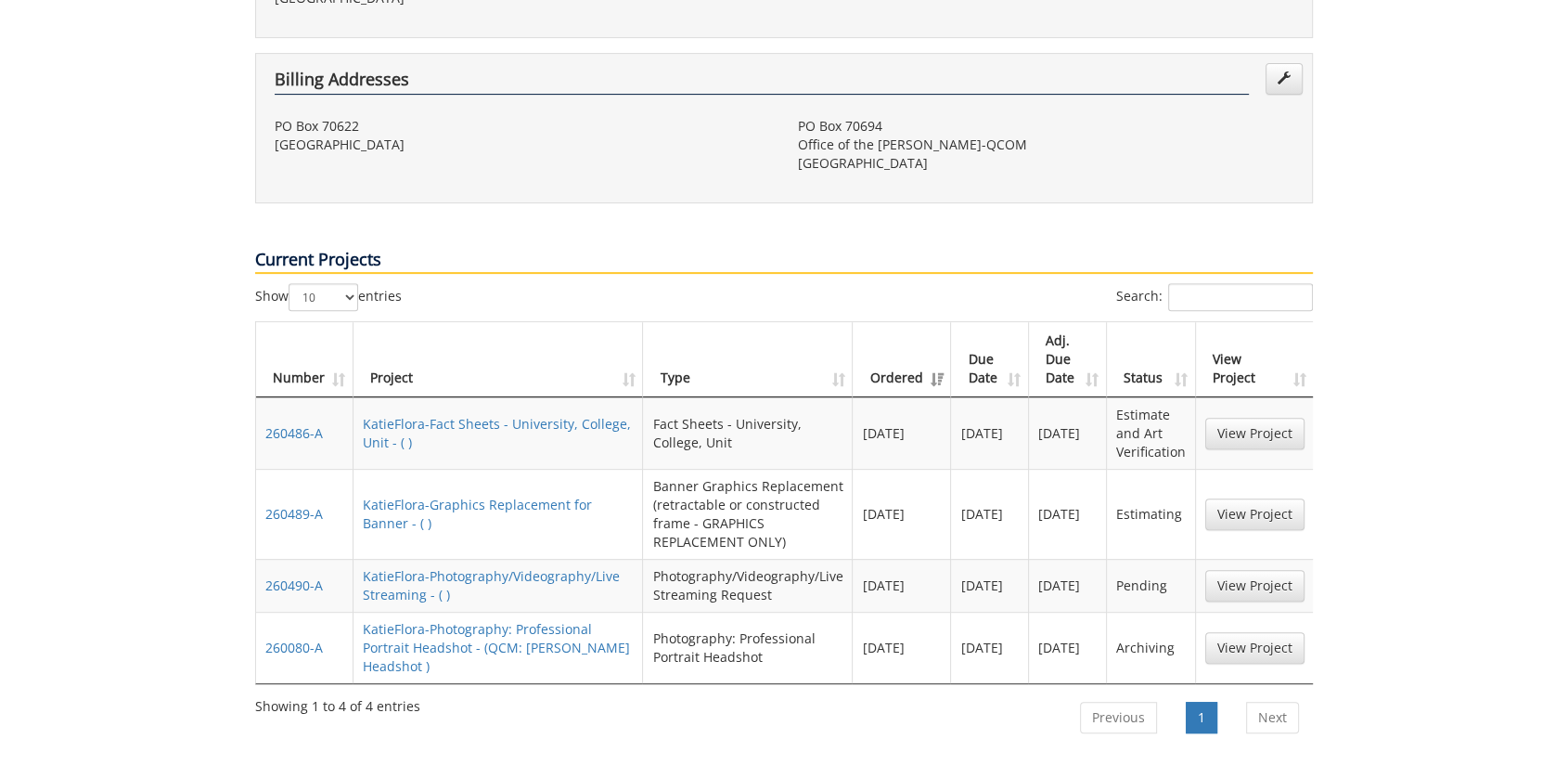
drag, startPoint x: 285, startPoint y: 369, endPoint x: 287, endPoint y: 389, distance: 20.1
click at [254, 425] on div "Show 10 25 50 100 entries Search: Number Project Type Ordered Due Date Adj. Due…" at bounding box center [784, 516] width 1086 height 465
click at [306, 424] on link "260486-A" at bounding box center [294, 433] width 57 height 18
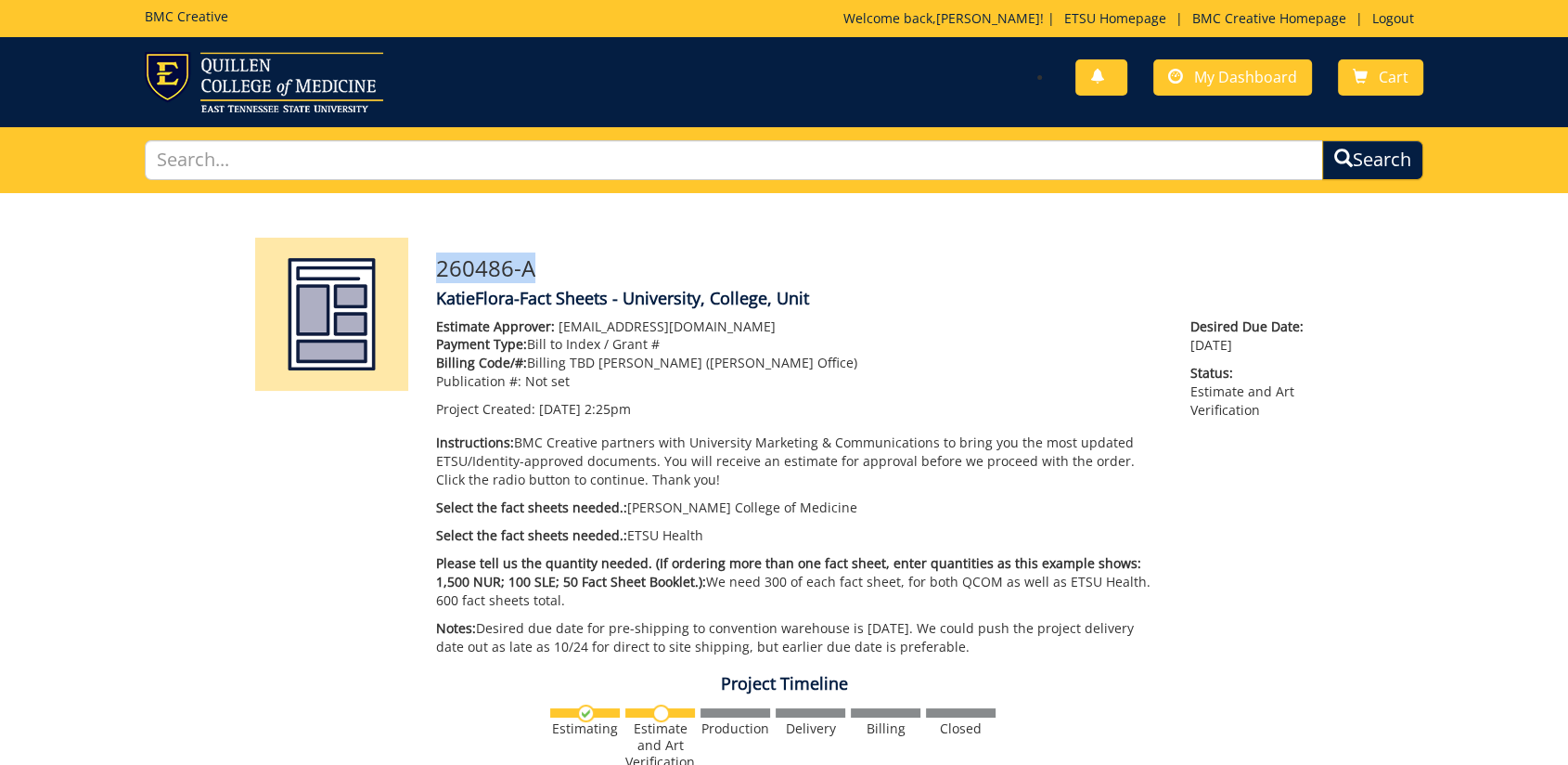
drag, startPoint x: 532, startPoint y: 269, endPoint x: 429, endPoint y: 267, distance: 103.0
click at [429, 267] on div "260486-A KatieFlora-Fact Sheets - University, College, Unit Estimate Approver: …" at bounding box center [874, 452] width 904 height 428
drag, startPoint x: 429, startPoint y: 267, endPoint x: 466, endPoint y: 269, distance: 37.1
copy h3 "260486-A"
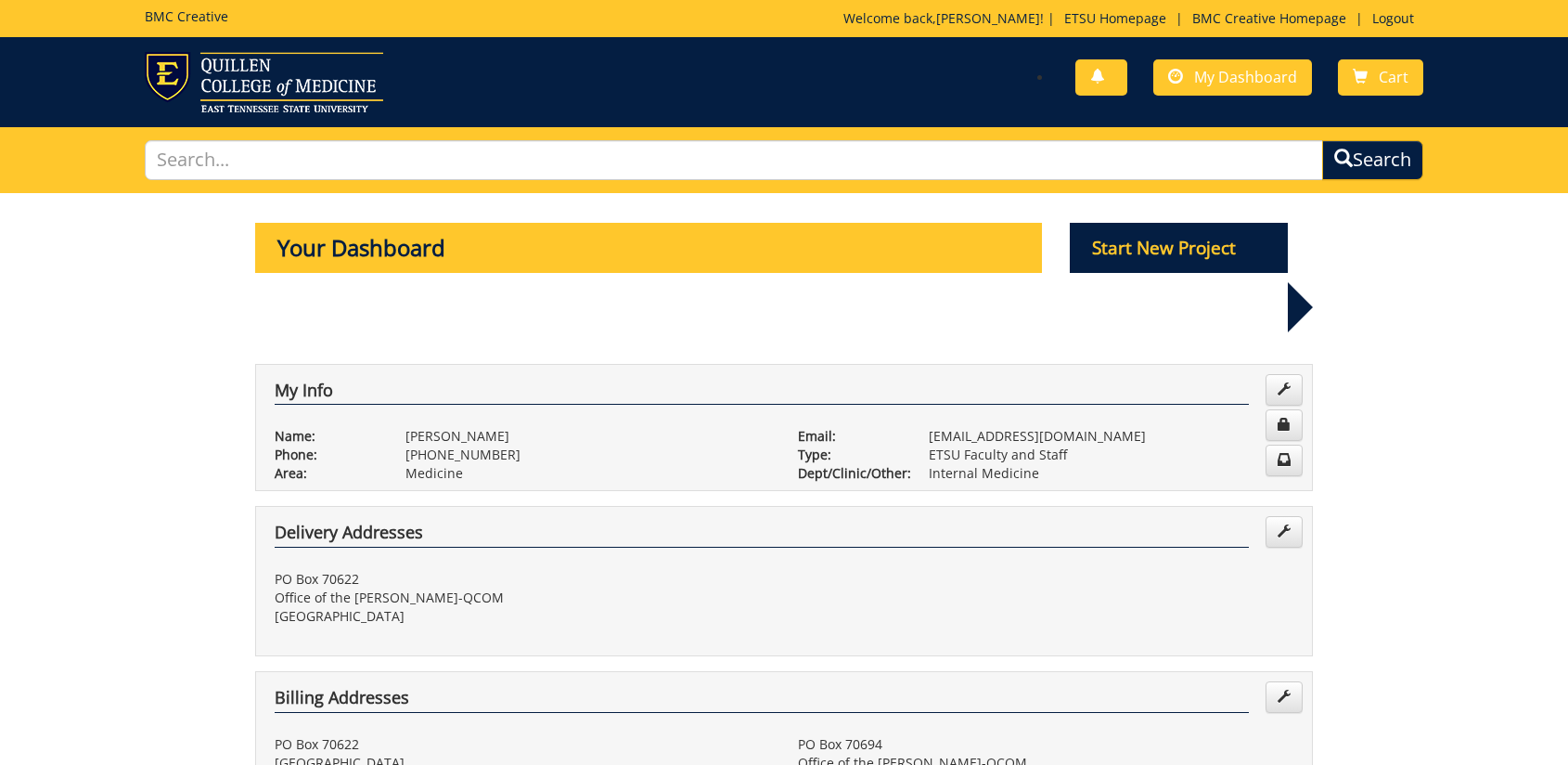
scroll to position [618, 0]
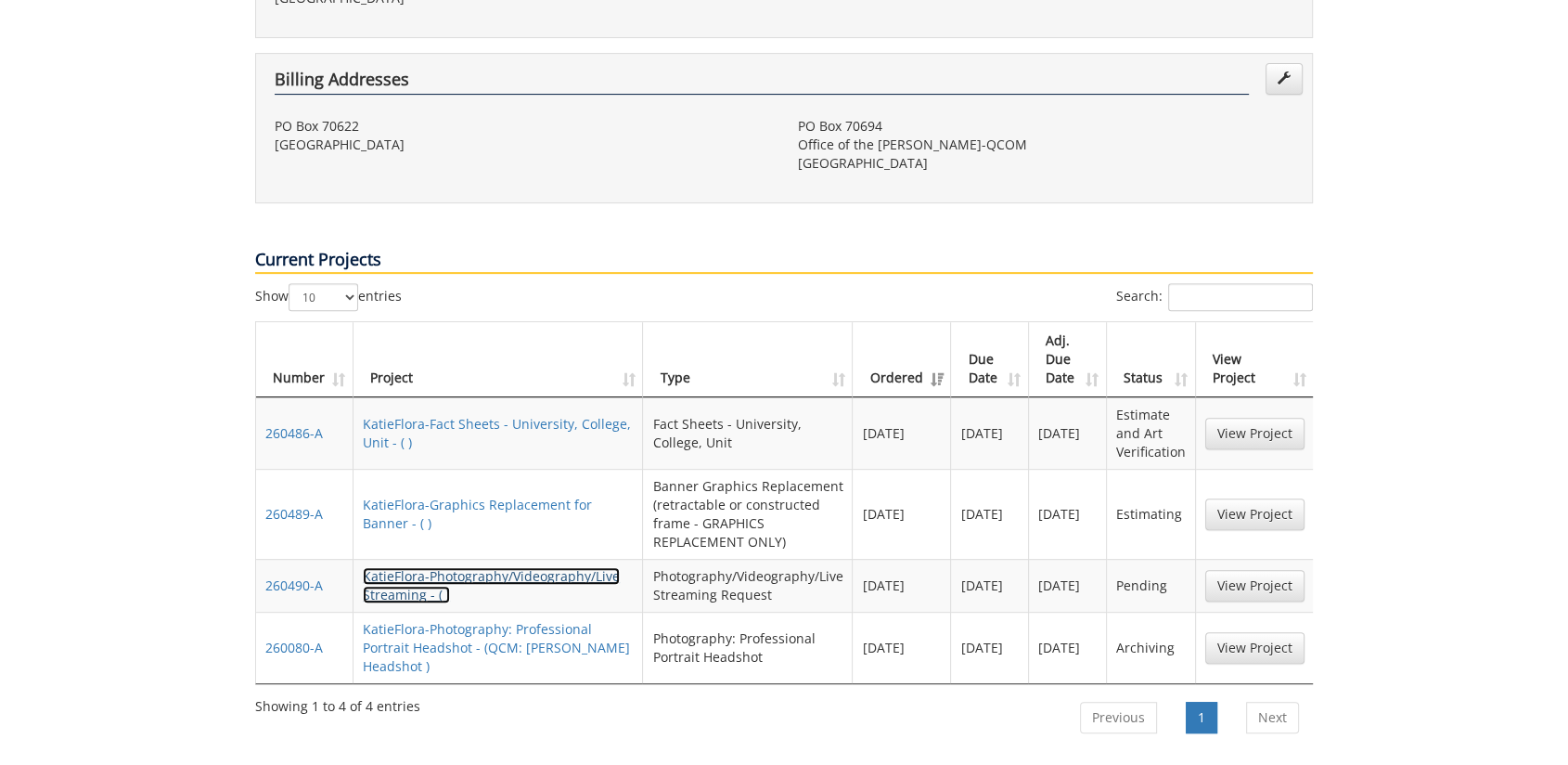
click at [470, 567] on link "KatieFlora-Photography/Videography/Live Streaming - ( )" at bounding box center [492, 585] width 257 height 36
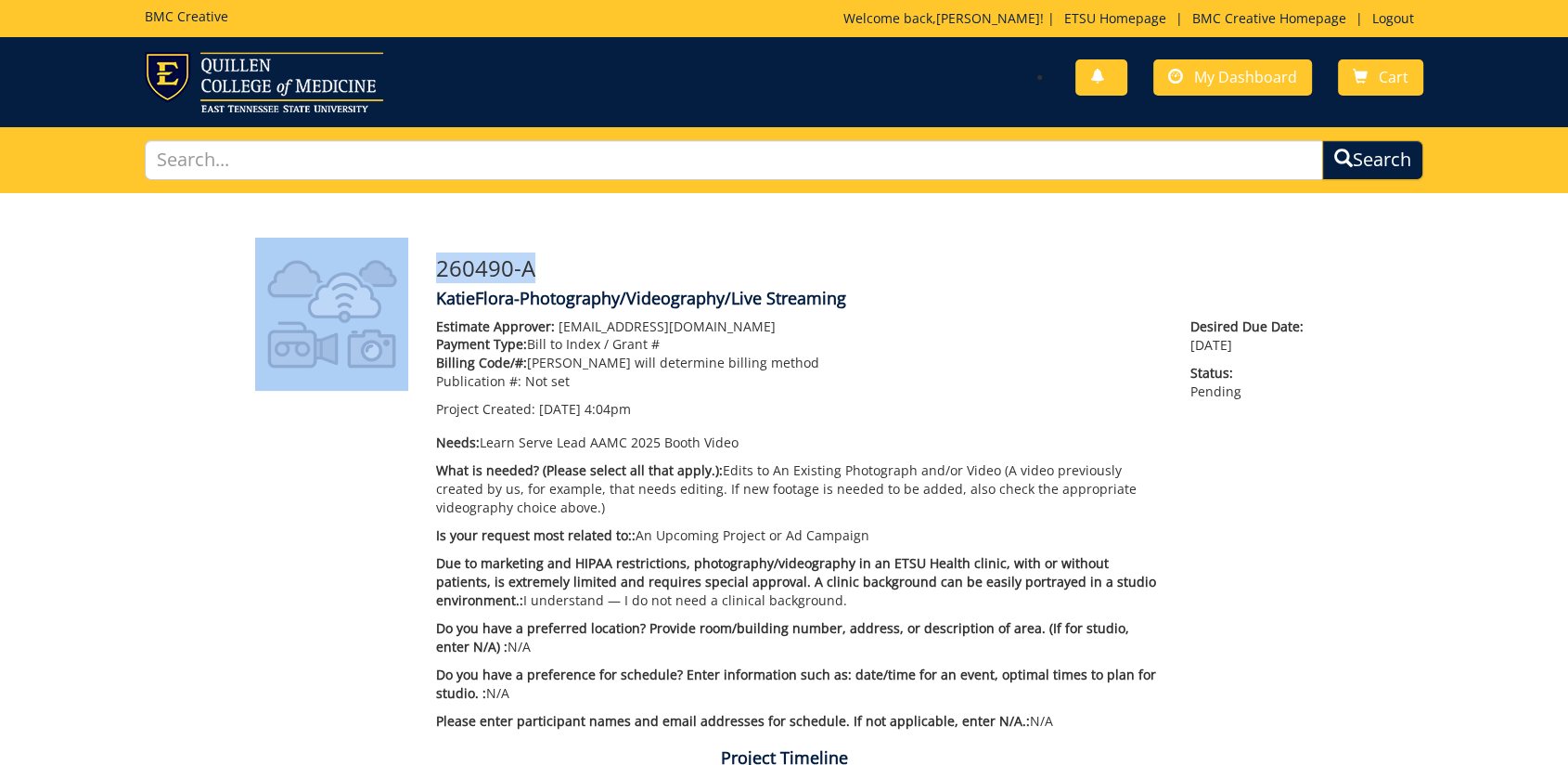
drag, startPoint x: 550, startPoint y: 268, endPoint x: 407, endPoint y: 268, distance: 143.0
drag, startPoint x: 407, startPoint y: 268, endPoint x: 465, endPoint y: 271, distance: 58.1
copy div "260490-A"
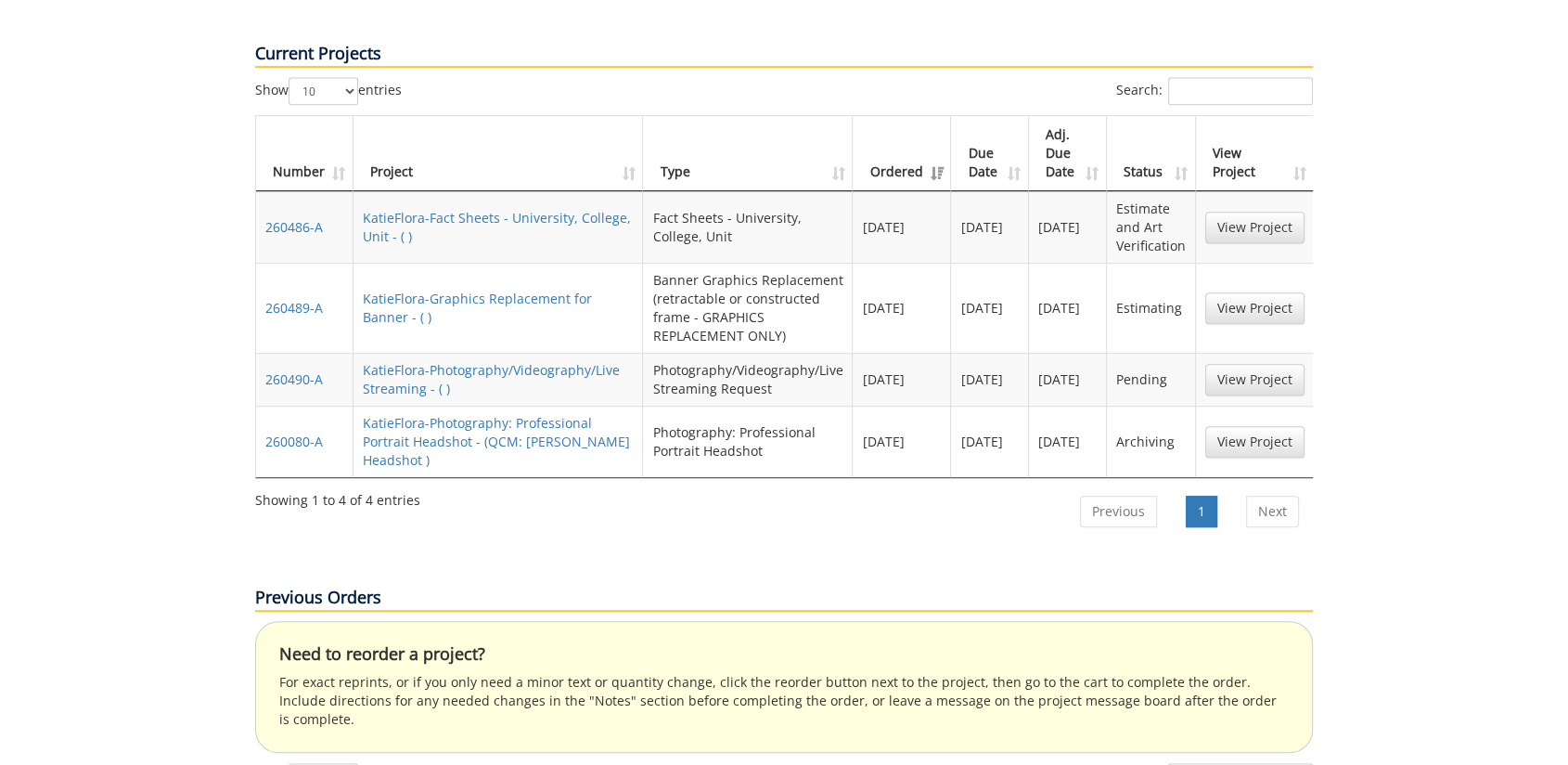
scroll to position [1134, 0]
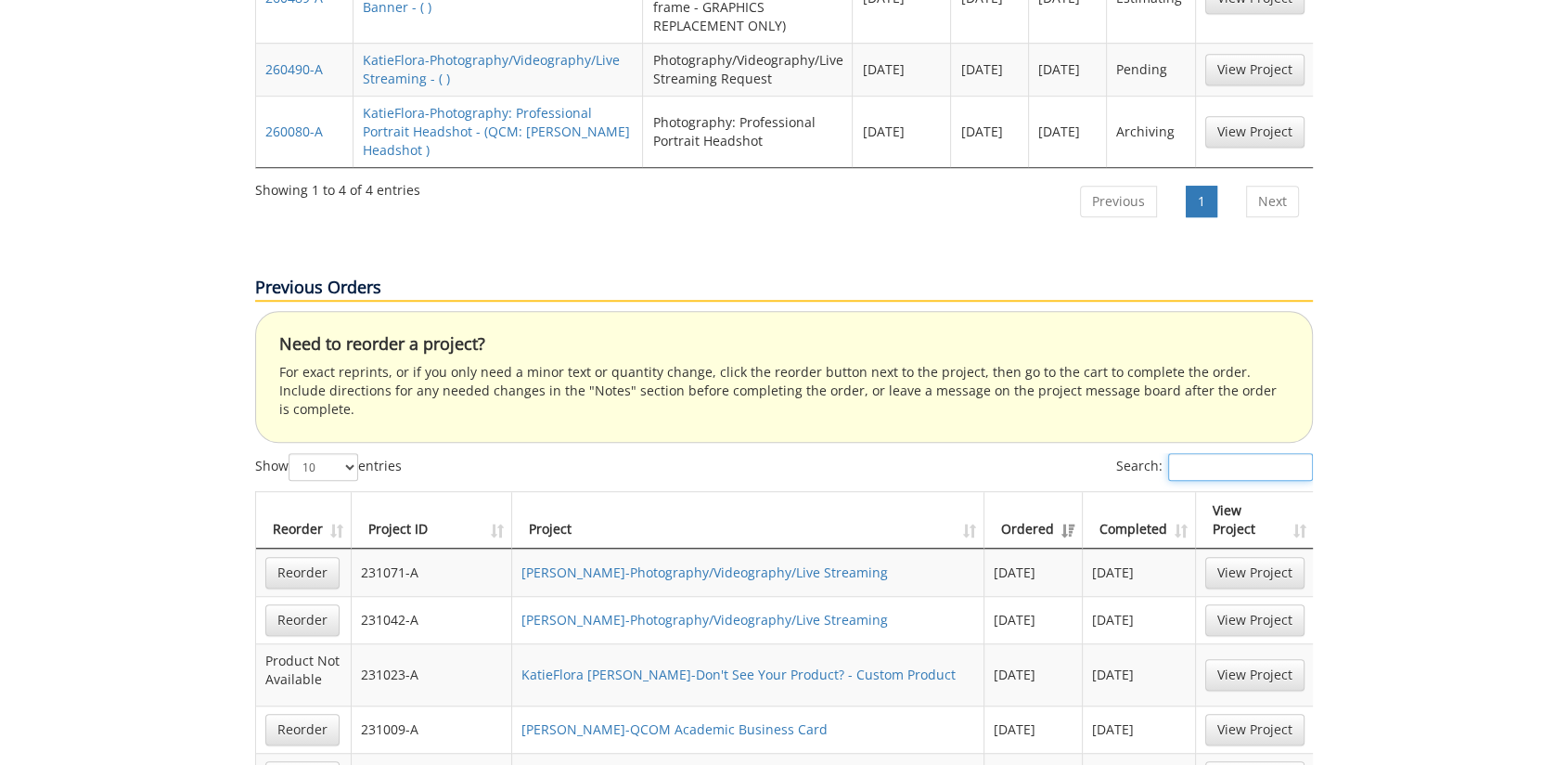
drag, startPoint x: 1179, startPoint y: 395, endPoint x: 1199, endPoint y: 396, distance: 20.0
click at [1180, 453] on input "Search:" at bounding box center [1241, 466] width 145 height 28
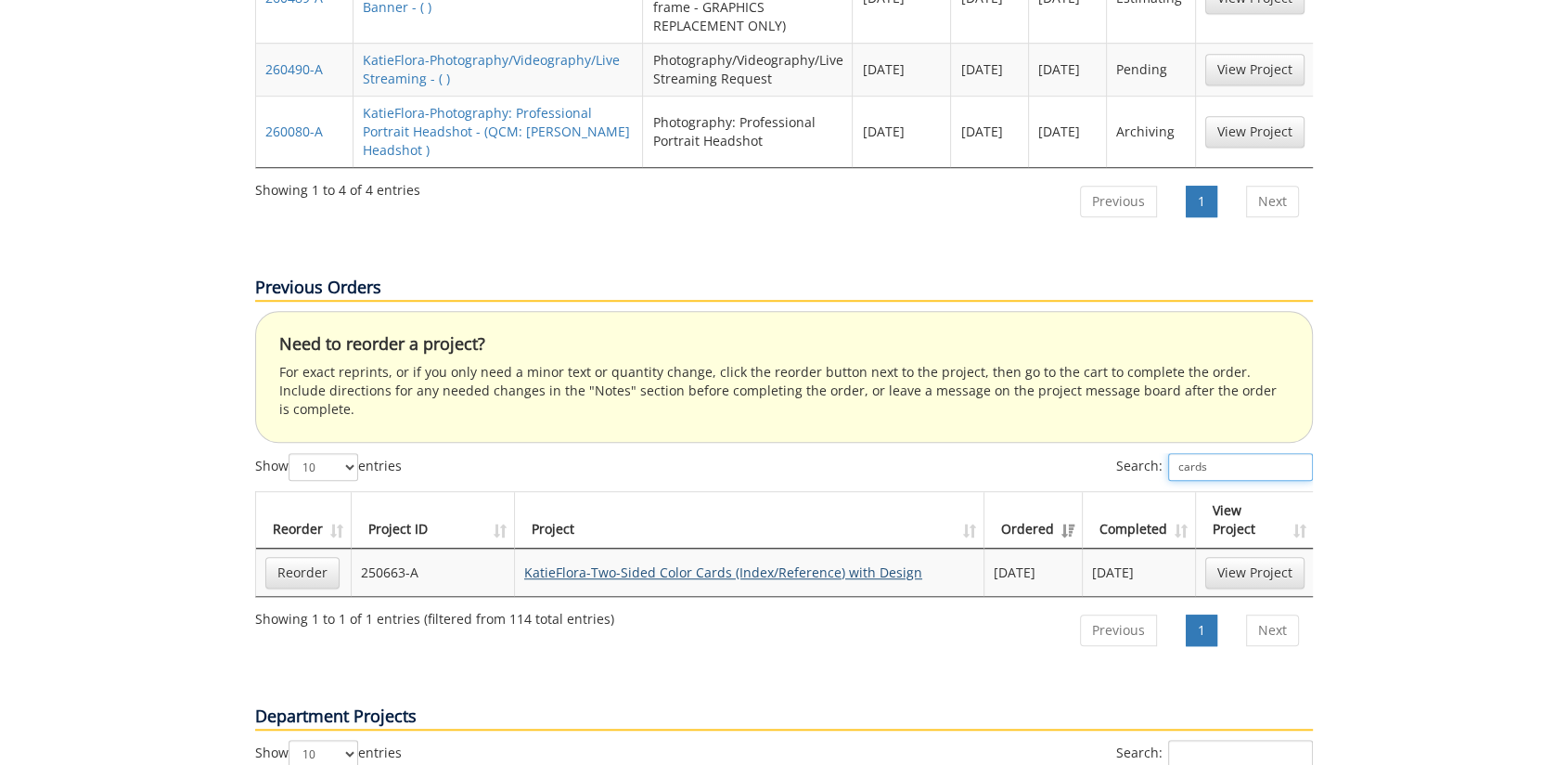
type input "cards"
click at [650, 563] on link "KatieFlora-Two-Sided Color Cards (Index/Reference) with Design" at bounding box center [723, 572] width 398 height 18
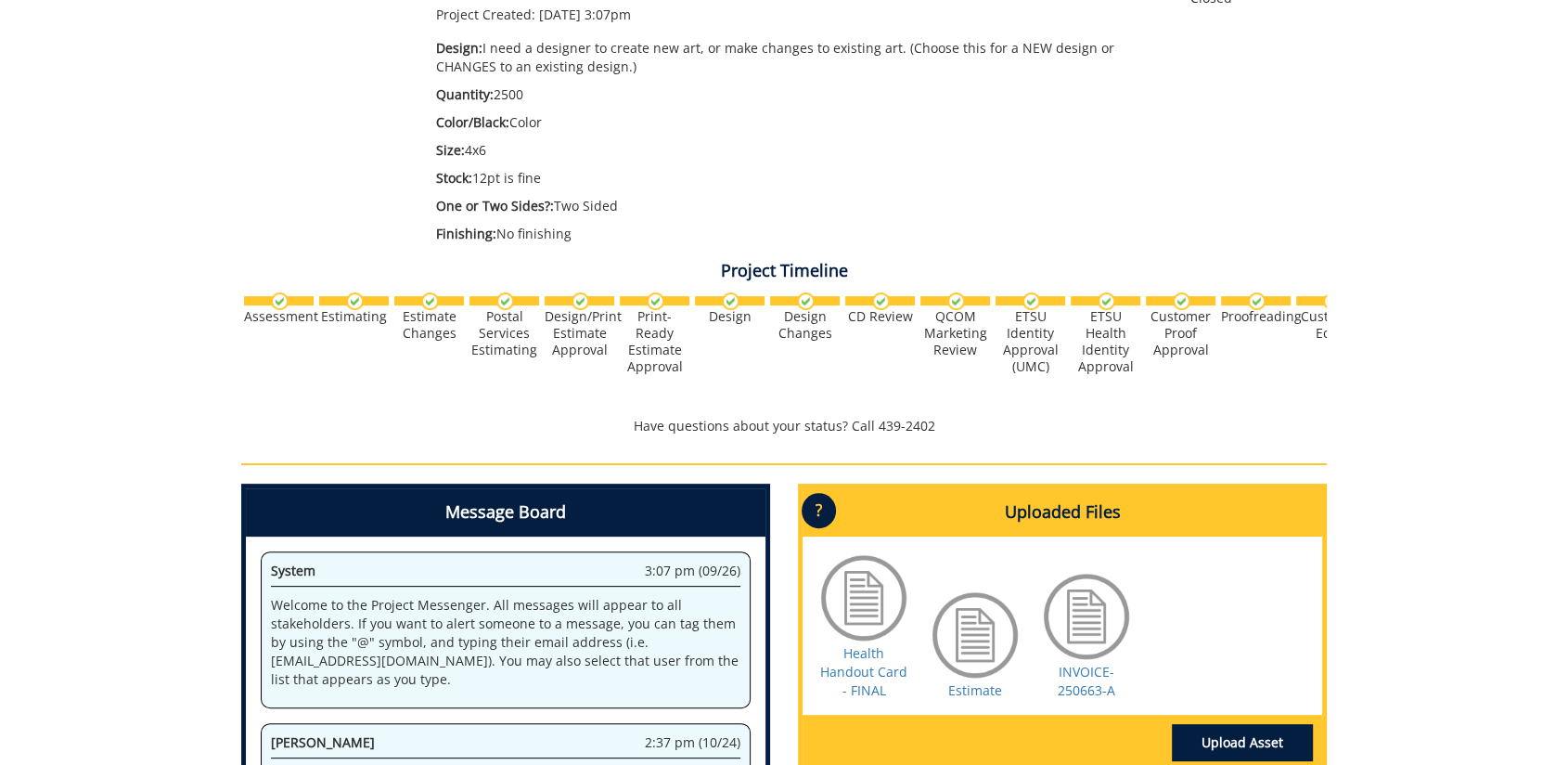
scroll to position [103, 0]
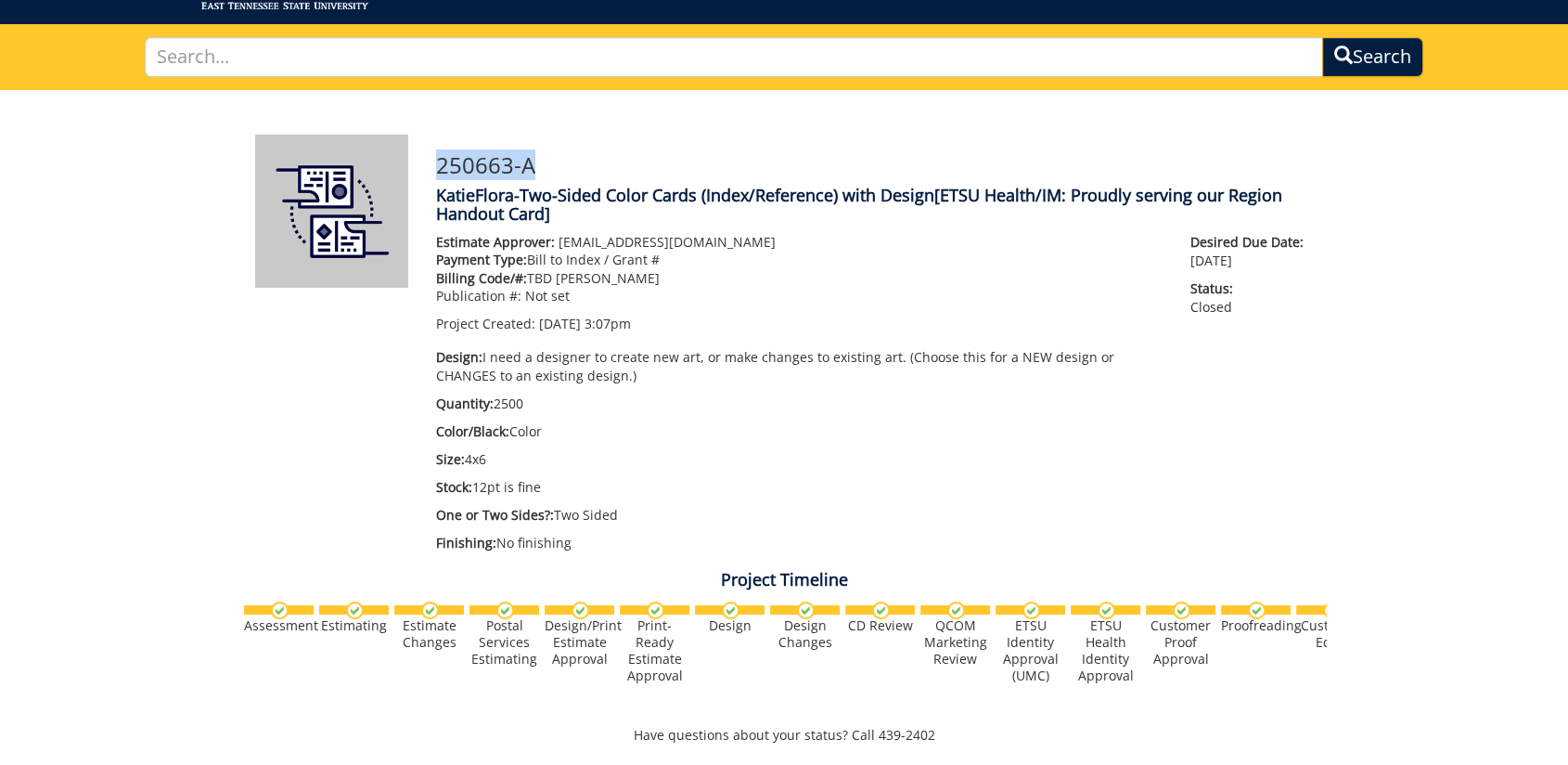
drag, startPoint x: 552, startPoint y: 167, endPoint x: 438, endPoint y: 169, distance: 114.0
click at [438, 169] on h3 "250663-A" at bounding box center [875, 165] width 877 height 24
drag, startPoint x: 438, startPoint y: 169, endPoint x: 466, endPoint y: 164, distance: 28.4
drag, startPoint x: 466, startPoint y: 164, endPoint x: 1053, endPoint y: 387, distance: 627.9
click at [1053, 383] on p "Design: I need a designer to create new art, or make changes to existing art. (…" at bounding box center [800, 366] width 726 height 37
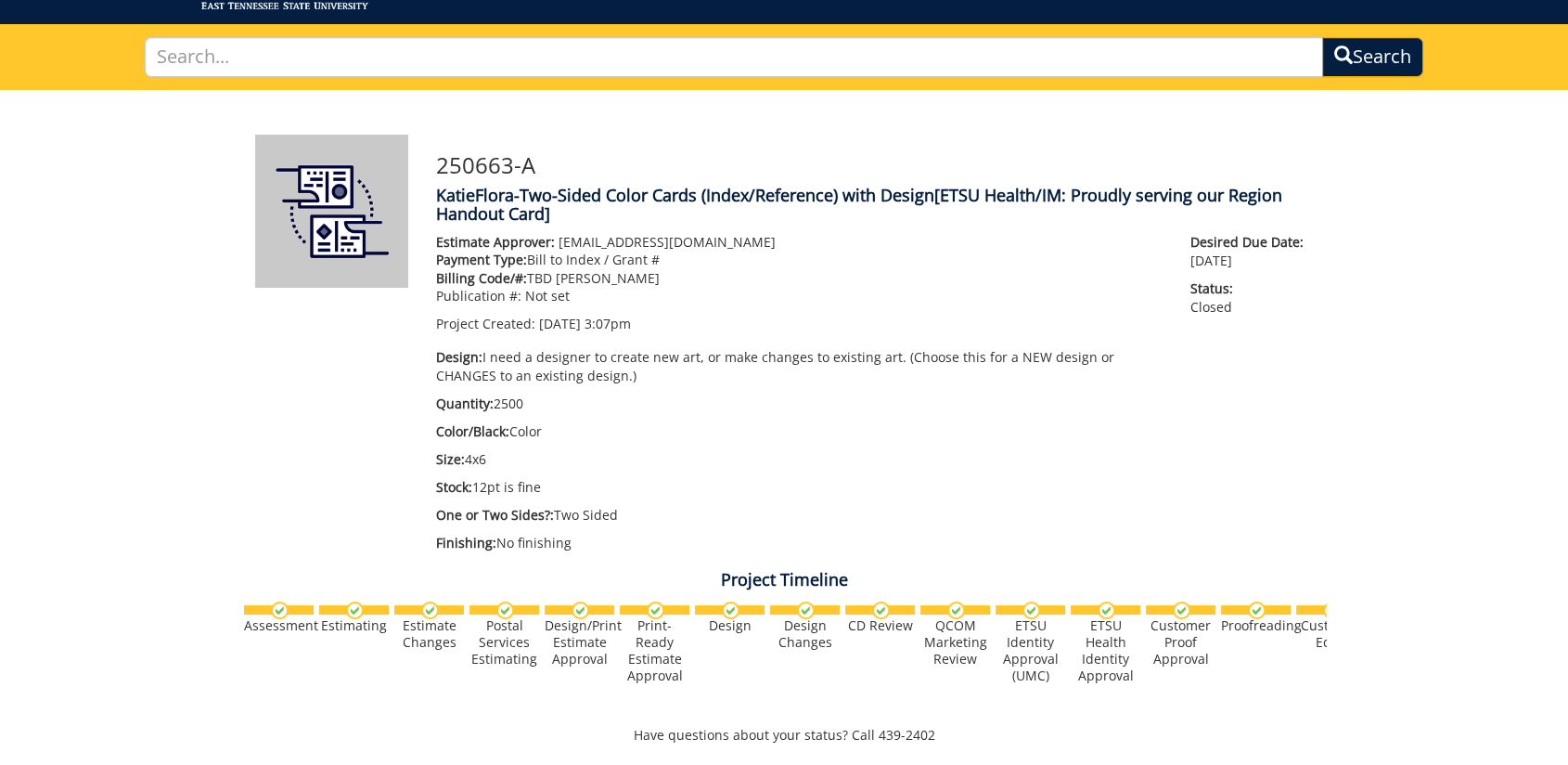
scroll to position [516, 0]
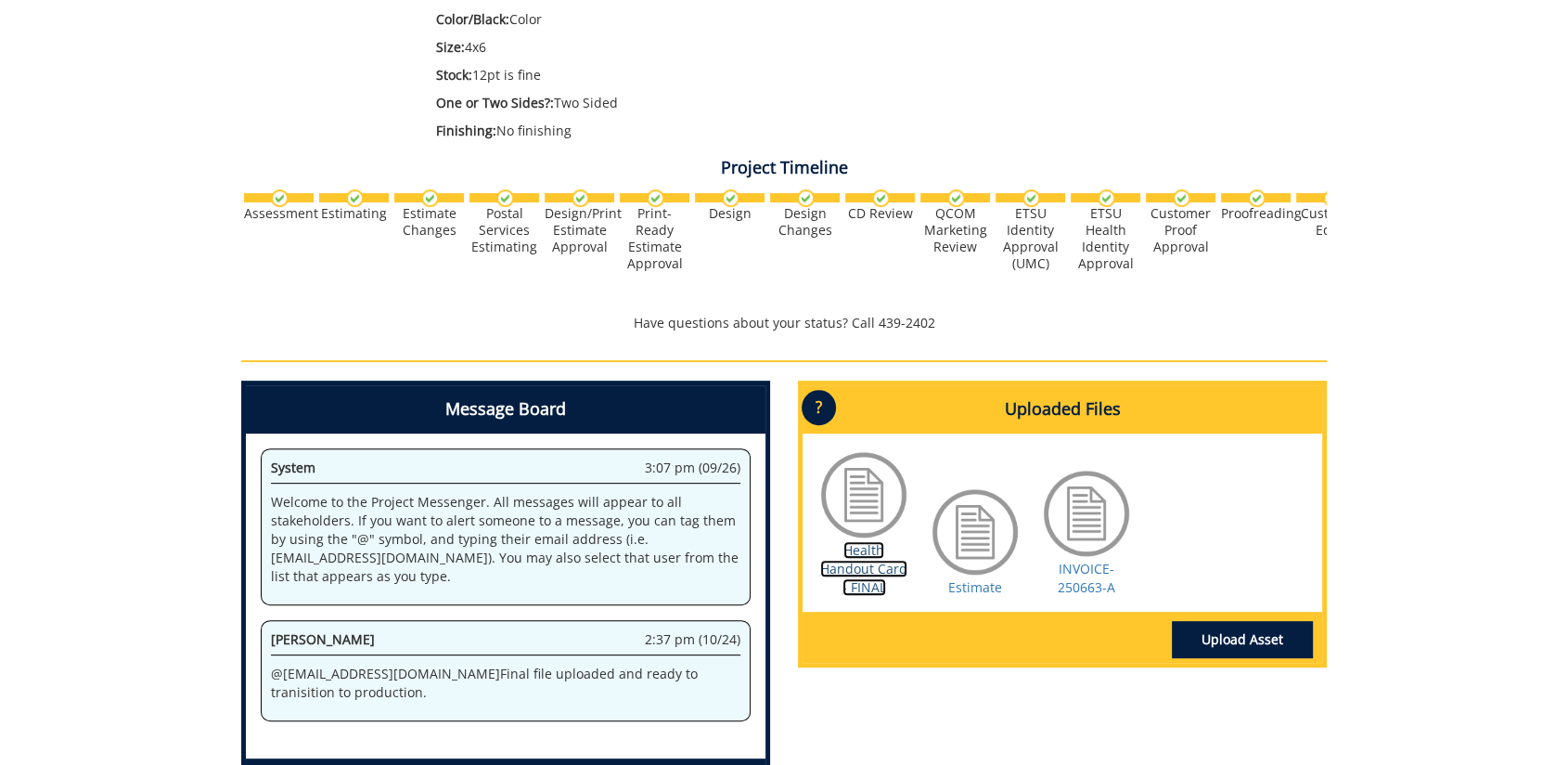
click at [857, 581] on link "Health Handout Card - FINAL" at bounding box center [864, 569] width 87 height 55
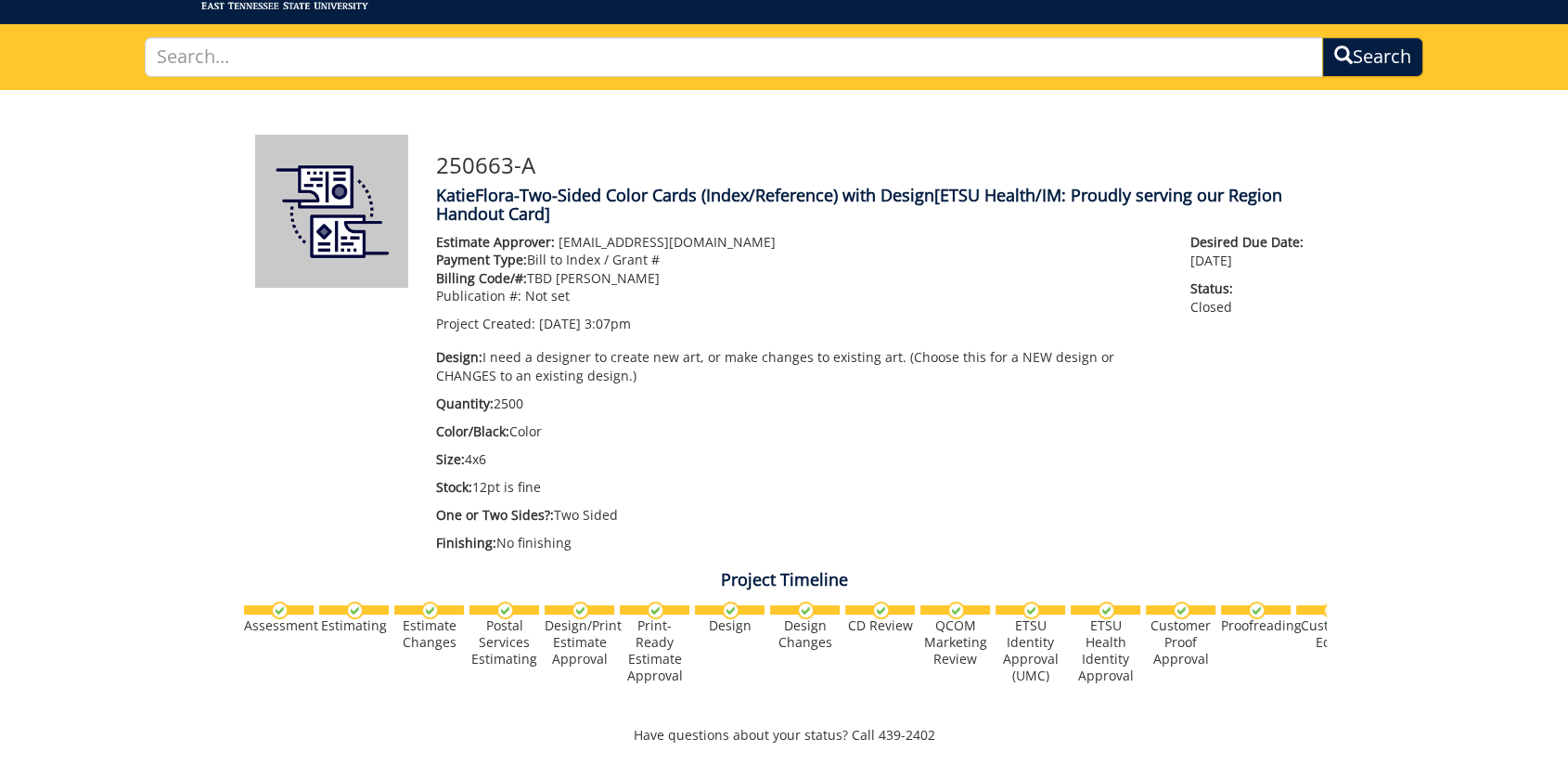
scroll to position [0, 0]
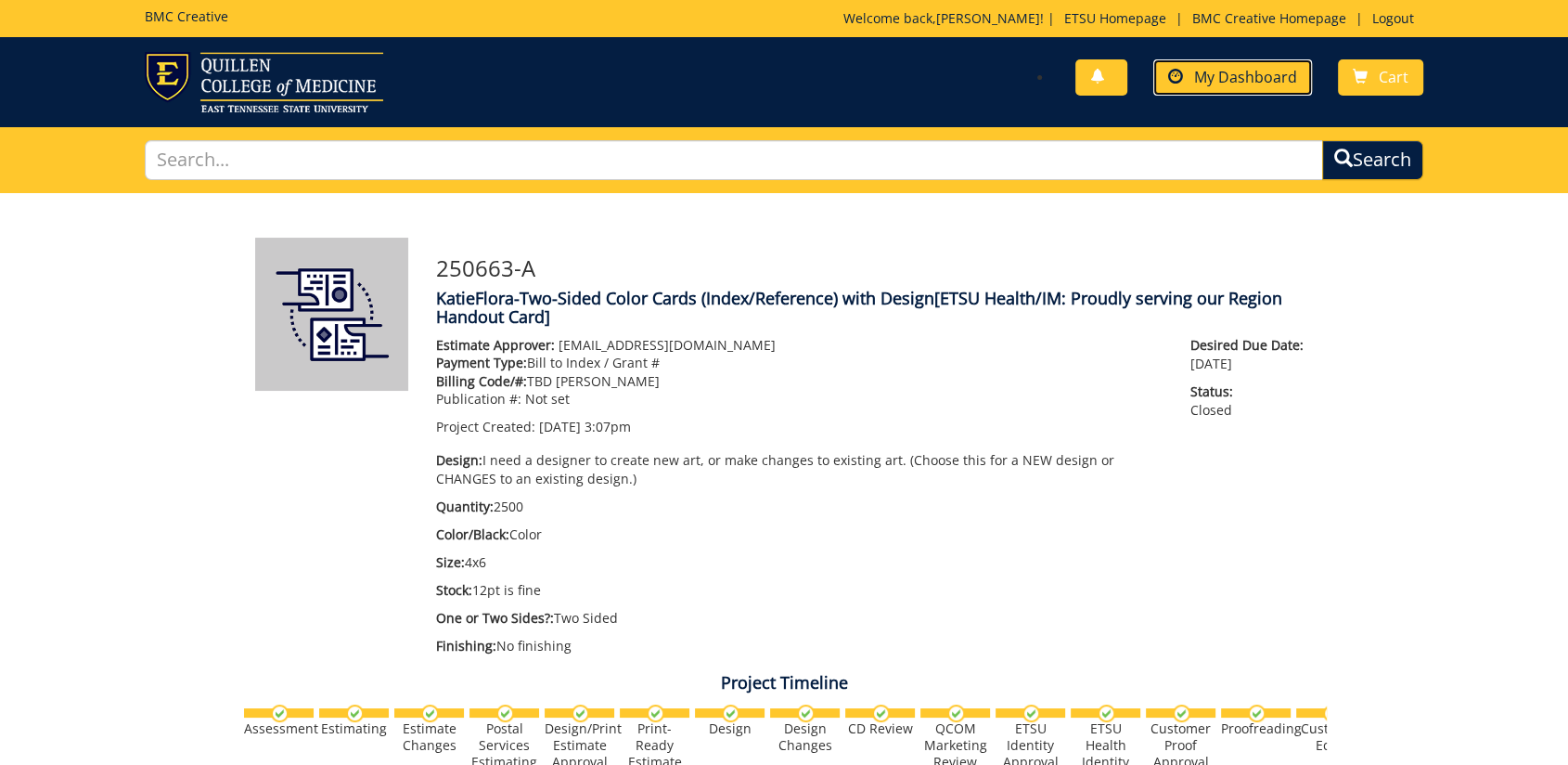
click at [1220, 76] on span "My Dashboard" at bounding box center [1246, 76] width 103 height 20
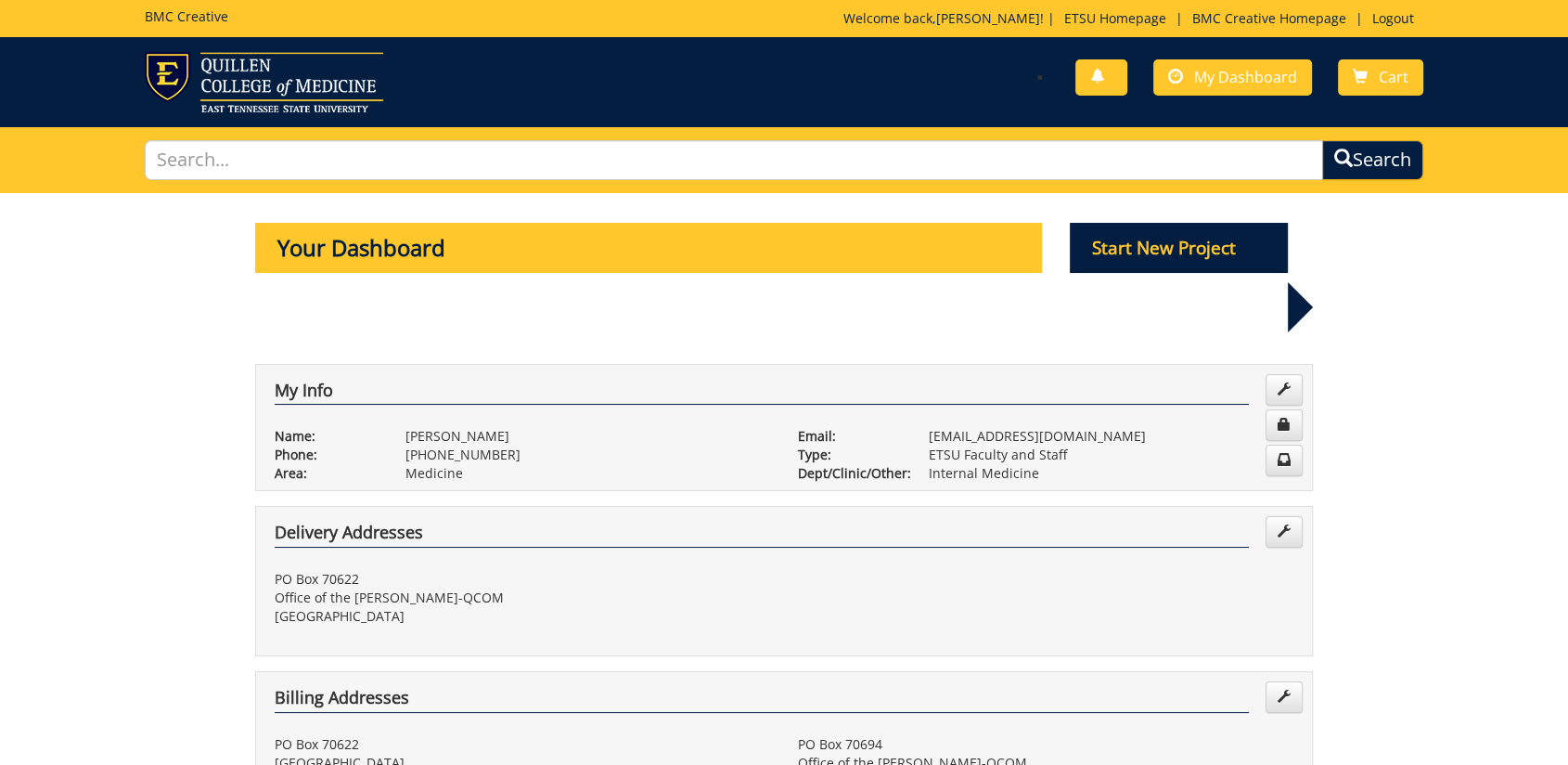
scroll to position [618, 0]
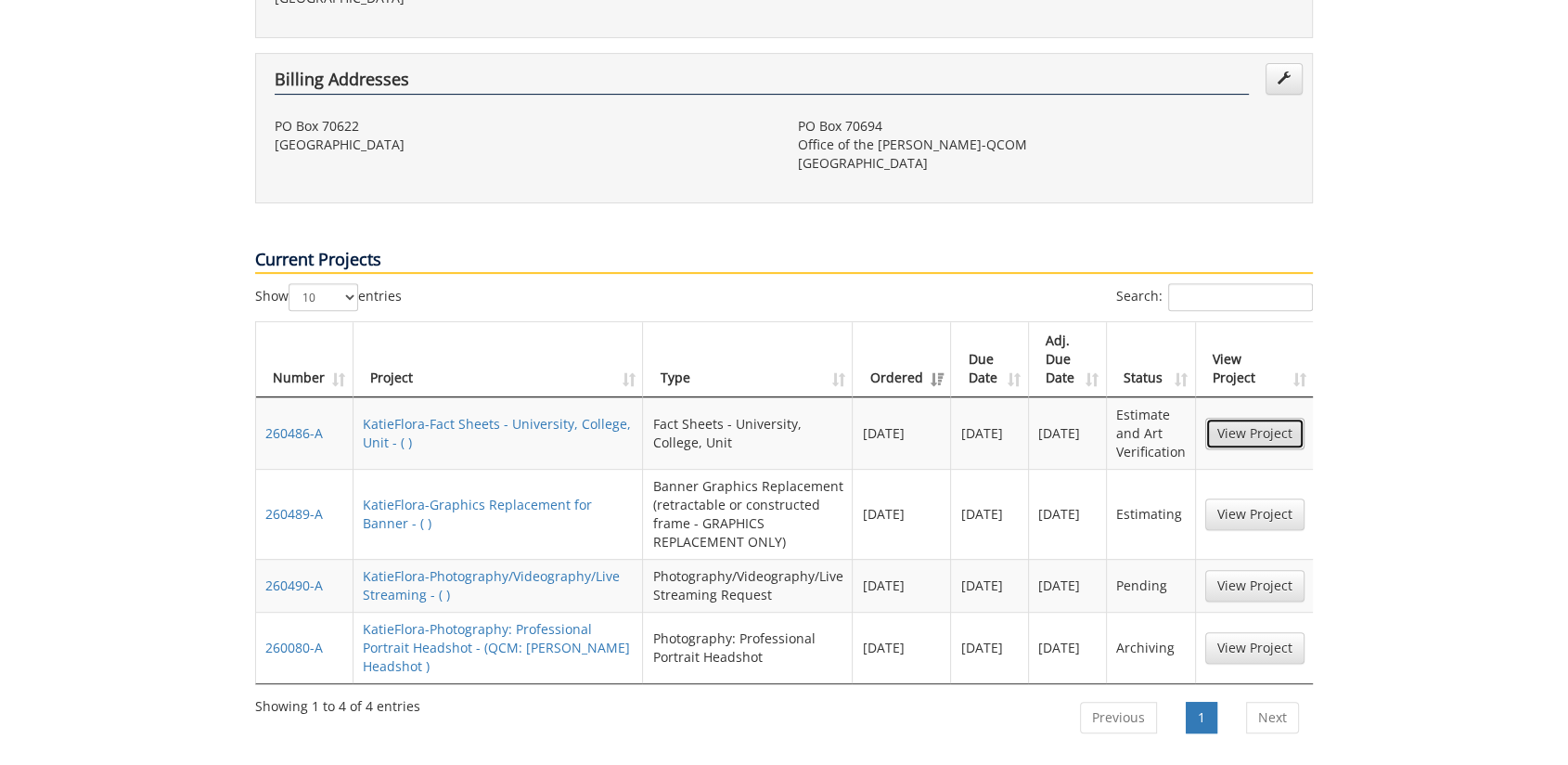
click at [1269, 418] on link "View Project" at bounding box center [1255, 433] width 99 height 31
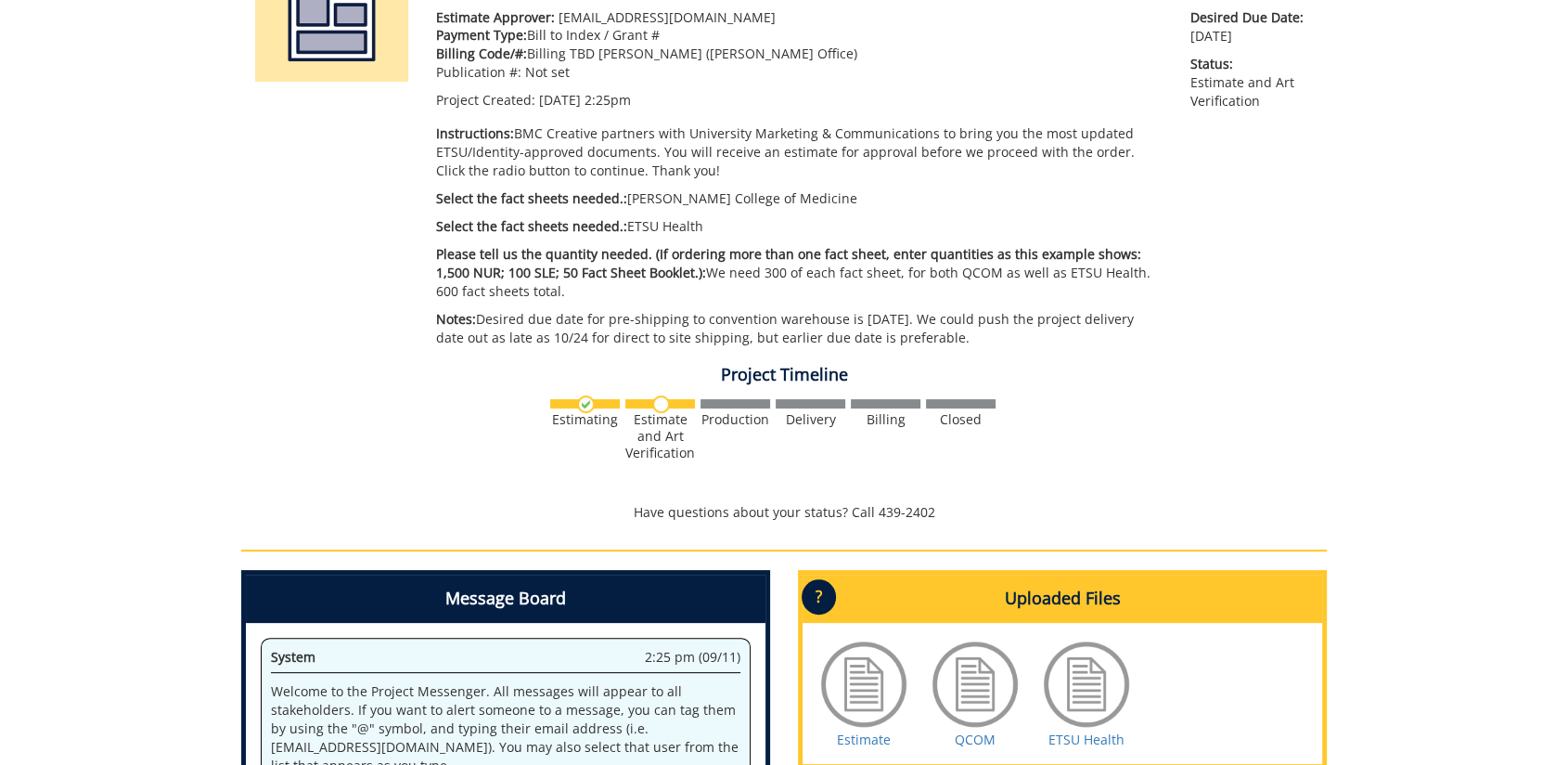
scroll to position [618, 0]
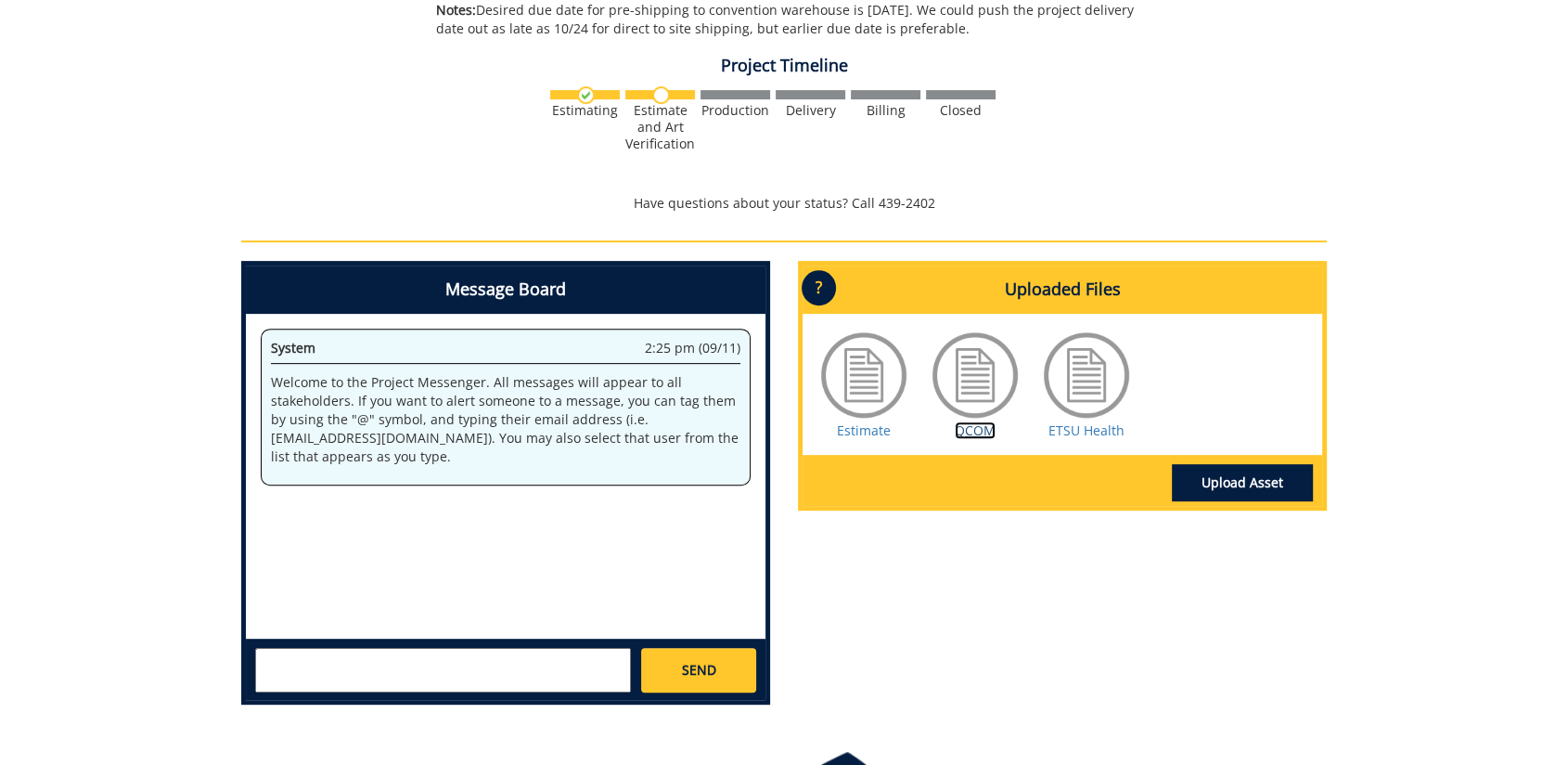
click at [957, 431] on link "QCOM" at bounding box center [975, 430] width 41 height 18
click at [1076, 426] on link "ETSU Health" at bounding box center [1087, 430] width 76 height 18
drag, startPoint x: 922, startPoint y: 641, endPoint x: 907, endPoint y: 598, distance: 45.5
click at [920, 633] on div "Message Board System 2:25 pm (09/11) Welcome to the Project Messenger. All mess…" at bounding box center [784, 490] width 1113 height 459
click at [868, 429] on link "Estimate" at bounding box center [863, 430] width 54 height 18
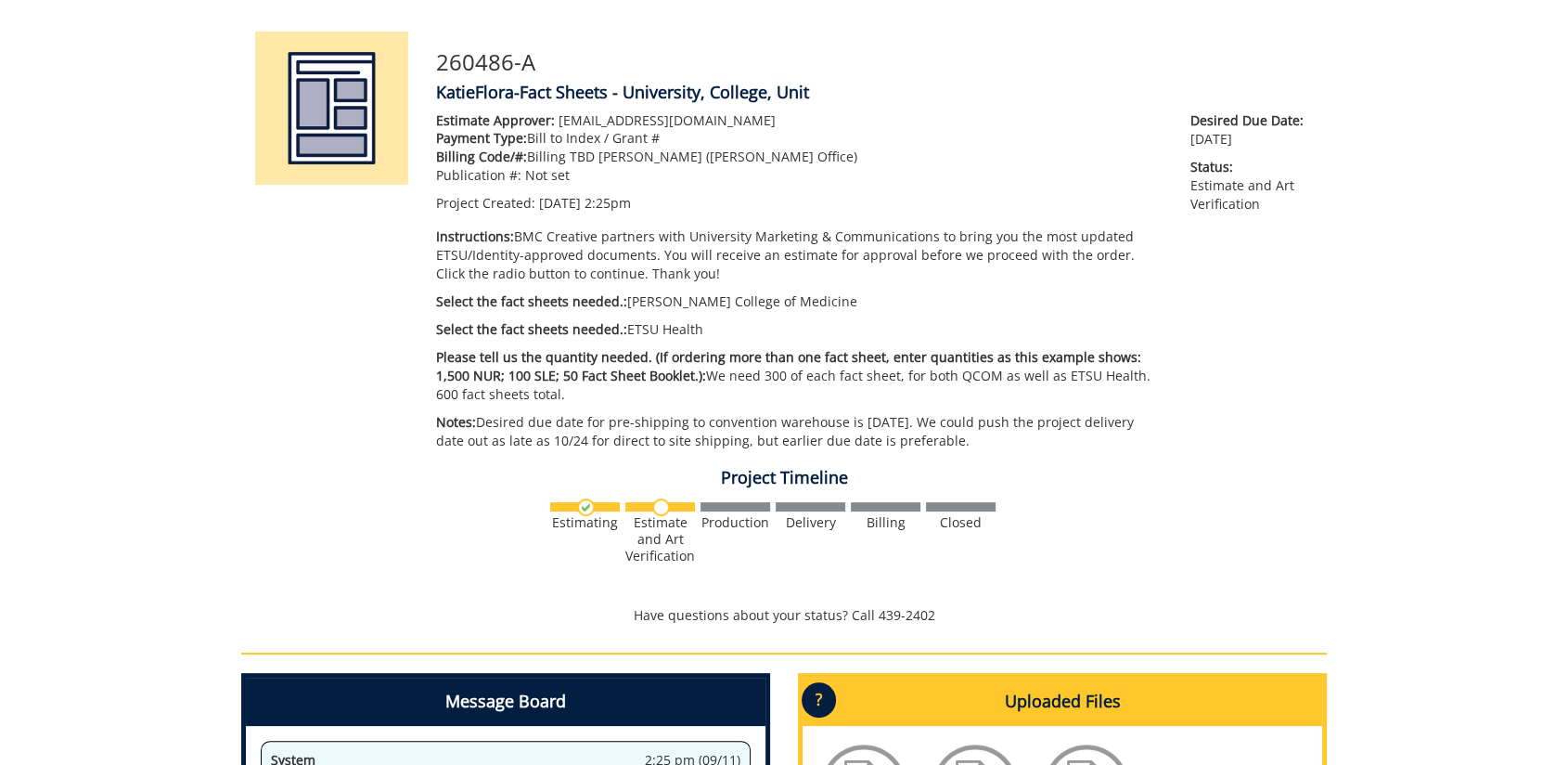
scroll to position [0, 0]
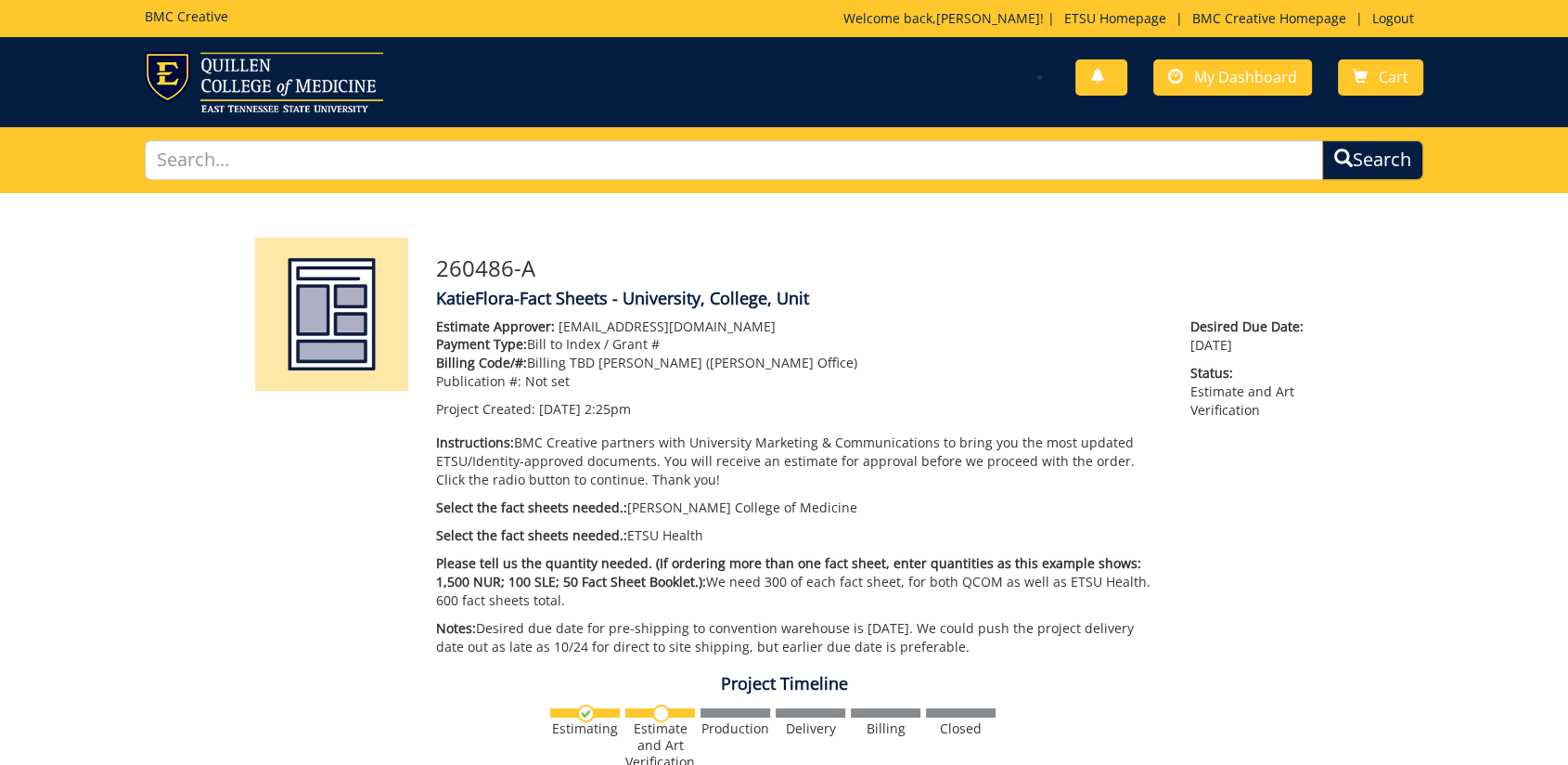
click at [1377, 464] on div "260486-A KatieFlora-Fact Sheets - University, College, Unit Estimate Approver: …" at bounding box center [784, 766] width 1568 height 1146
click at [936, 306] on h4 "KatieFlora-Fact Sheets - University, College, Unit" at bounding box center [875, 299] width 877 height 19
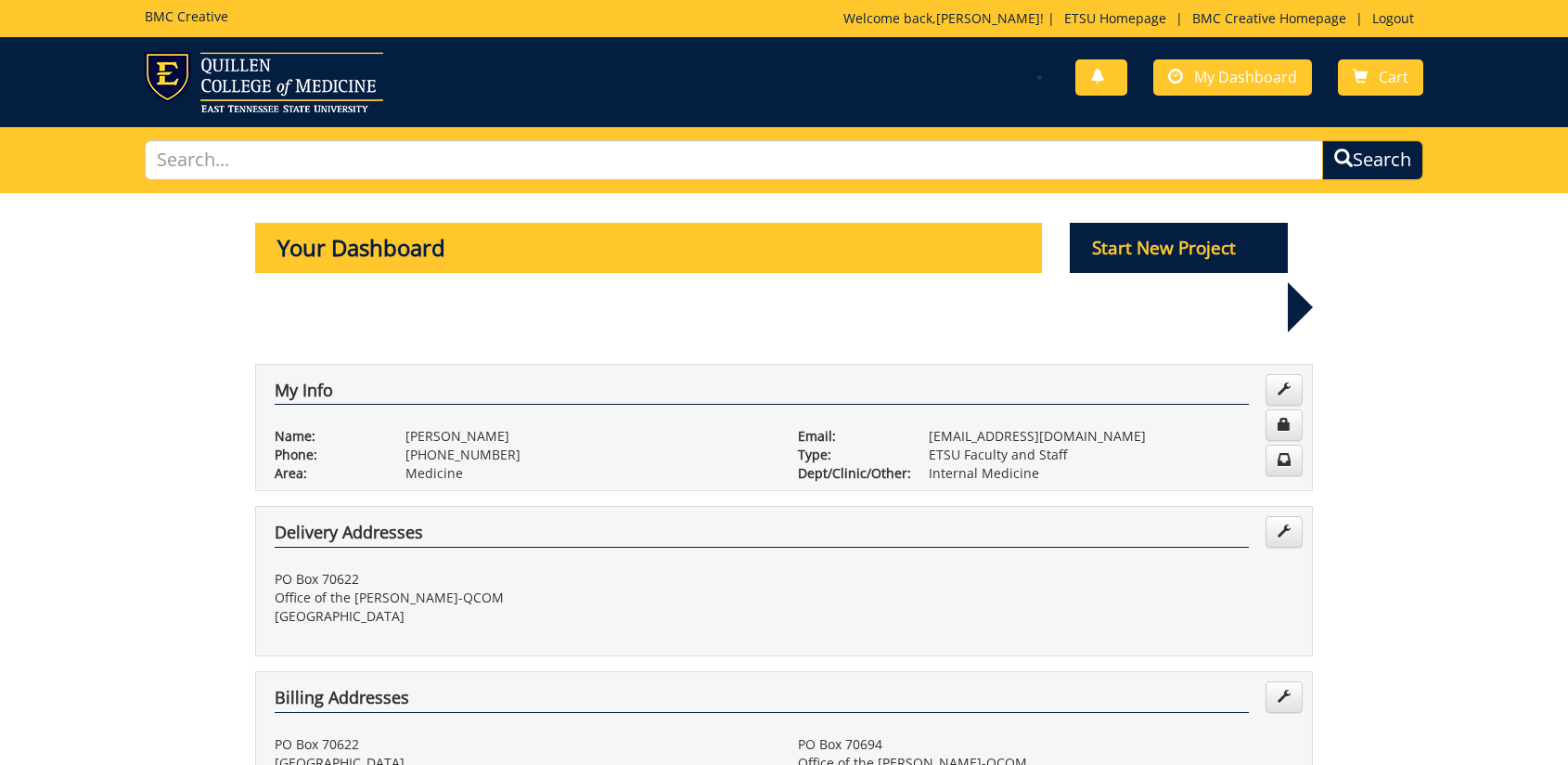
scroll to position [618, 0]
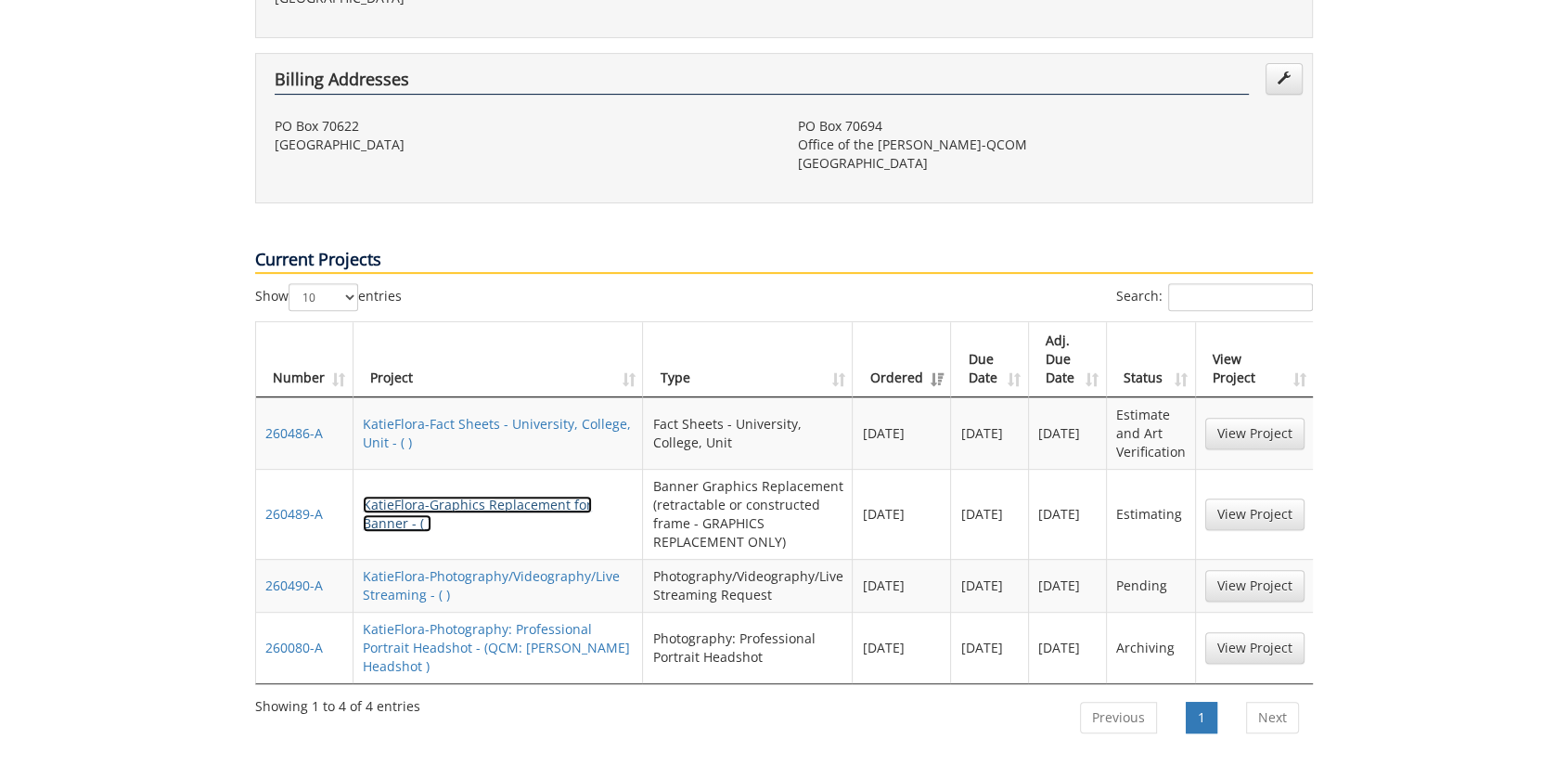
click at [473, 496] on link "KatieFlora-Graphics Replacement for Banner - ( )" at bounding box center [477, 514] width 229 height 36
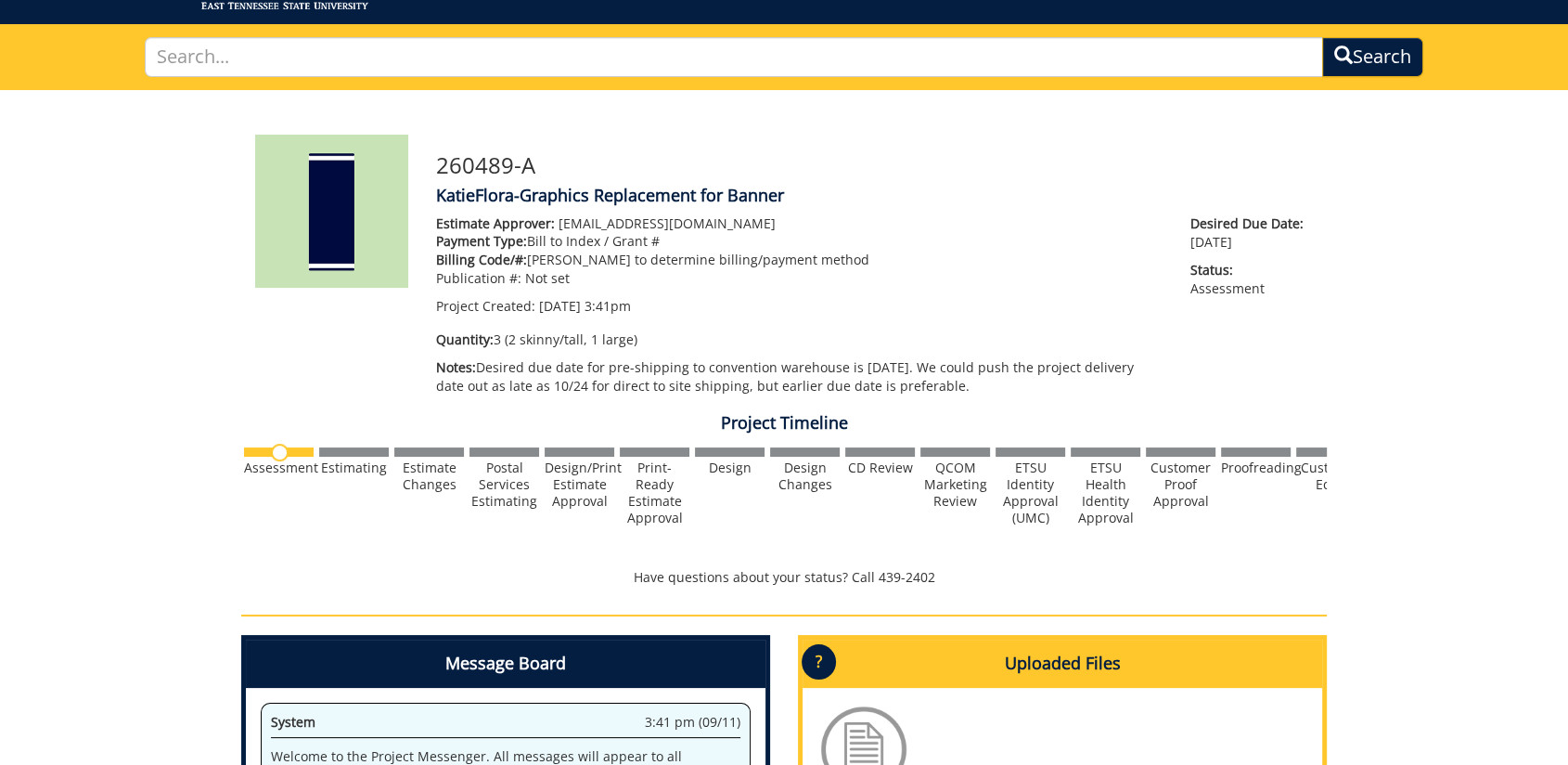
scroll to position [309, 0]
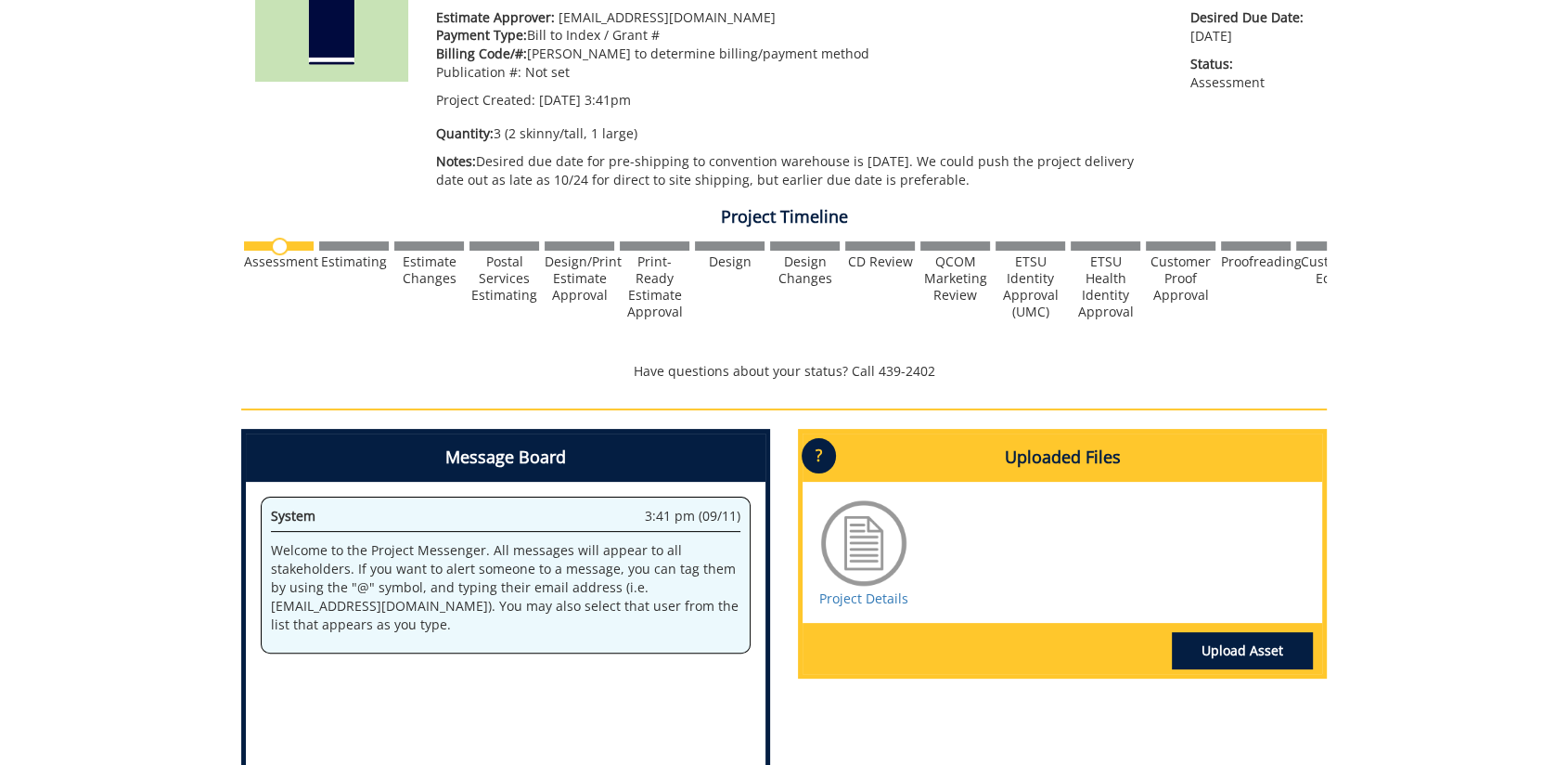
click at [941, 587] on div "Project Details" at bounding box center [1062, 552] width 519 height 141
click at [852, 610] on div "Project Details" at bounding box center [1062, 552] width 519 height 141
click at [868, 592] on link "Project Details" at bounding box center [864, 598] width 89 height 18
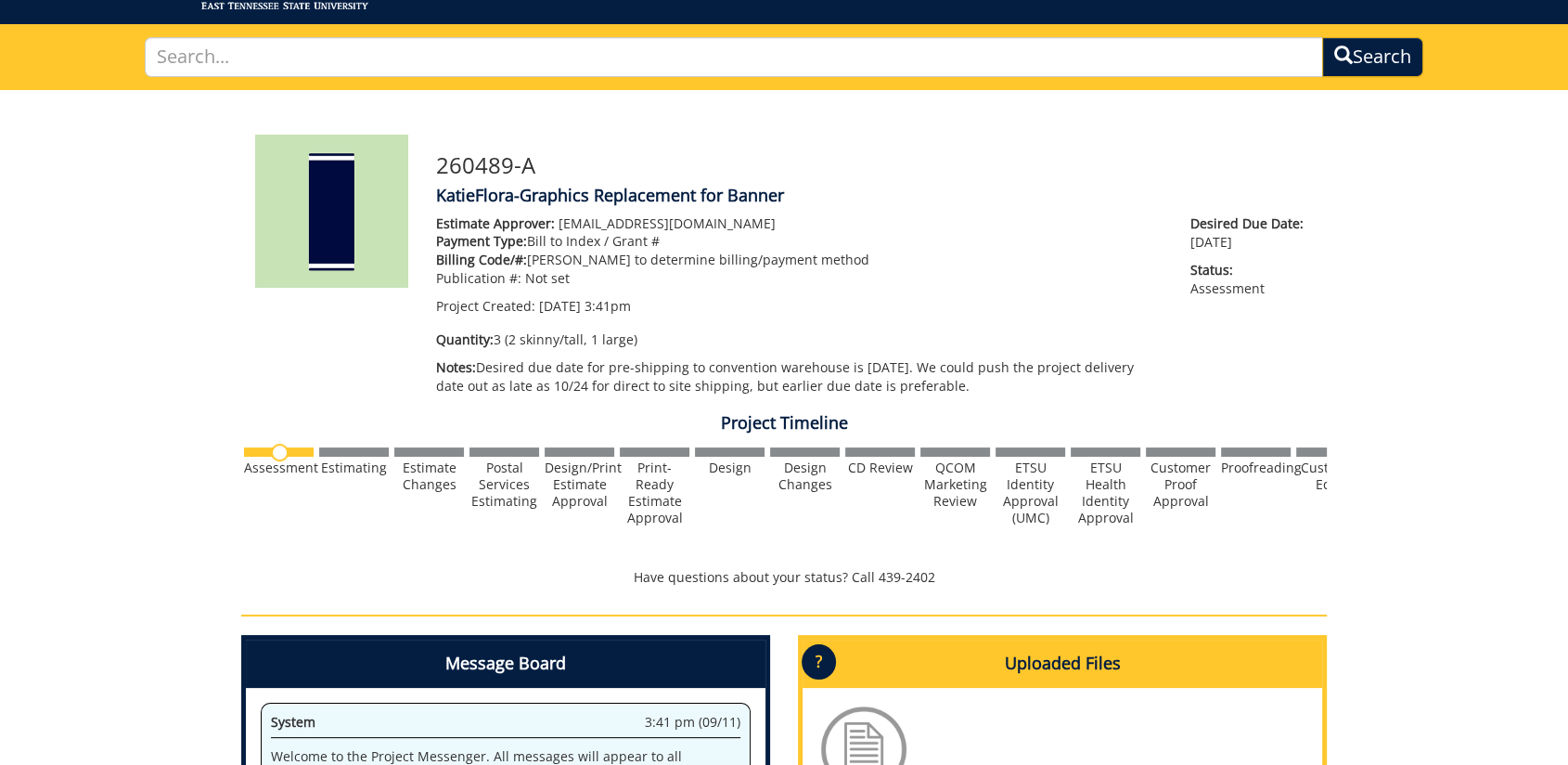
scroll to position [0, 0]
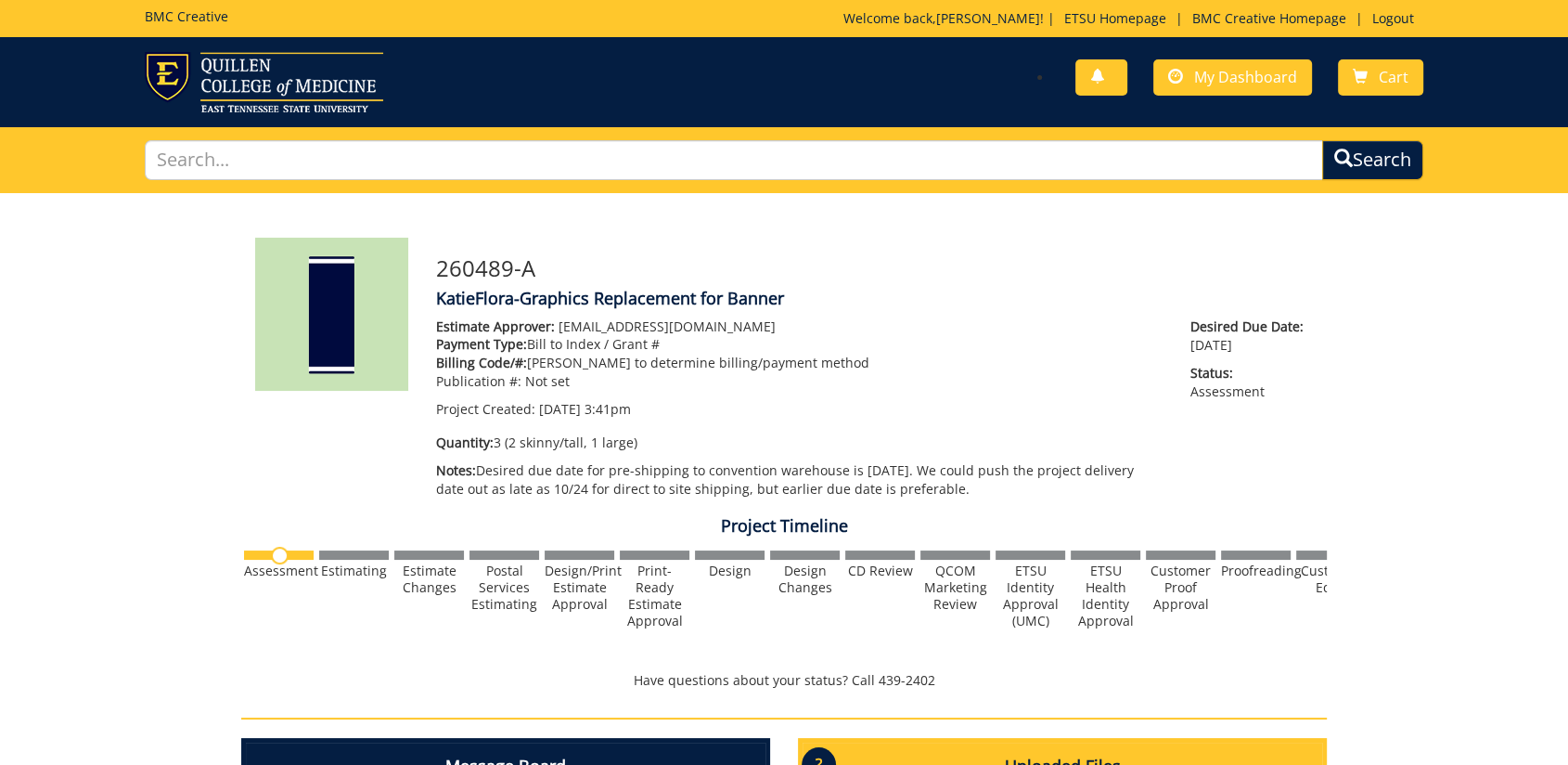
click at [882, 330] on p "Estimate Approver: forrestd@etsu.edu" at bounding box center [800, 327] width 726 height 19
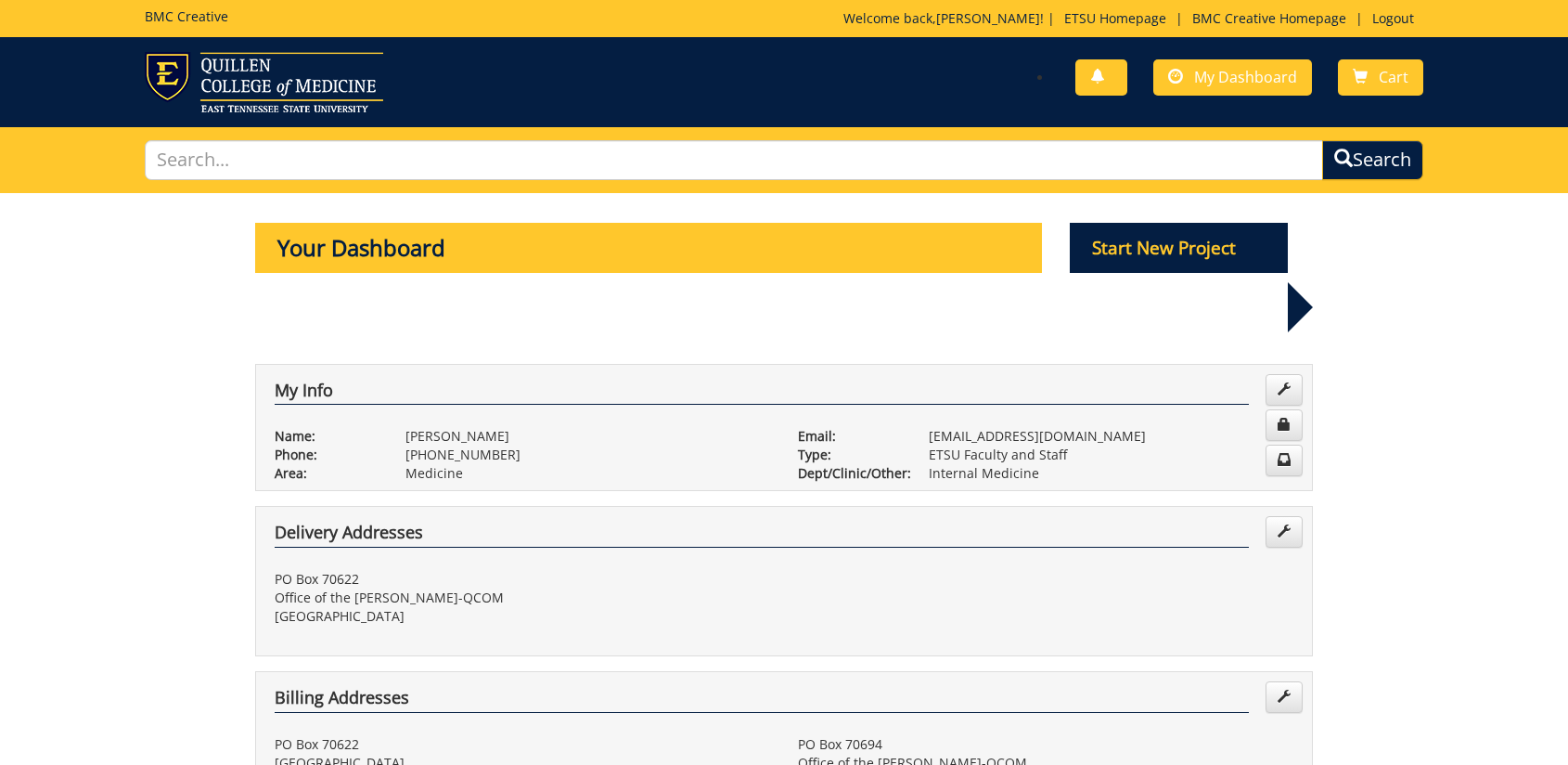
scroll to position [618, 0]
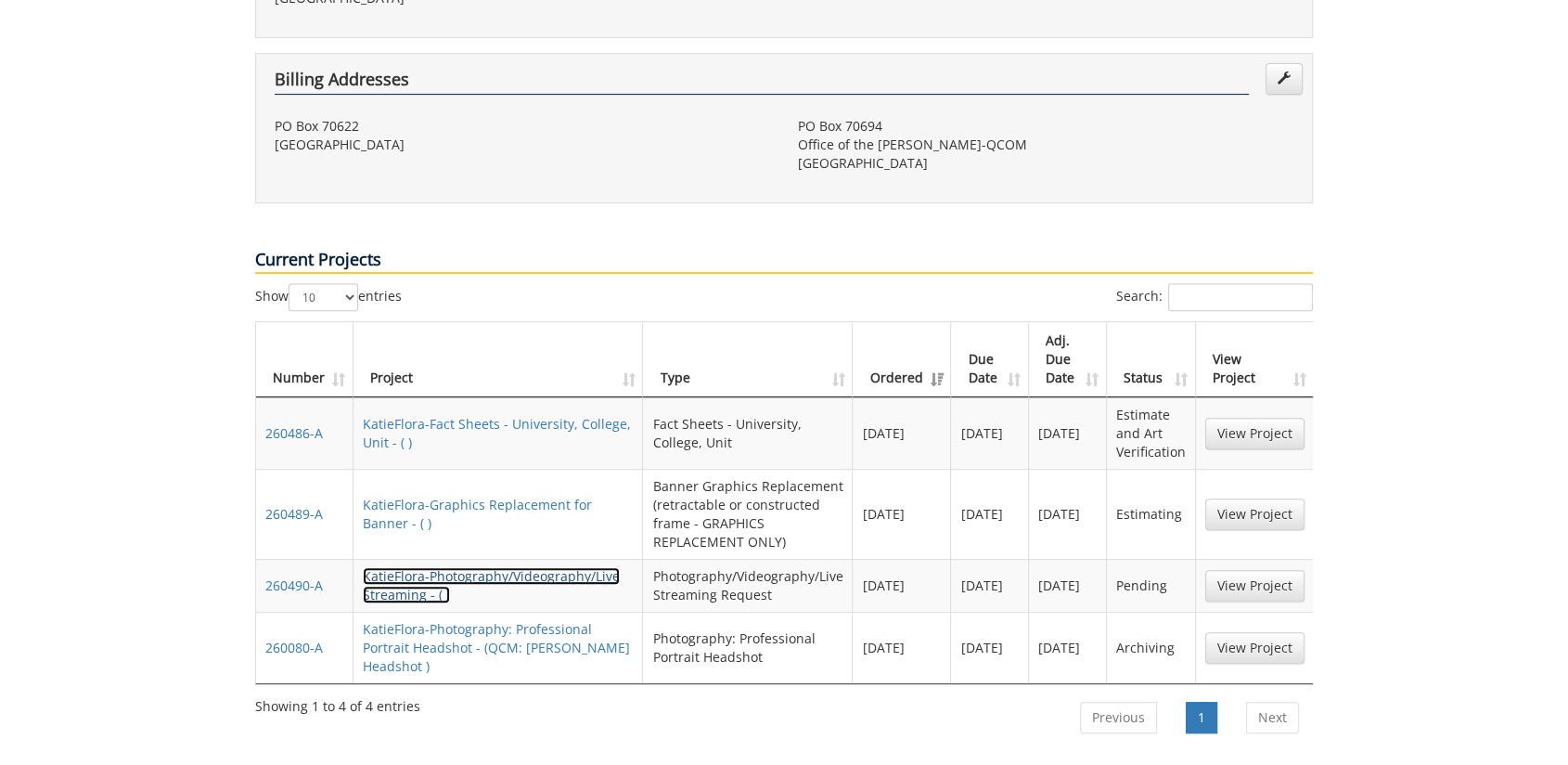
click at [435, 567] on link "KatieFlora-Photography/Videography/Live Streaming - ( )" at bounding box center [492, 585] width 257 height 36
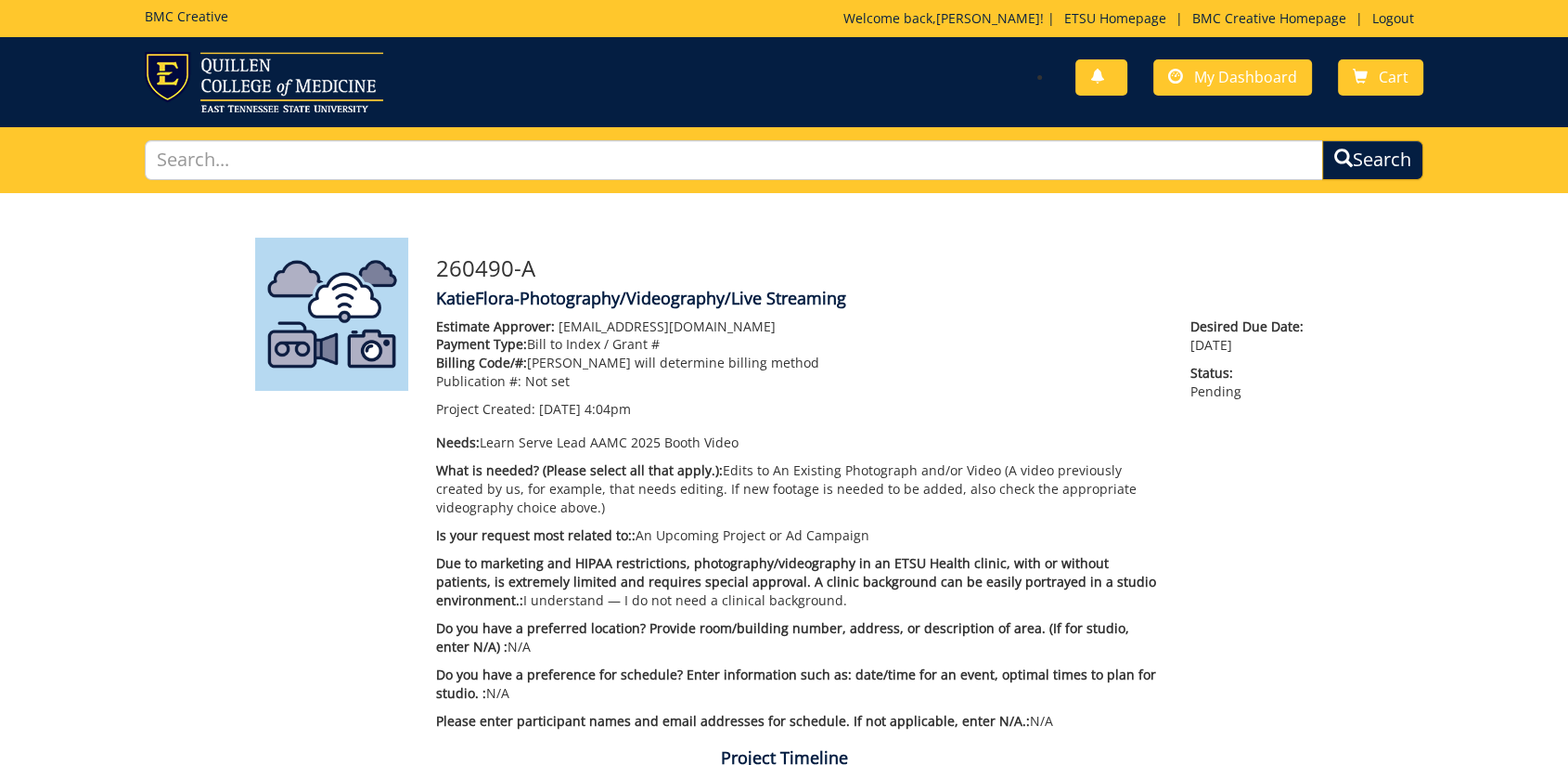
scroll to position [516, 0]
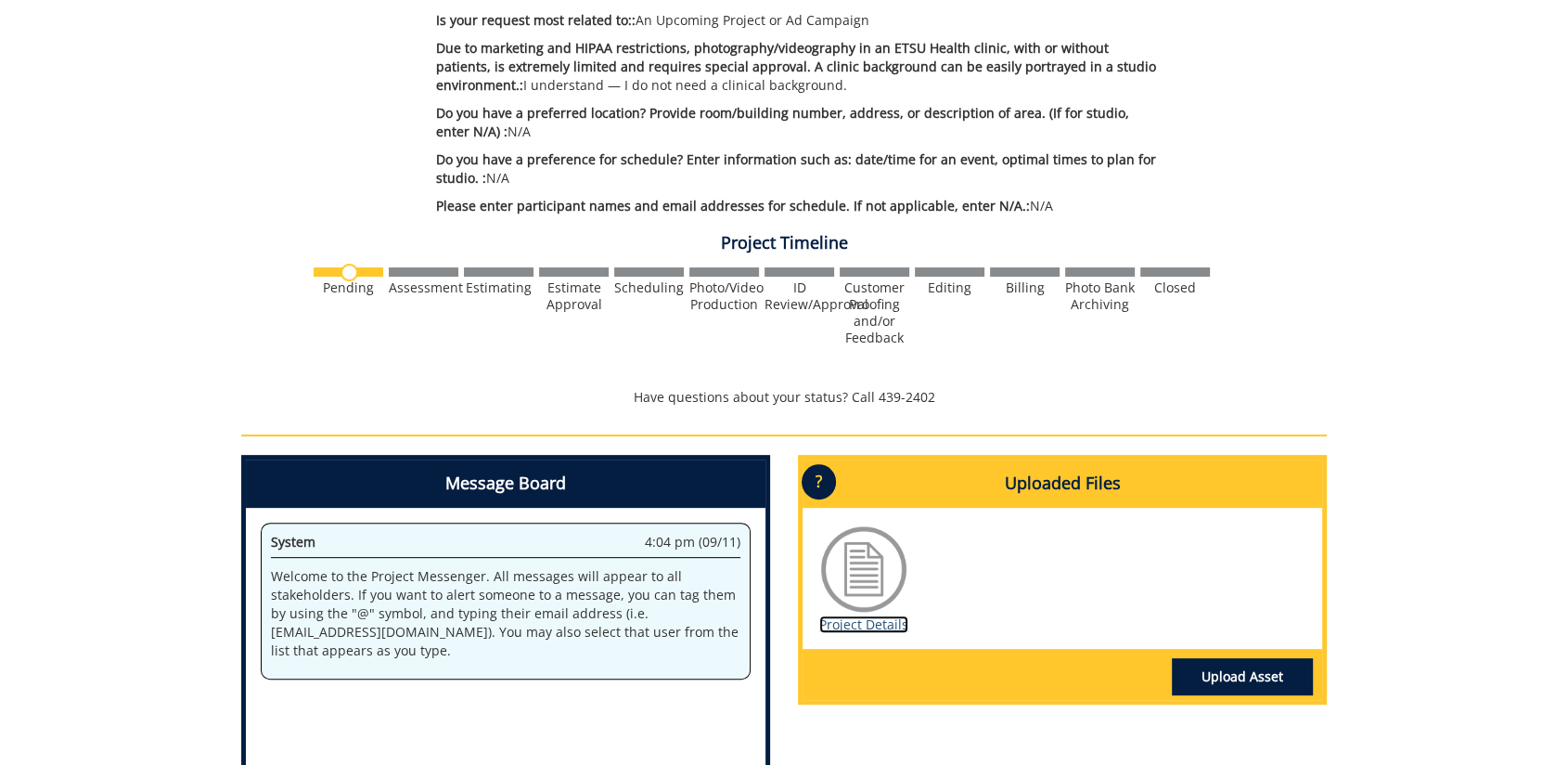
click at [863, 623] on link "Project Details" at bounding box center [864, 624] width 89 height 18
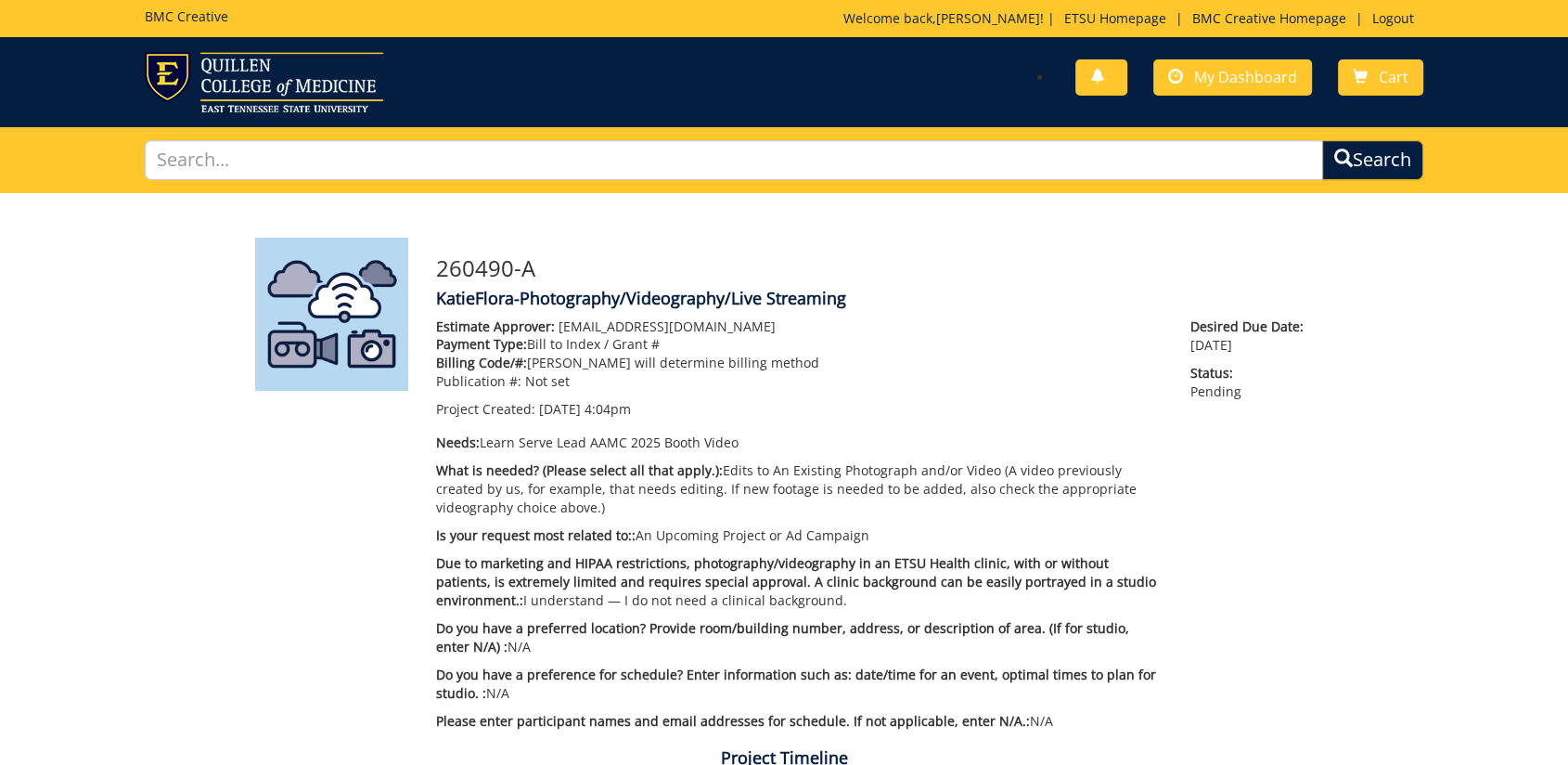
scroll to position [206, 0]
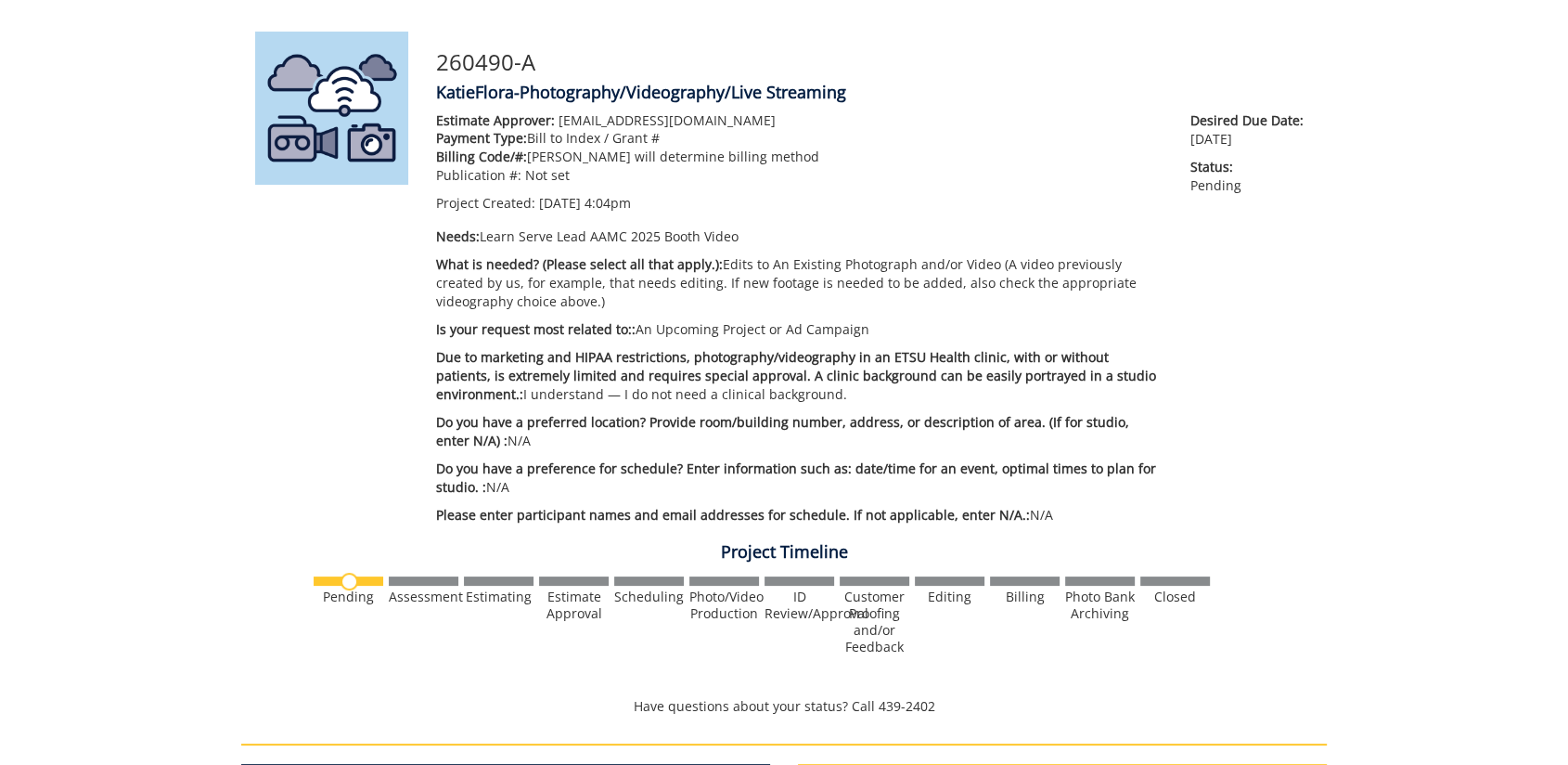
click at [1408, 596] on div "260490-A KatieFlora-Photography/Videography/Live Streaming Estimate Approver: […" at bounding box center [784, 605] width 1568 height 1237
